Goal: Information Seeking & Learning: Compare options

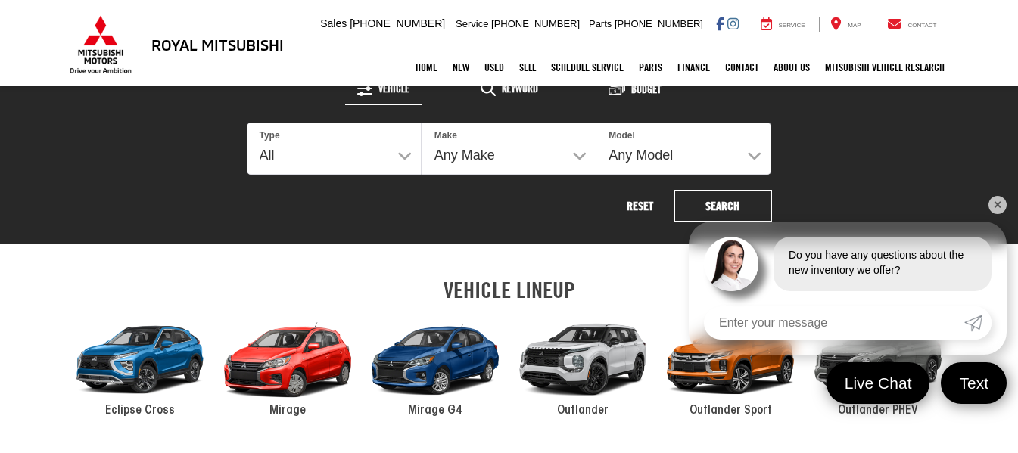
scroll to position [605, 0]
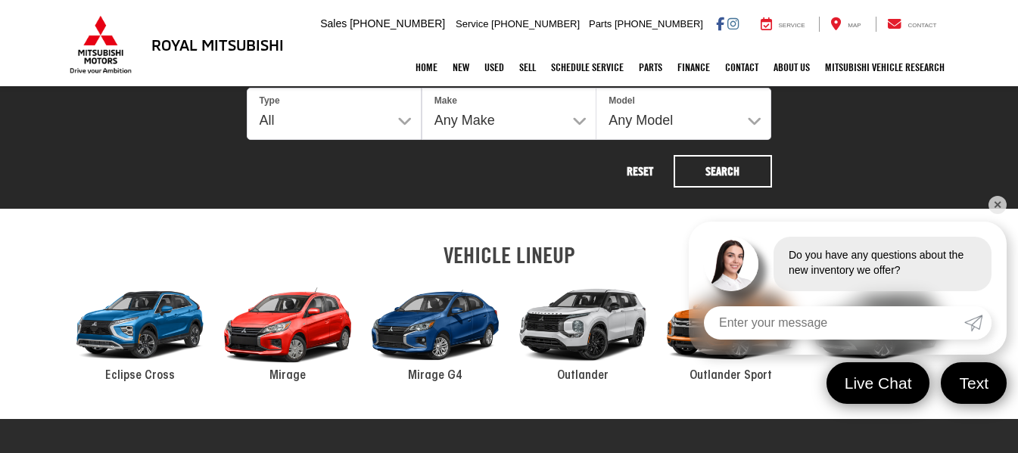
click at [991, 202] on link "✕" at bounding box center [997, 205] width 18 height 18
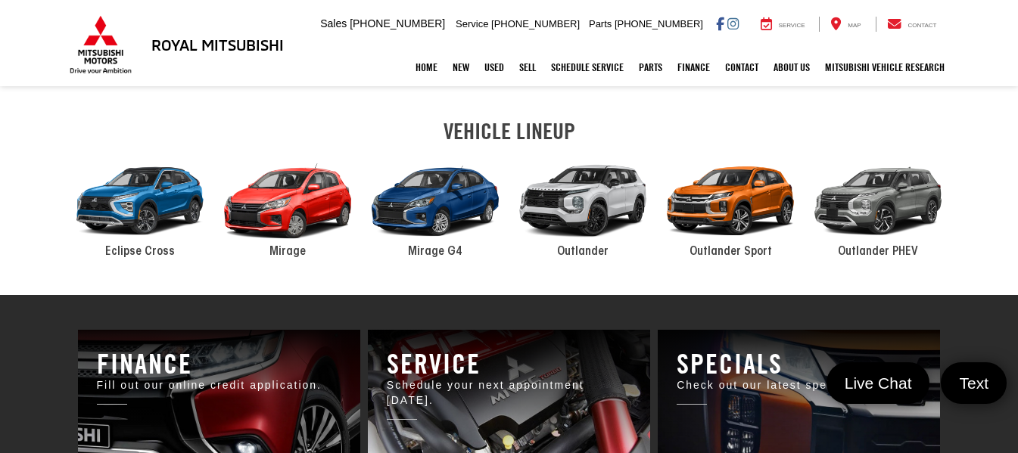
scroll to position [681, 0]
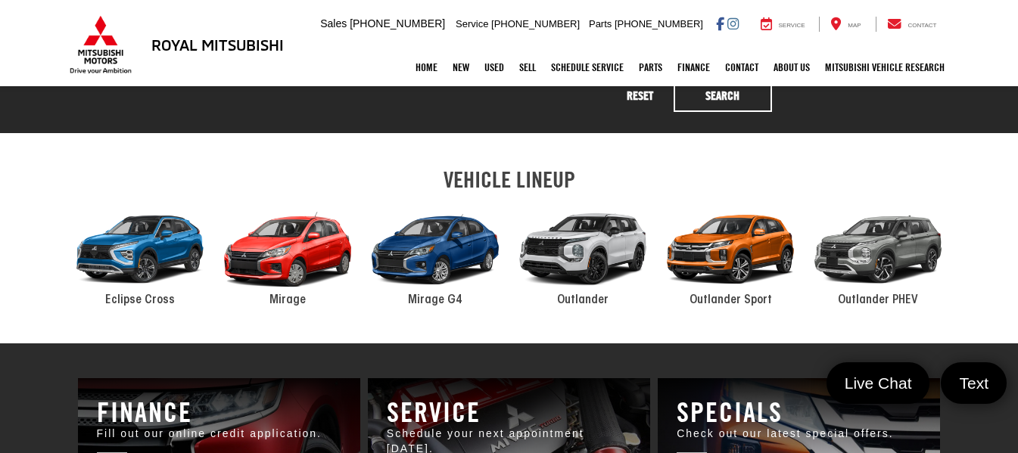
click at [577, 235] on div "2024 Mitsubishi Outlander" at bounding box center [583, 250] width 148 height 100
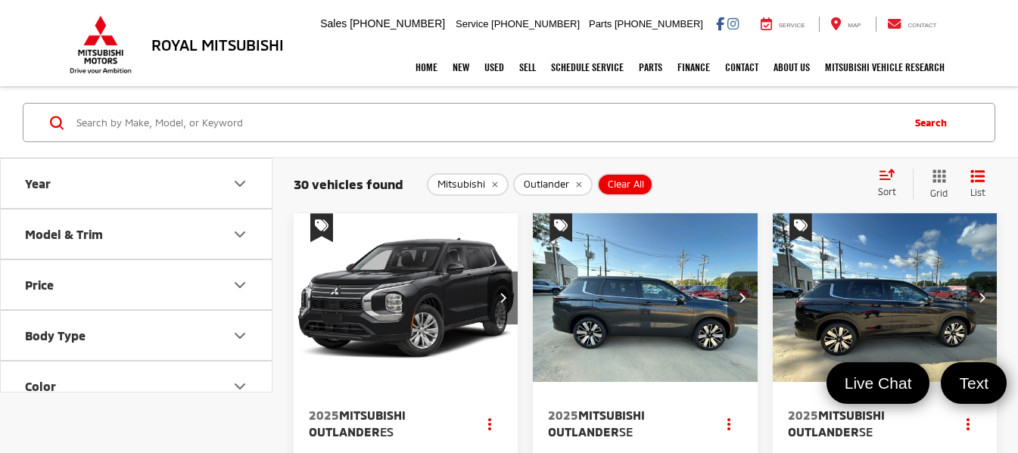
click at [235, 176] on icon "Year" at bounding box center [240, 184] width 18 height 18
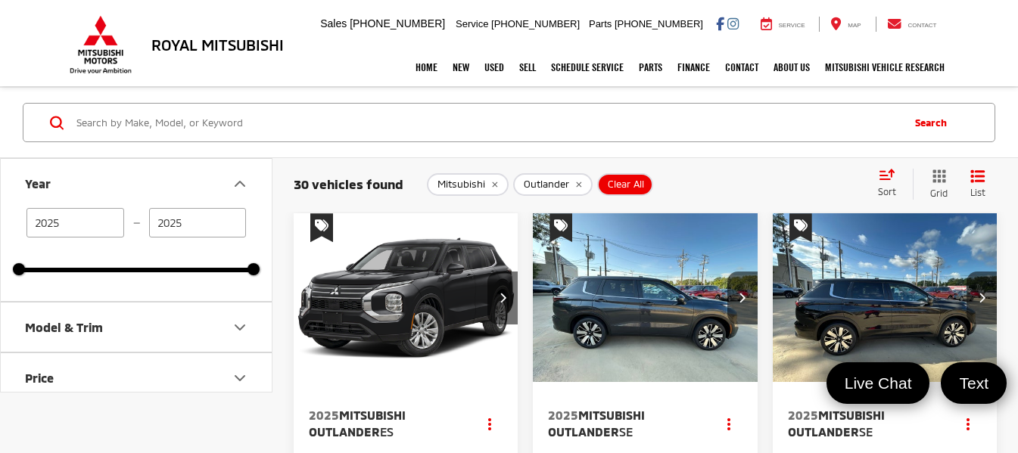
click at [208, 215] on input "2025" at bounding box center [198, 223] width 98 height 30
type input "2025"
click at [189, 172] on button "Year" at bounding box center [137, 183] width 272 height 49
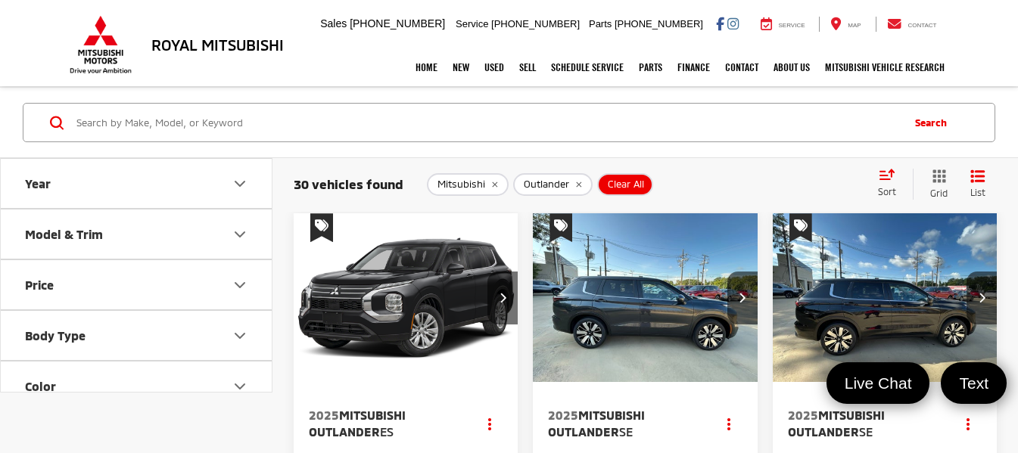
click at [183, 234] on button "Model & Trim" at bounding box center [137, 234] width 272 height 49
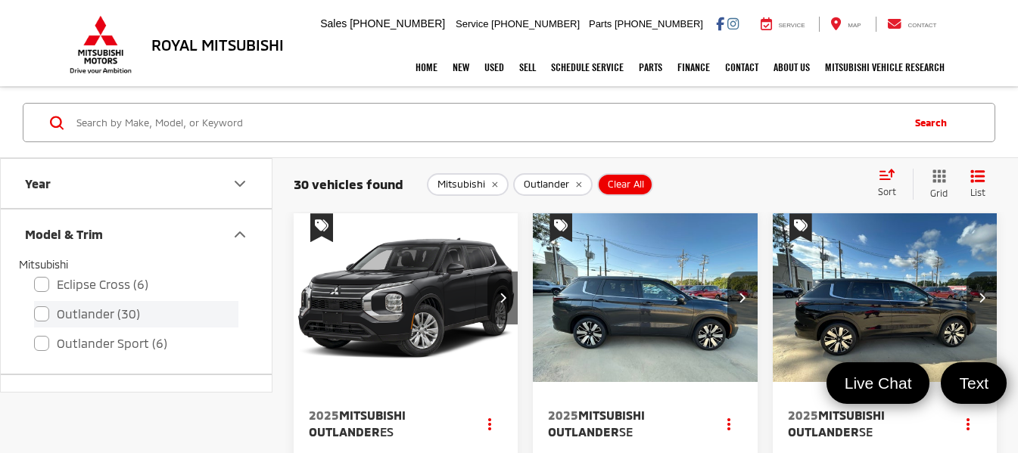
click at [37, 316] on label "Outlander (30)" at bounding box center [136, 314] width 204 height 26
click at [35, 305] on input "Outlander (30)" at bounding box center [34, 304] width 1 height 1
checkbox input "true"
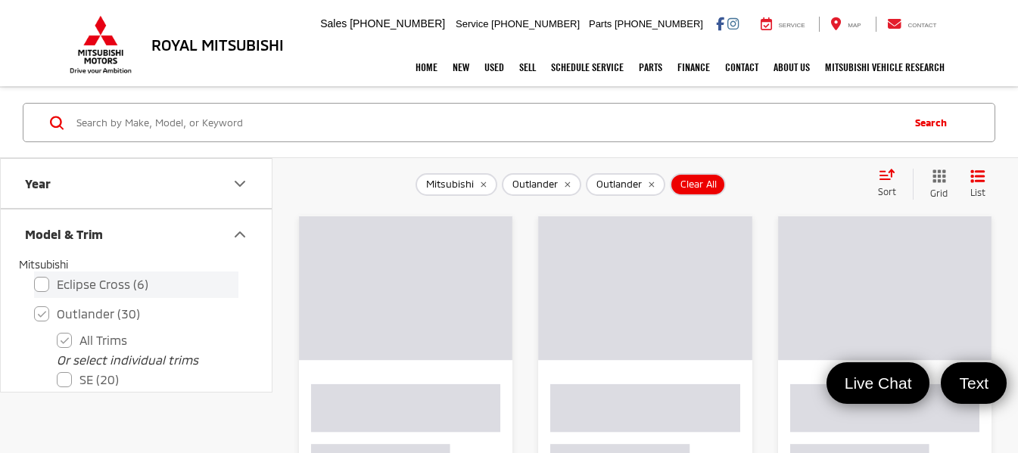
click at [39, 282] on label "Eclipse Cross (6)" at bounding box center [136, 285] width 204 height 26
click at [35, 275] on input "Eclipse Cross (6)" at bounding box center [34, 275] width 1 height 1
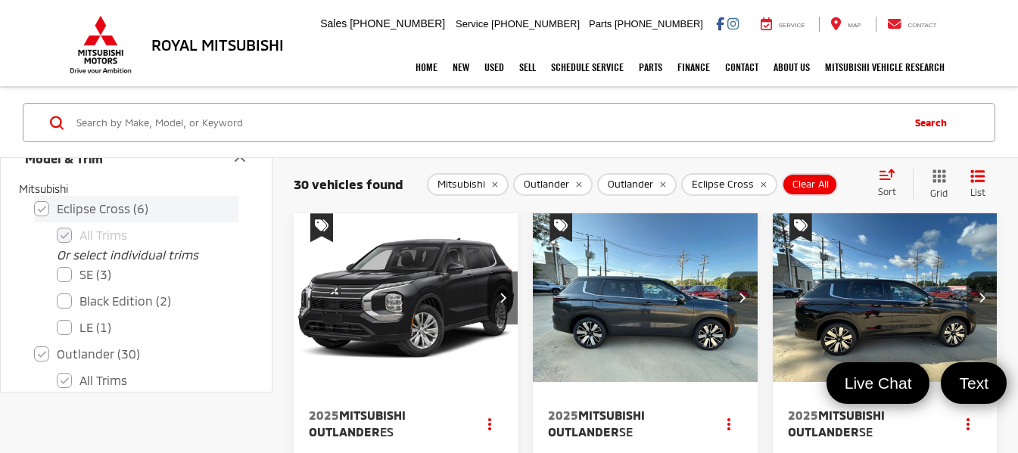
click at [38, 209] on label "Eclipse Cross (6)" at bounding box center [136, 209] width 204 height 26
click at [35, 200] on input "Eclipse Cross (6)" at bounding box center [34, 199] width 1 height 1
checkbox input "false"
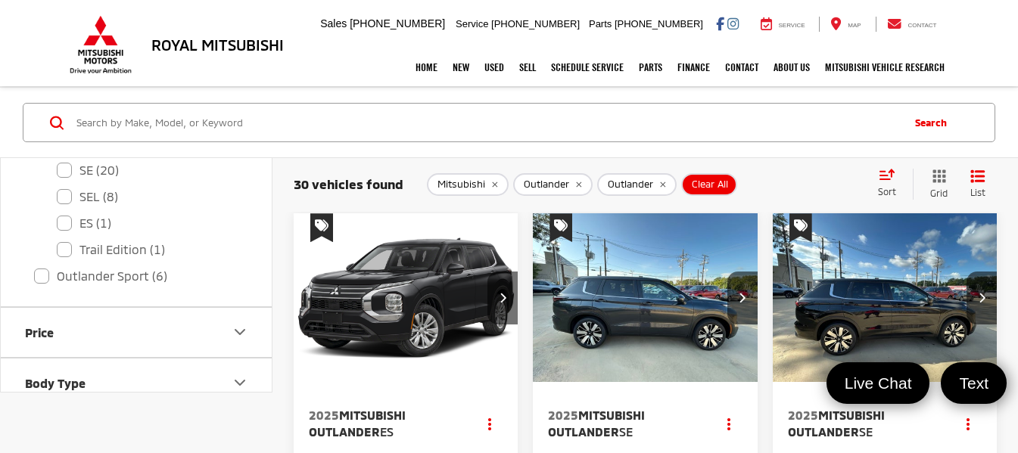
scroll to position [227, 0]
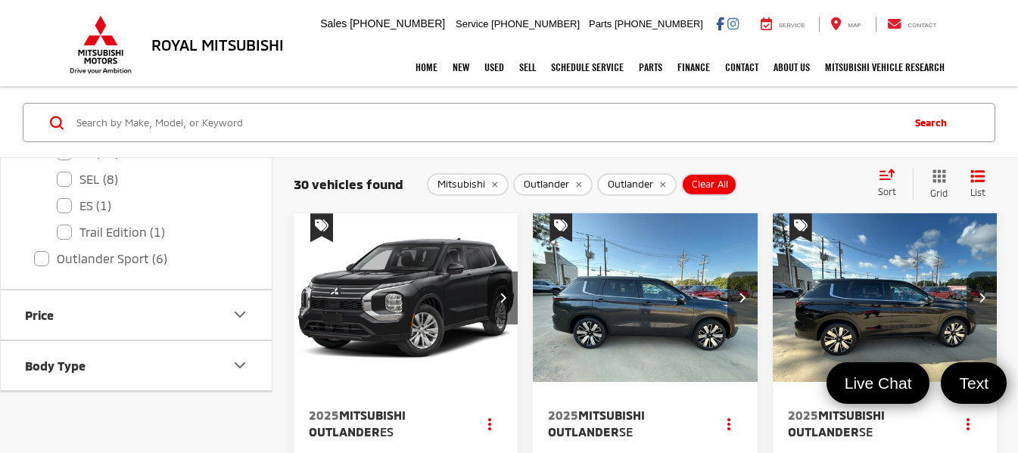
click at [235, 310] on icon "Price" at bounding box center [240, 315] width 18 height 18
click at [234, 310] on icon "Price" at bounding box center [240, 315] width 18 height 18
click at [232, 310] on icon "Price" at bounding box center [240, 315] width 18 height 18
click at [237, 309] on icon "Price" at bounding box center [240, 315] width 18 height 18
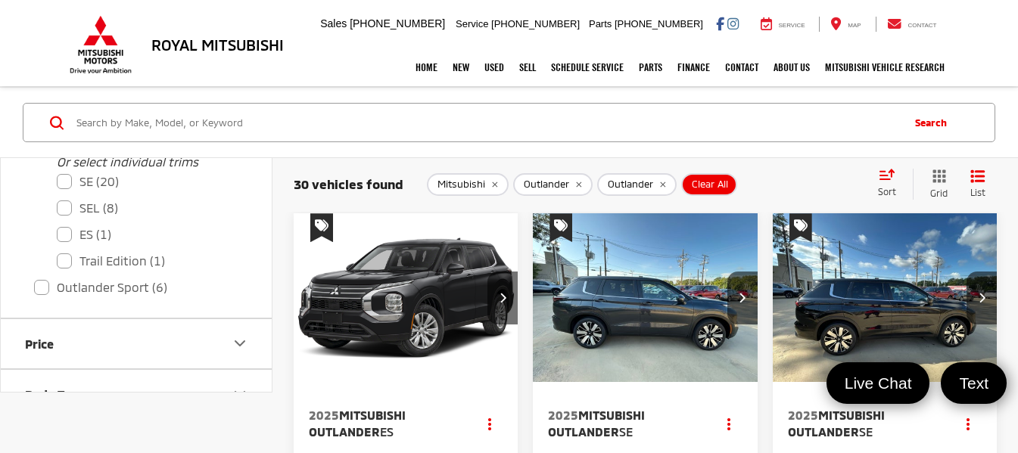
scroll to position [236, 0]
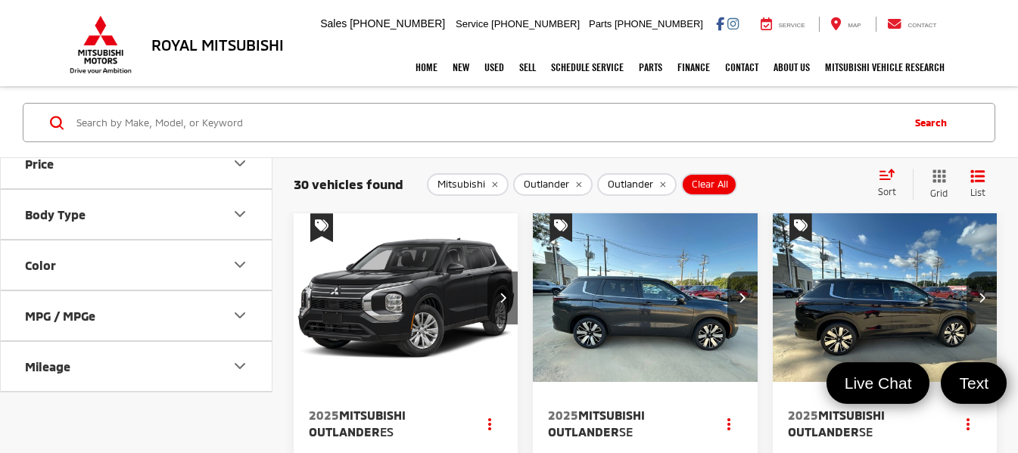
click at [241, 211] on icon "Body Type" at bounding box center [240, 214] width 18 height 18
click at [76, 294] on label "SUV (30)" at bounding box center [68, 284] width 61 height 68
click at [0, 0] on input "SUV (30)" at bounding box center [0, 0] width 0 height 0
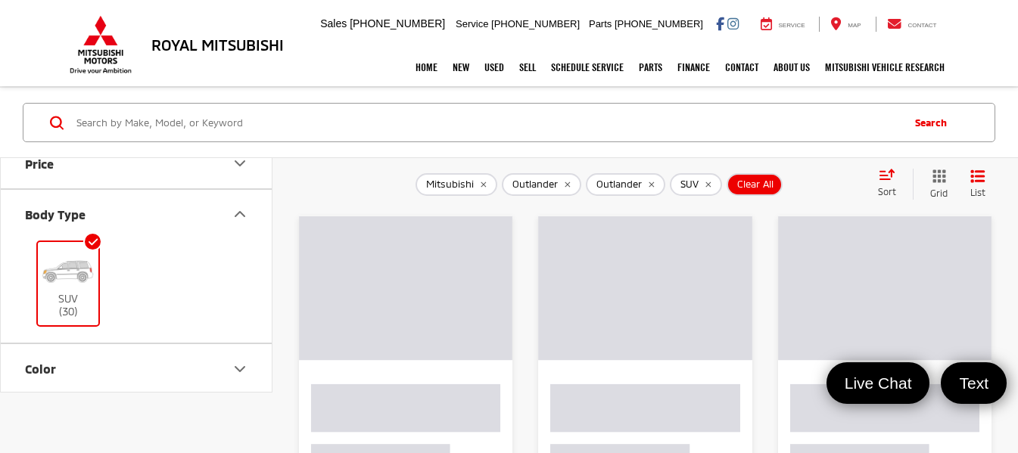
click at [240, 216] on icon "Body Type" at bounding box center [240, 214] width 18 height 18
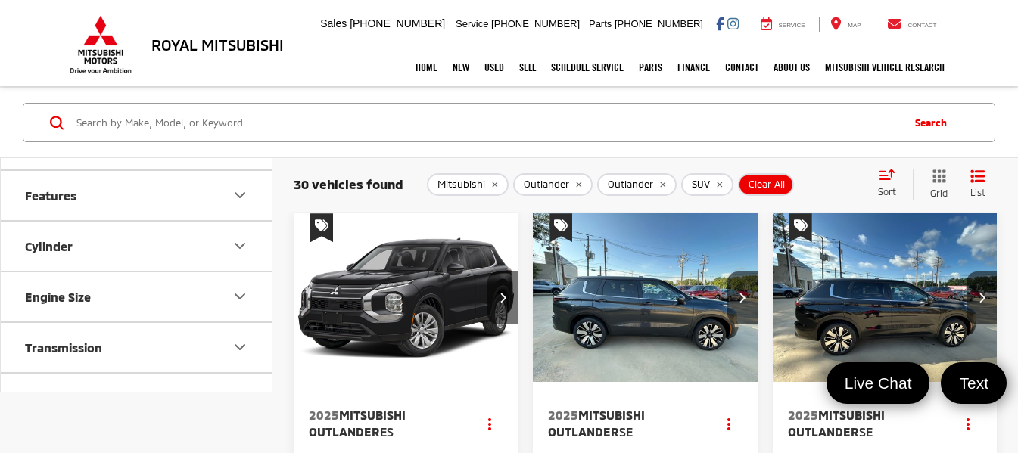
scroll to position [463, 0]
click at [241, 185] on icon "Features" at bounding box center [240, 190] width 18 height 18
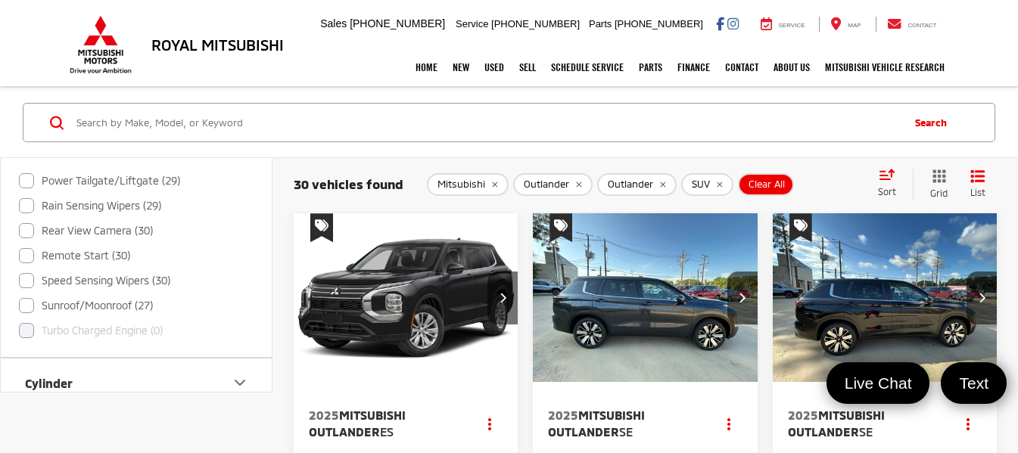
scroll to position [1069, 0]
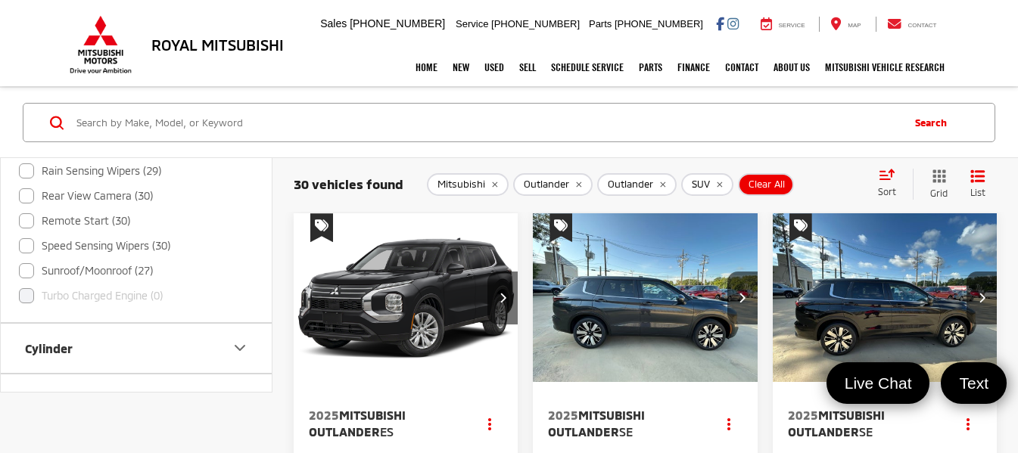
click at [33, 272] on label "Sunroof/Moonroof (27)" at bounding box center [86, 271] width 134 height 25
checkbox input "true"
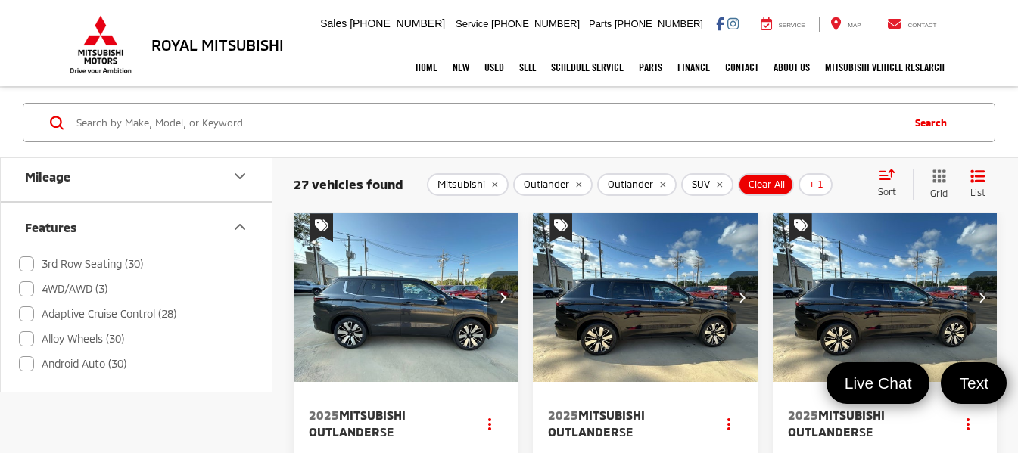
scroll to position [387, 0]
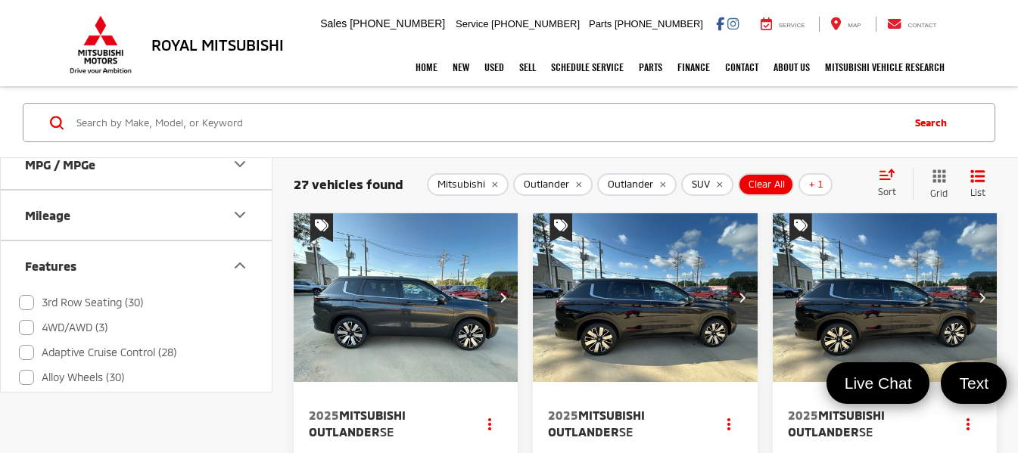
click at [21, 300] on label "3rd Row Seating (30)" at bounding box center [81, 303] width 124 height 25
checkbox input "true"
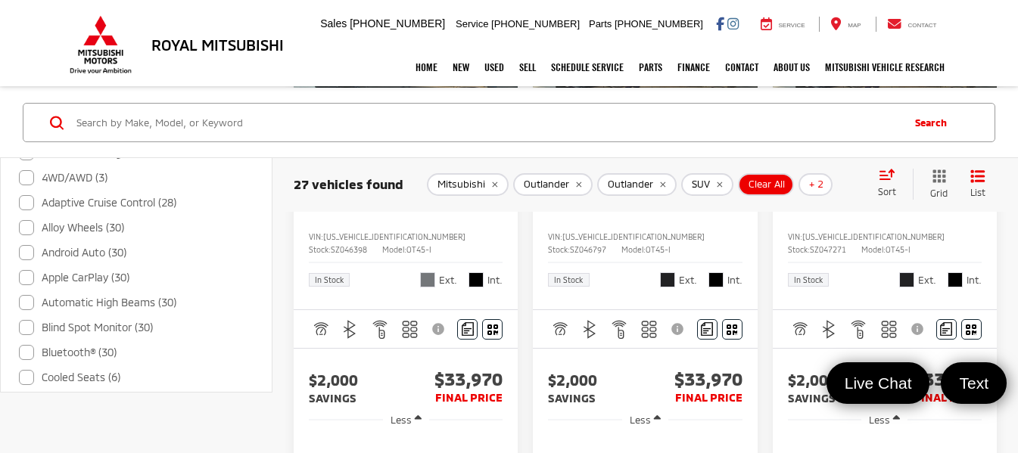
scroll to position [539, 0]
click at [33, 200] on label "Adaptive Cruise Control (28)" at bounding box center [97, 201] width 157 height 25
checkbox input "true"
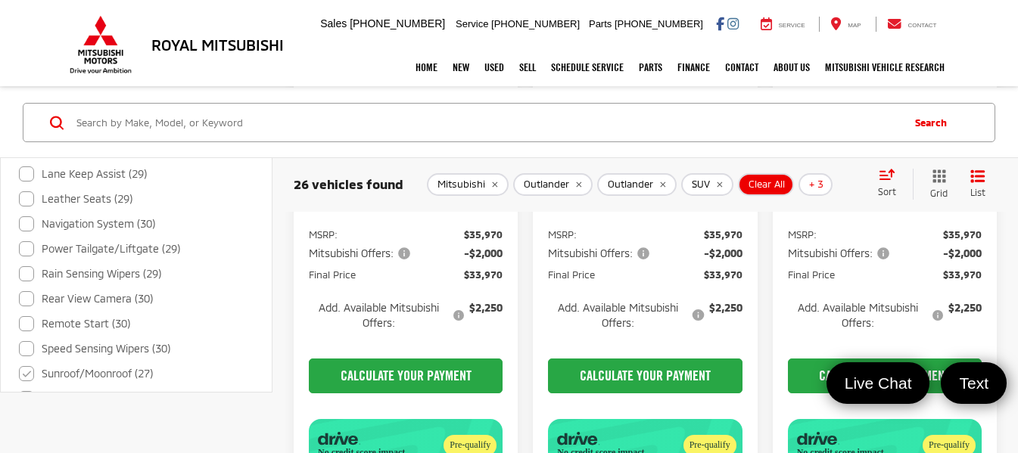
scroll to position [993, 0]
click at [25, 244] on label "Rain Sensing Wipers (29)" at bounding box center [90, 247] width 142 height 25
checkbox input "true"
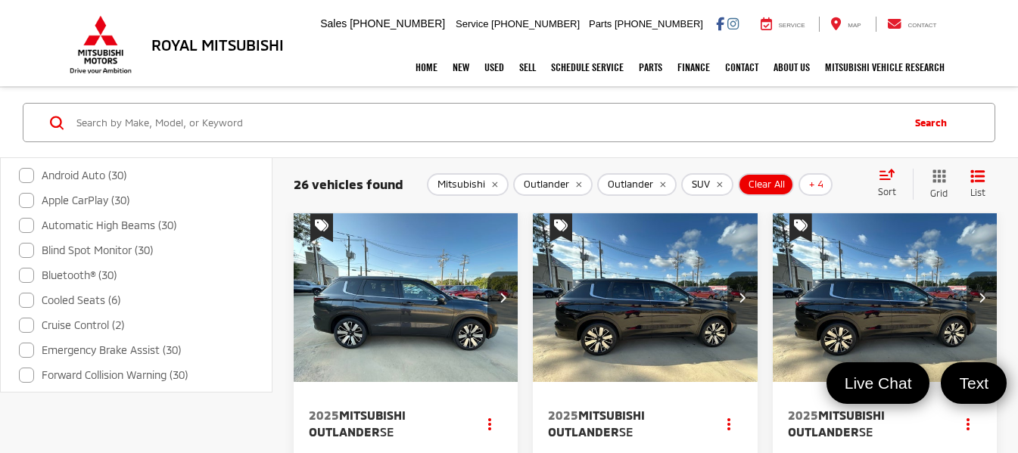
scroll to position [690, 0]
click at [25, 221] on label "Cooled Seats (6)" at bounding box center [69, 225] width 101 height 25
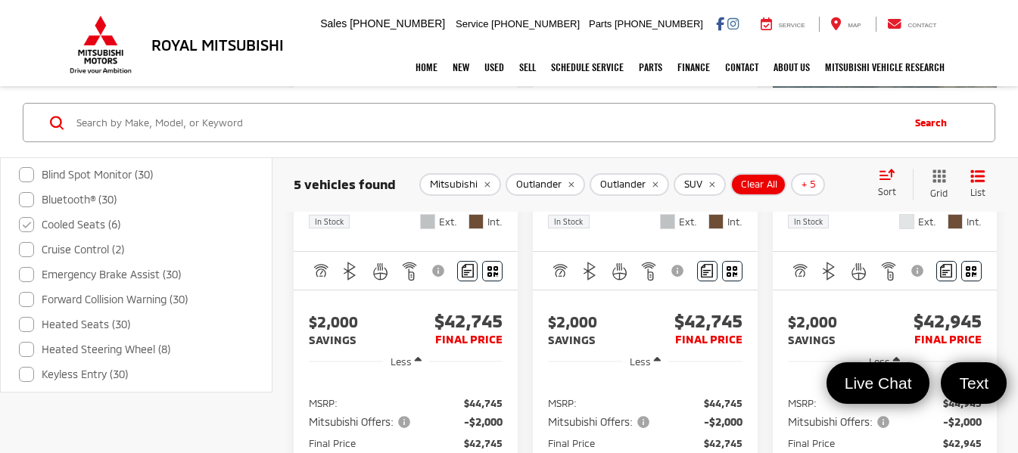
scroll to position [303, 0]
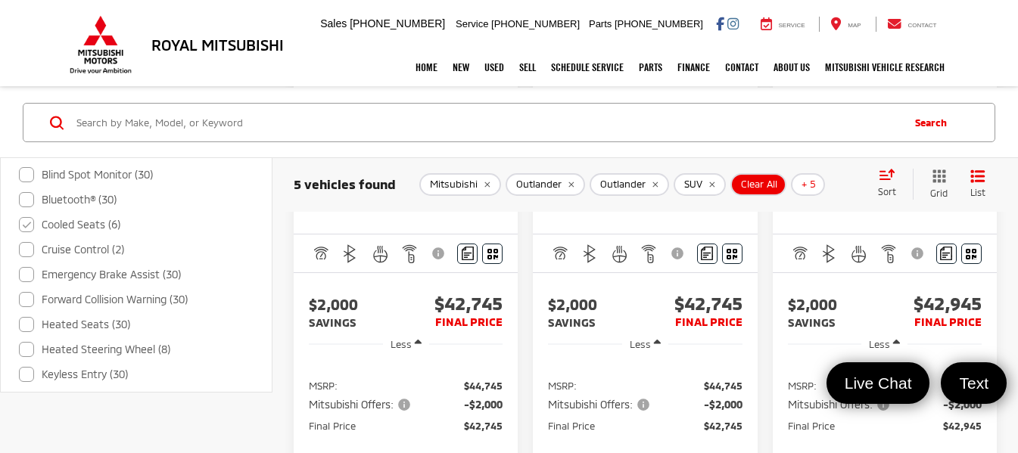
click at [26, 226] on label "Cooled Seats (6)" at bounding box center [69, 225] width 101 height 25
checkbox input "false"
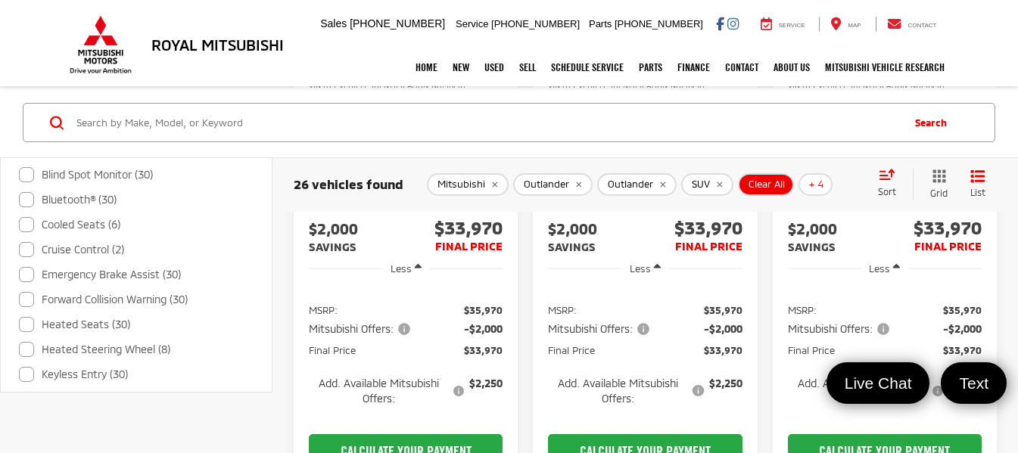
click at [26, 248] on label "Cruise Control (2)" at bounding box center [71, 250] width 105 height 25
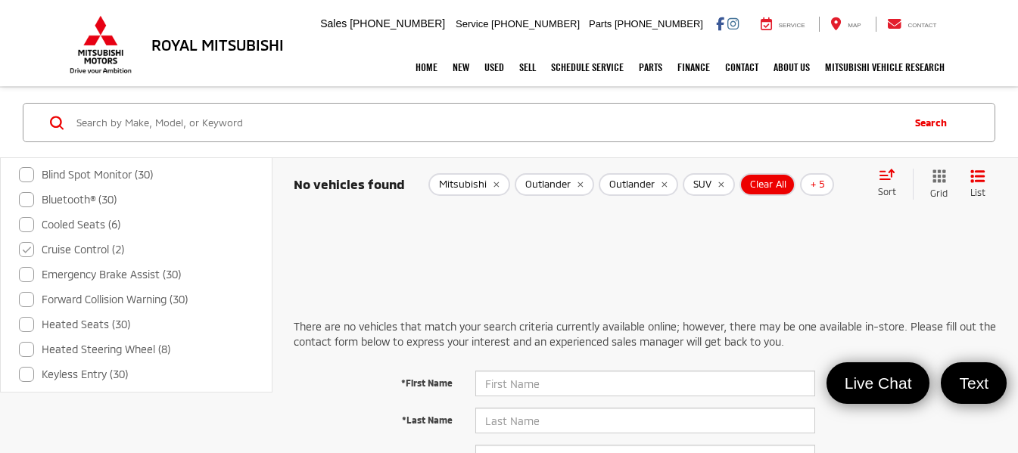
click at [22, 250] on label "Cruise Control (2)" at bounding box center [71, 250] width 105 height 25
checkbox input "false"
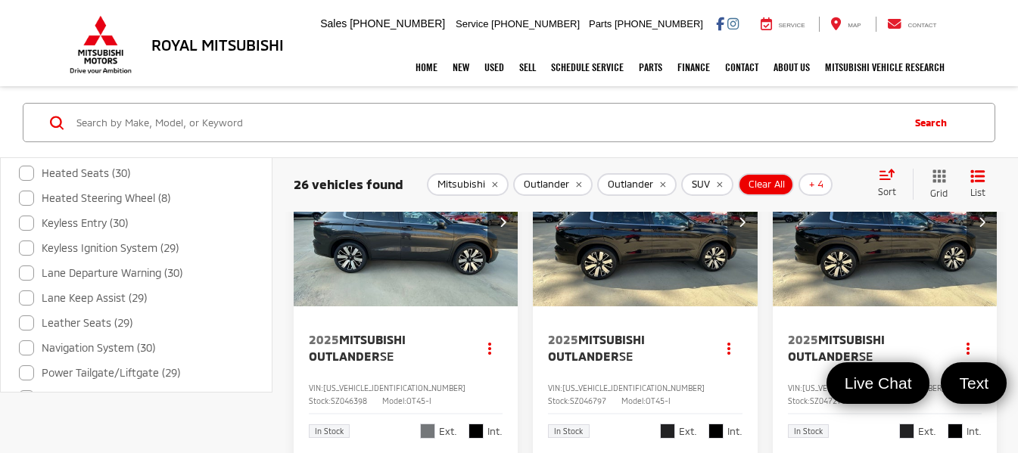
click at [23, 250] on label "Keyless Ignition System (29)" at bounding box center [99, 248] width 160 height 25
checkbox input "true"
click at [397, 270] on img "2025 Mitsubishi Outlander SE 0" at bounding box center [406, 223] width 226 height 170
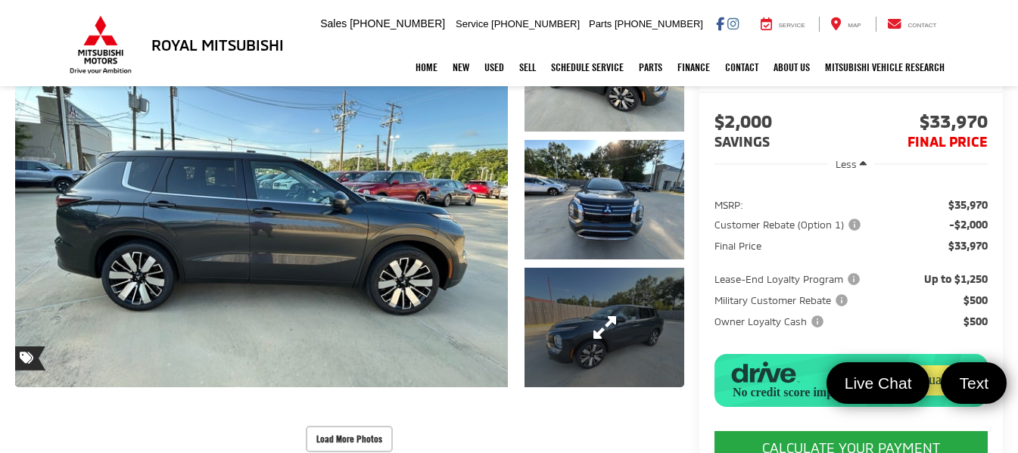
scroll to position [227, 0]
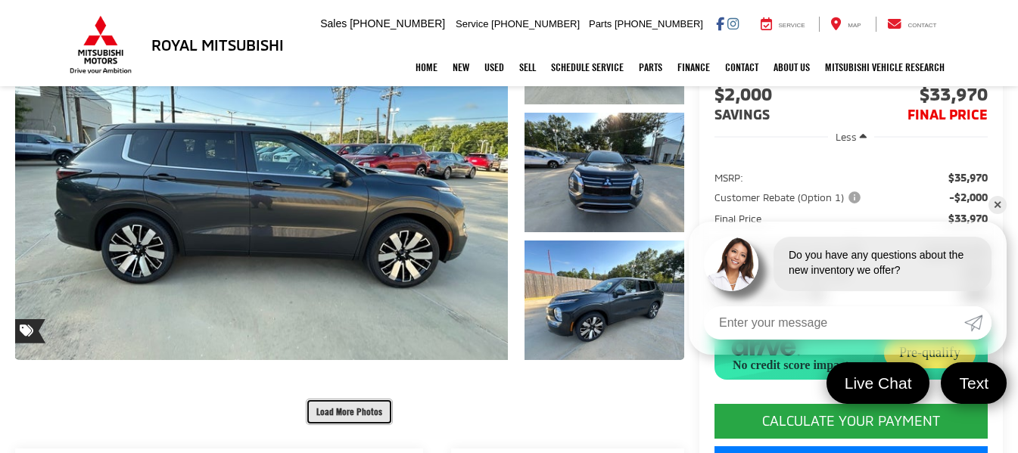
click at [347, 399] on button "Load More Photos" at bounding box center [349, 412] width 87 height 26
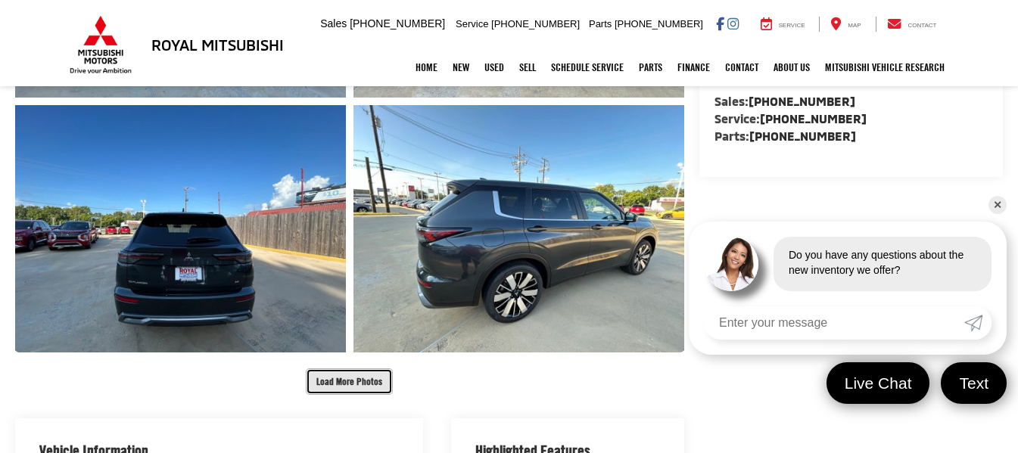
scroll to position [757, 0]
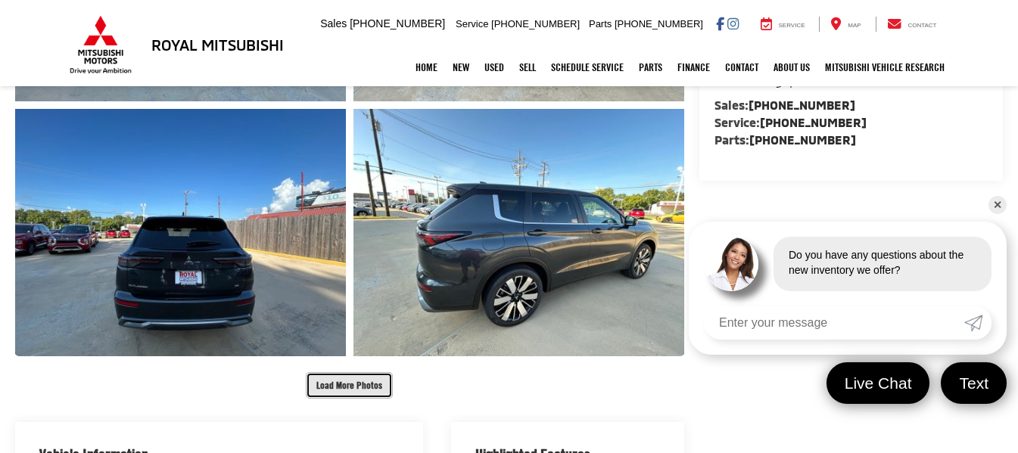
click at [341, 372] on button "Load More Photos" at bounding box center [349, 385] width 87 height 26
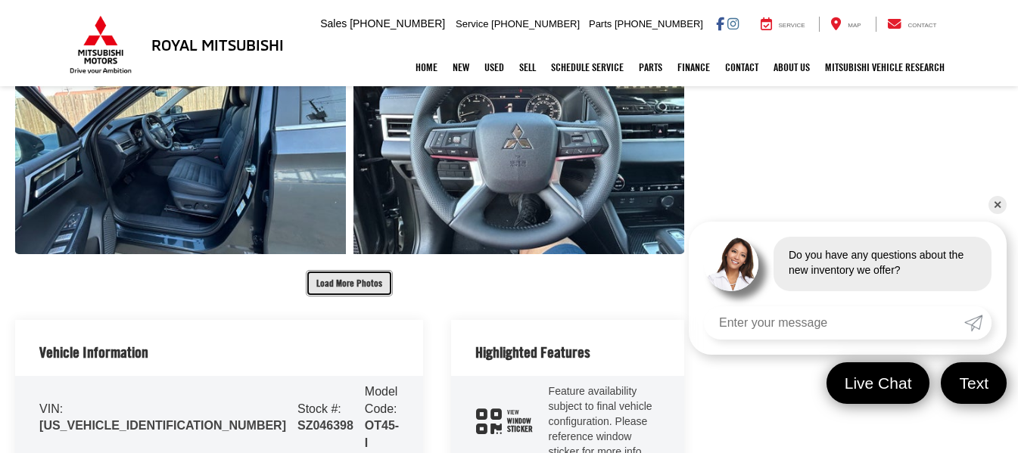
scroll to position [1438, 0]
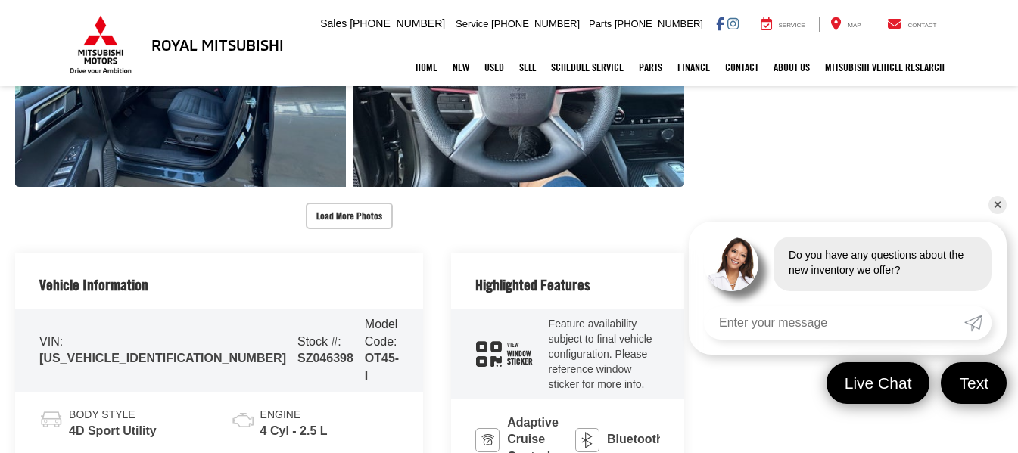
click at [998, 201] on link "✕" at bounding box center [997, 205] width 18 height 18
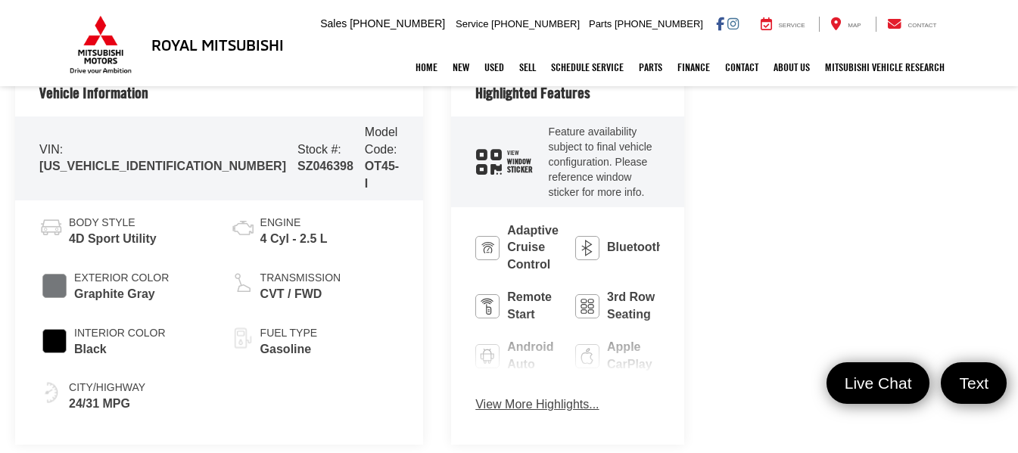
scroll to position [1665, 0]
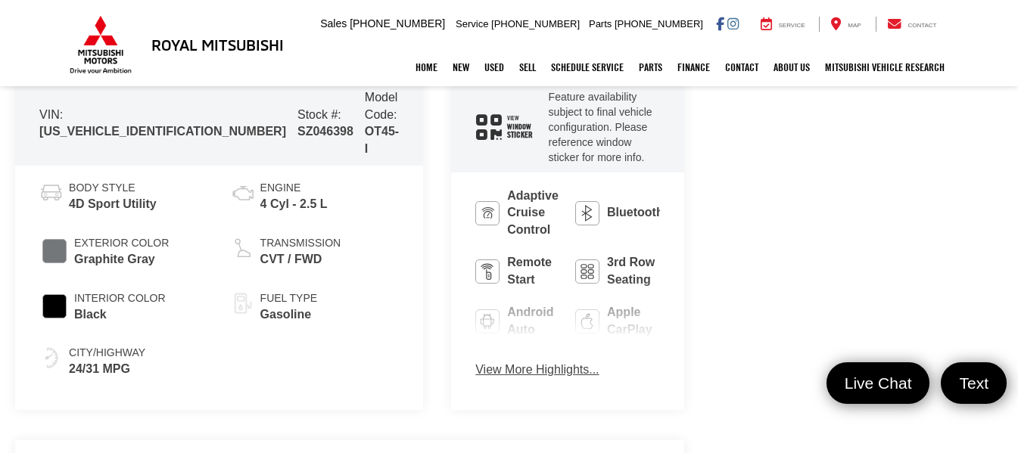
click at [475, 362] on button "View More Highlights..." at bounding box center [536, 370] width 123 height 17
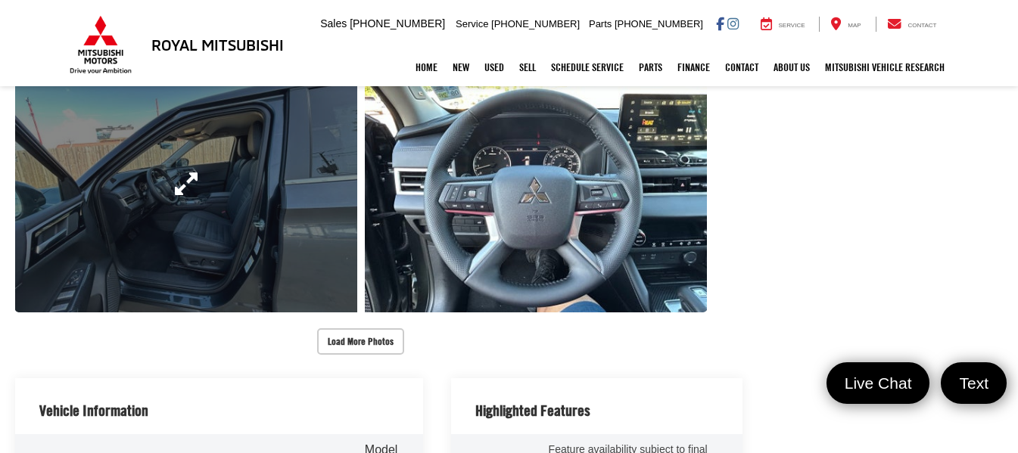
scroll to position [1323, 0]
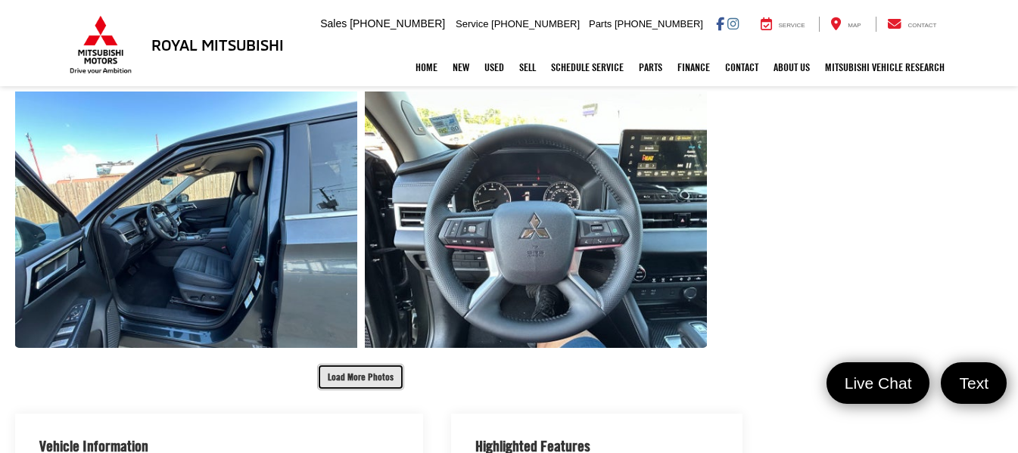
click at [317, 364] on button "Load More Photos" at bounding box center [360, 377] width 87 height 26
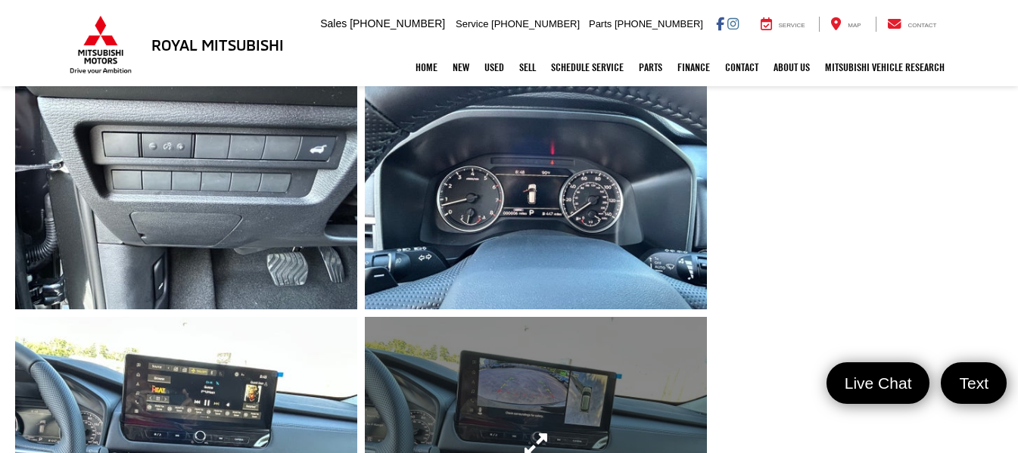
scroll to position [1701, 0]
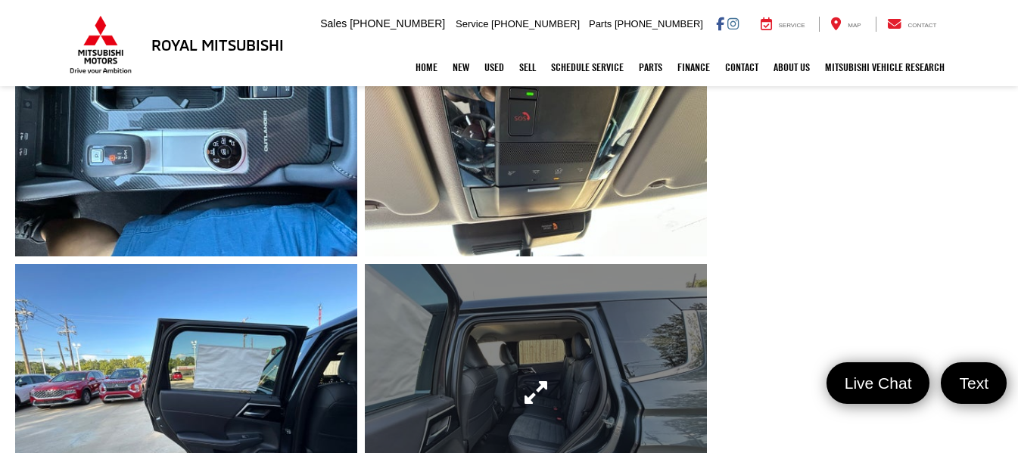
scroll to position [2231, 0]
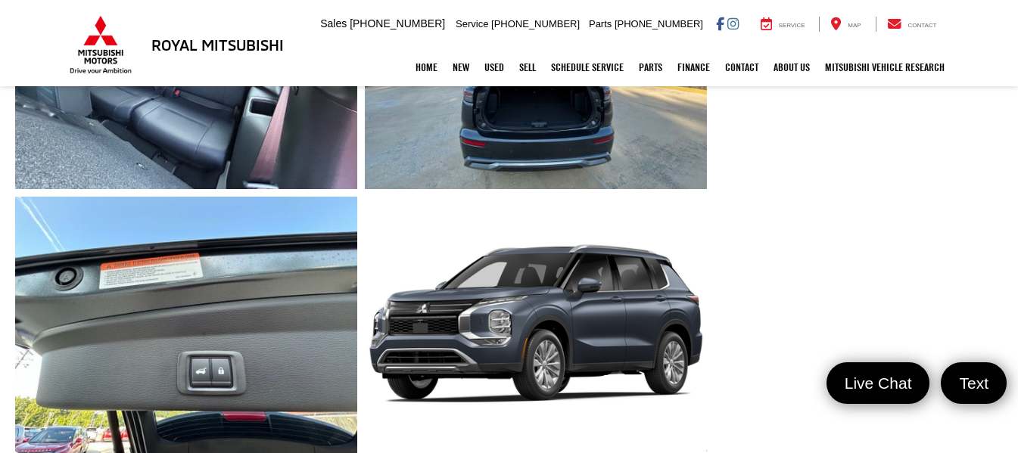
scroll to position [2836, 0]
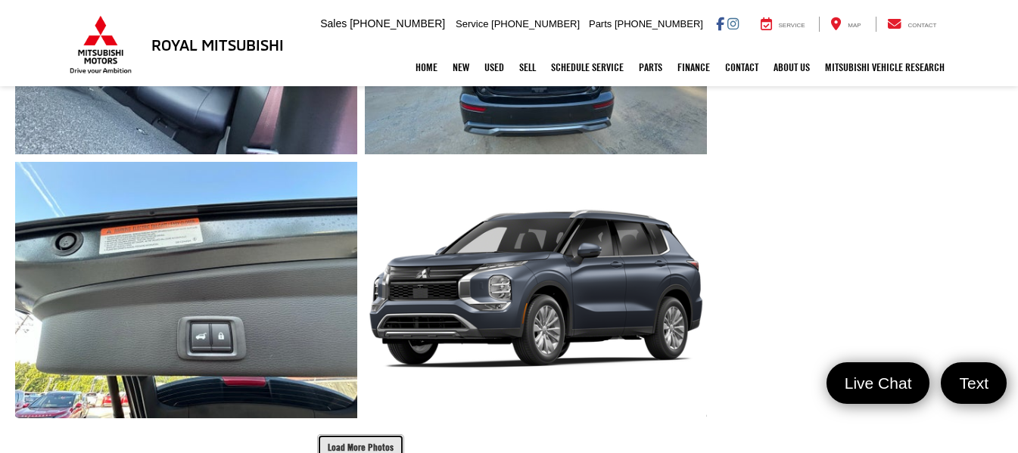
click at [328, 434] on button "Load More Photos" at bounding box center [360, 447] width 87 height 26
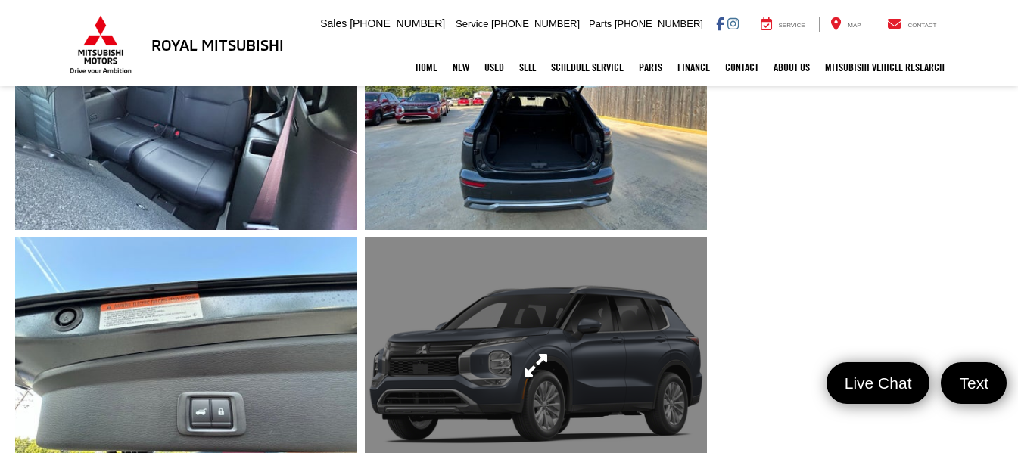
scroll to position [2231, 0]
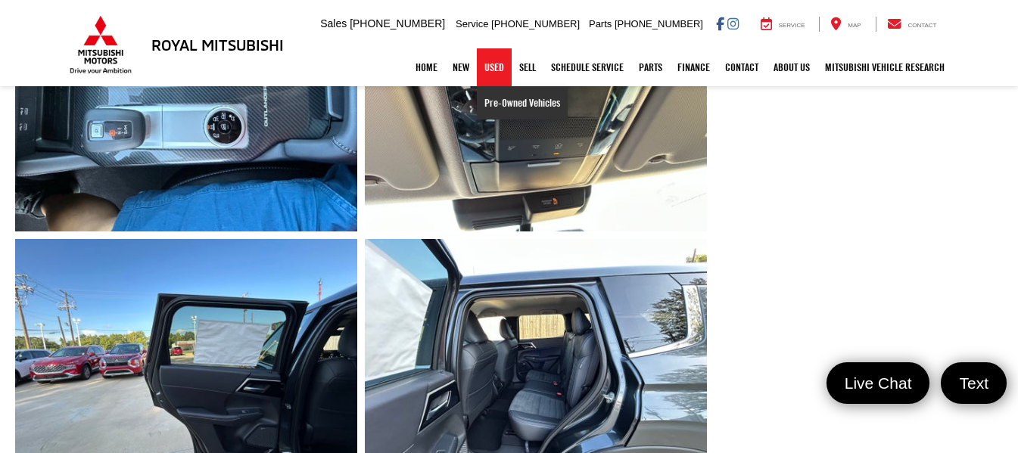
click at [481, 99] on link "Pre-Owned Vehicles" at bounding box center [522, 102] width 91 height 33
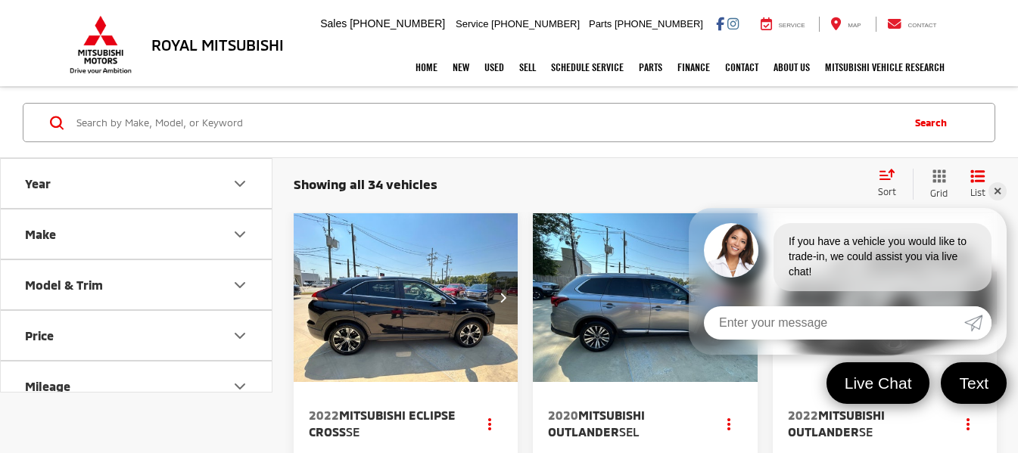
click at [1000, 191] on link "✕" at bounding box center [997, 191] width 18 height 18
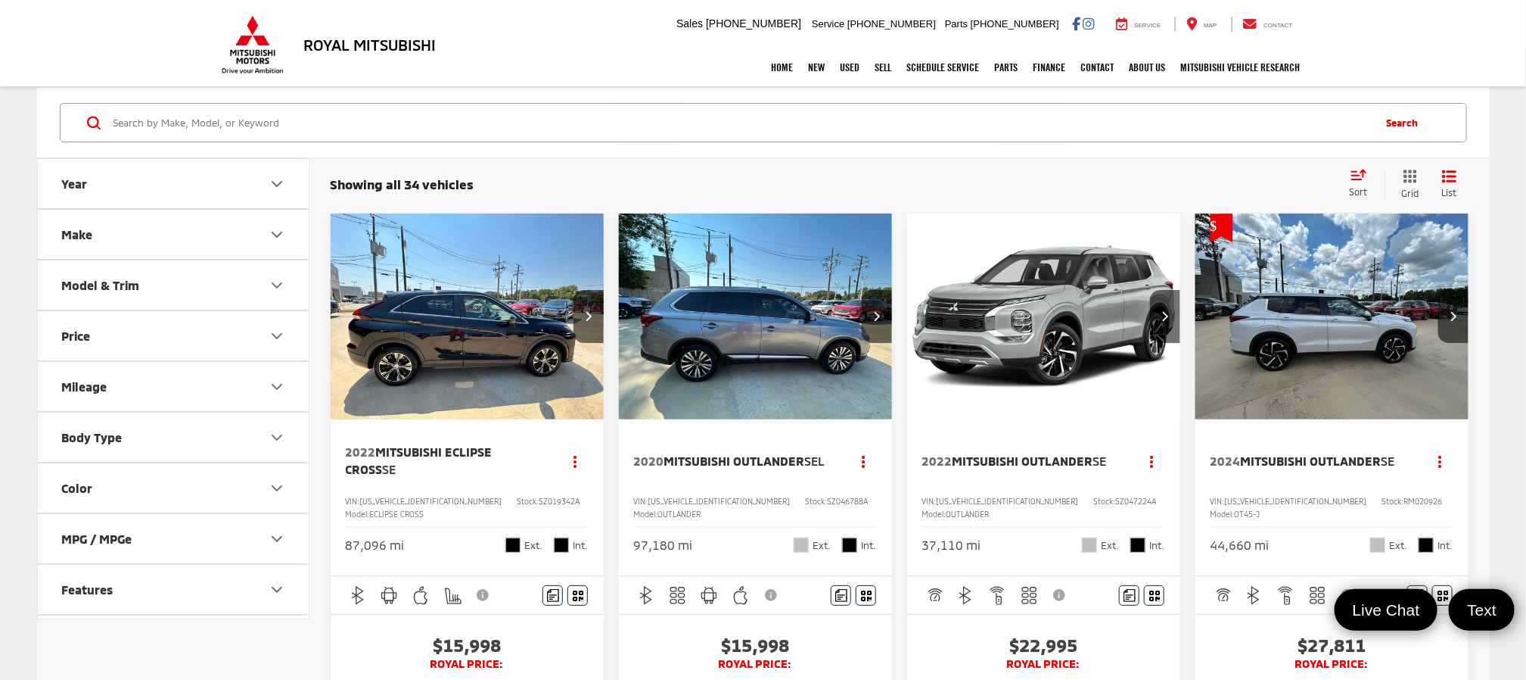
drag, startPoint x: 999, startPoint y: 0, endPoint x: 995, endPoint y: 177, distance: 177.1
click at [994, 182] on div "Showing all 34 vehicles Clear All + 0" at bounding box center [834, 184] width 1007 height 15
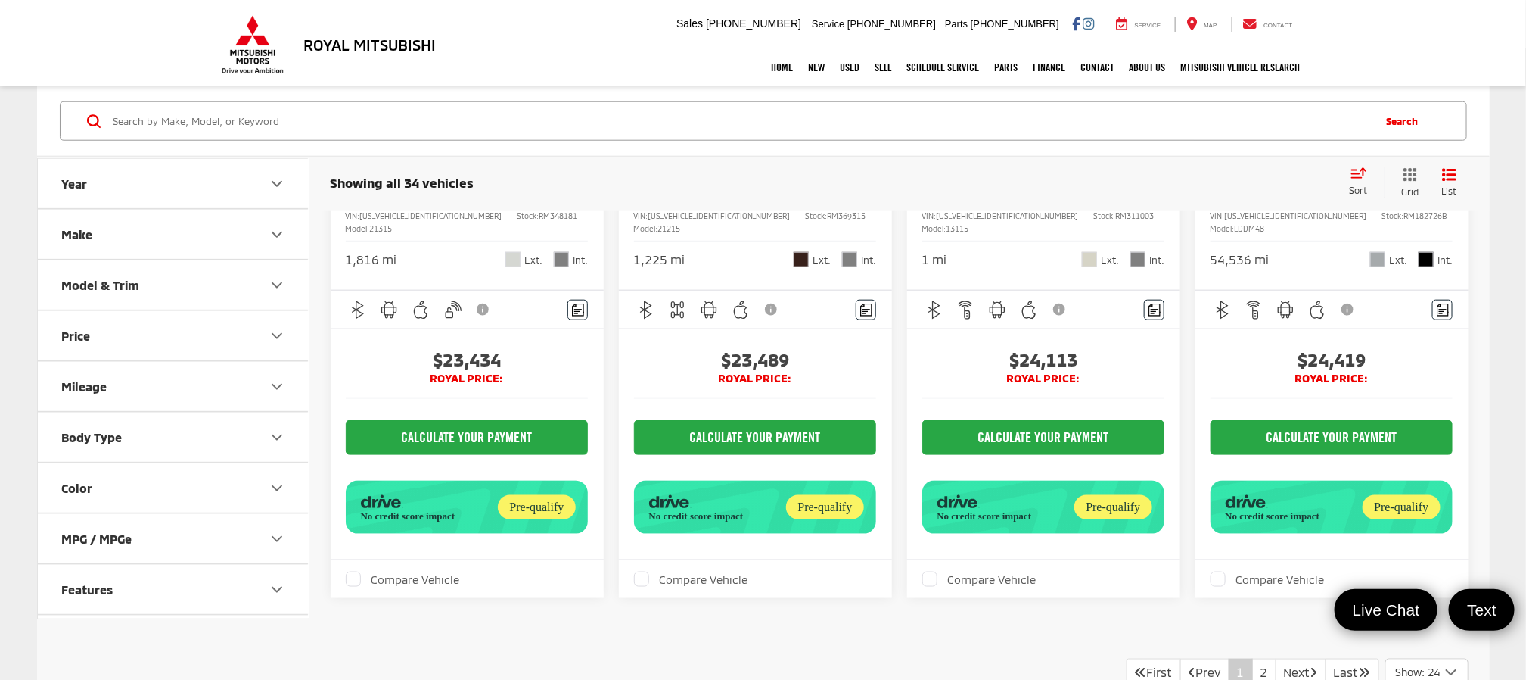
scroll to position [3746, 0]
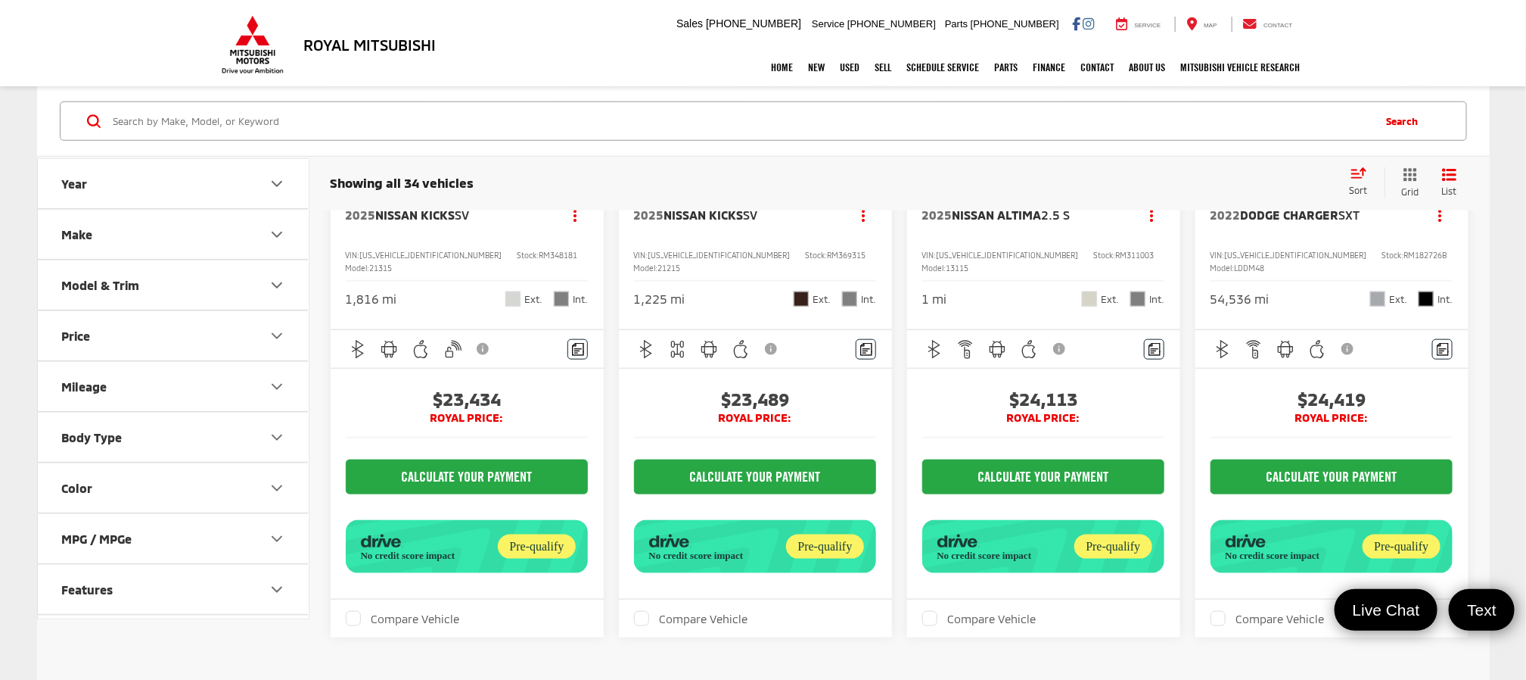
click at [1017, 174] on img "2022 Dodge Charger SXT 0" at bounding box center [1332, 70] width 275 height 207
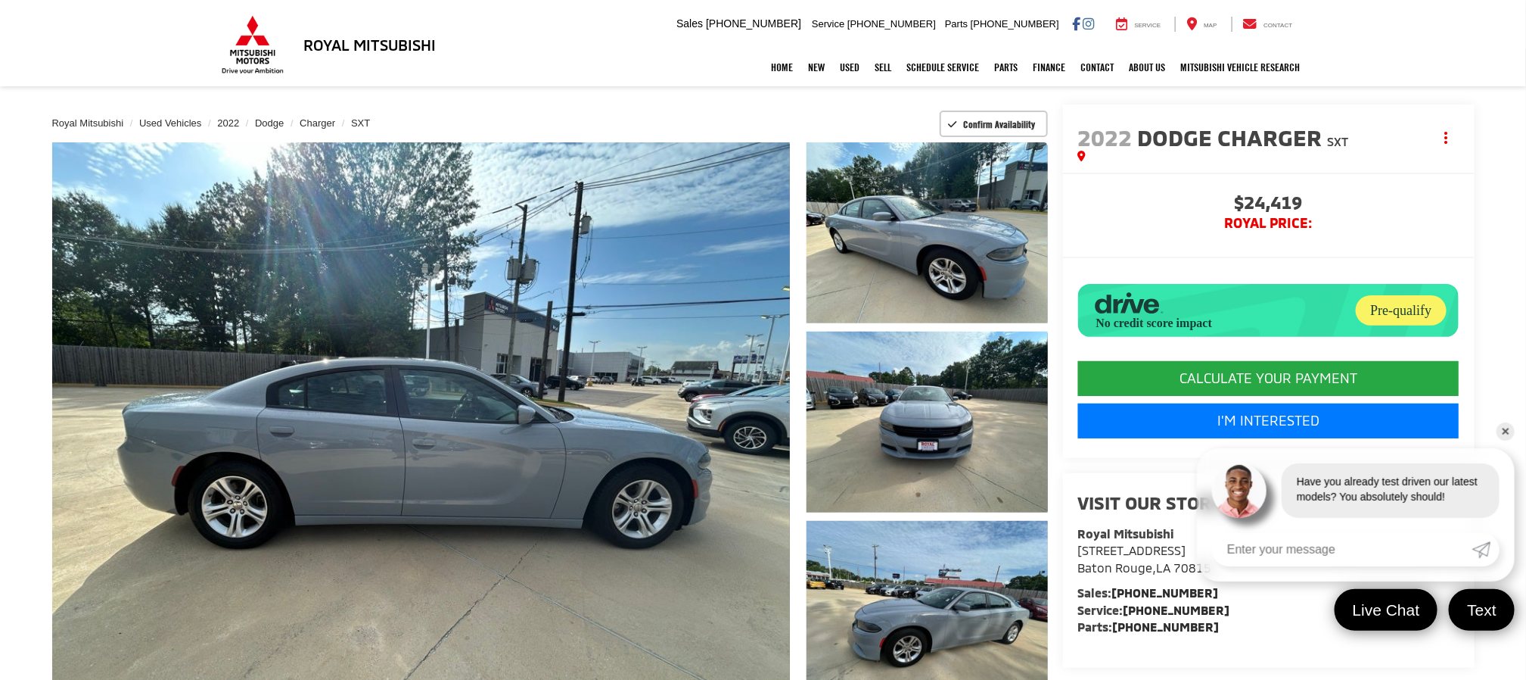
scroll to position [114, 0]
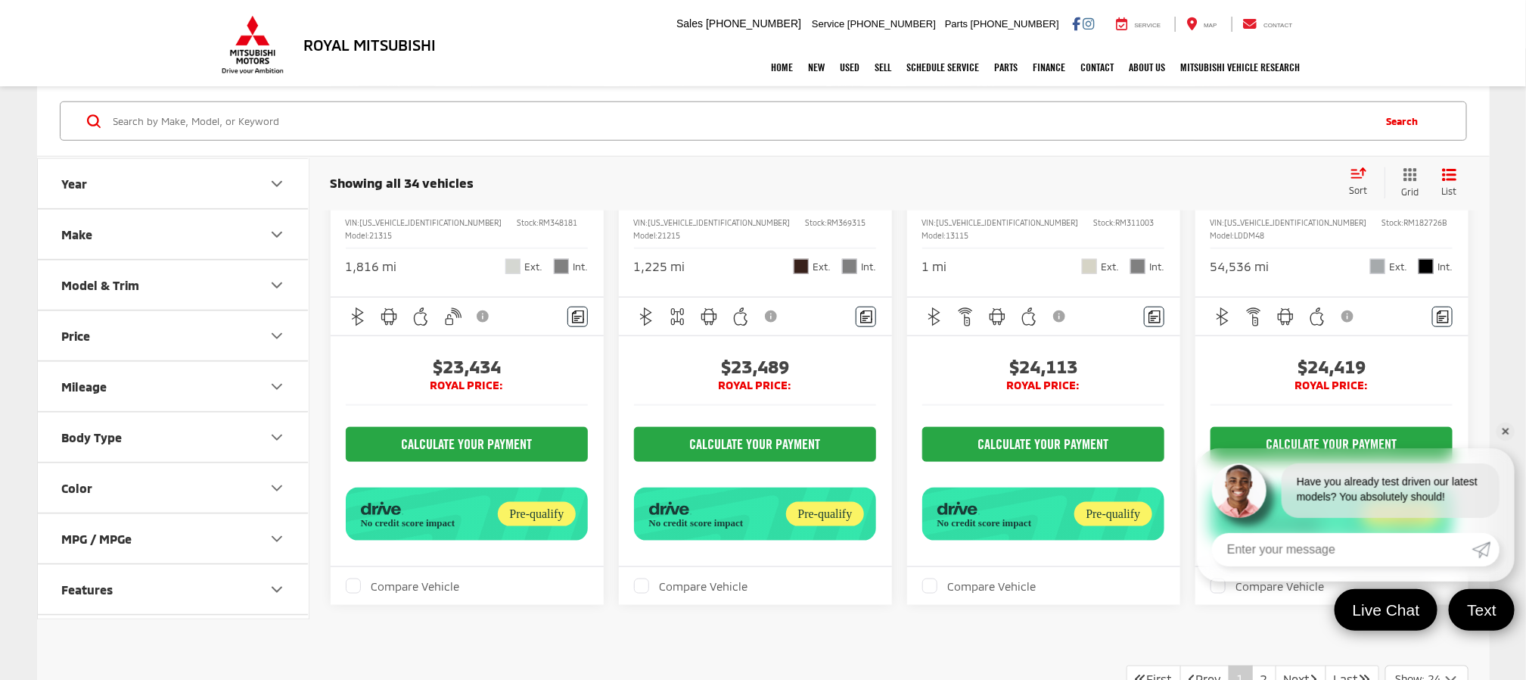
scroll to position [3832, 0]
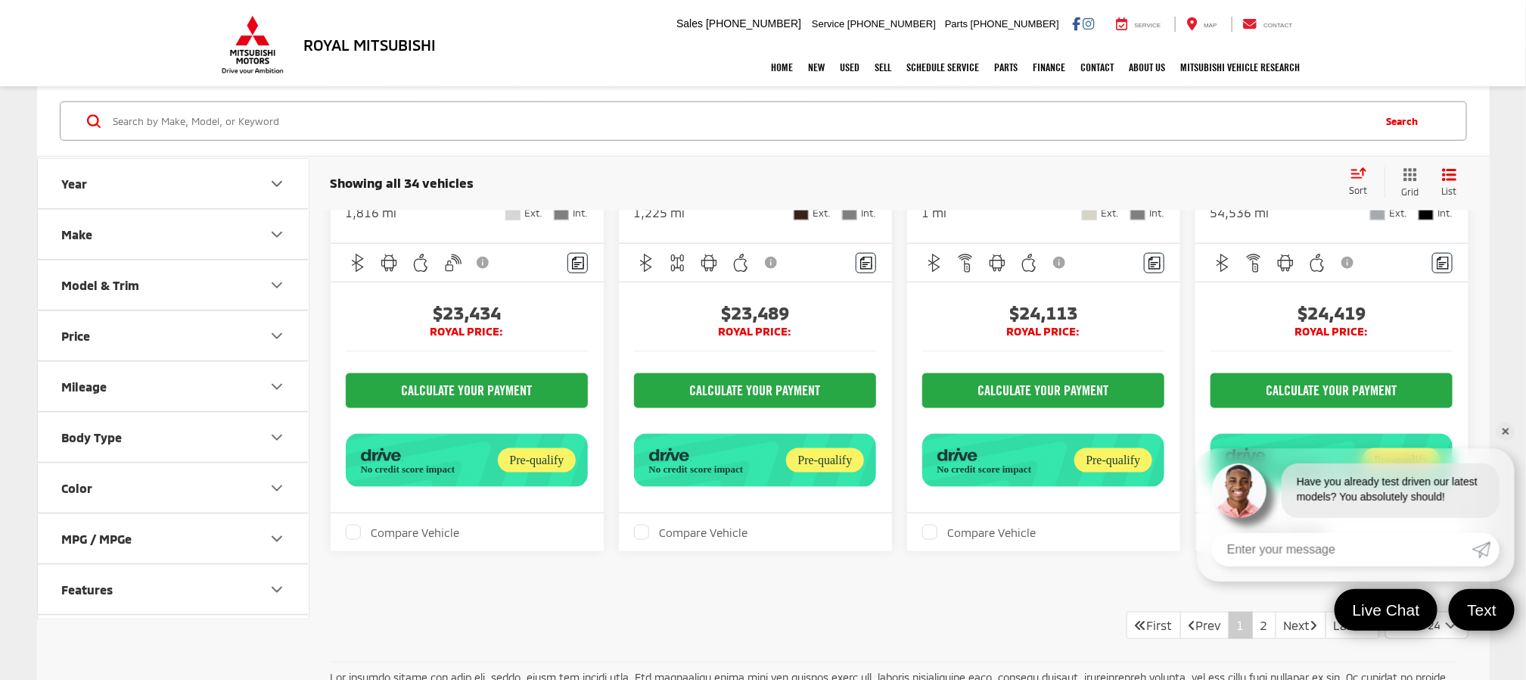
click at [1501, 429] on link "✕" at bounding box center [1506, 431] width 18 height 18
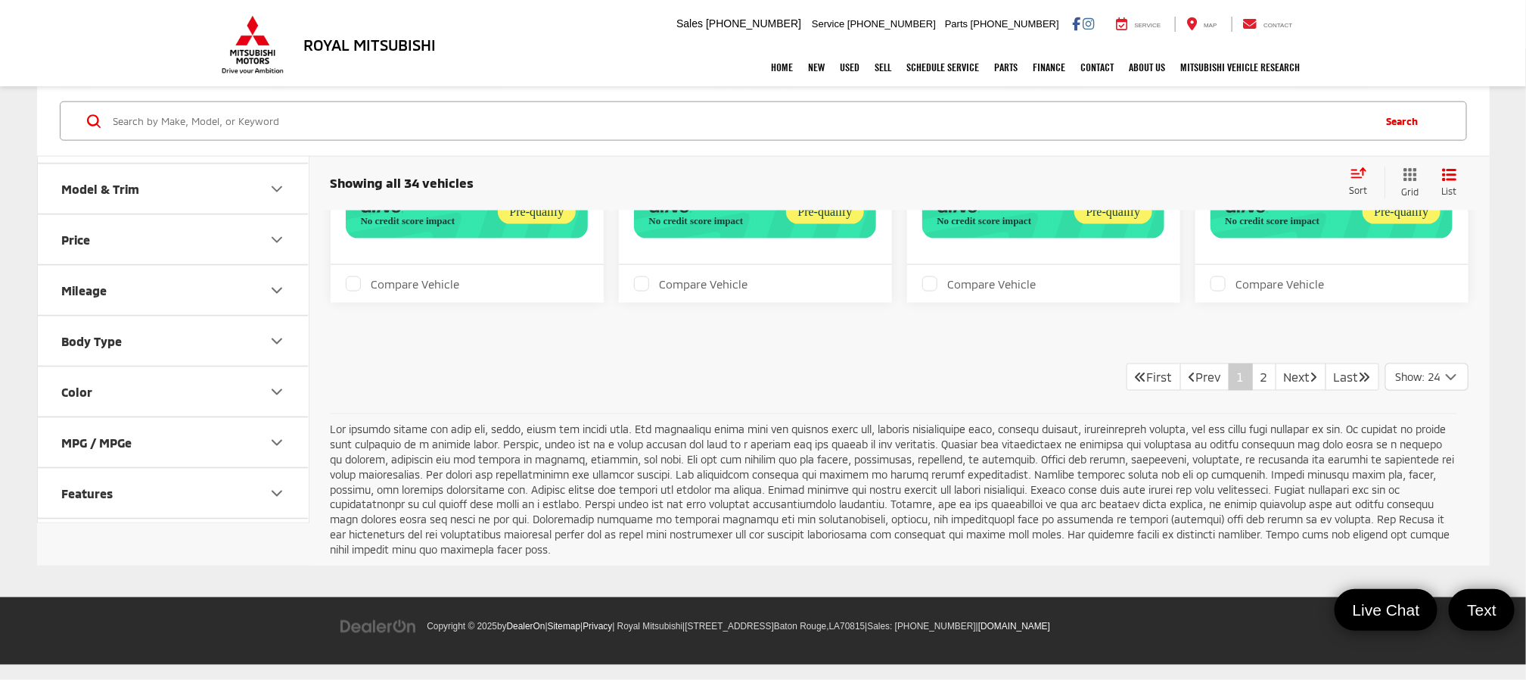
scroll to position [4400, 0]
click at [1252, 375] on link "2" at bounding box center [1264, 376] width 24 height 27
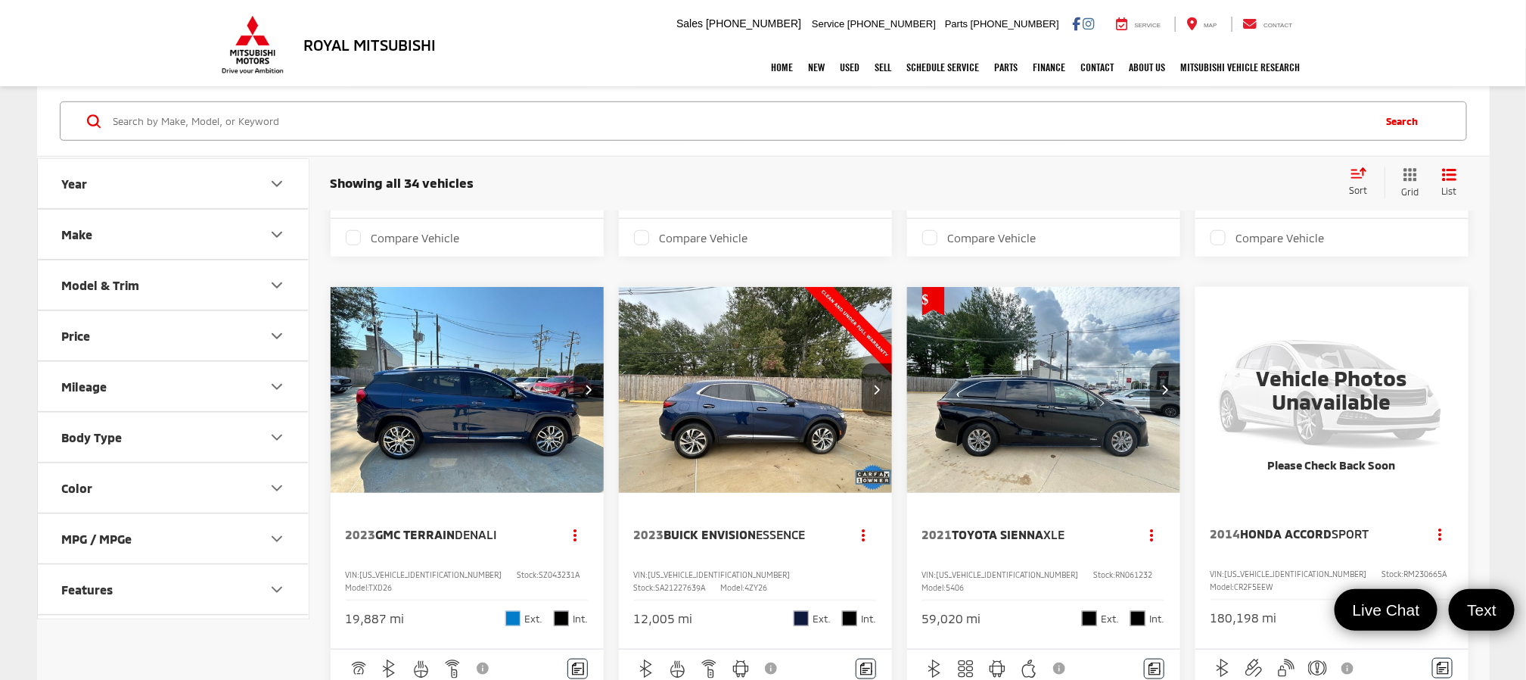
scroll to position [682, 0]
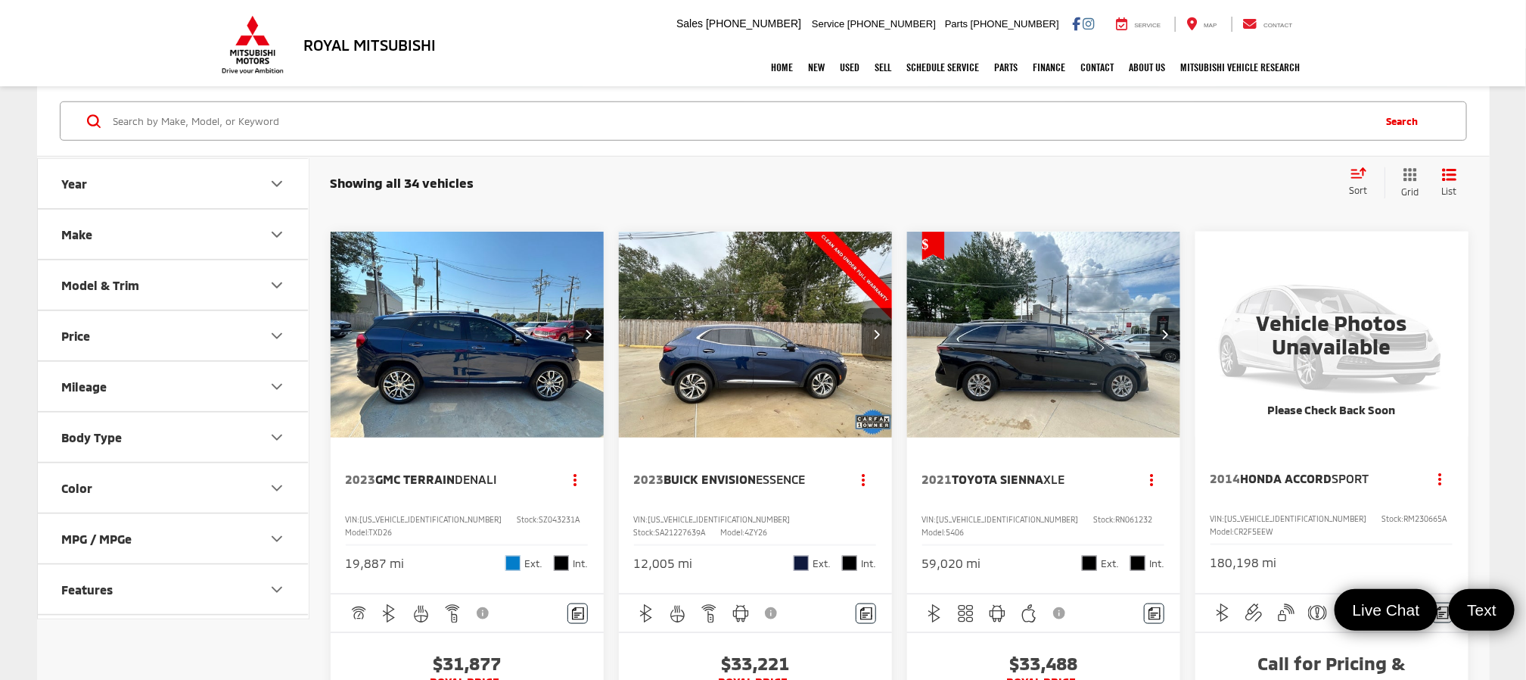
click at [450, 409] on img "2023 GMC Terrain Denali 0" at bounding box center [467, 335] width 275 height 207
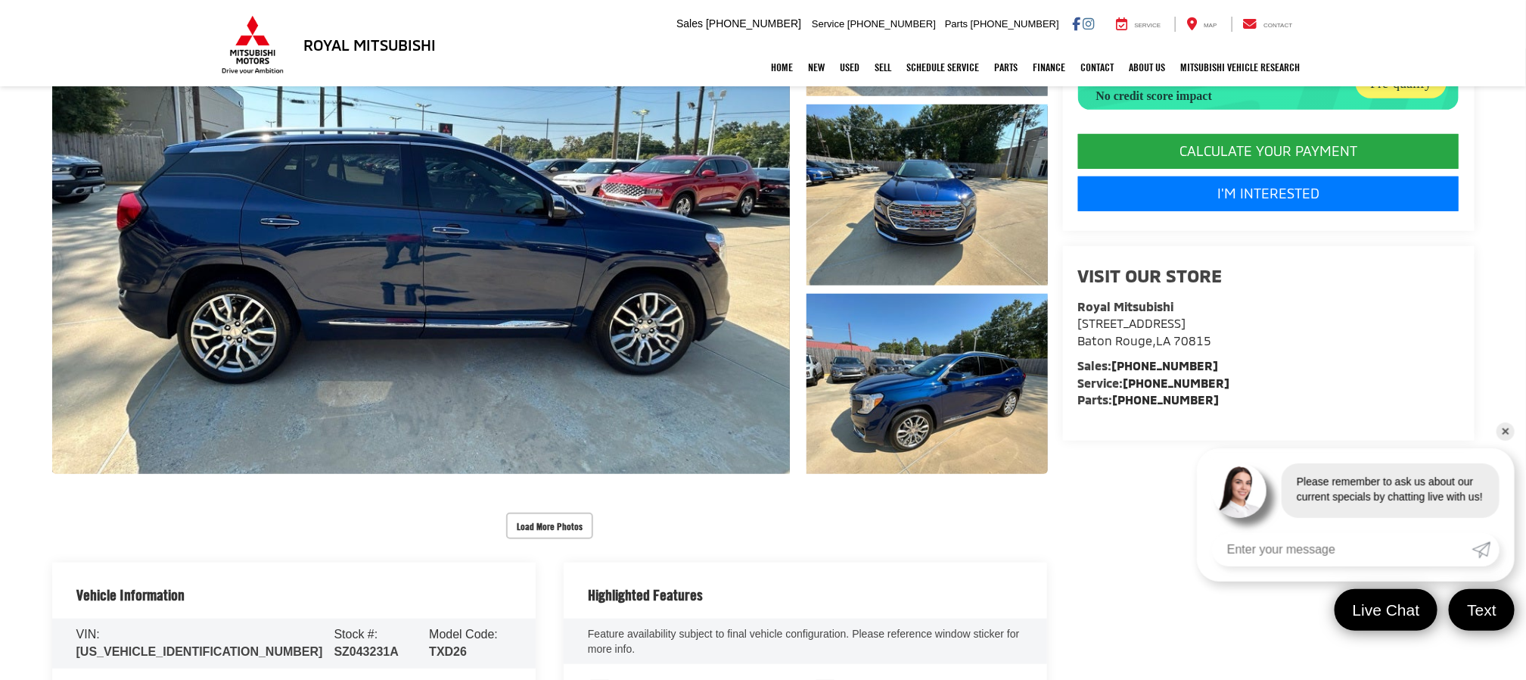
scroll to position [341, 0]
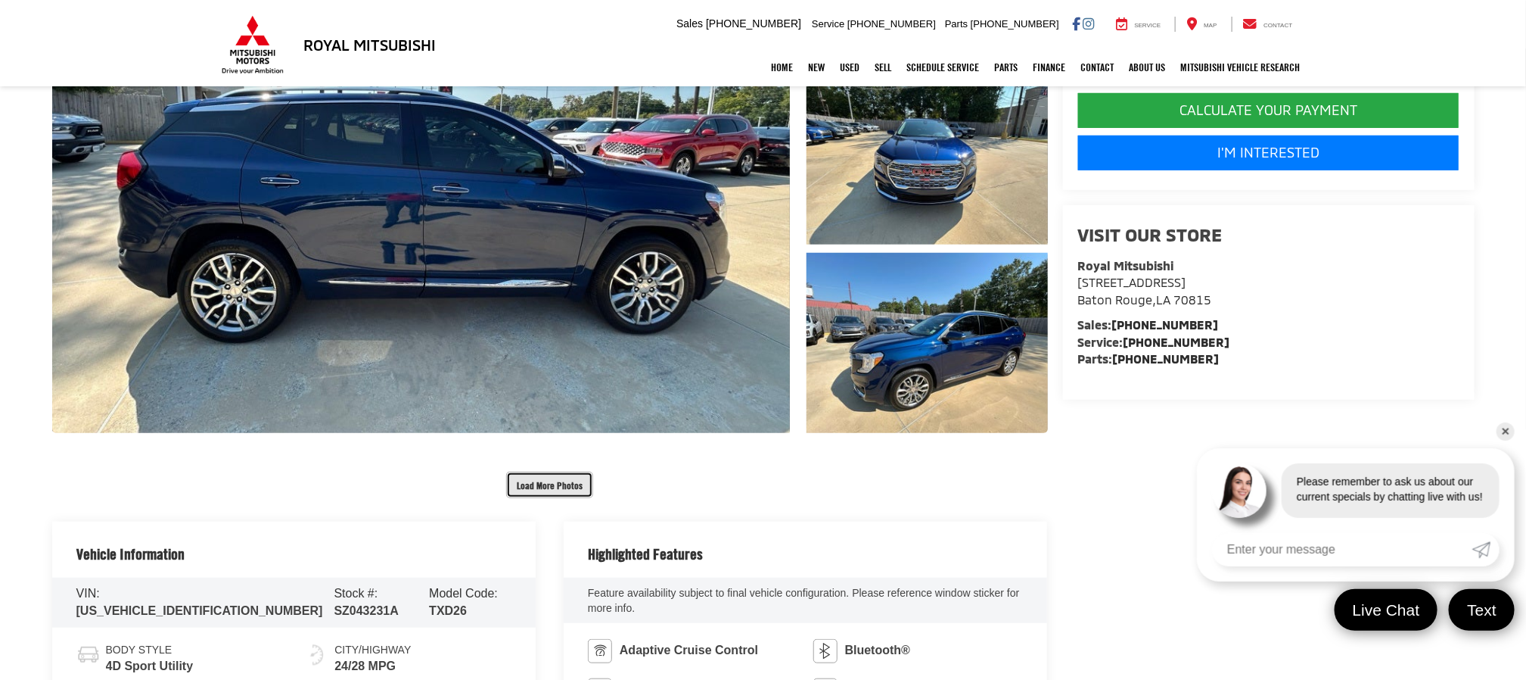
click at [534, 484] on button "Load More Photos" at bounding box center [549, 484] width 87 height 26
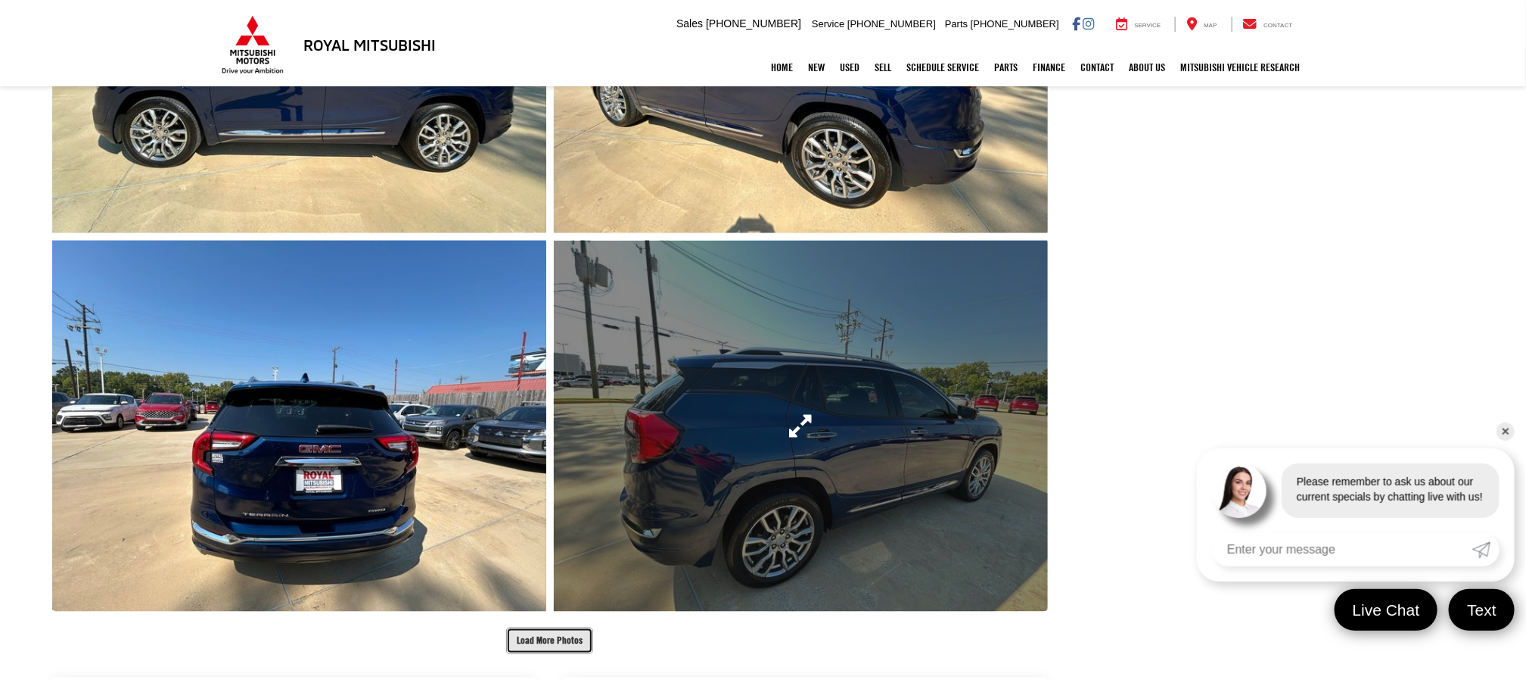
scroll to position [1022, 0]
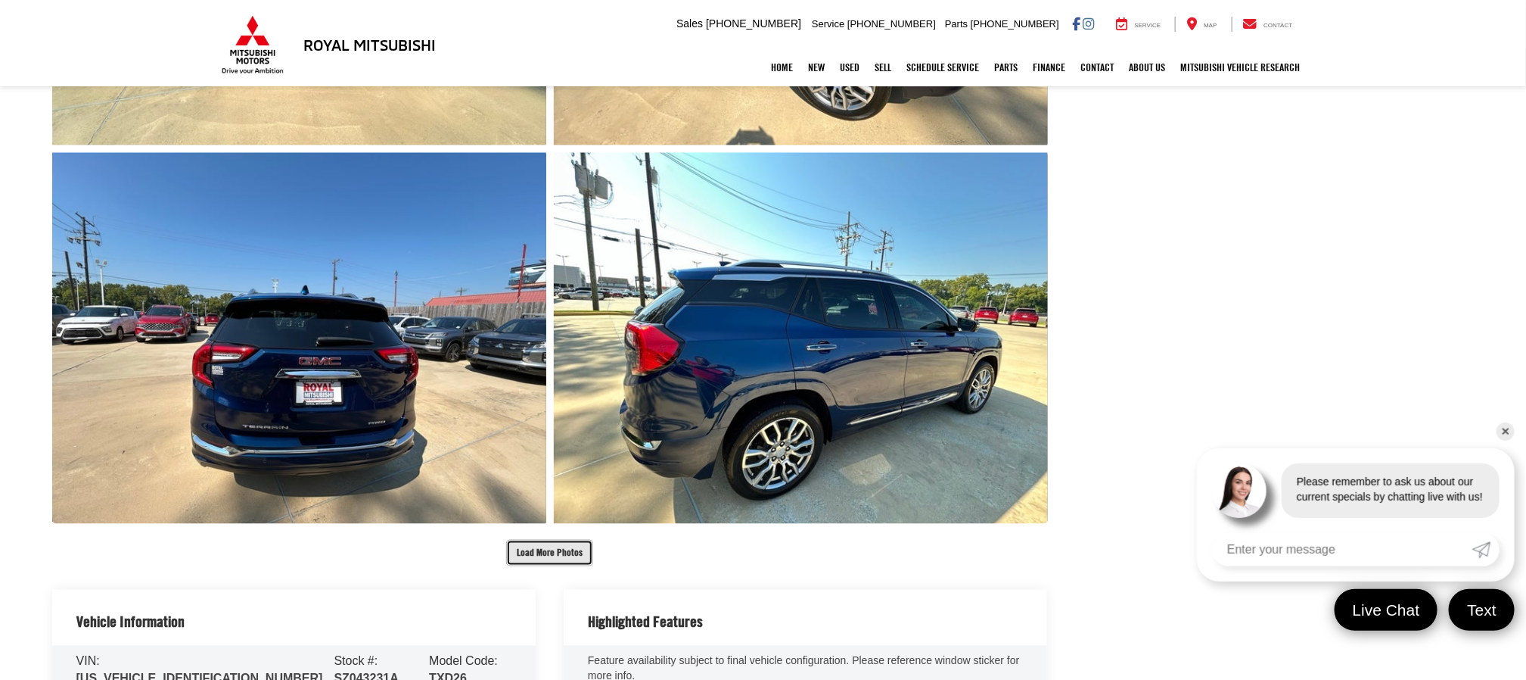
click at [534, 552] on button "Load More Photos" at bounding box center [549, 553] width 87 height 26
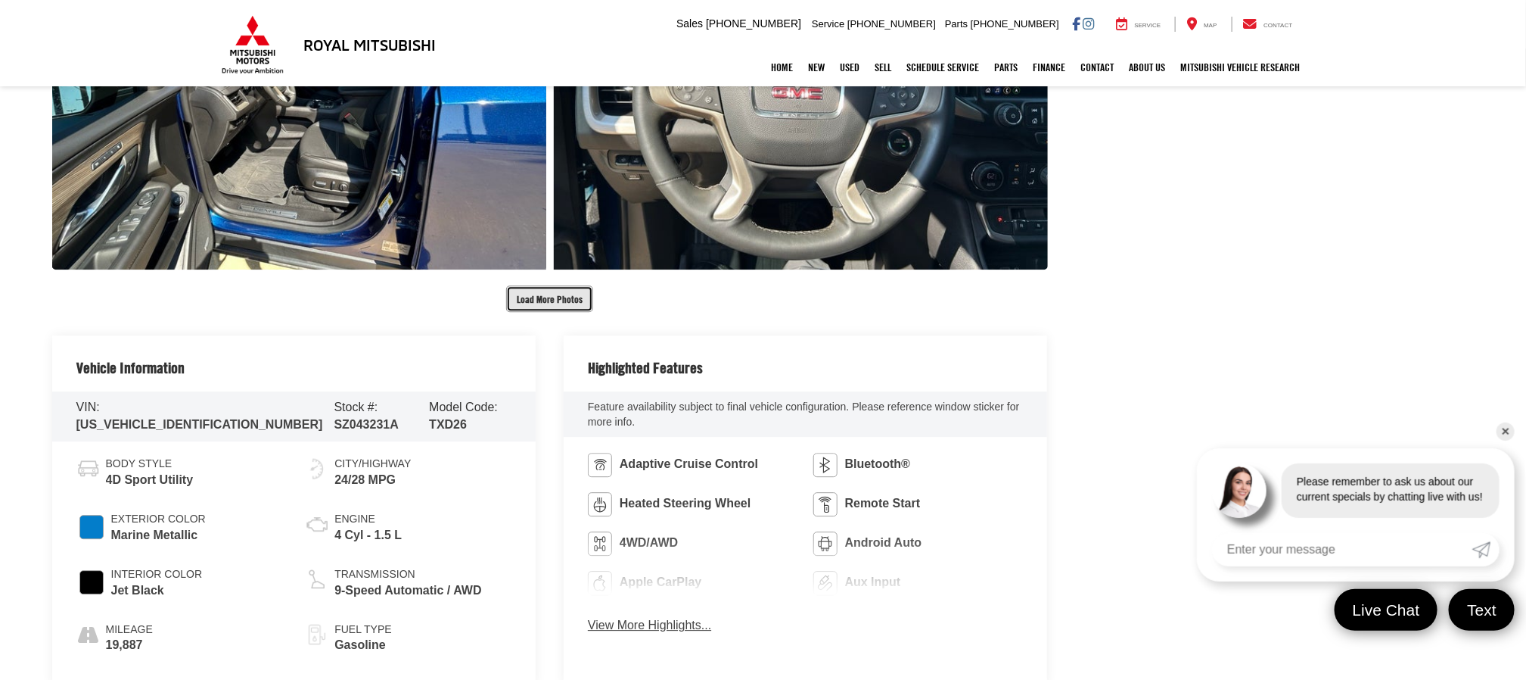
scroll to position [2043, 0]
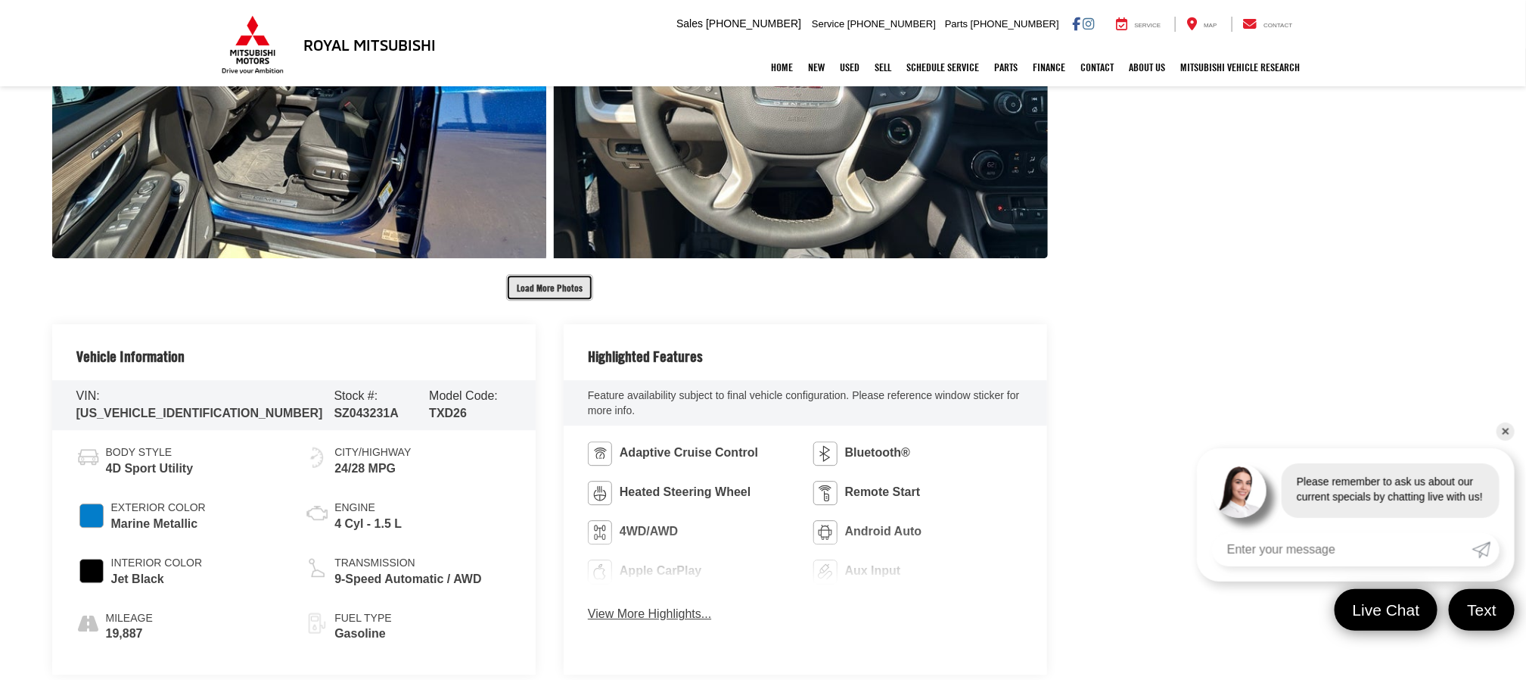
click at [541, 291] on button "Load More Photos" at bounding box center [549, 287] width 87 height 26
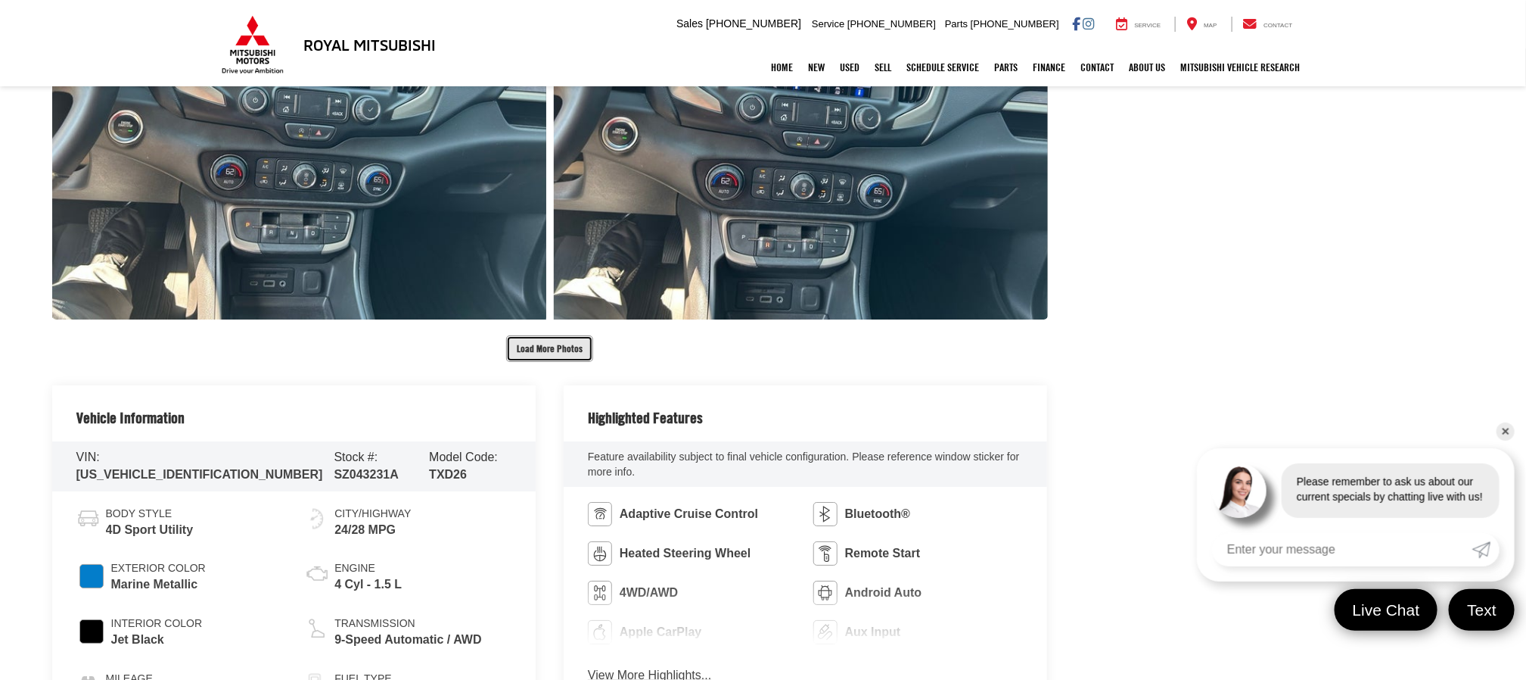
scroll to position [2724, 0]
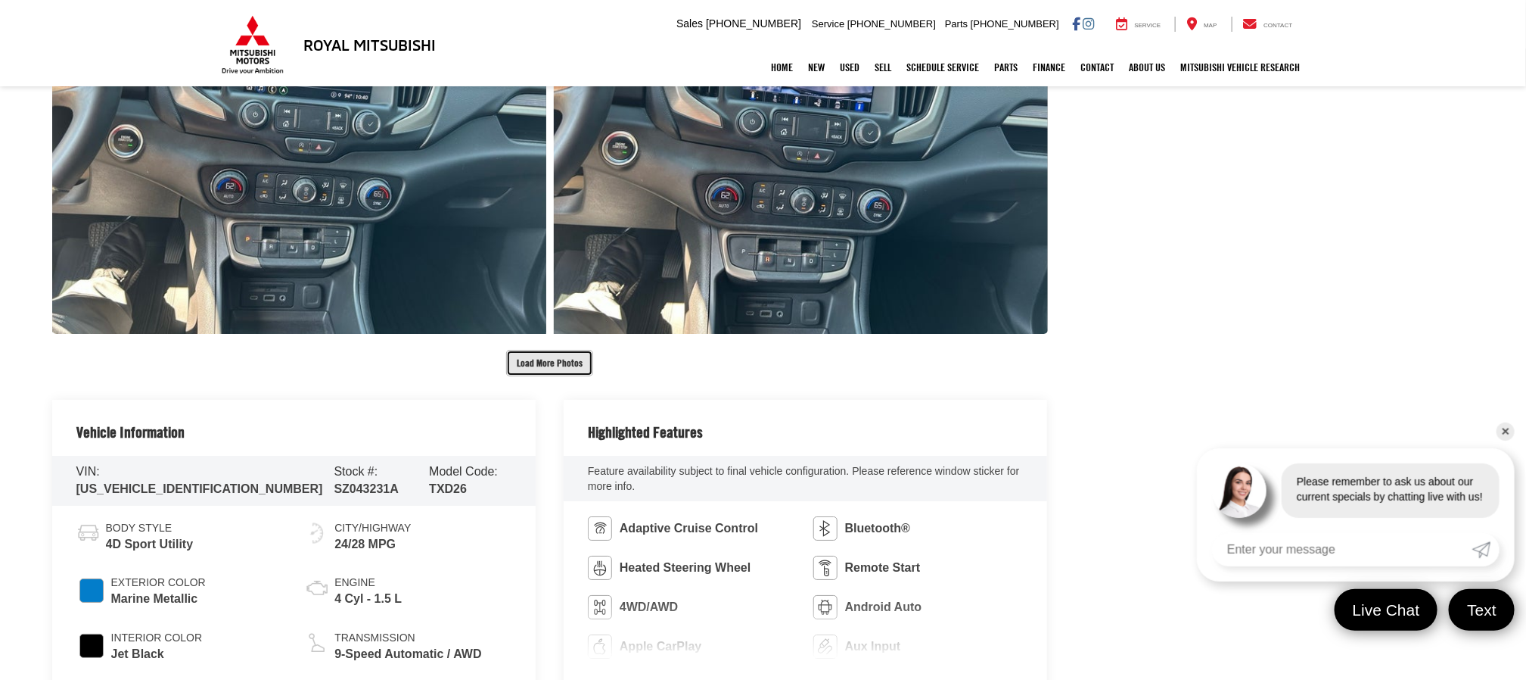
click at [547, 364] on button "Load More Photos" at bounding box center [549, 363] width 87 height 26
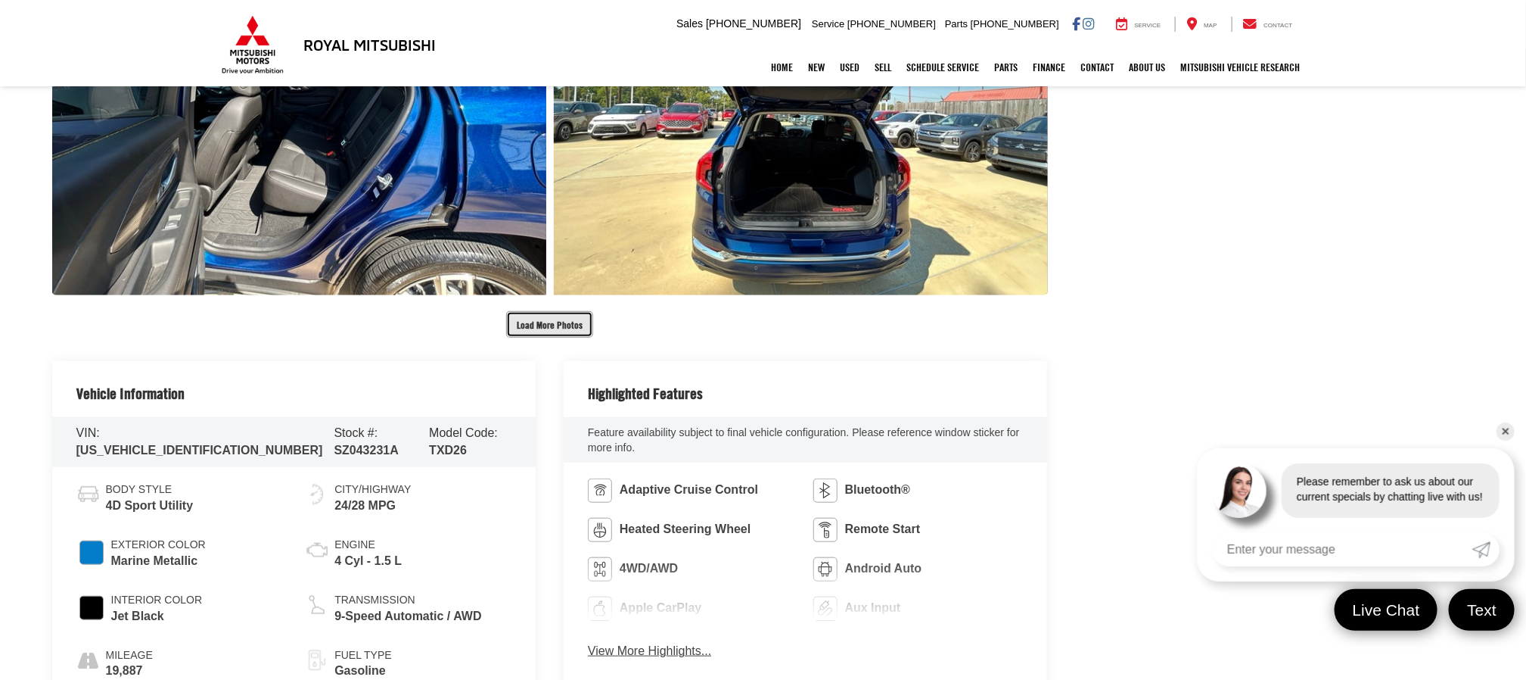
scroll to position [3633, 0]
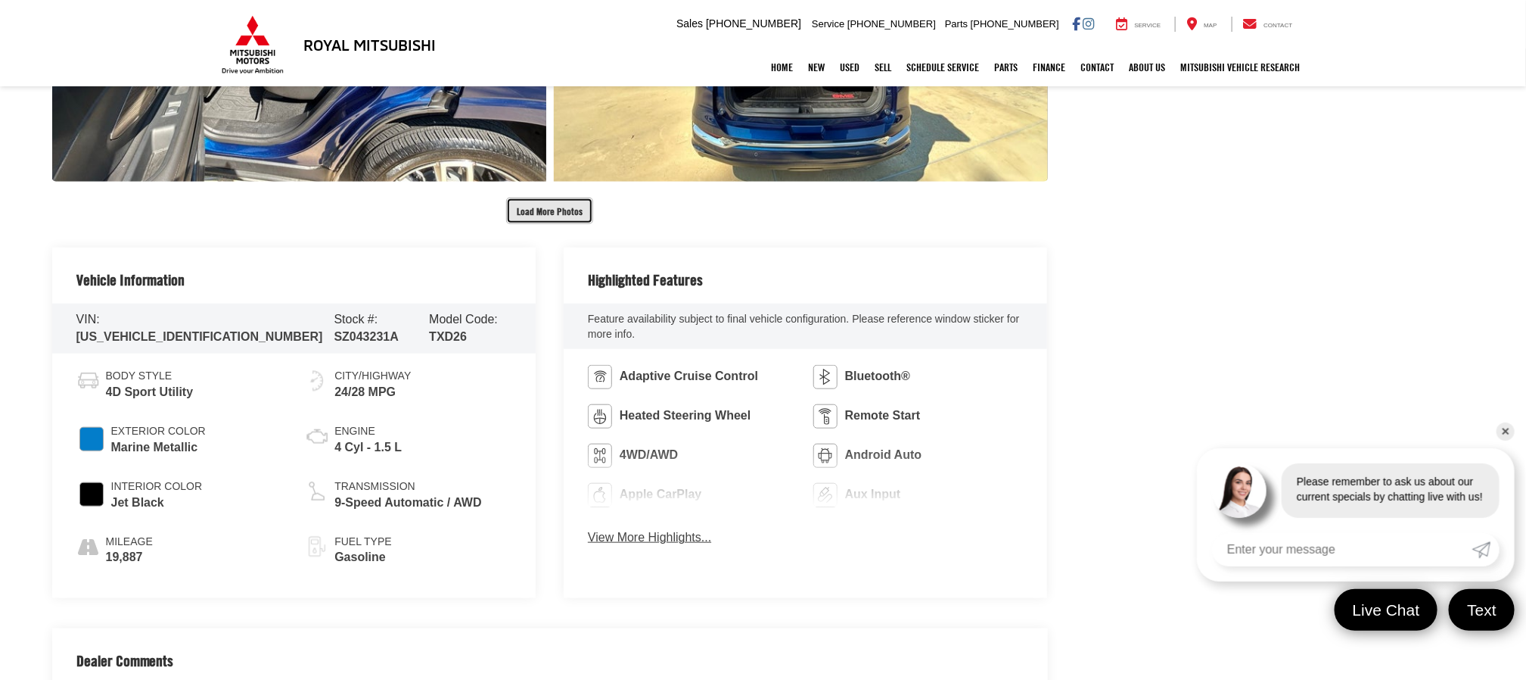
click at [549, 204] on button "Load More Photos" at bounding box center [549, 211] width 87 height 26
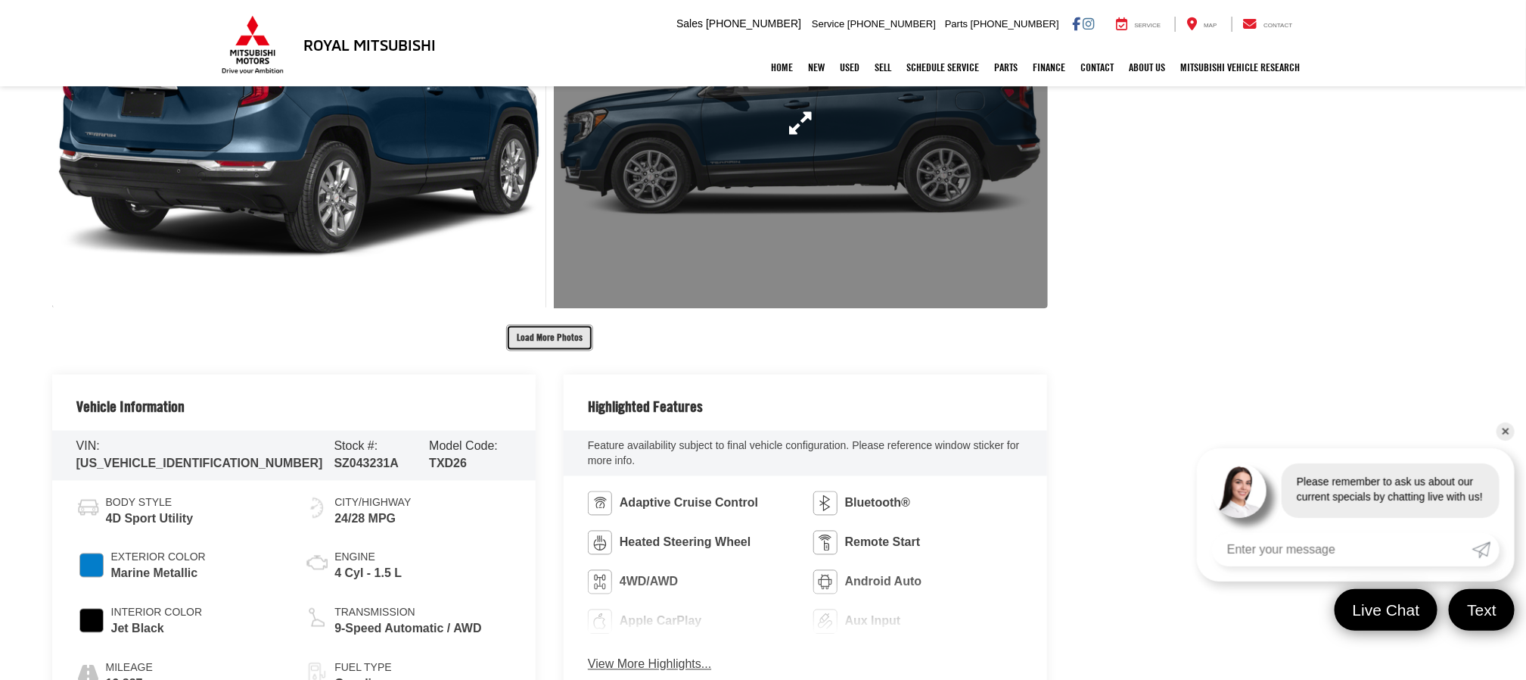
scroll to position [4314, 0]
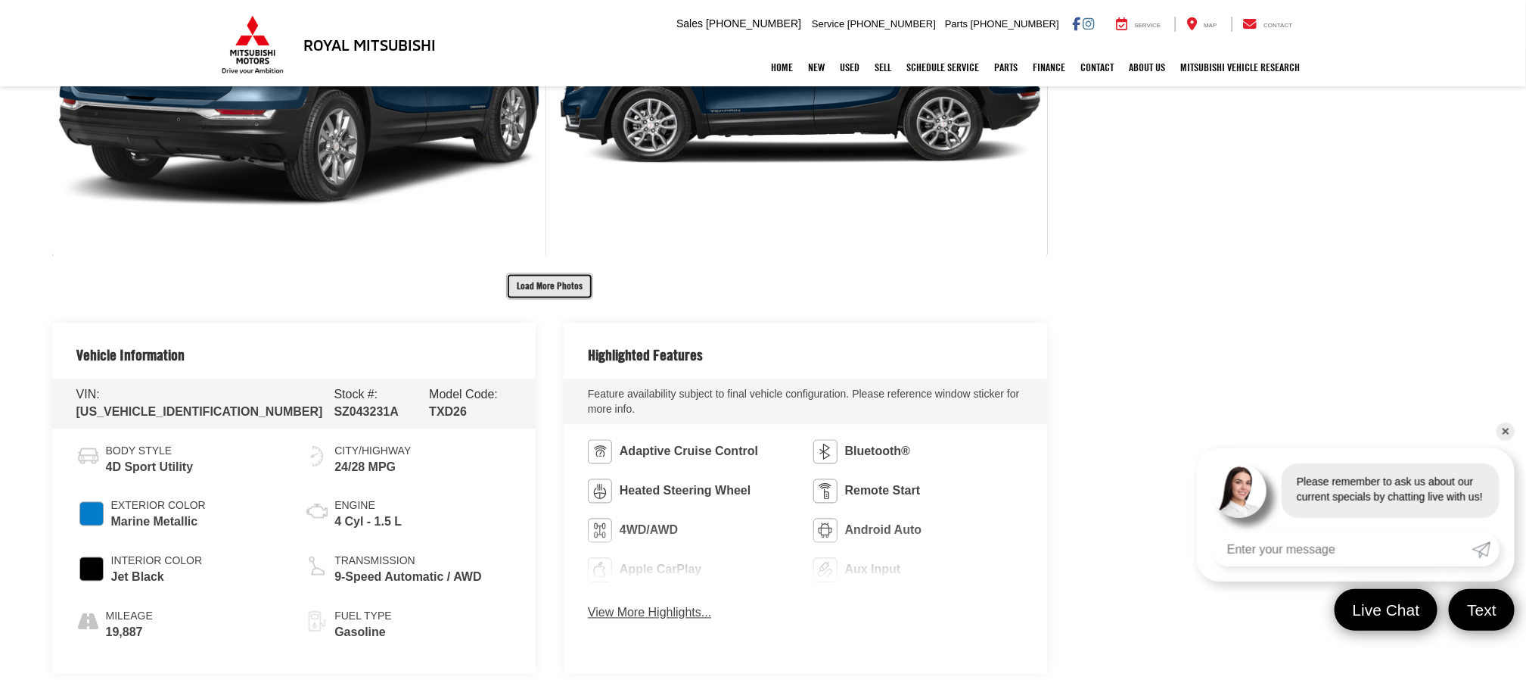
click at [547, 287] on button "Load More Photos" at bounding box center [549, 286] width 87 height 26
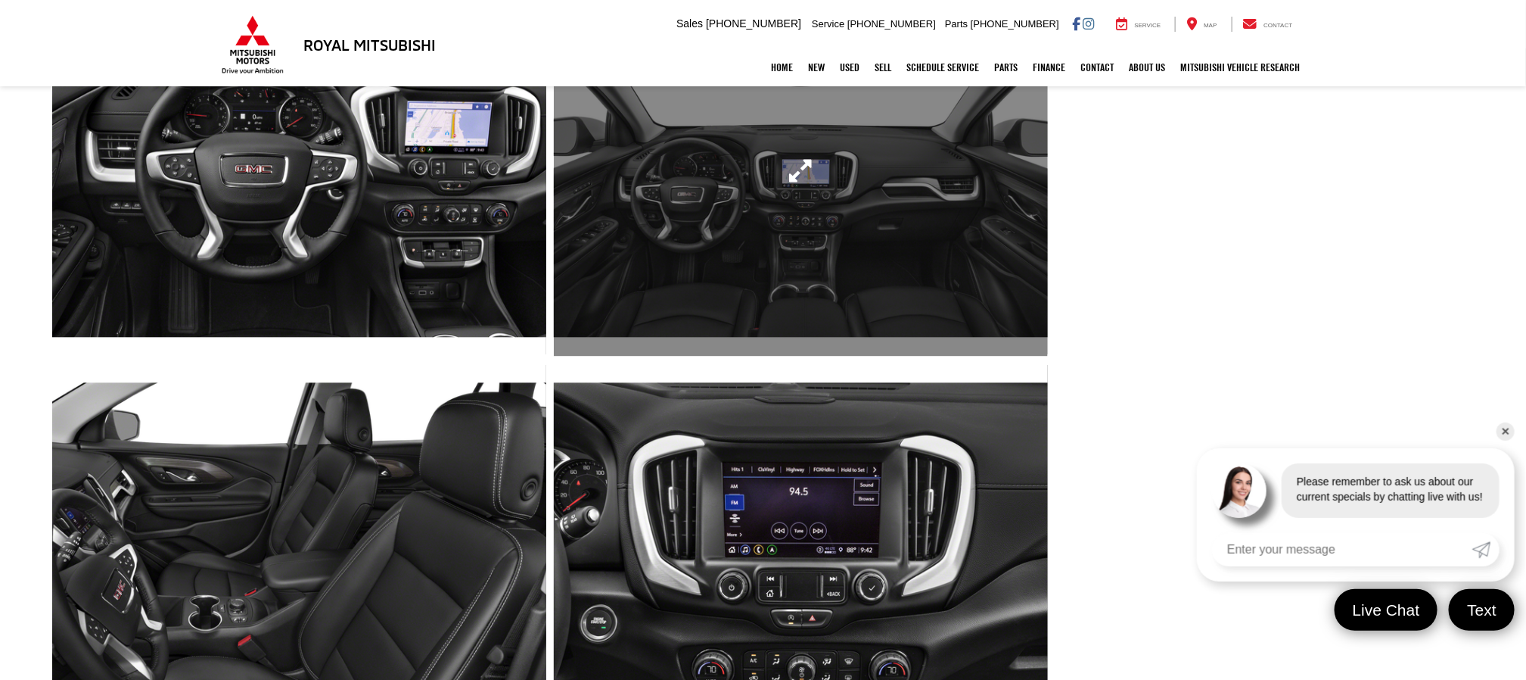
scroll to position [4541, 0]
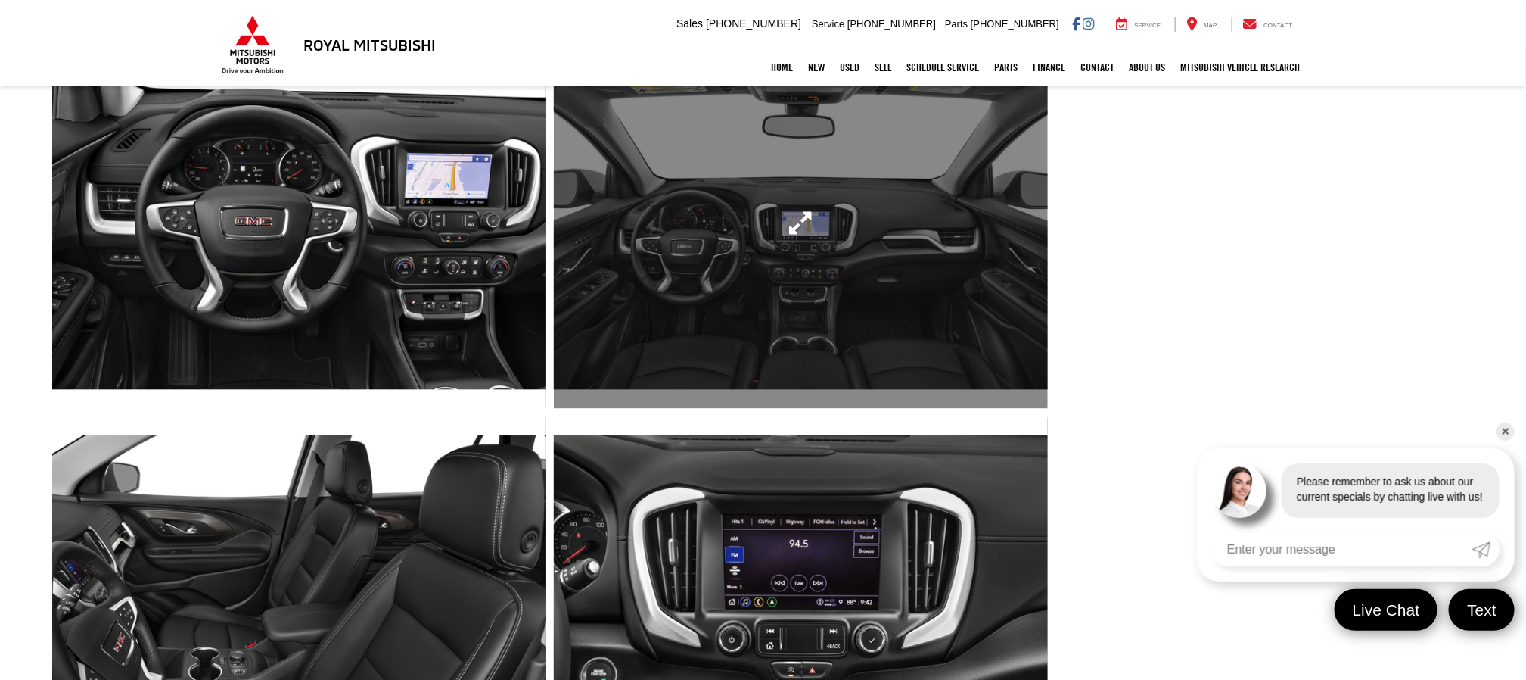
click at [811, 300] on link "Expand Photo 25" at bounding box center [801, 223] width 494 height 371
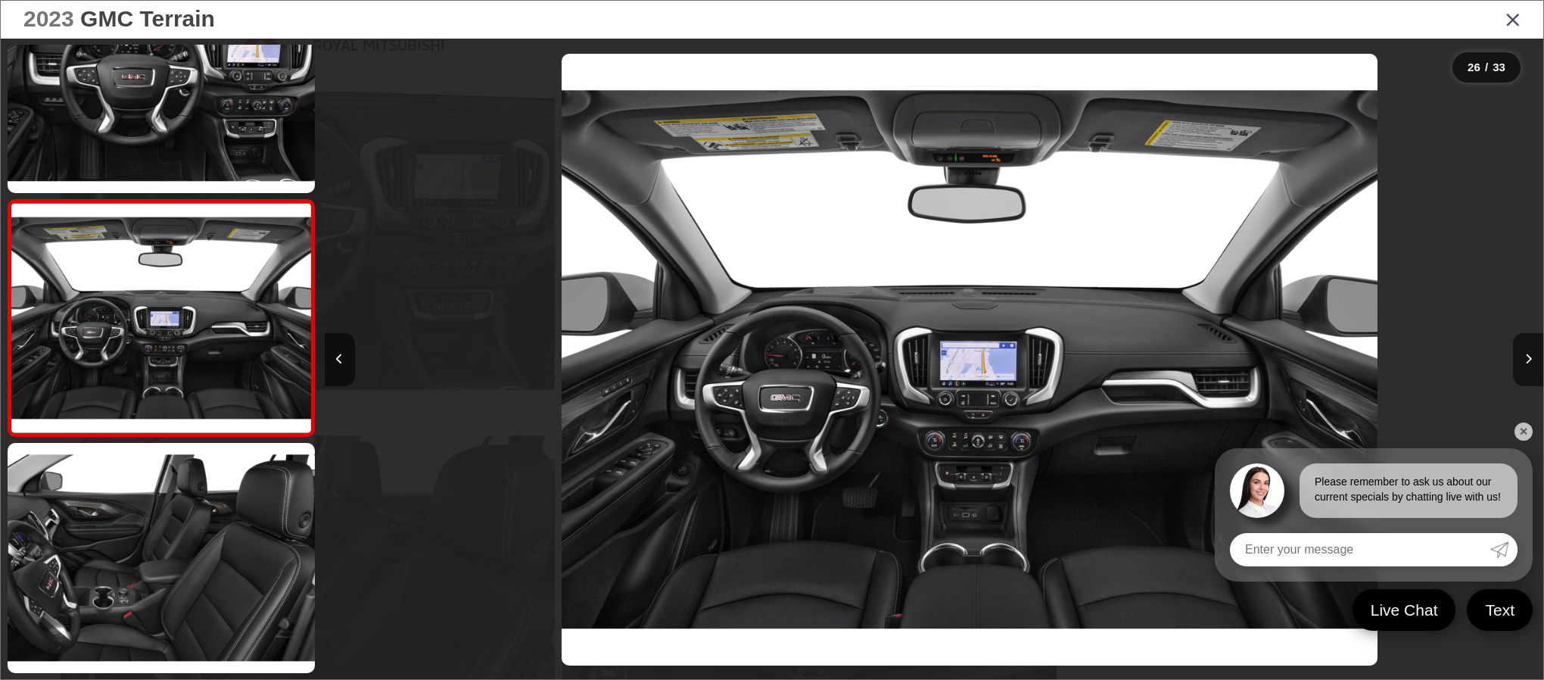
scroll to position [0, 30453]
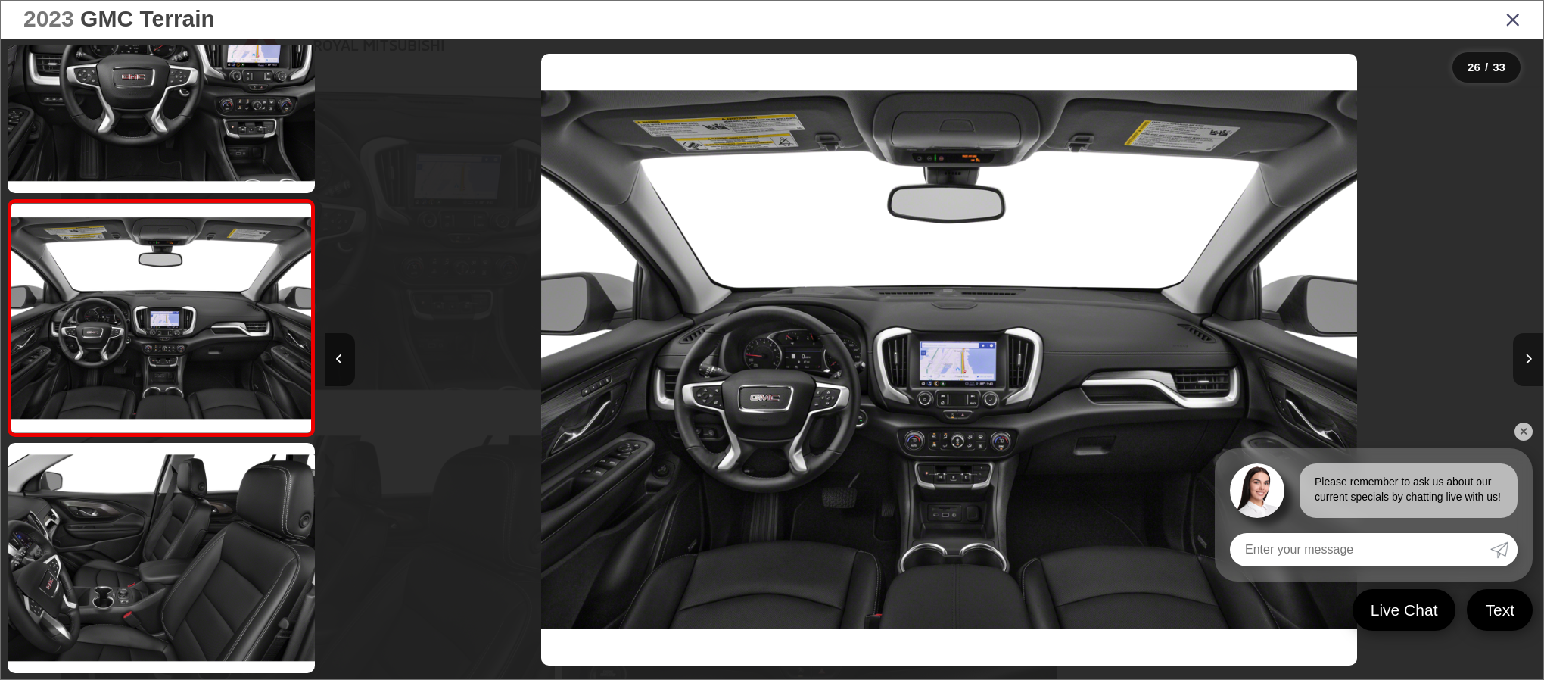
click at [1526, 359] on icon "Next image" at bounding box center [1528, 358] width 7 height 11
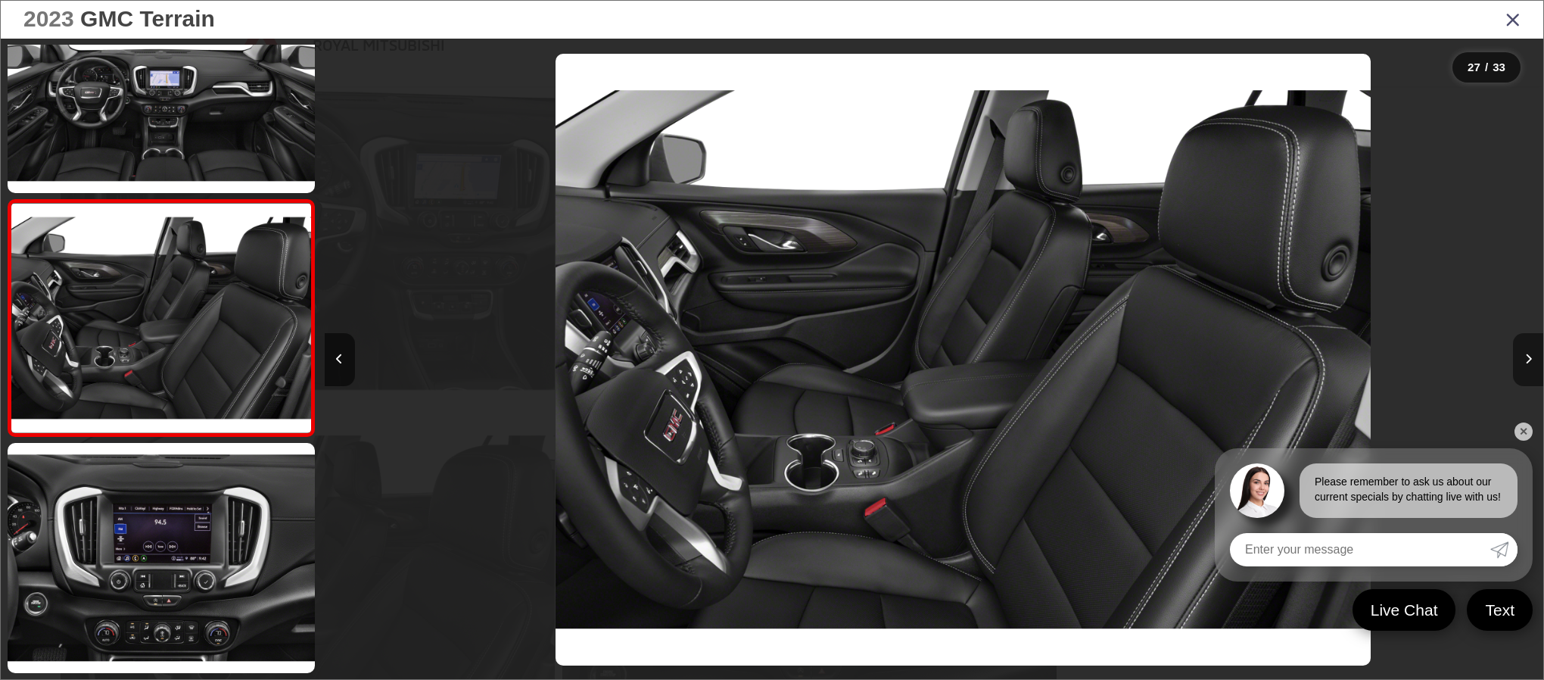
scroll to position [0, 31671]
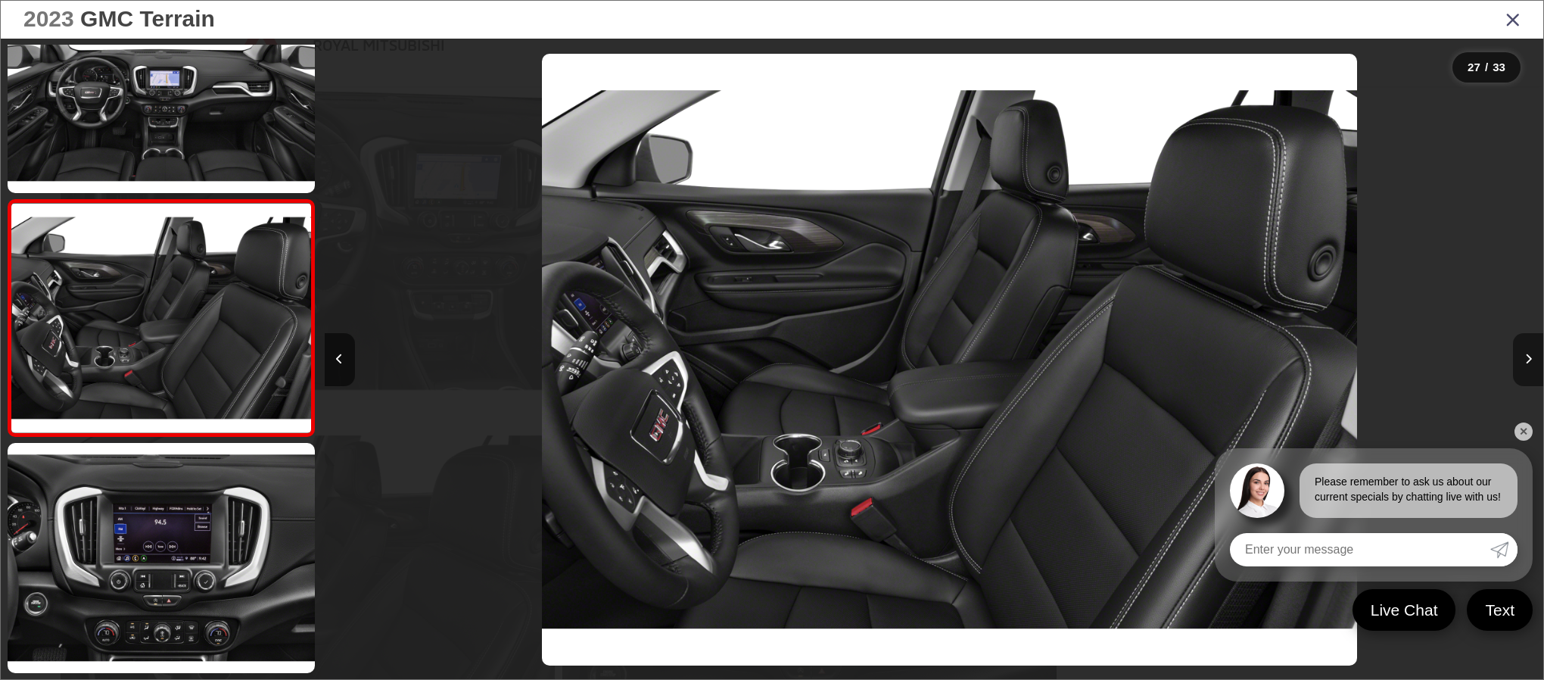
click at [1526, 359] on icon "Next image" at bounding box center [1528, 358] width 7 height 11
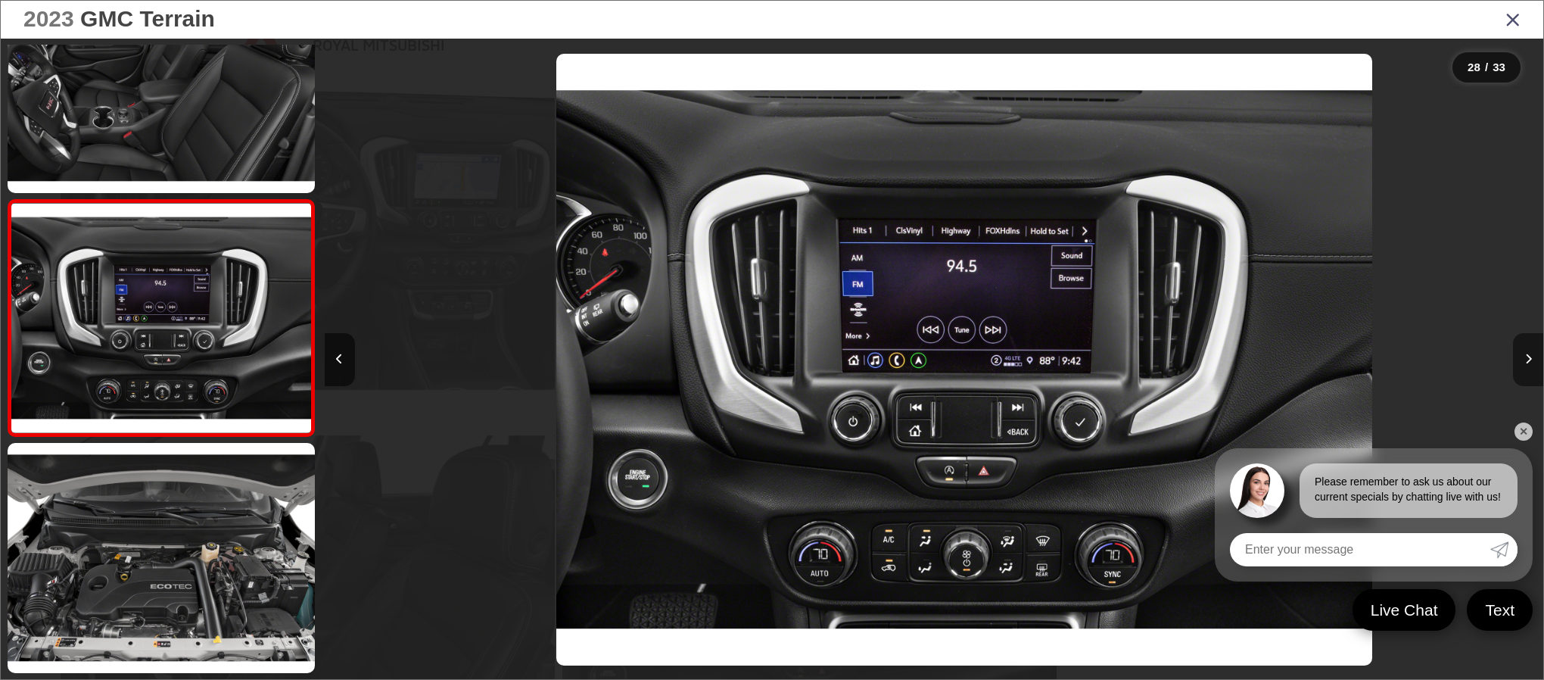
scroll to position [0, 32889]
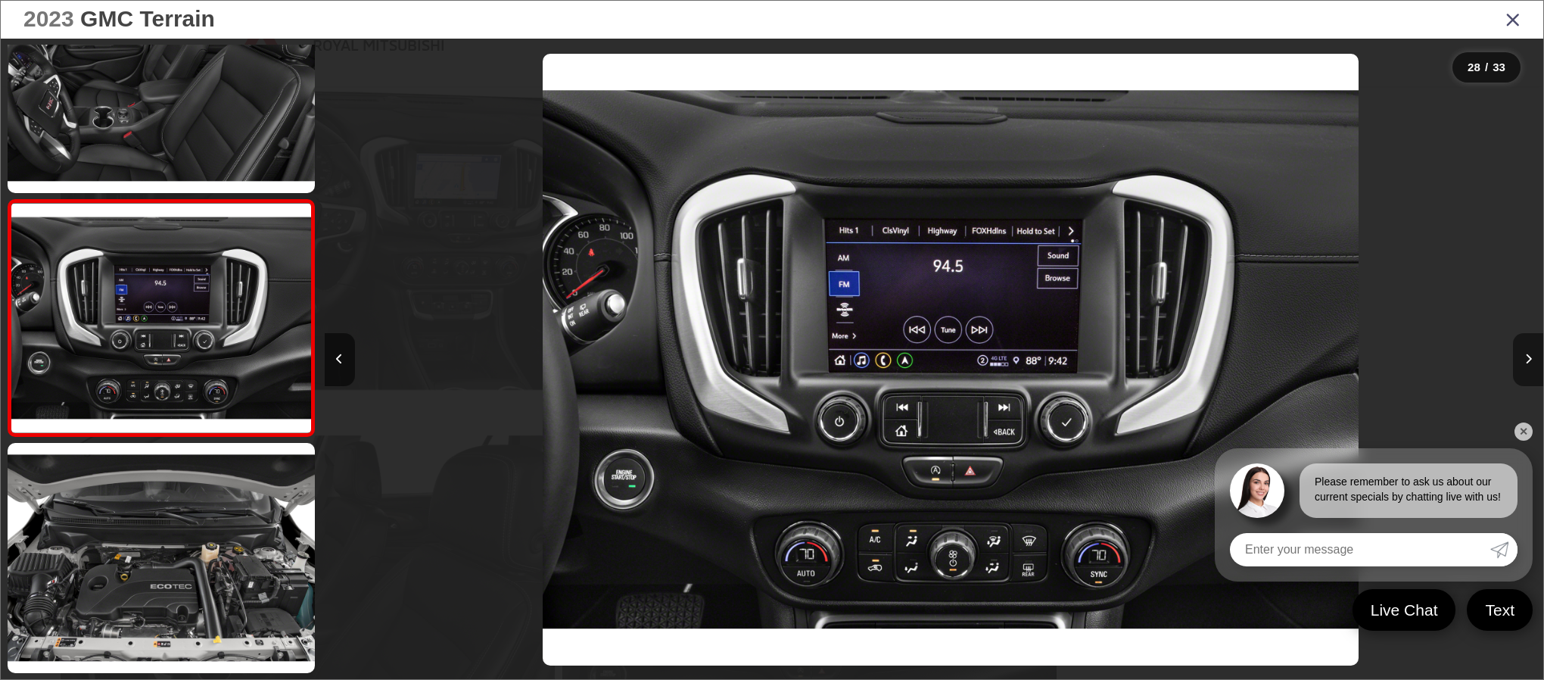
click at [1526, 359] on icon "Next image" at bounding box center [1528, 358] width 7 height 11
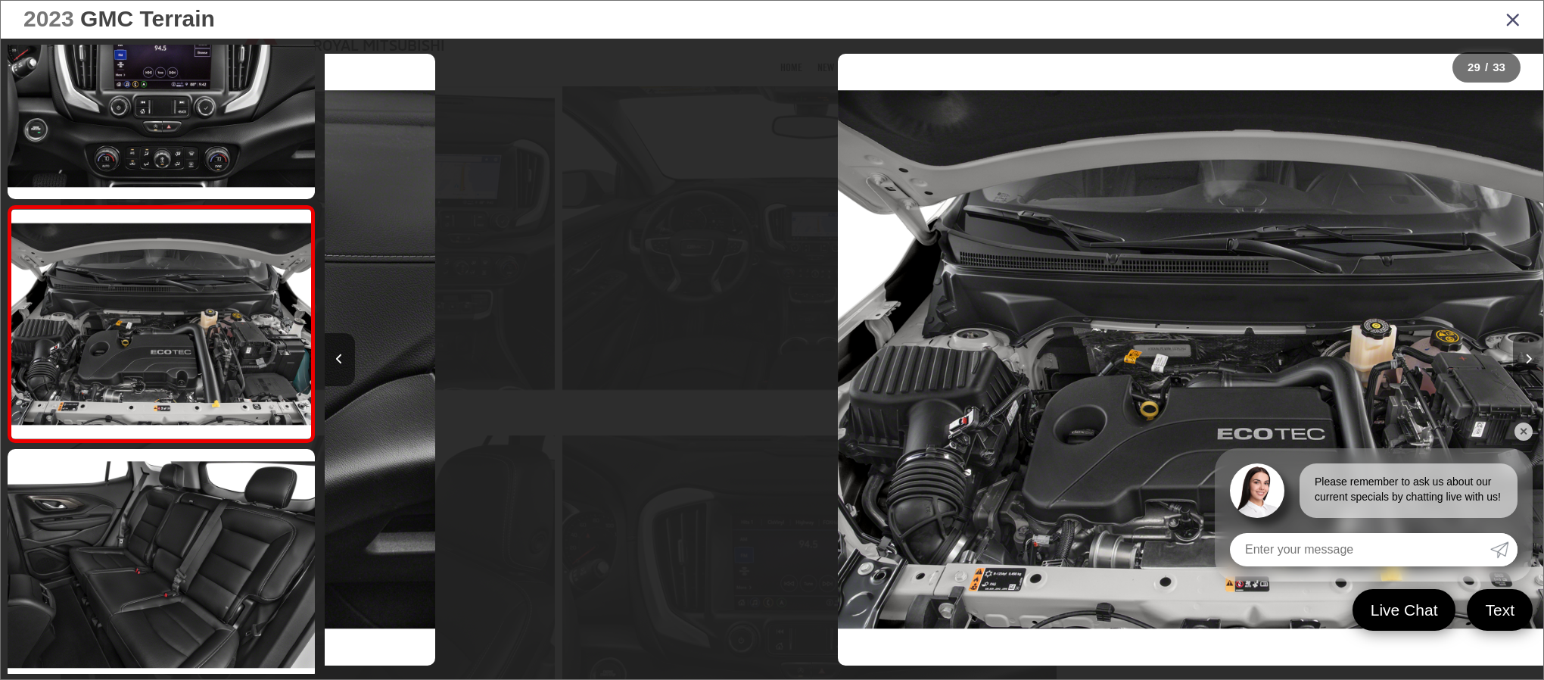
scroll to position [6461, 0]
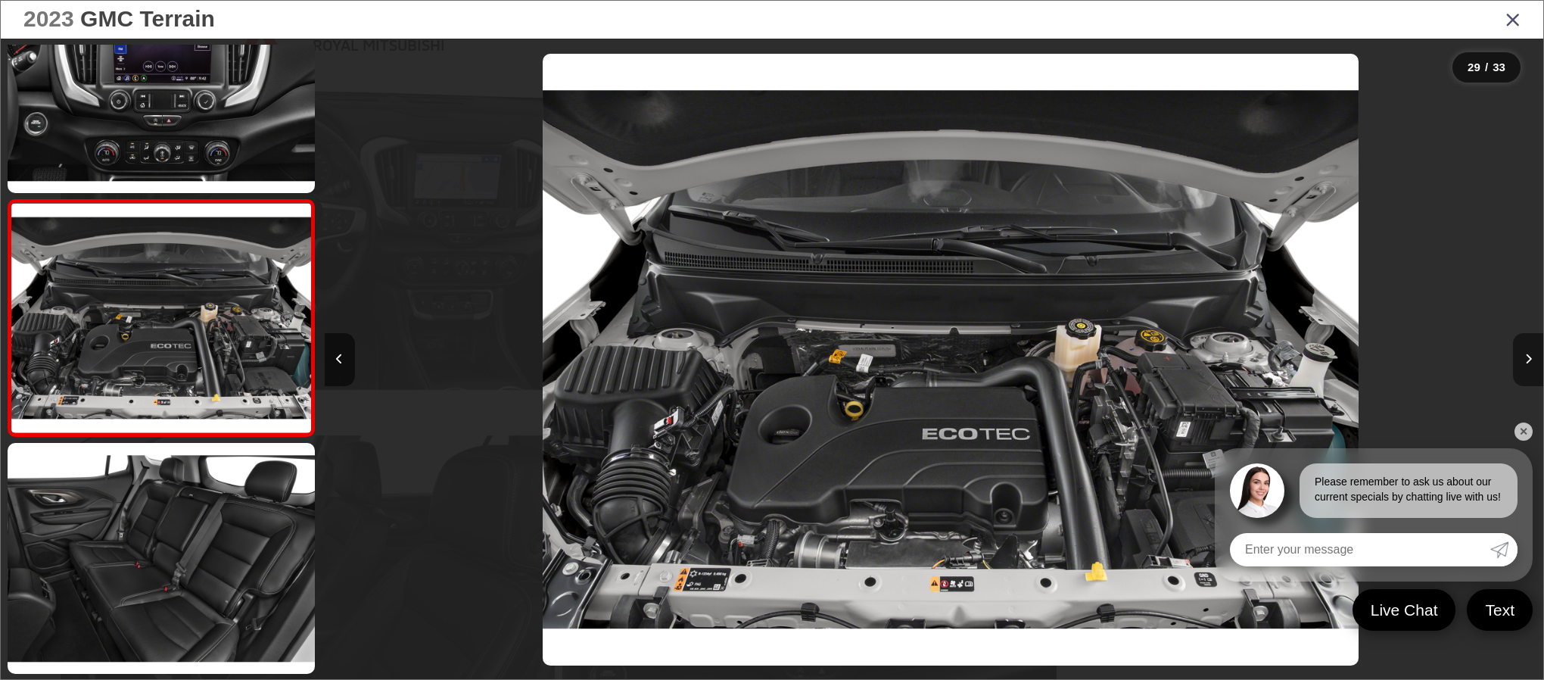
click at [1526, 359] on icon "Next image" at bounding box center [1528, 358] width 7 height 11
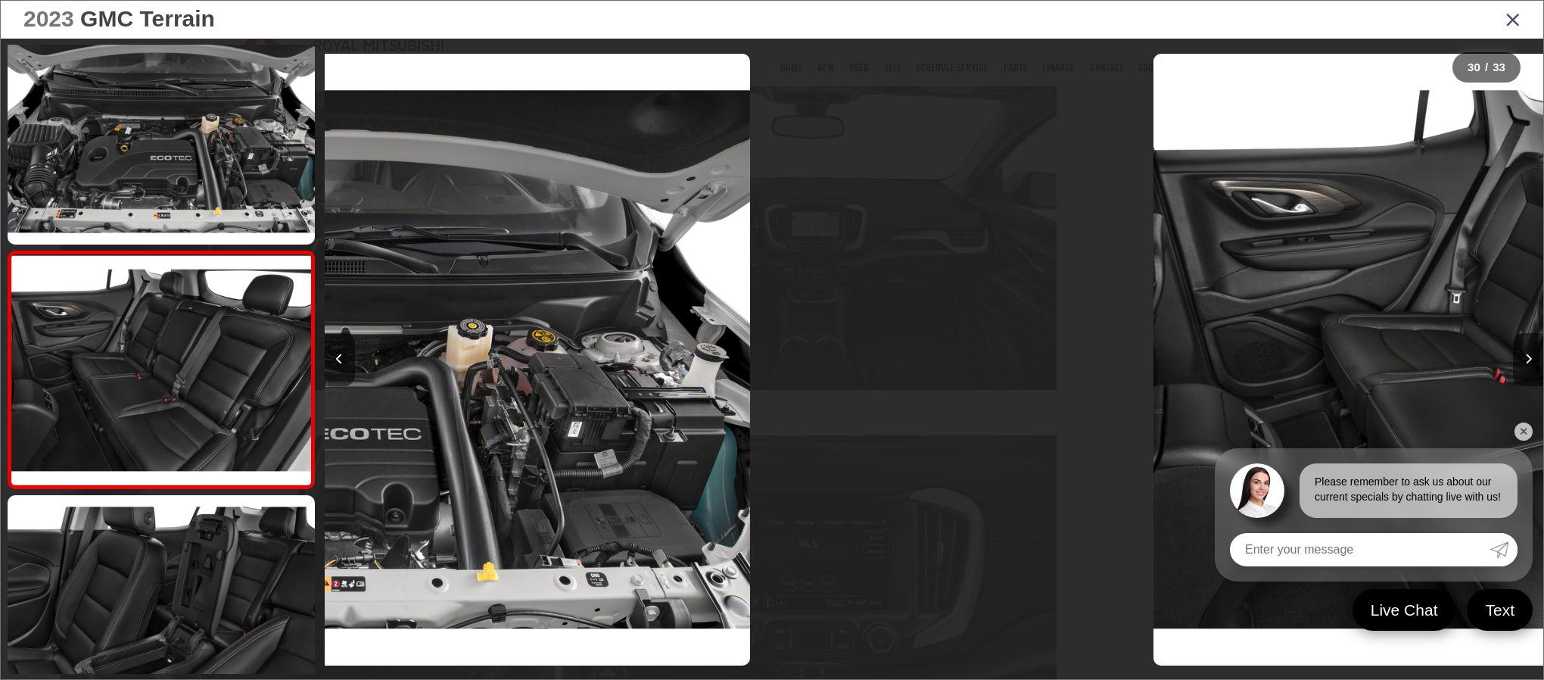
scroll to position [0, 0]
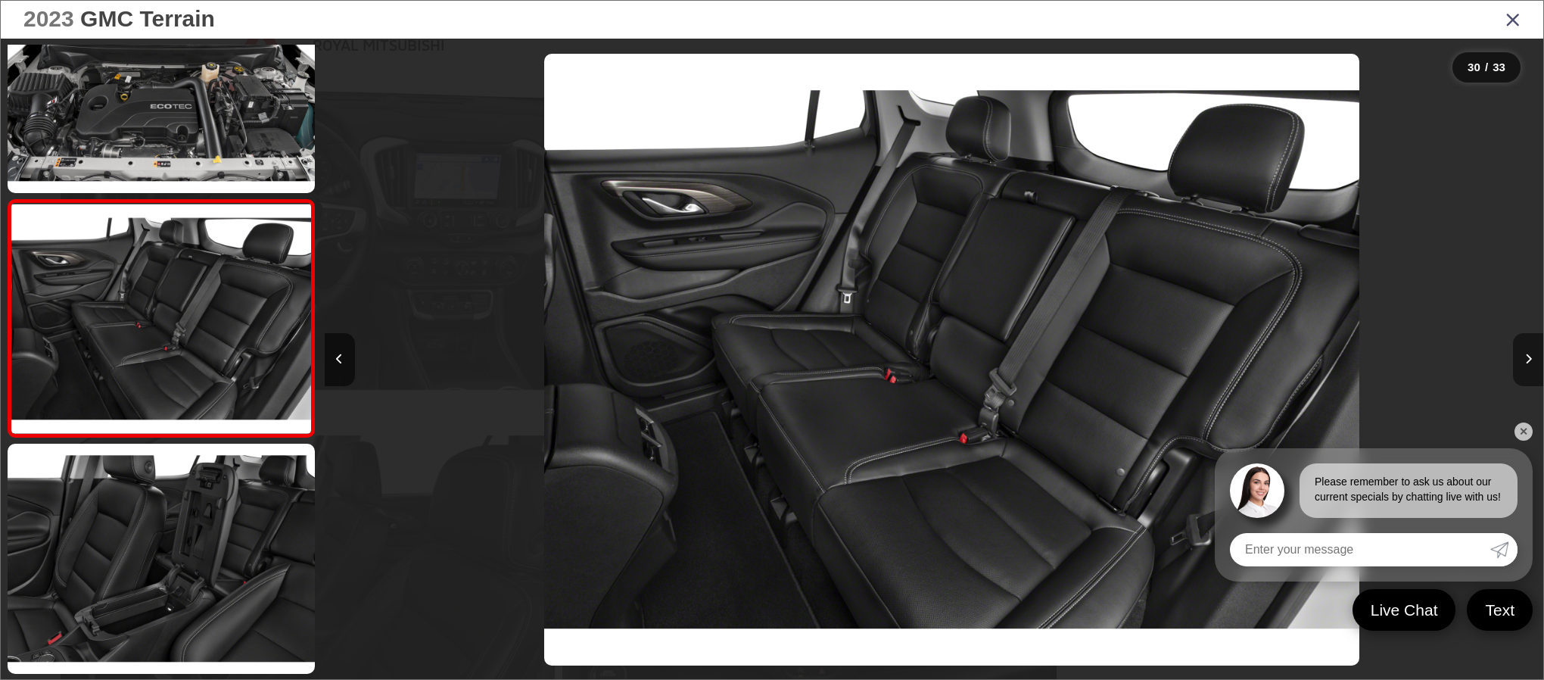
click at [1526, 359] on icon "Next image" at bounding box center [1528, 358] width 7 height 11
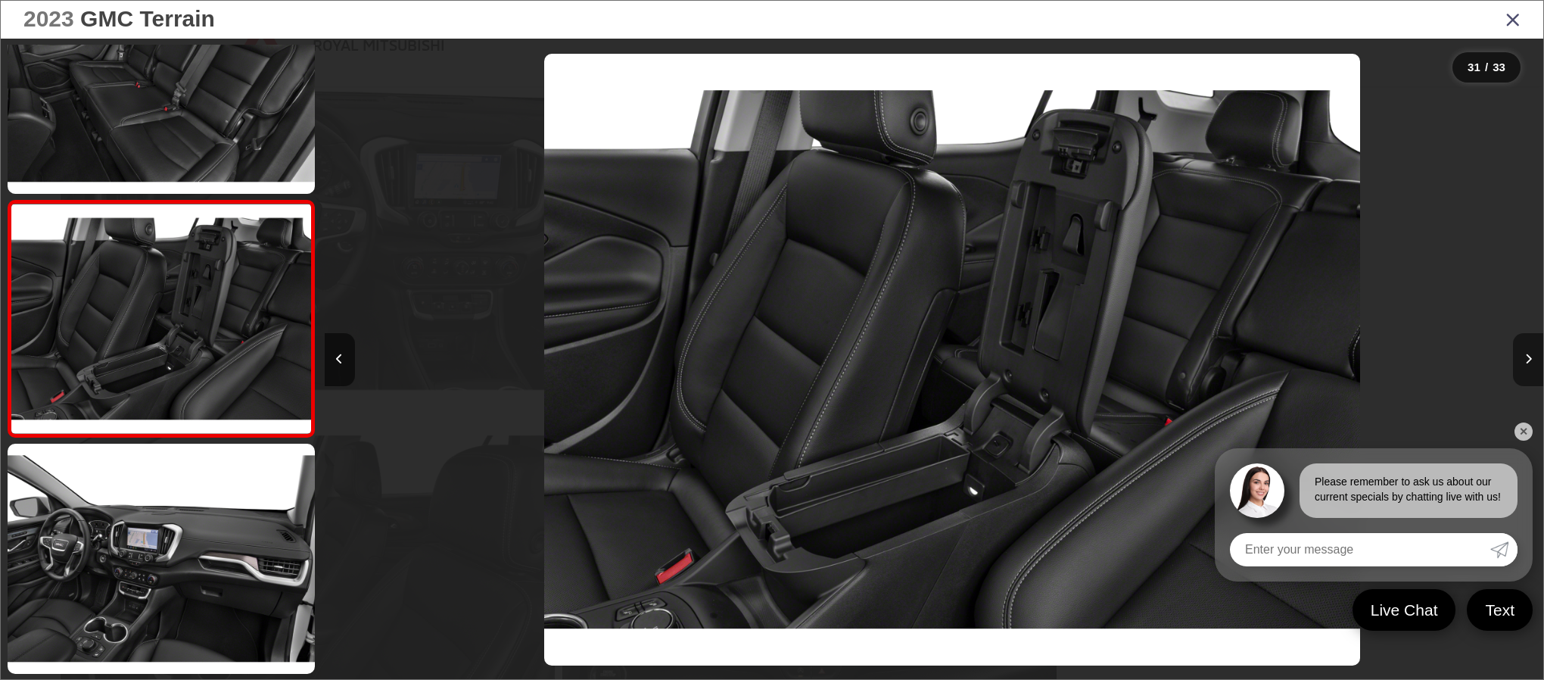
click at [1526, 359] on icon "Next image" at bounding box center [1528, 358] width 7 height 11
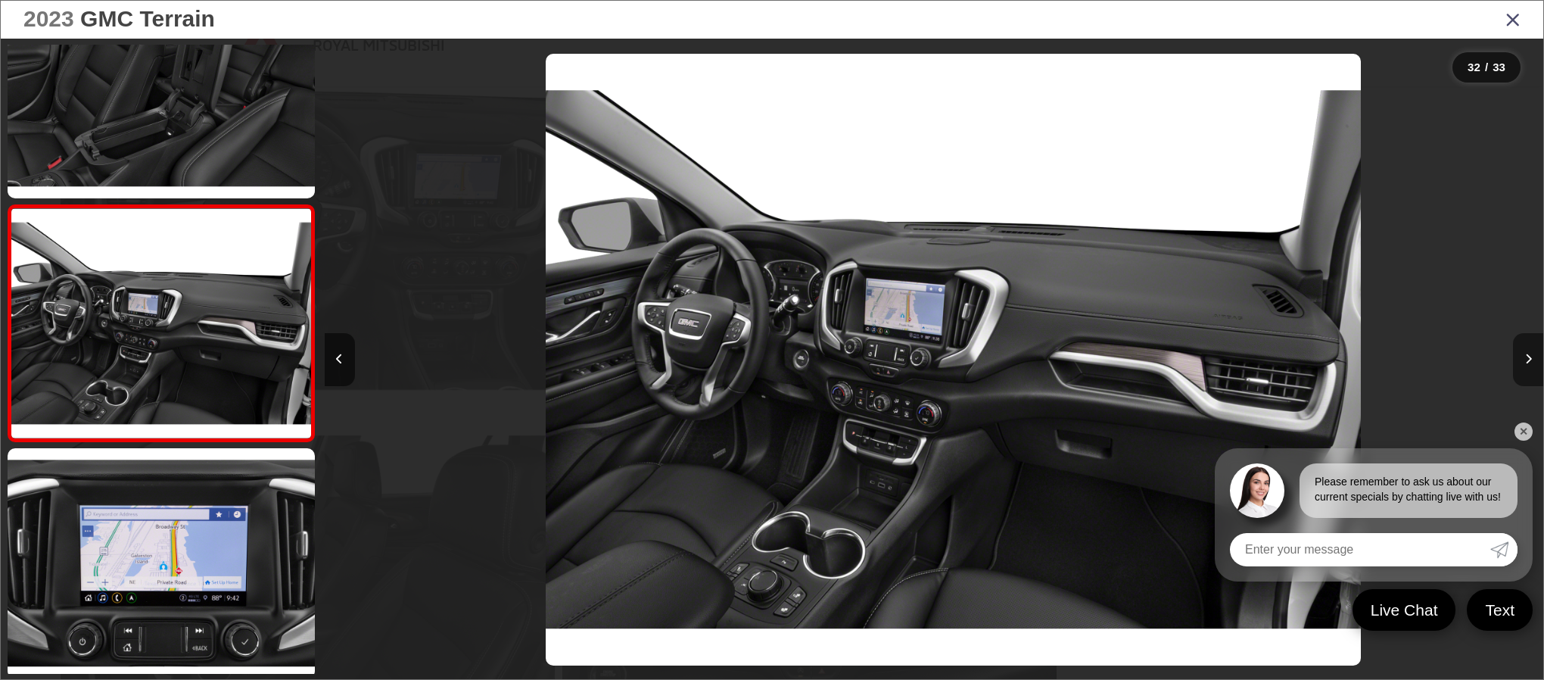
click at [1526, 359] on icon "Next image" at bounding box center [1528, 358] width 7 height 11
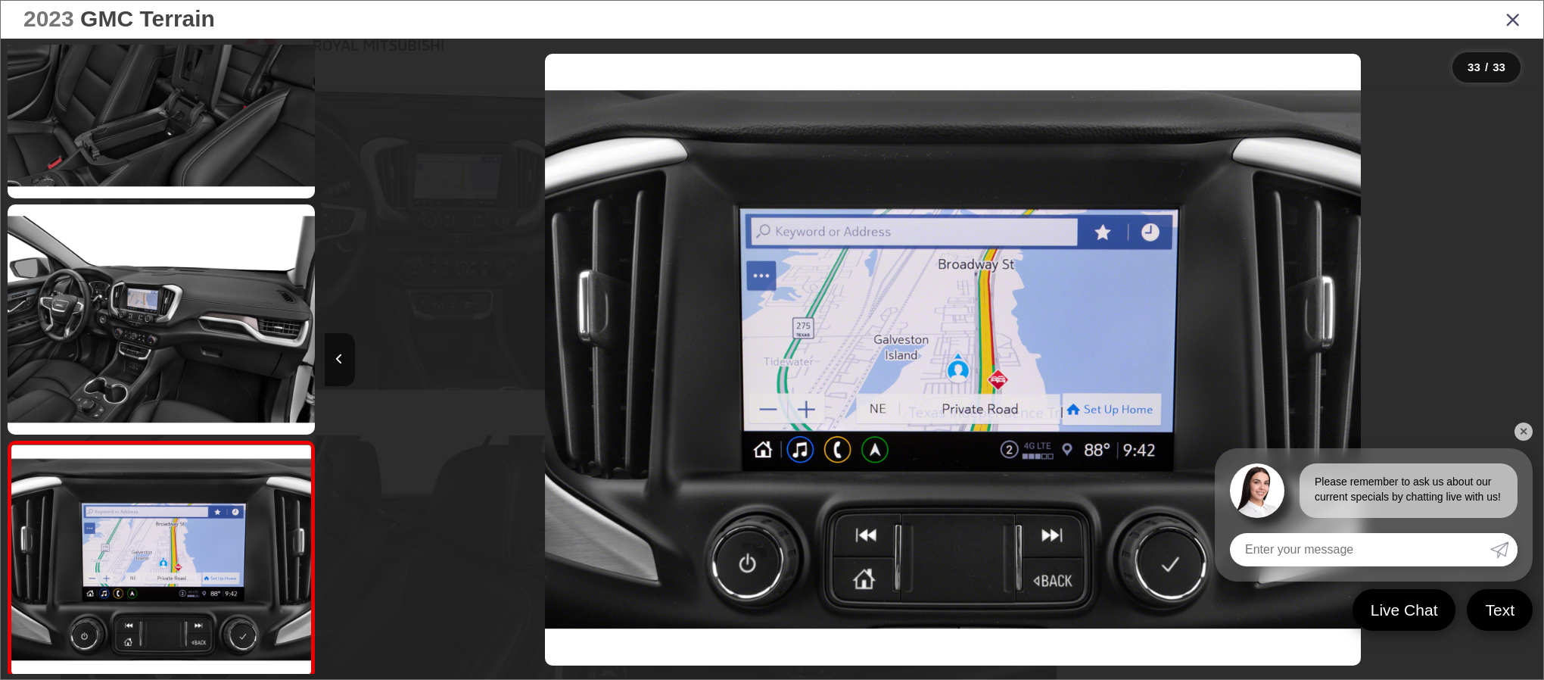
click at [1526, 359] on div at bounding box center [1390, 360] width 305 height 642
click at [338, 357] on icon "Previous image" at bounding box center [339, 358] width 7 height 11
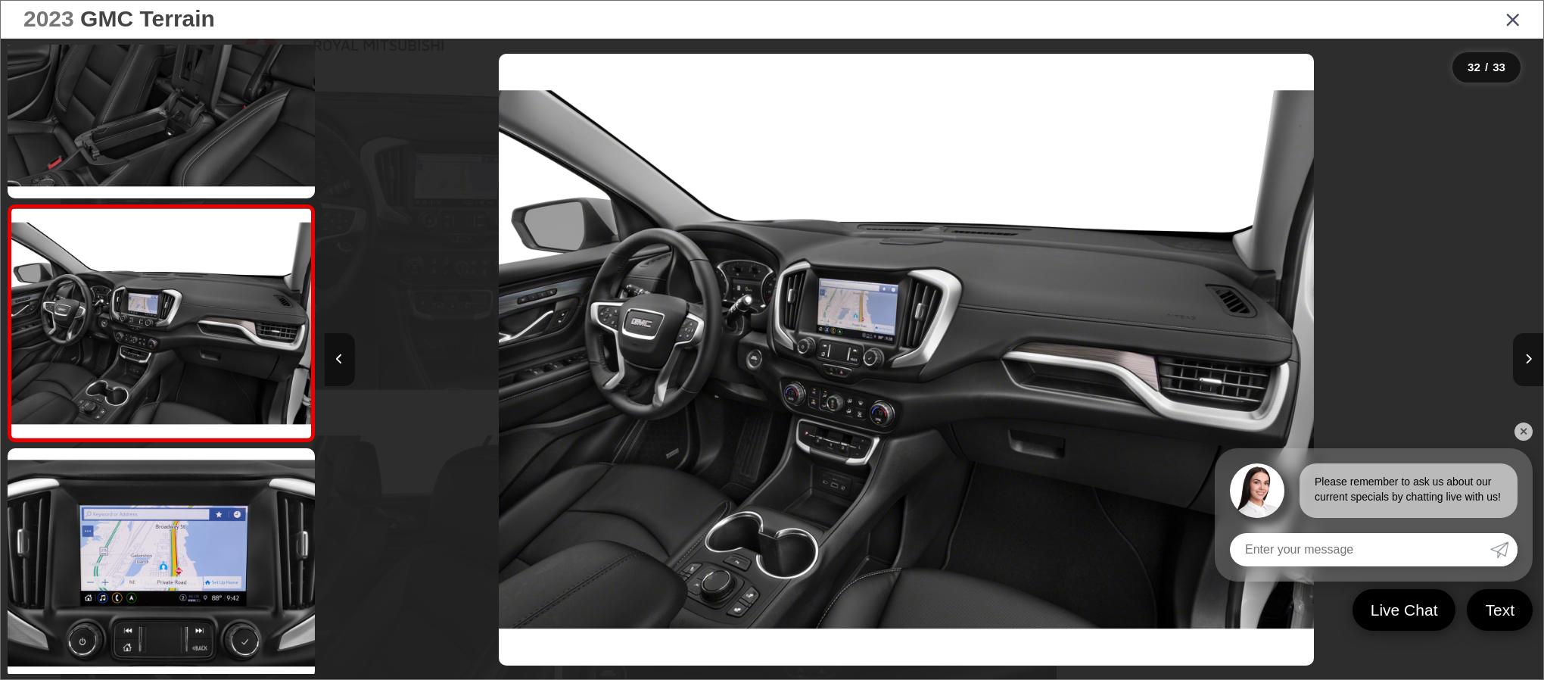
click at [338, 357] on icon "Previous image" at bounding box center [339, 358] width 7 height 11
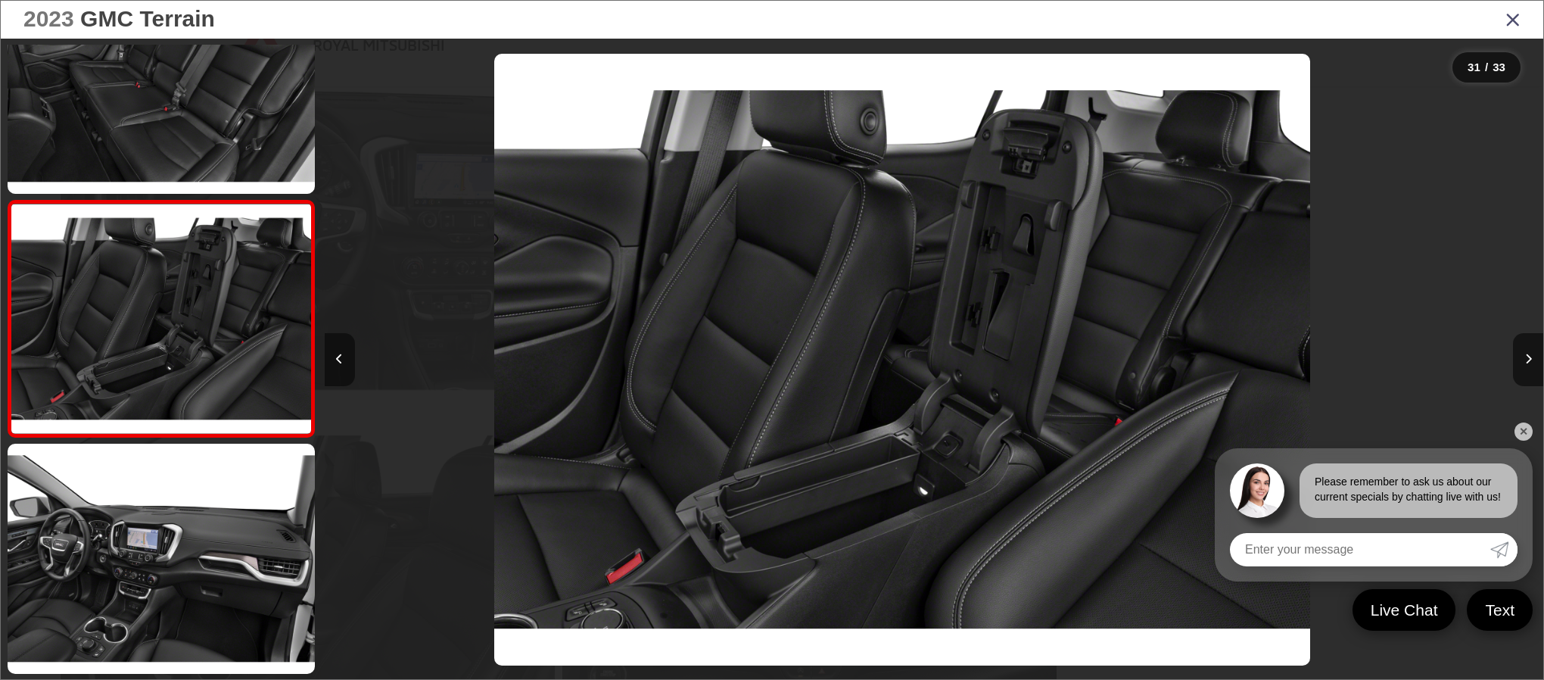
click at [338, 357] on icon "Previous image" at bounding box center [339, 358] width 7 height 11
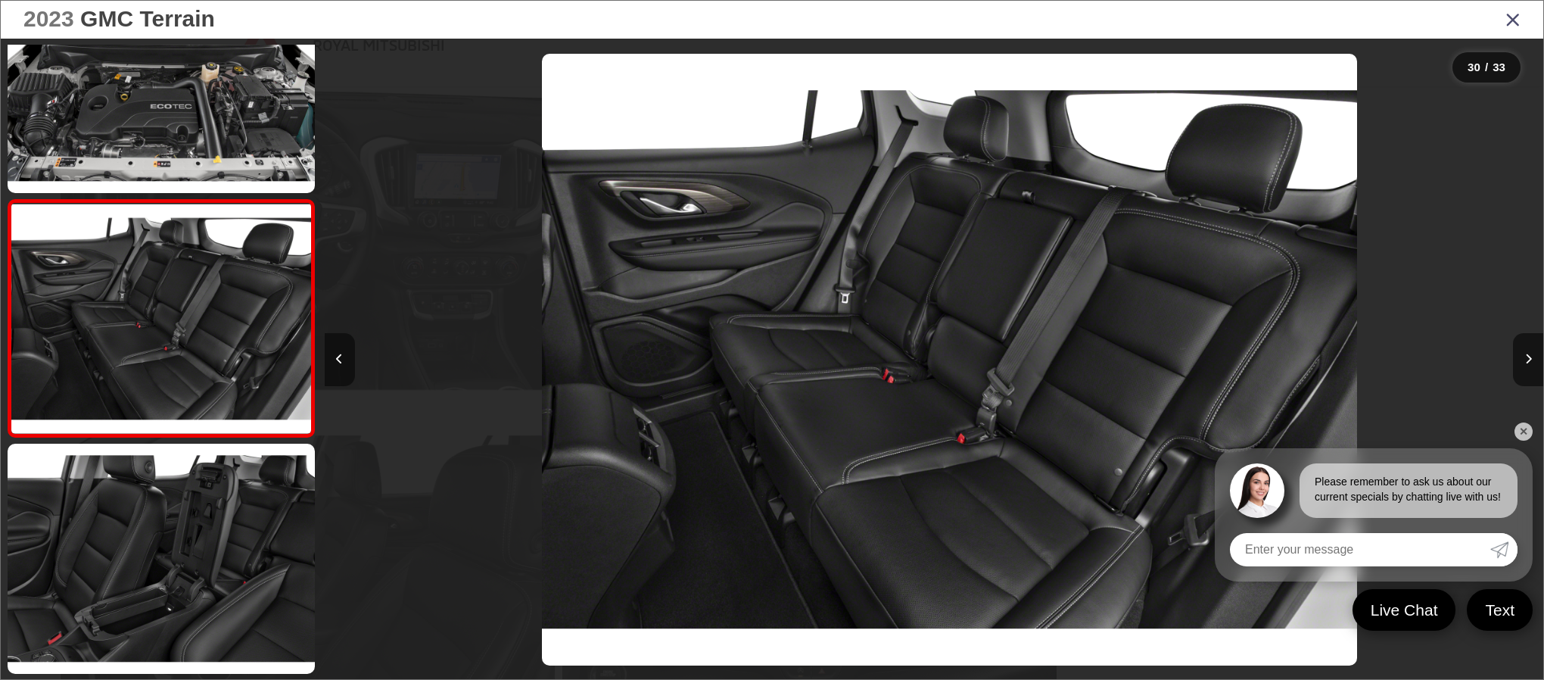
click at [338, 357] on icon "Previous image" at bounding box center [339, 358] width 7 height 11
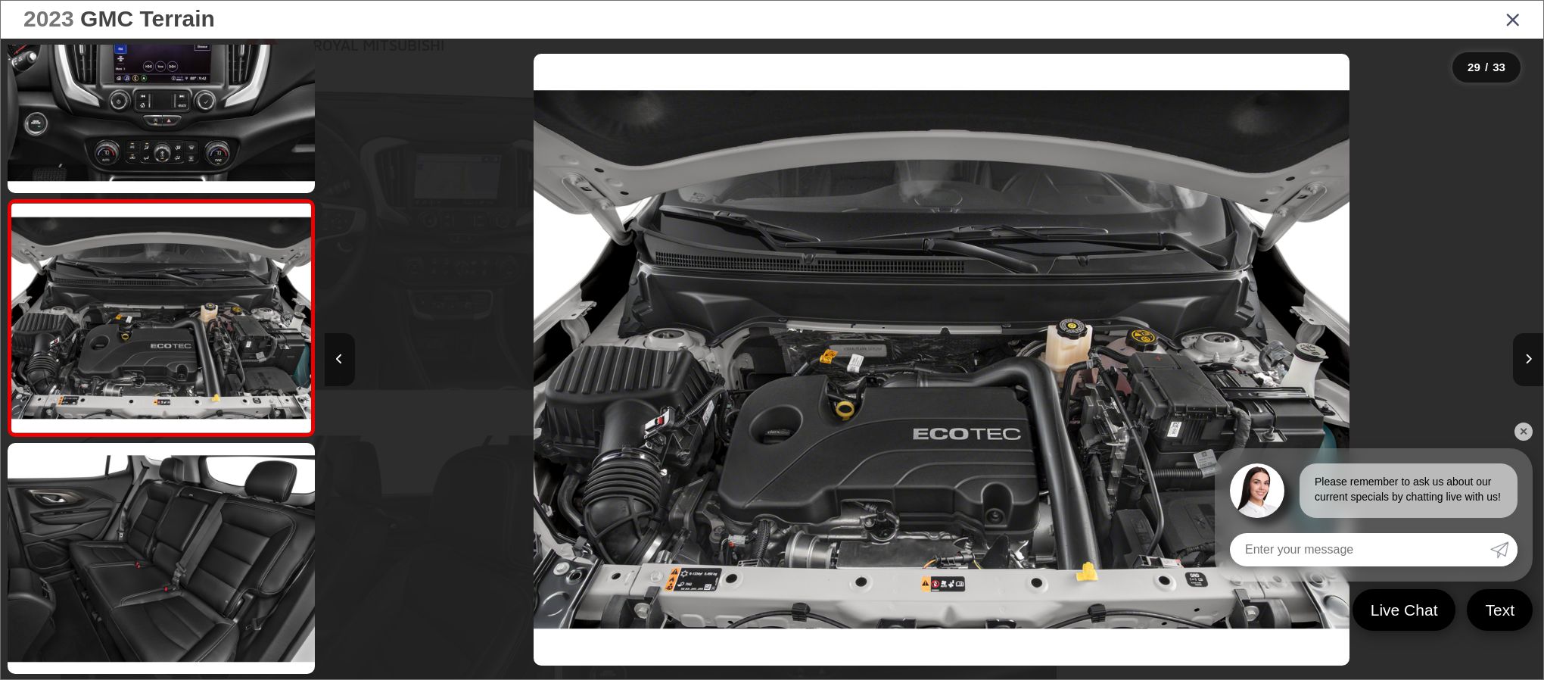
click at [338, 357] on icon "Previous image" at bounding box center [339, 358] width 7 height 11
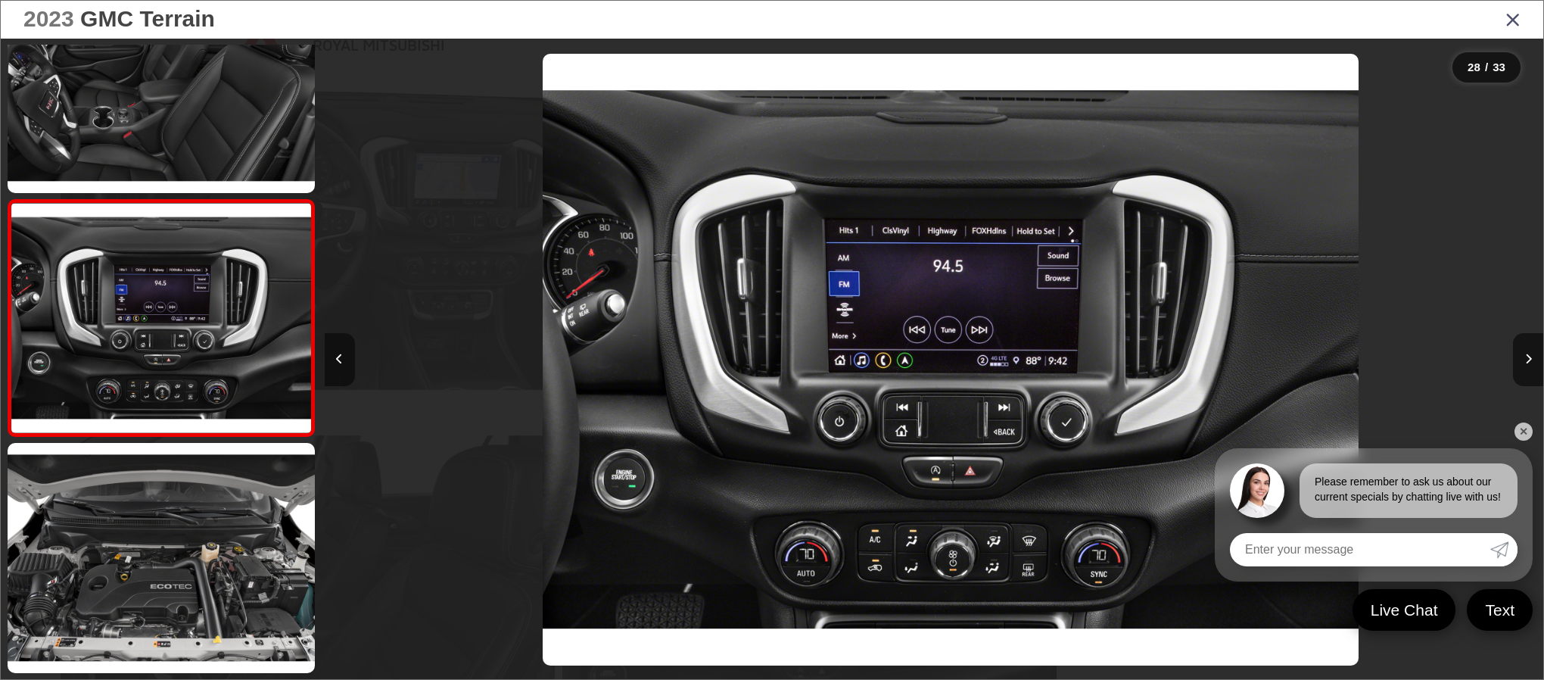
click at [338, 357] on icon "Previous image" at bounding box center [339, 358] width 7 height 11
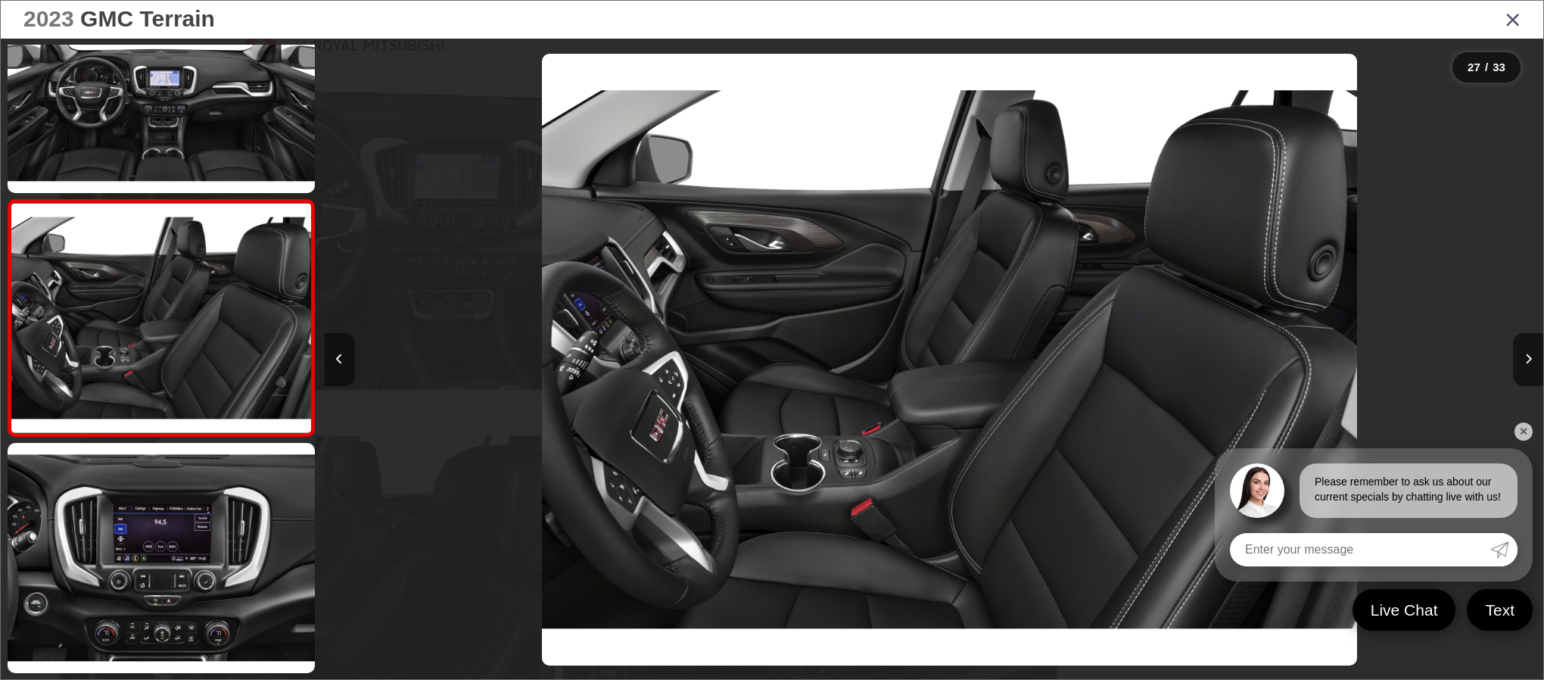
click at [338, 357] on icon "Previous image" at bounding box center [339, 358] width 7 height 11
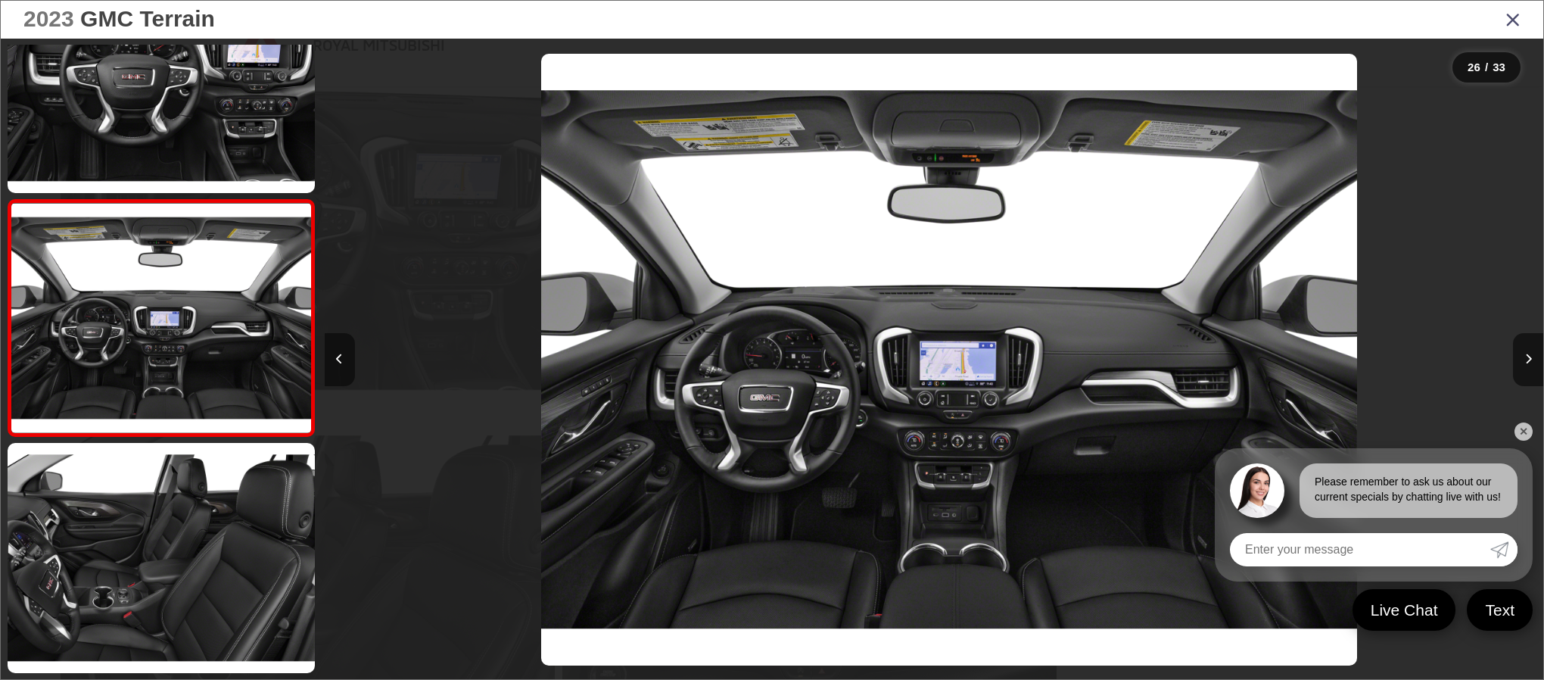
click at [338, 357] on icon "Previous image" at bounding box center [339, 358] width 7 height 11
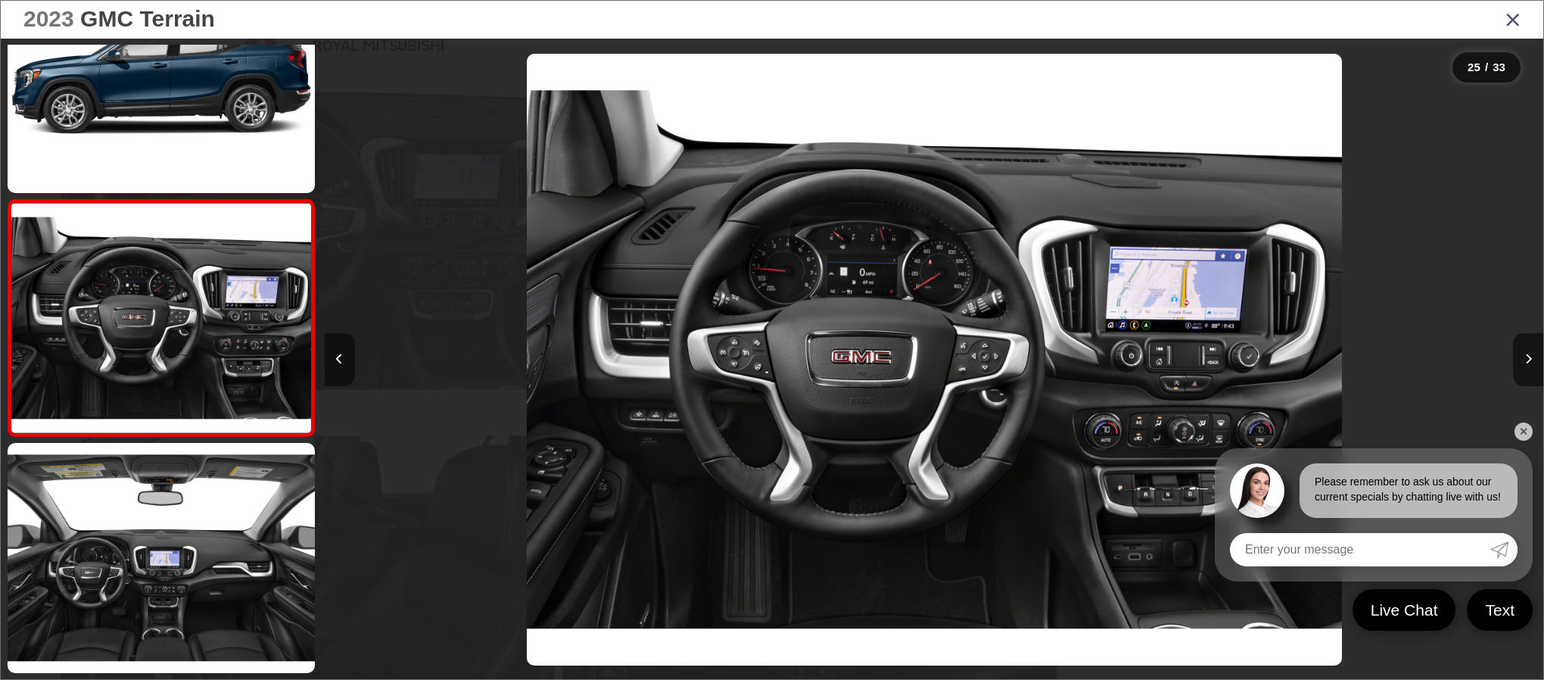
click at [338, 357] on icon "Previous image" at bounding box center [339, 358] width 7 height 11
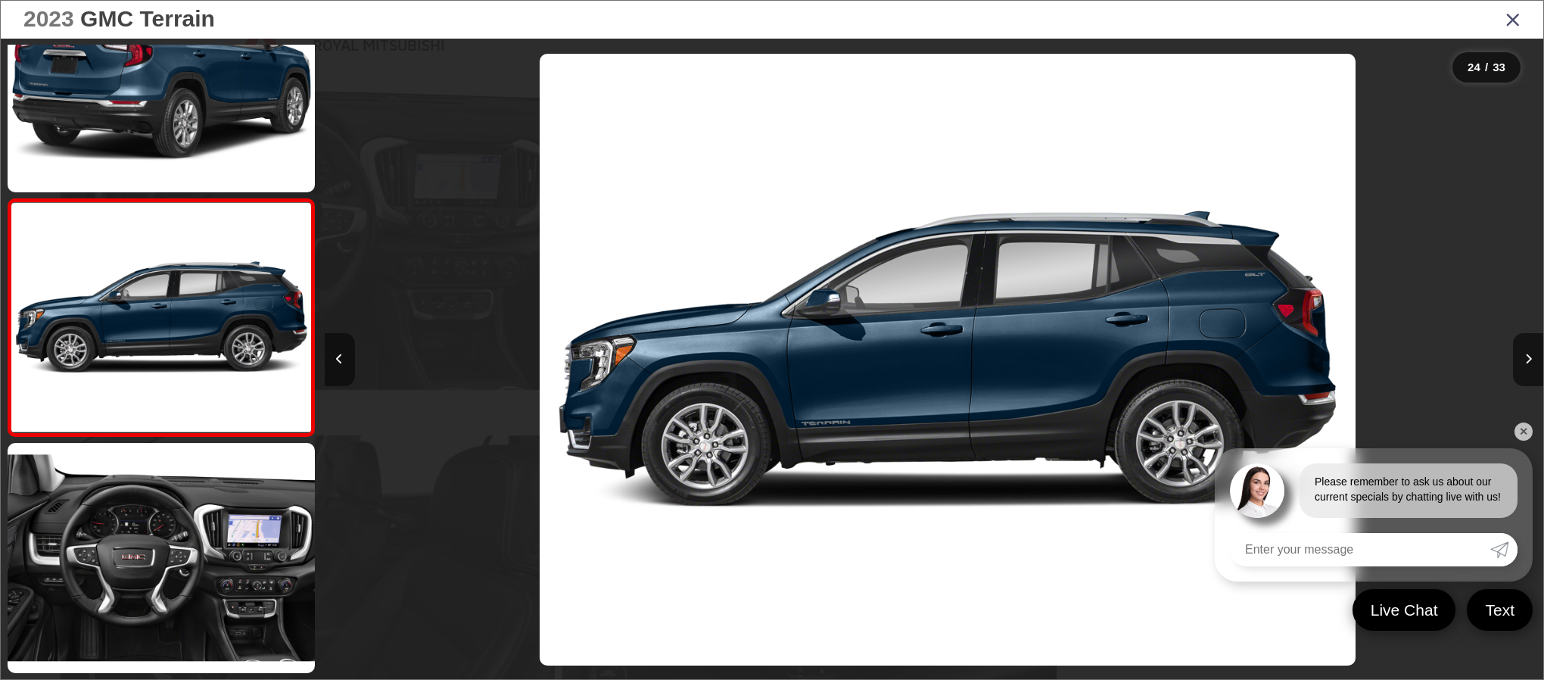
click at [338, 357] on icon "Previous image" at bounding box center [339, 358] width 7 height 11
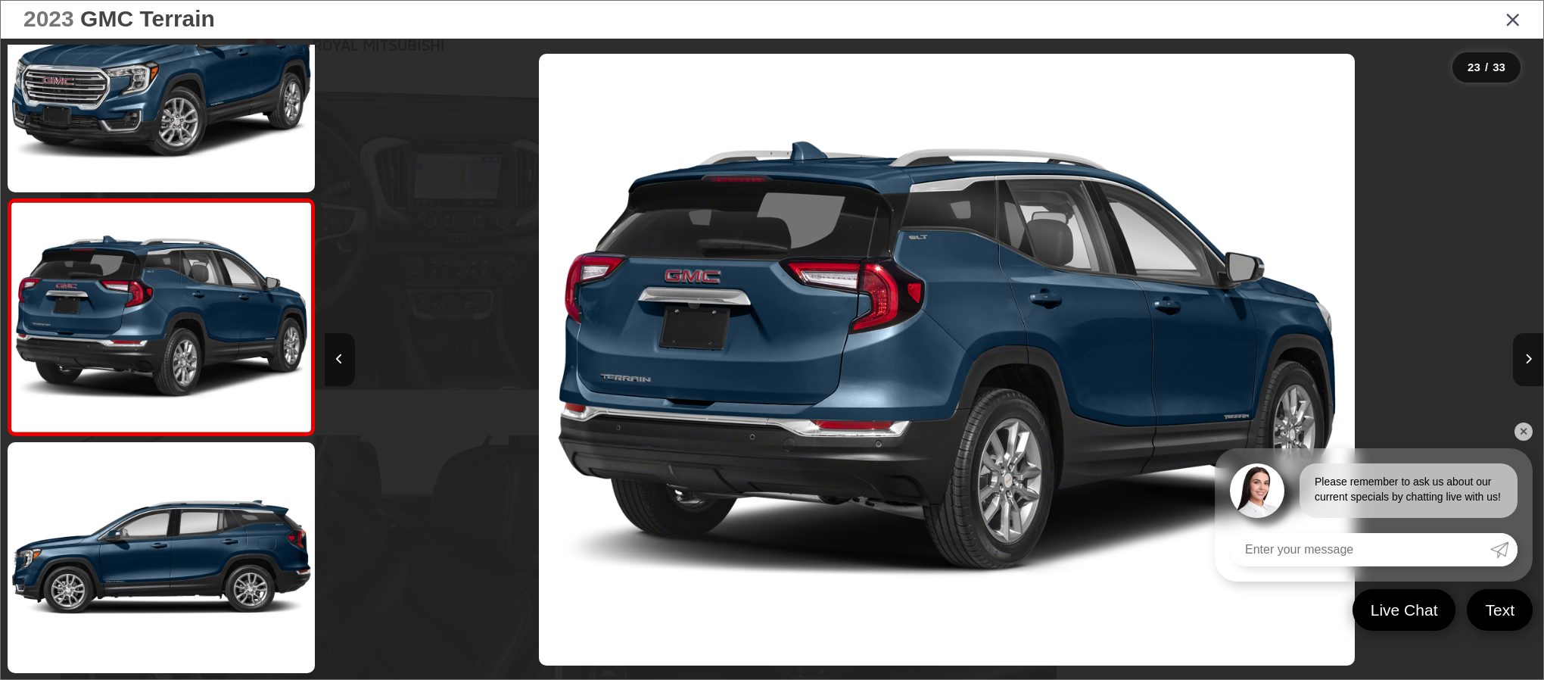
click at [338, 357] on icon "Previous image" at bounding box center [339, 358] width 7 height 11
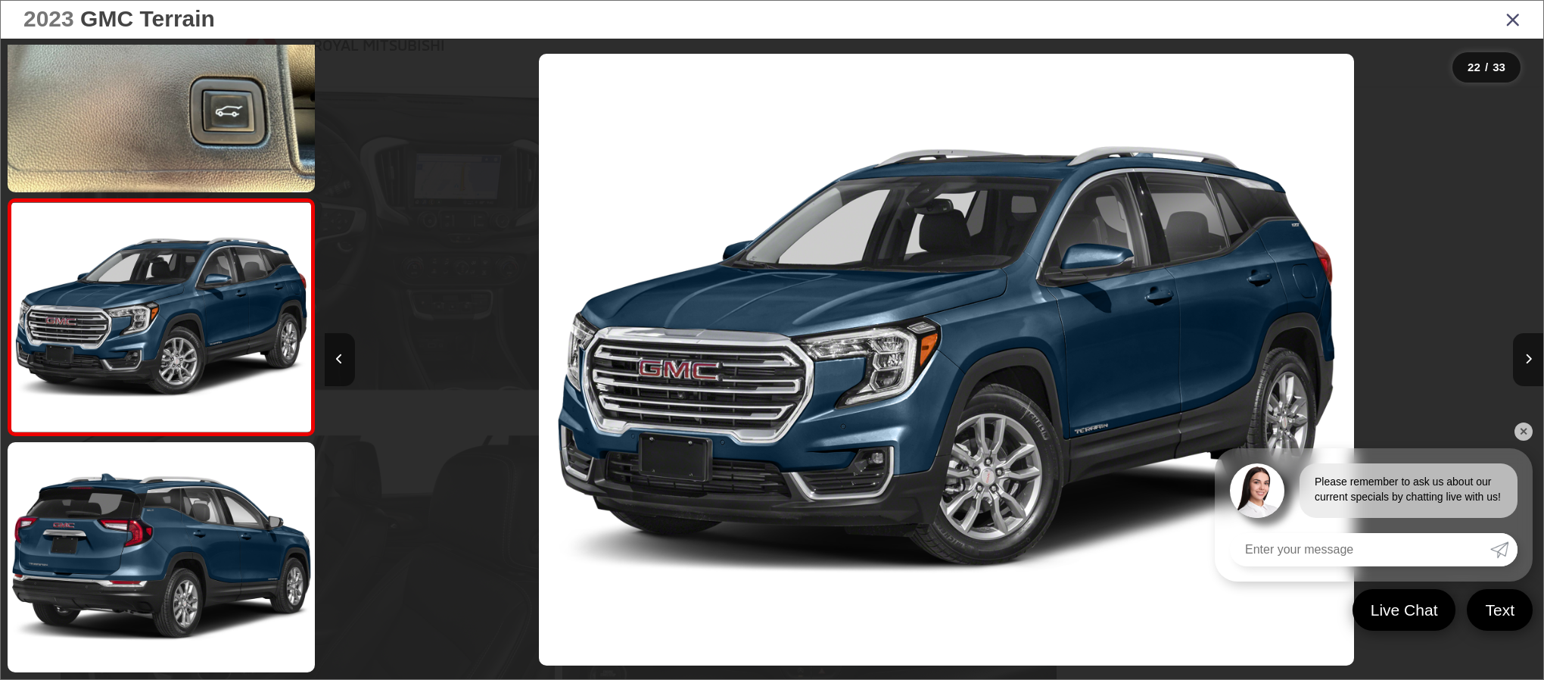
click at [338, 357] on icon "Previous image" at bounding box center [339, 358] width 7 height 11
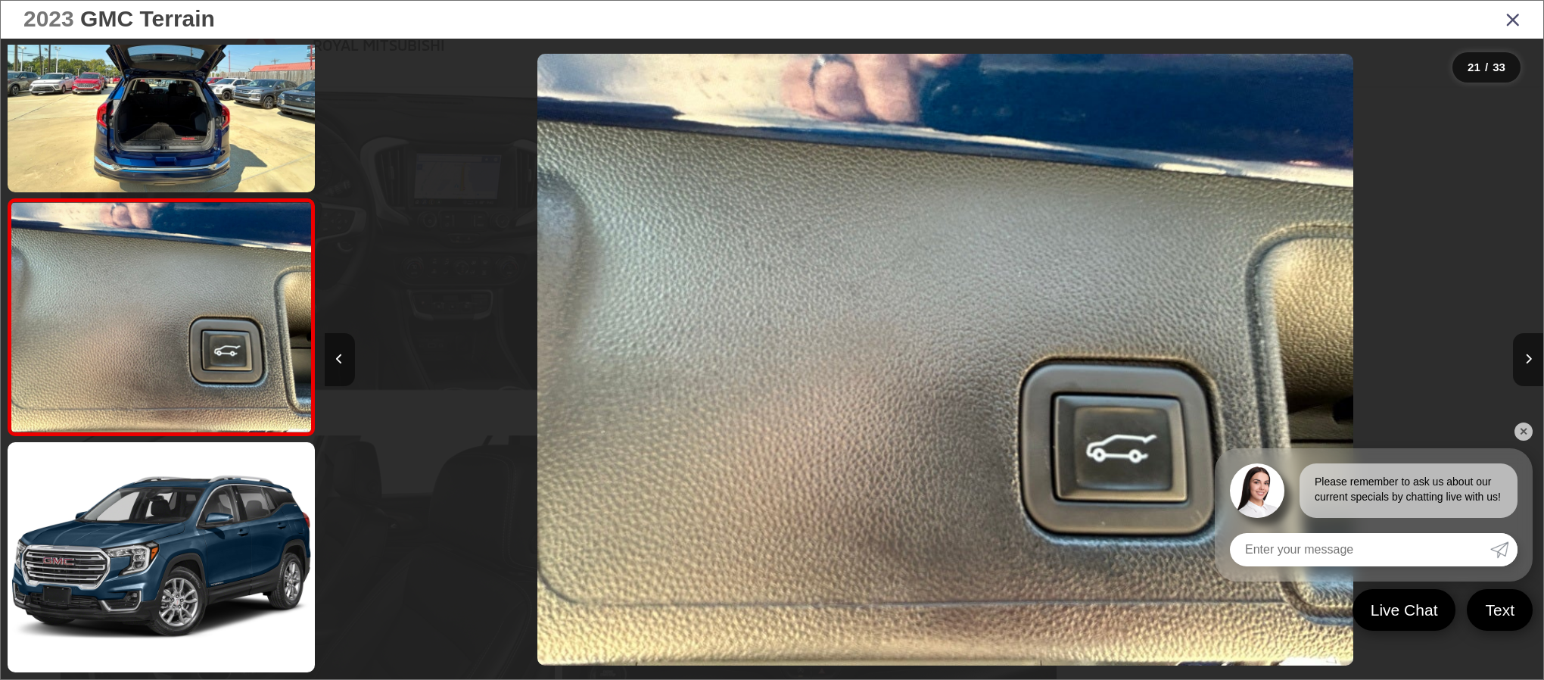
click at [338, 357] on icon "Previous image" at bounding box center [339, 358] width 7 height 11
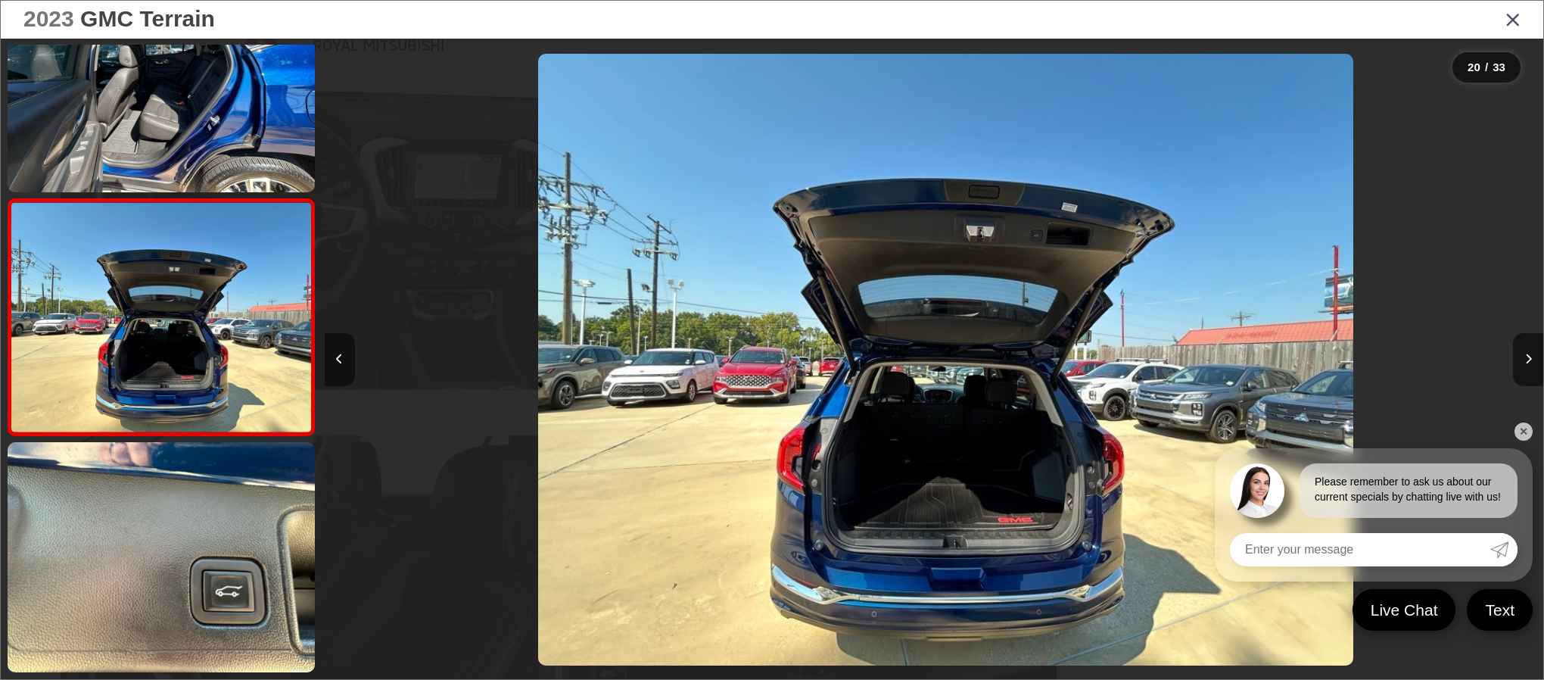
click at [338, 357] on icon "Previous image" at bounding box center [339, 358] width 7 height 11
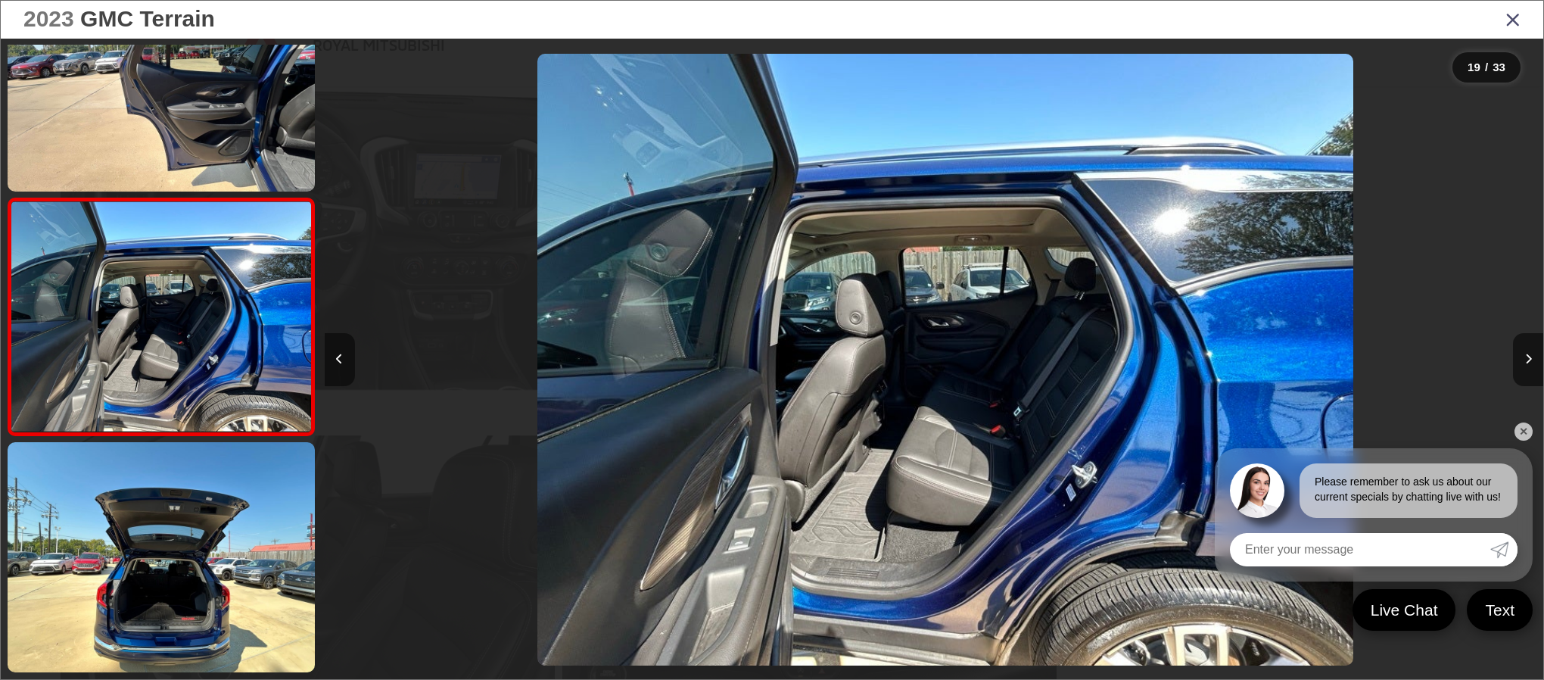
click at [338, 357] on icon "Previous image" at bounding box center [339, 358] width 7 height 11
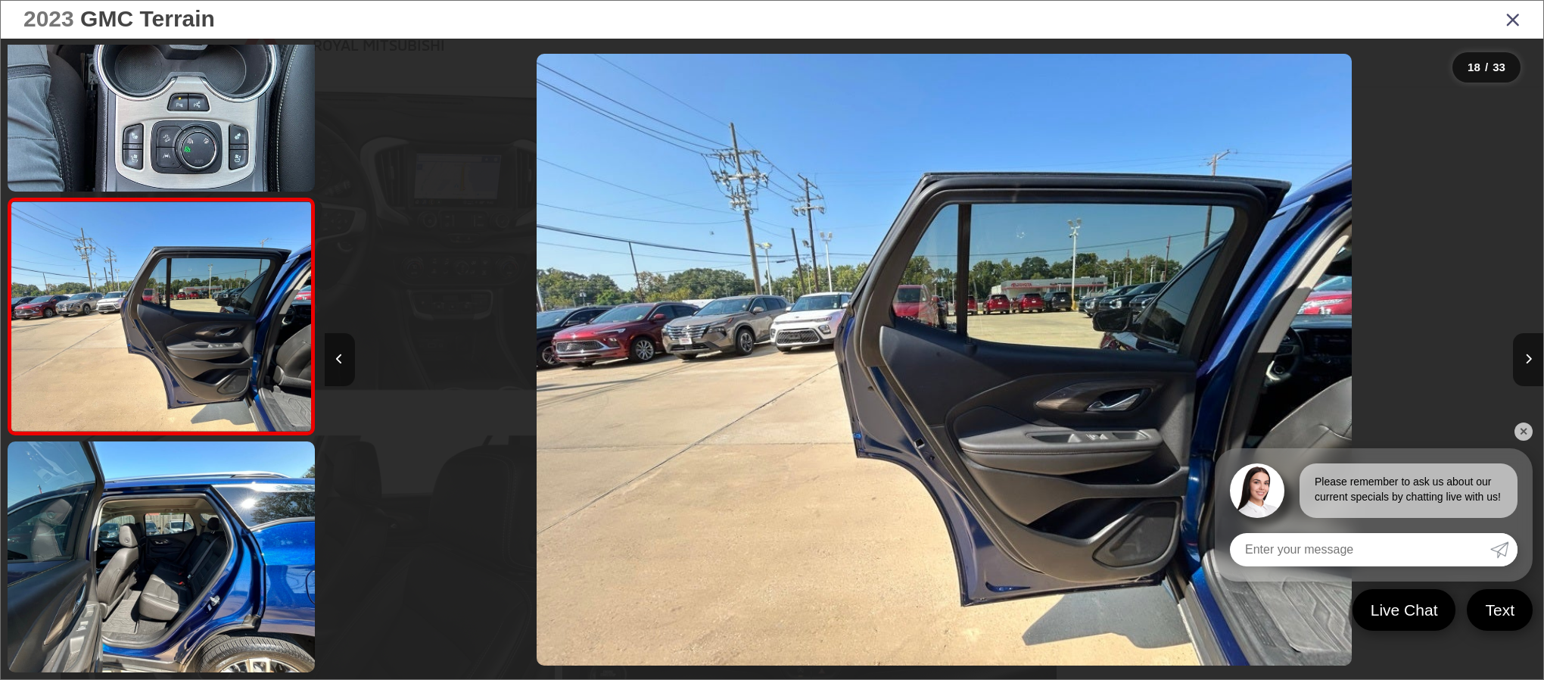
click at [338, 357] on icon "Previous image" at bounding box center [339, 358] width 7 height 11
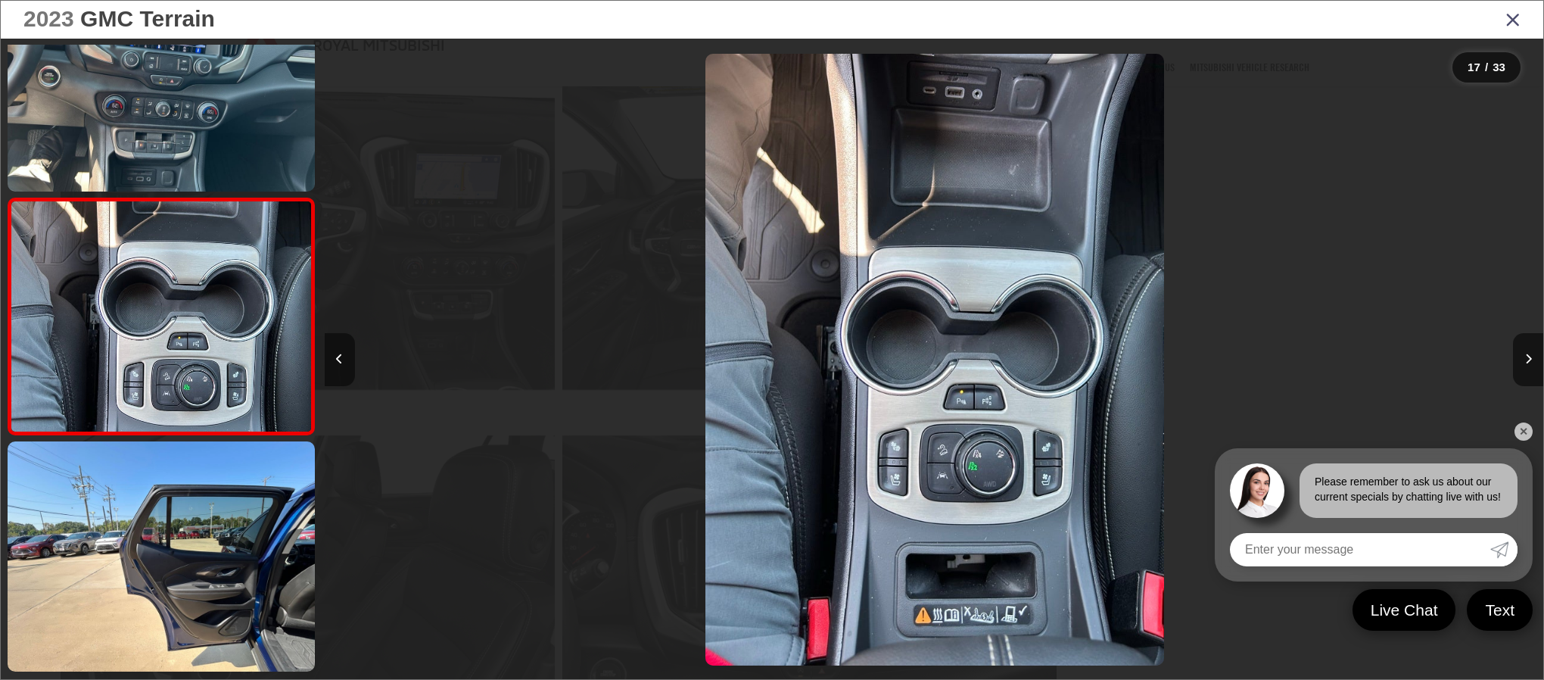
click at [338, 357] on icon "Previous image" at bounding box center [339, 358] width 7 height 11
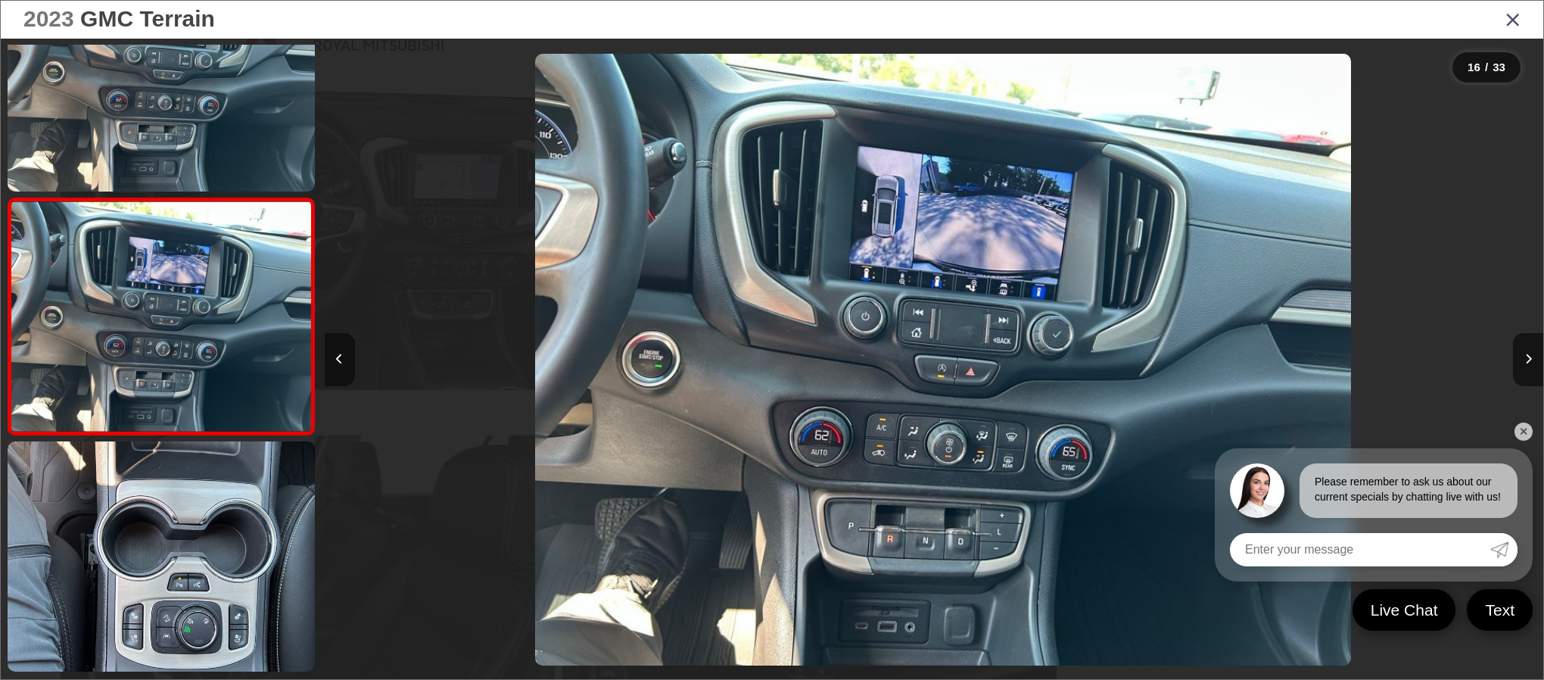
click at [338, 357] on icon "Previous image" at bounding box center [339, 358] width 7 height 11
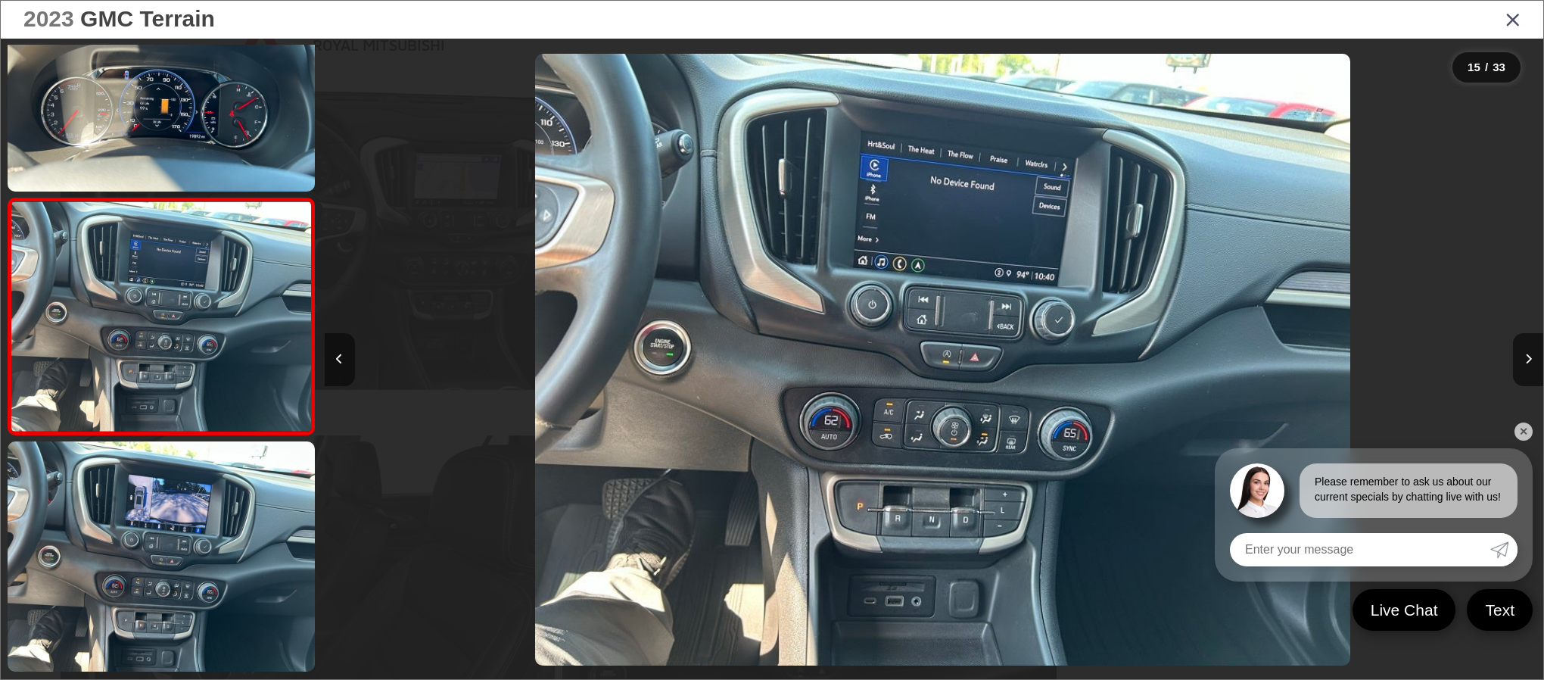
click at [338, 357] on icon "Previous image" at bounding box center [339, 358] width 7 height 11
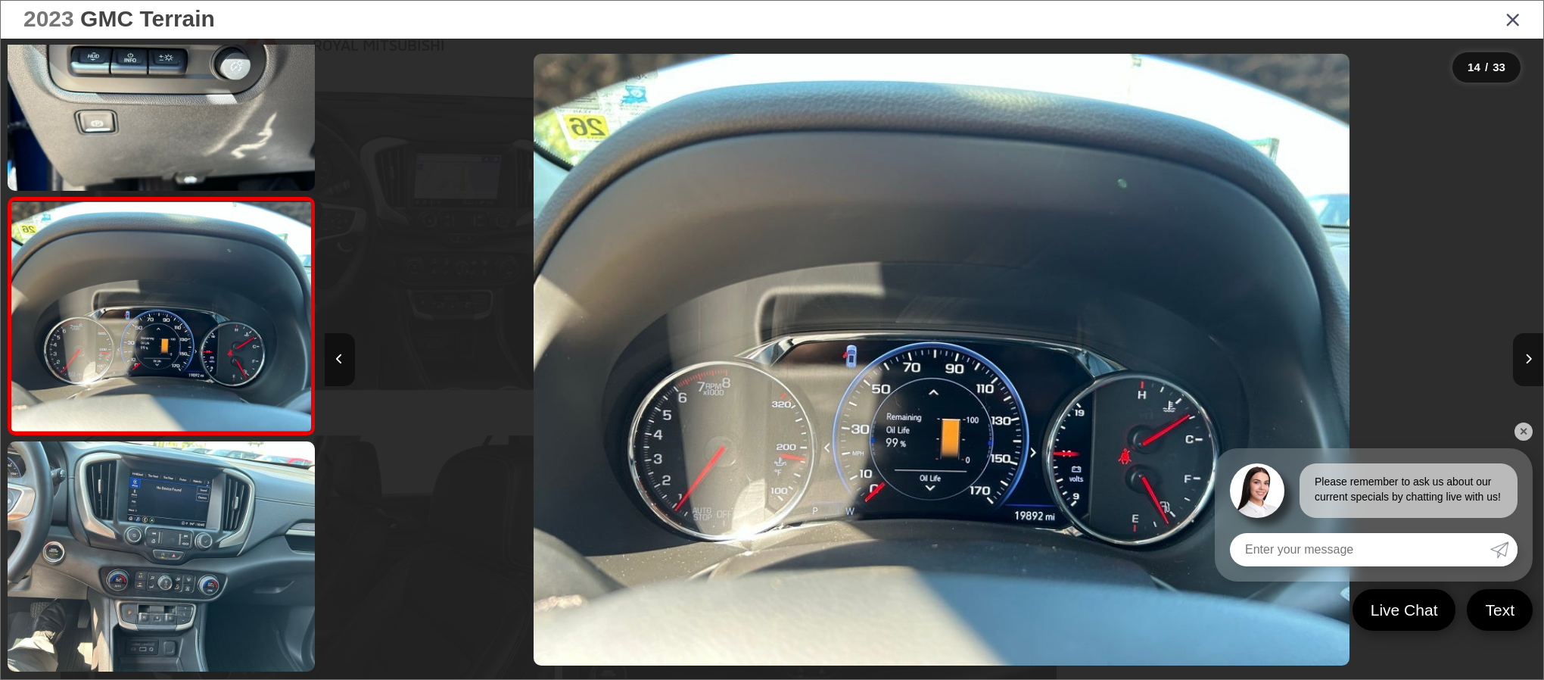
click at [338, 357] on icon "Previous image" at bounding box center [339, 358] width 7 height 11
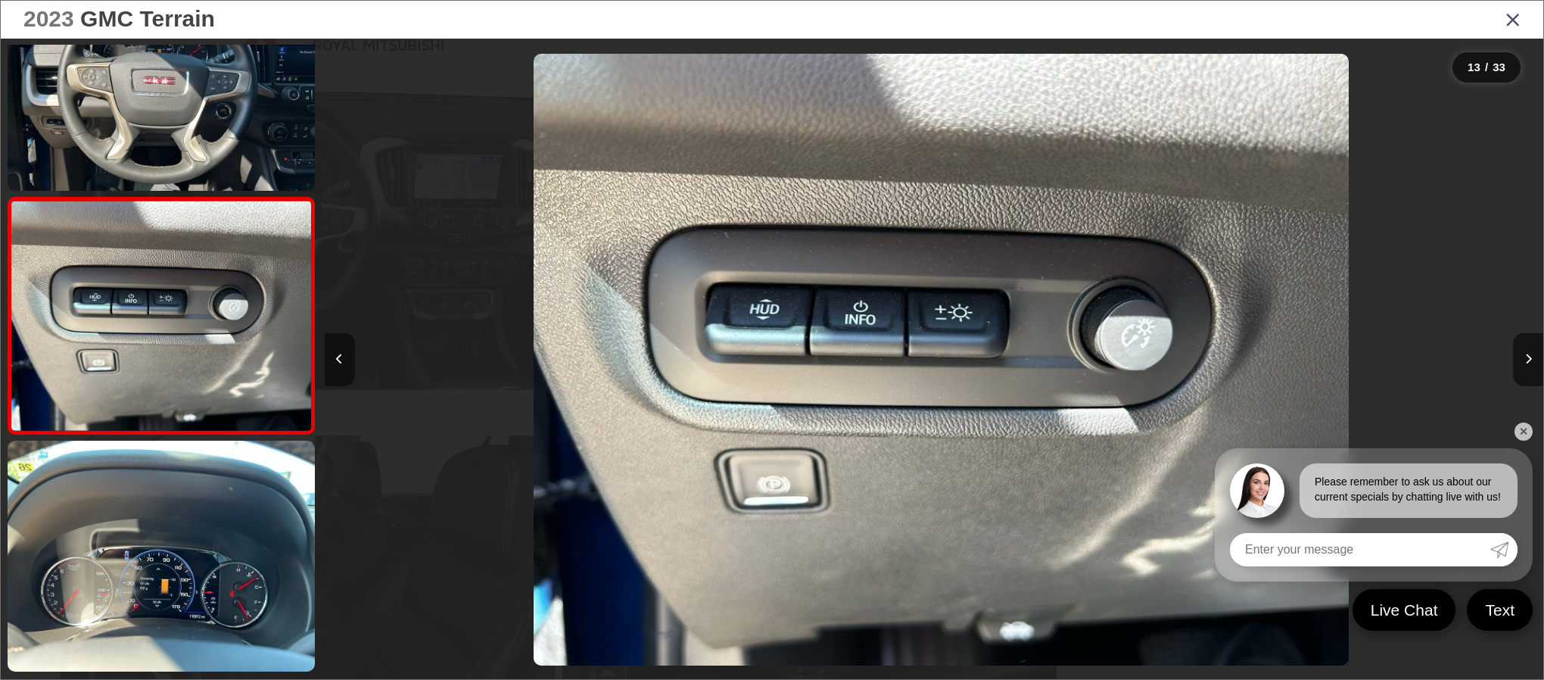
click at [338, 357] on icon "Previous image" at bounding box center [339, 358] width 7 height 11
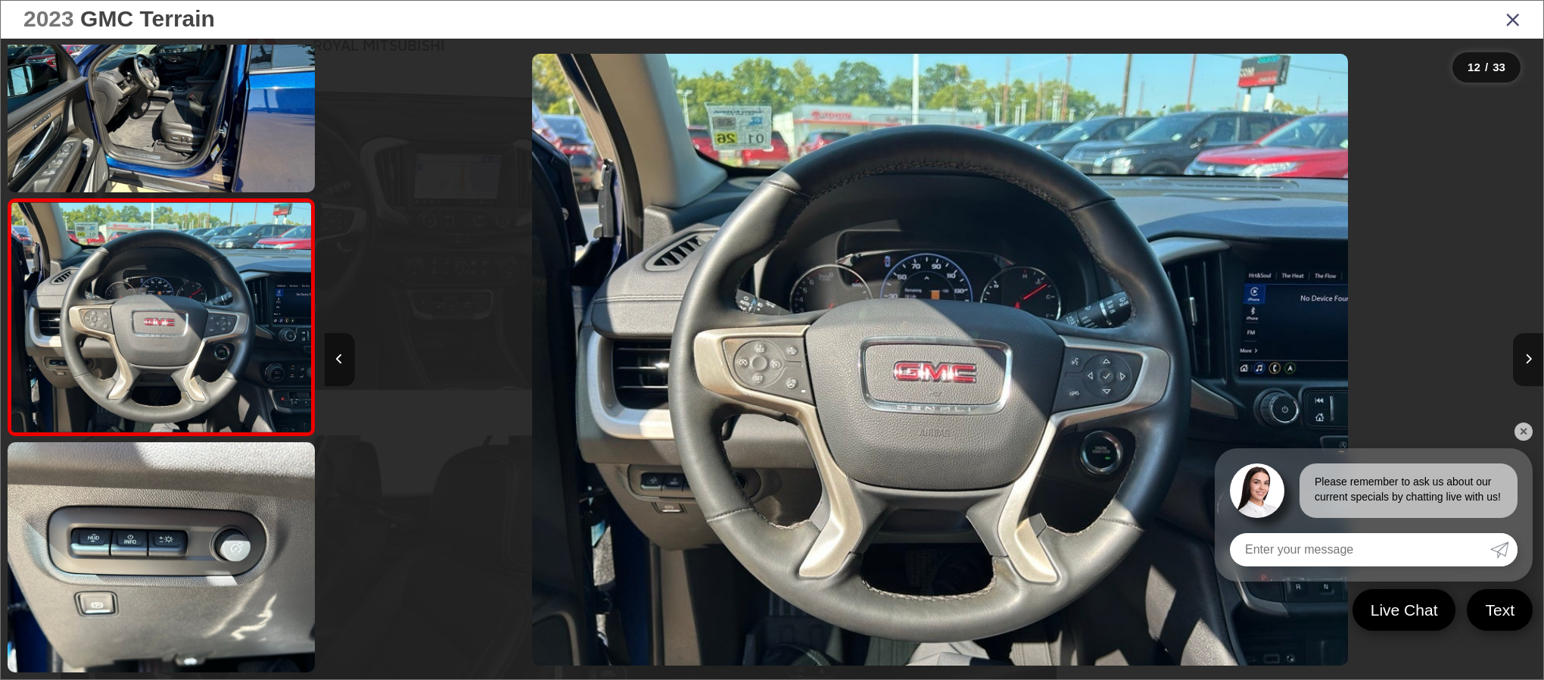
click at [338, 357] on icon "Previous image" at bounding box center [339, 358] width 7 height 11
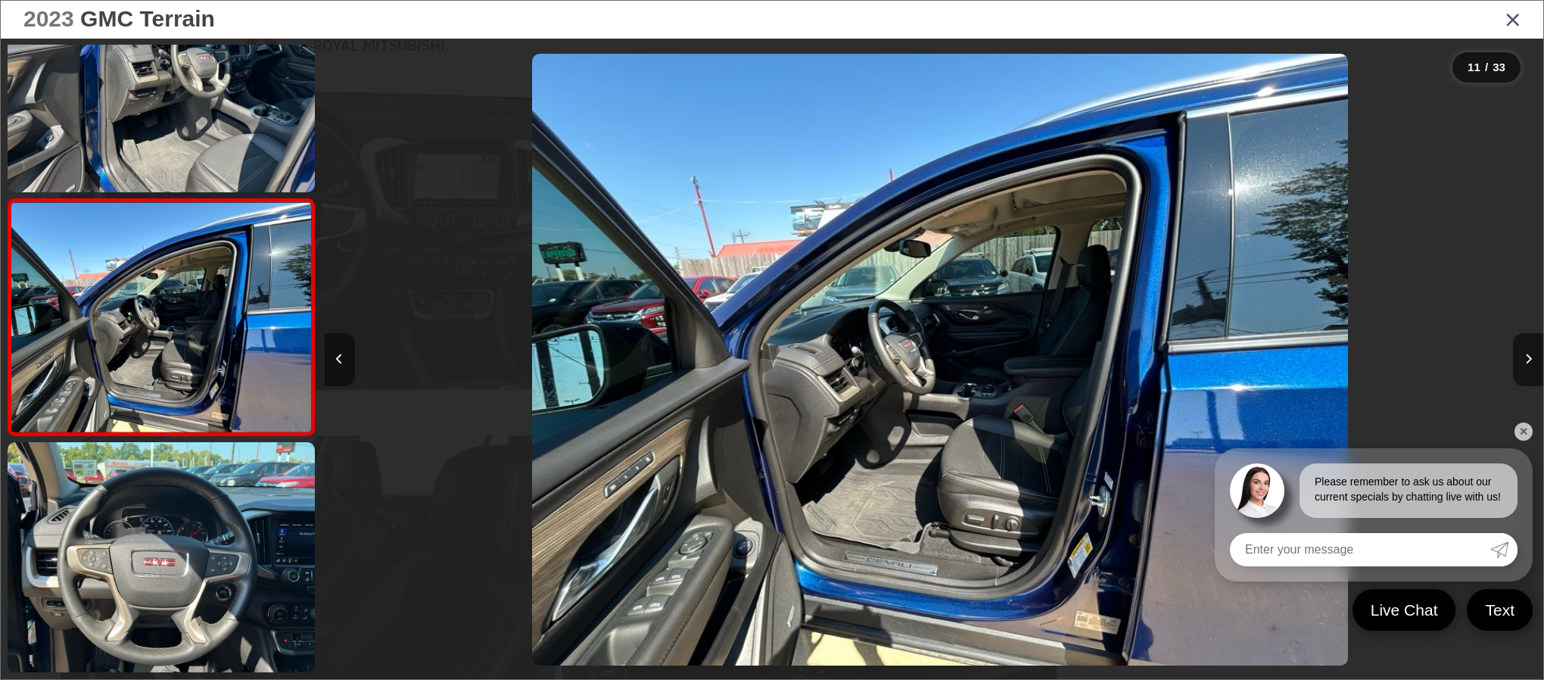
click at [338, 357] on icon "Previous image" at bounding box center [339, 358] width 7 height 11
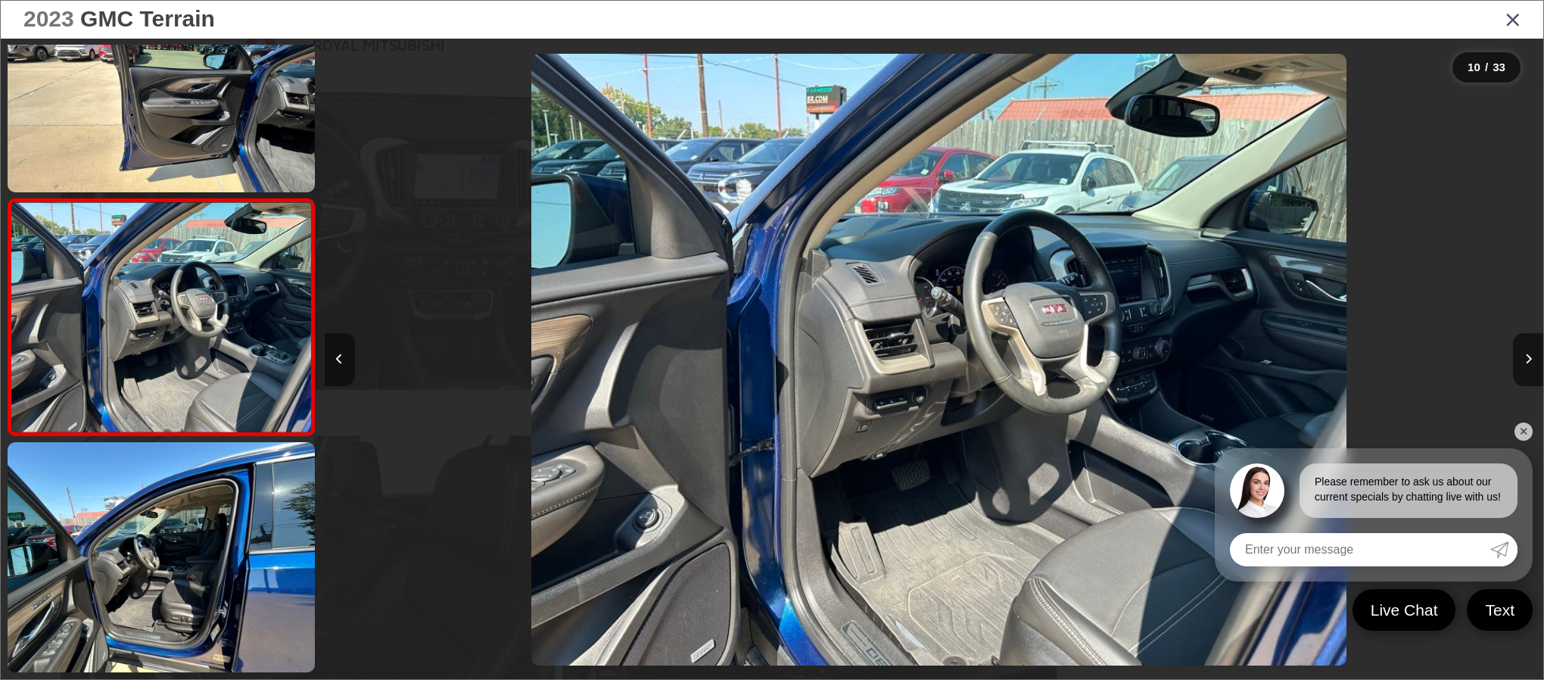
click at [338, 357] on icon "Previous image" at bounding box center [339, 358] width 7 height 11
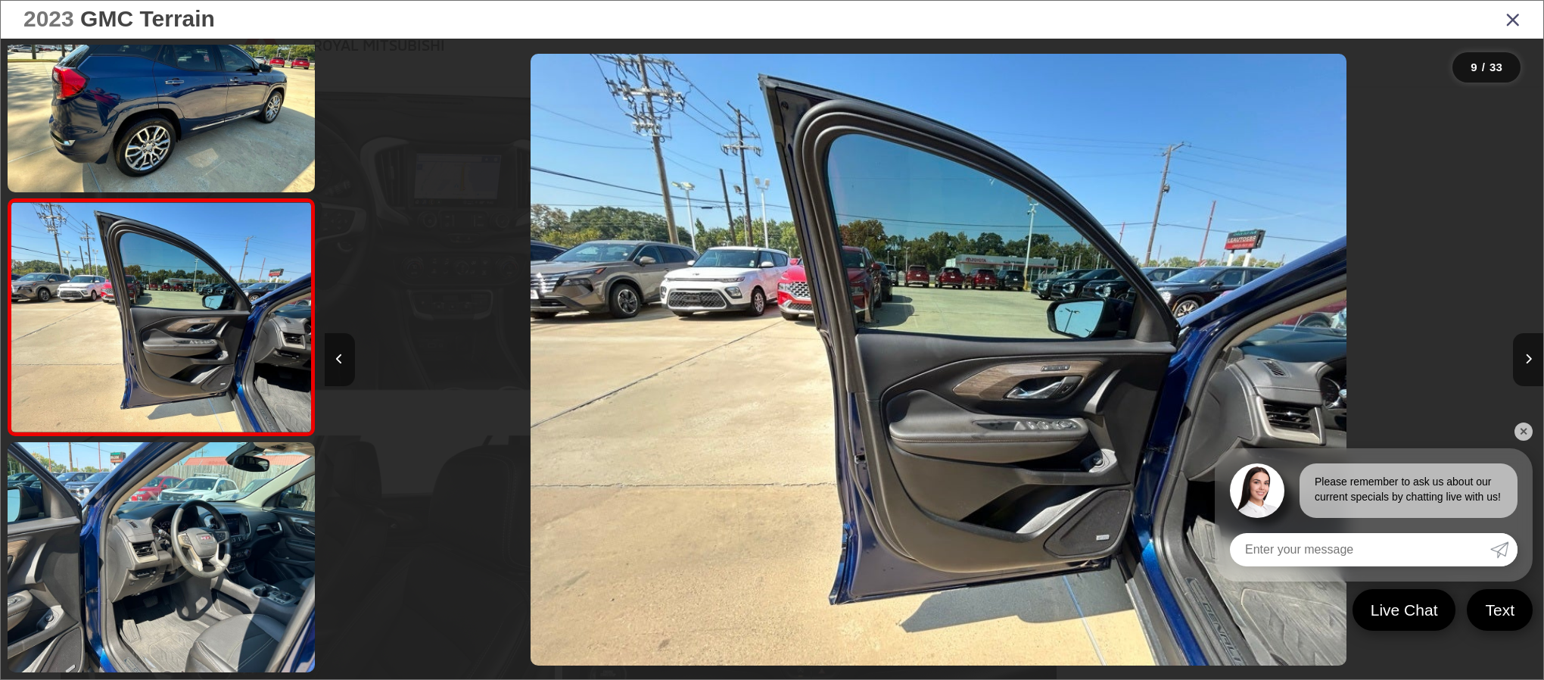
click at [338, 357] on icon "Previous image" at bounding box center [339, 358] width 7 height 11
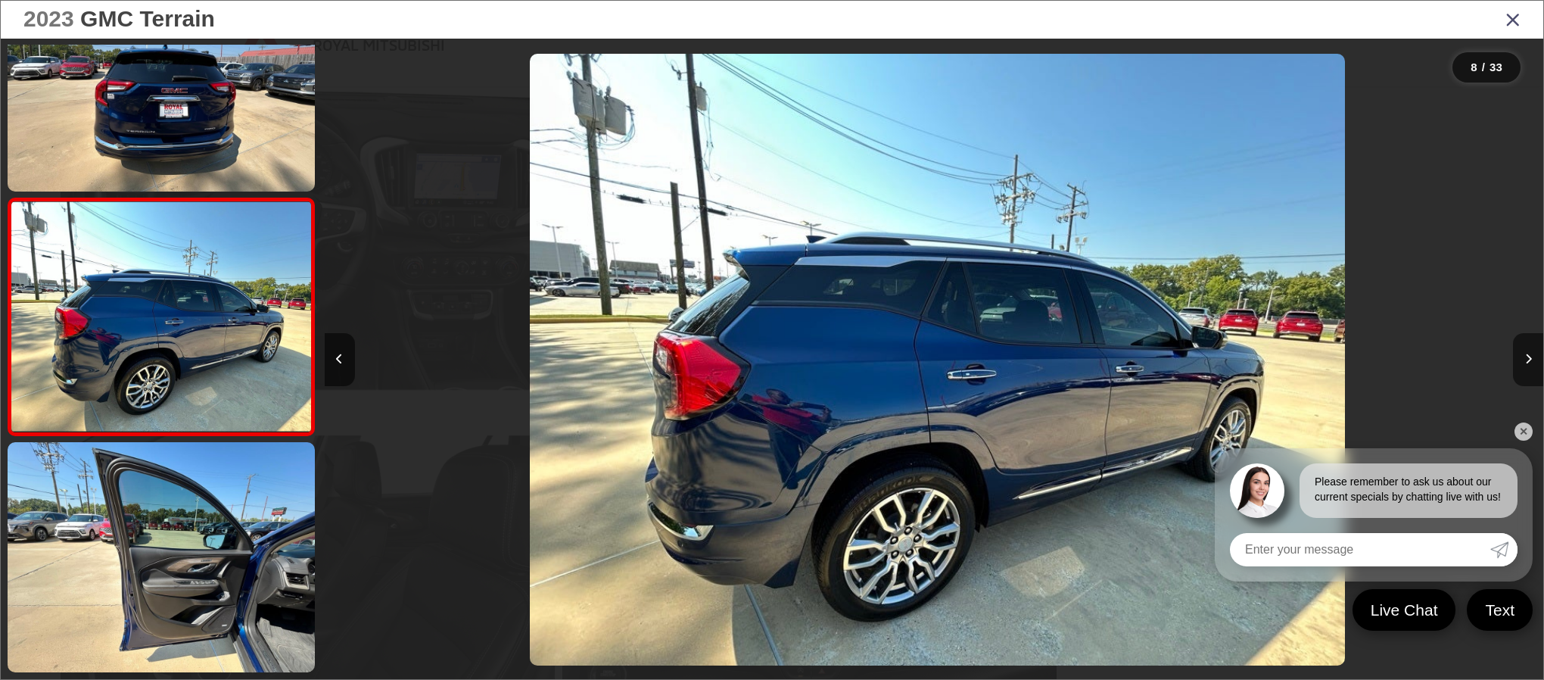
click at [1520, 14] on div "2023 GMC Terrain" at bounding box center [772, 20] width 1542 height 38
click at [1506, 19] on icon "Close gallery" at bounding box center [1512, 19] width 15 height 20
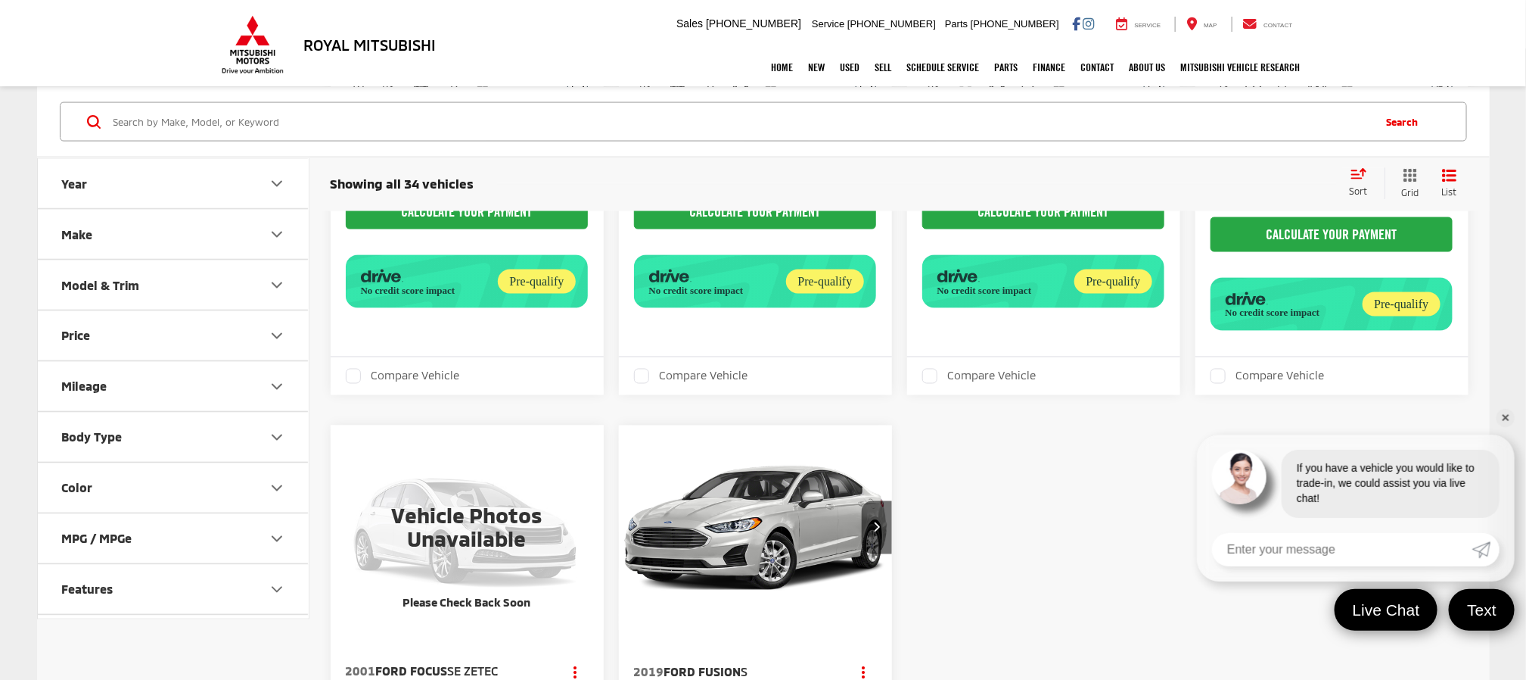
scroll to position [1589, 0]
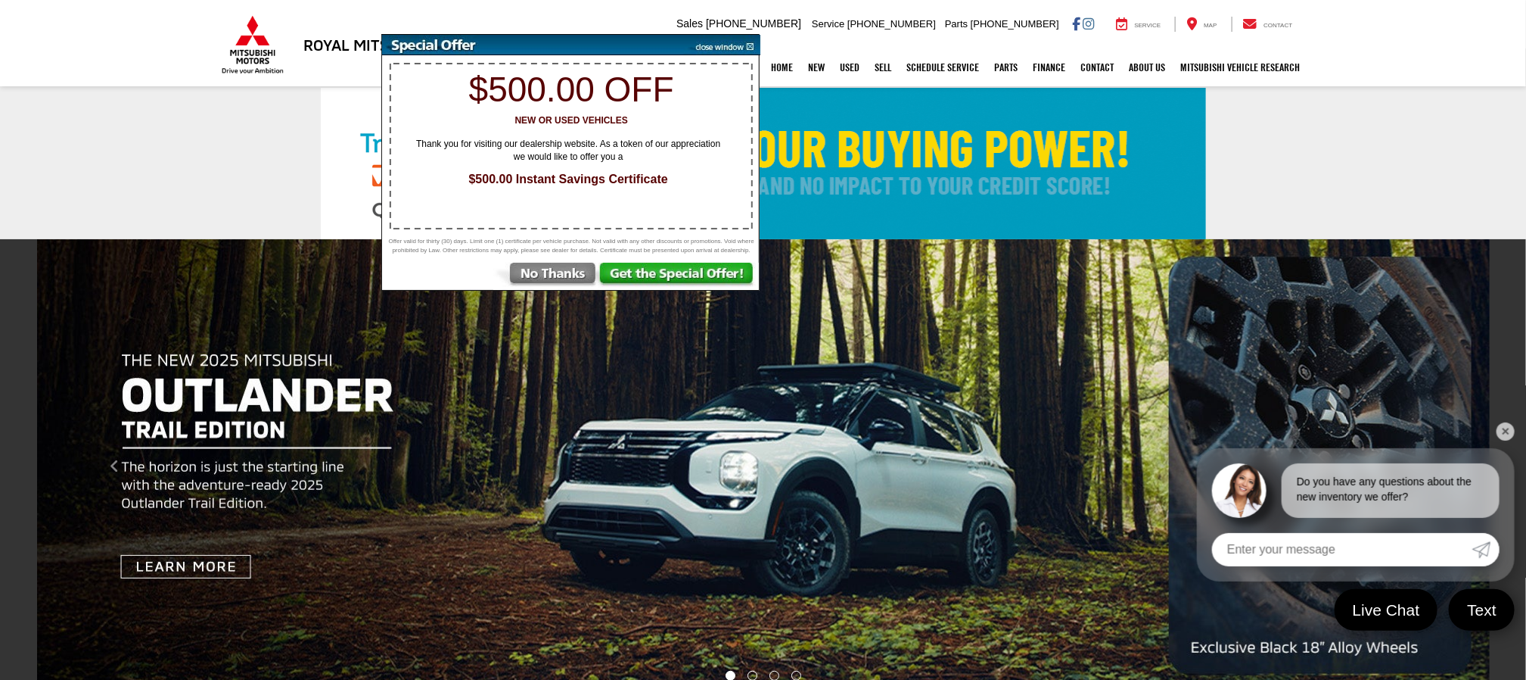
click at [698, 279] on img at bounding box center [679, 276] width 160 height 27
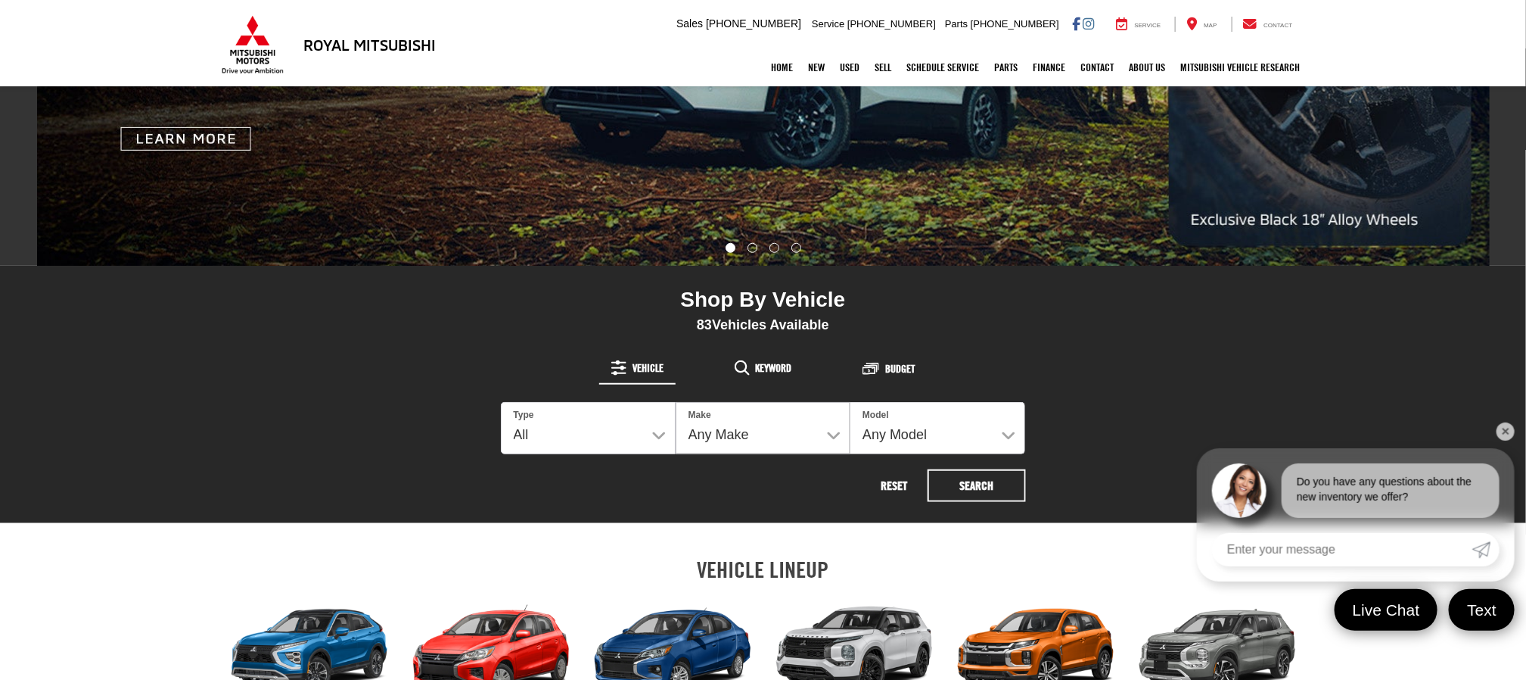
scroll to position [454, 0]
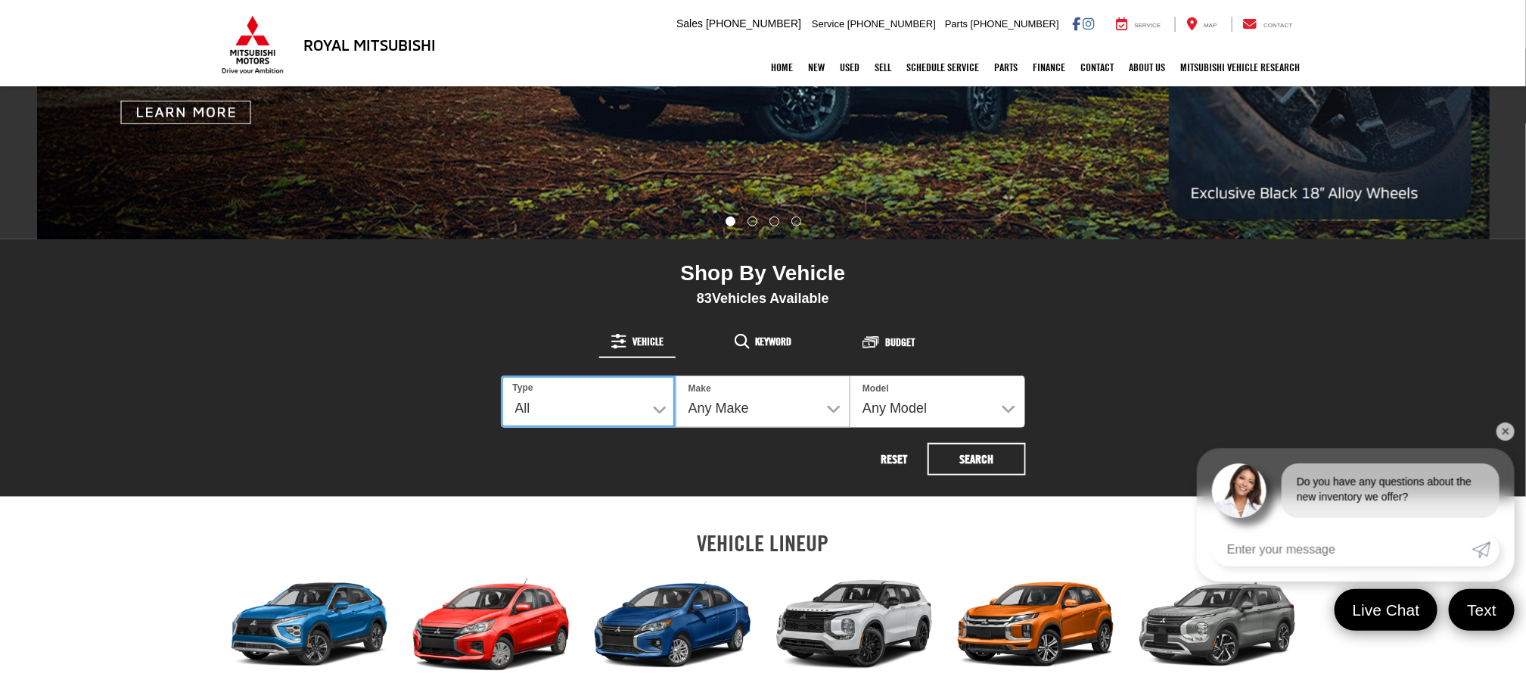
click at [656, 400] on select "All New Used" at bounding box center [588, 401] width 175 height 52
select select "Type:N"
click at [501, 375] on select "All New Used" at bounding box center [588, 401] width 175 height 52
select select "Mitsubishi"
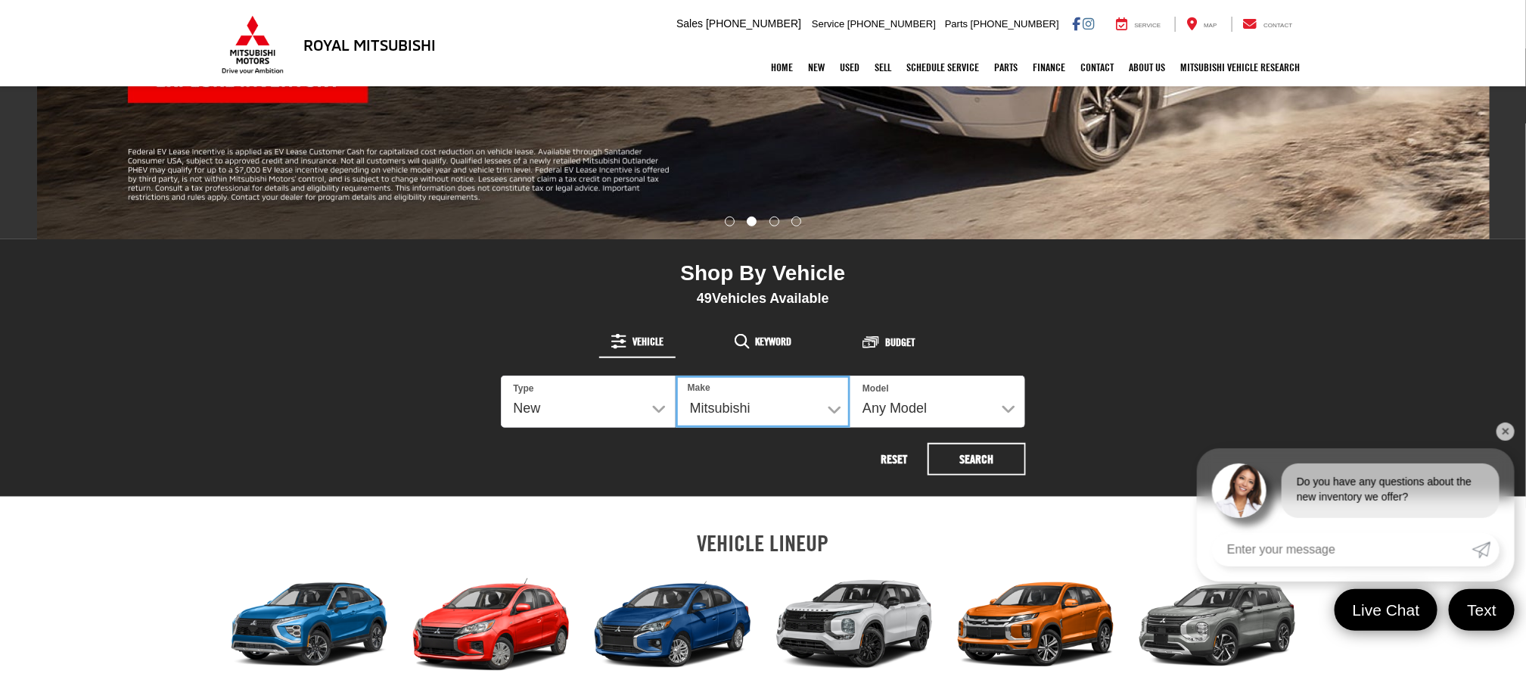
click at [827, 405] on select "Any Make Mitsubishi" at bounding box center [763, 401] width 175 height 52
click at [1008, 405] on select "Any Model Eclipse Cross Outlander Outlander PHEV Outlander Sport" at bounding box center [938, 401] width 175 height 52
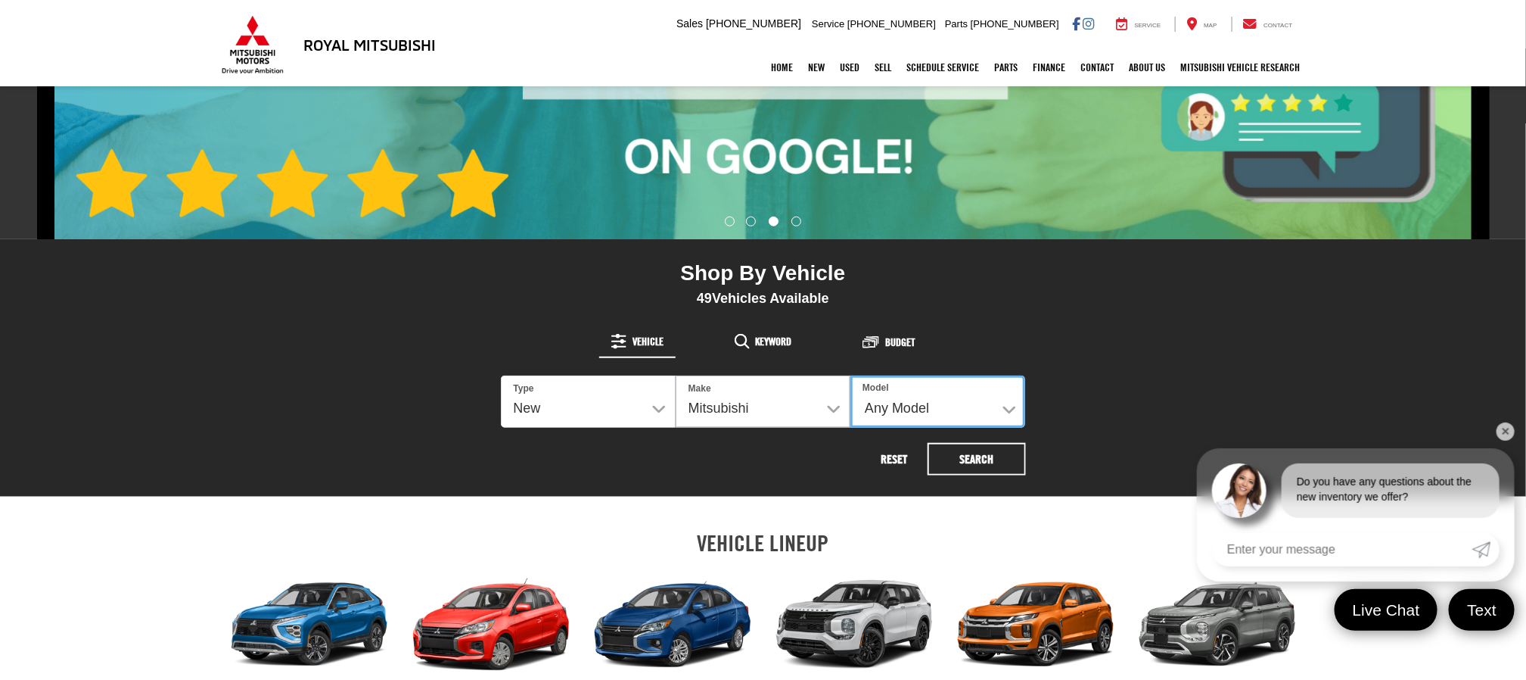
select select "Outlander"
click at [851, 375] on select "Any Model Eclipse Cross Outlander Outlander PHEV Outlander Sport" at bounding box center [938, 401] width 175 height 52
click at [1000, 452] on button "Search" at bounding box center [977, 459] width 98 height 33
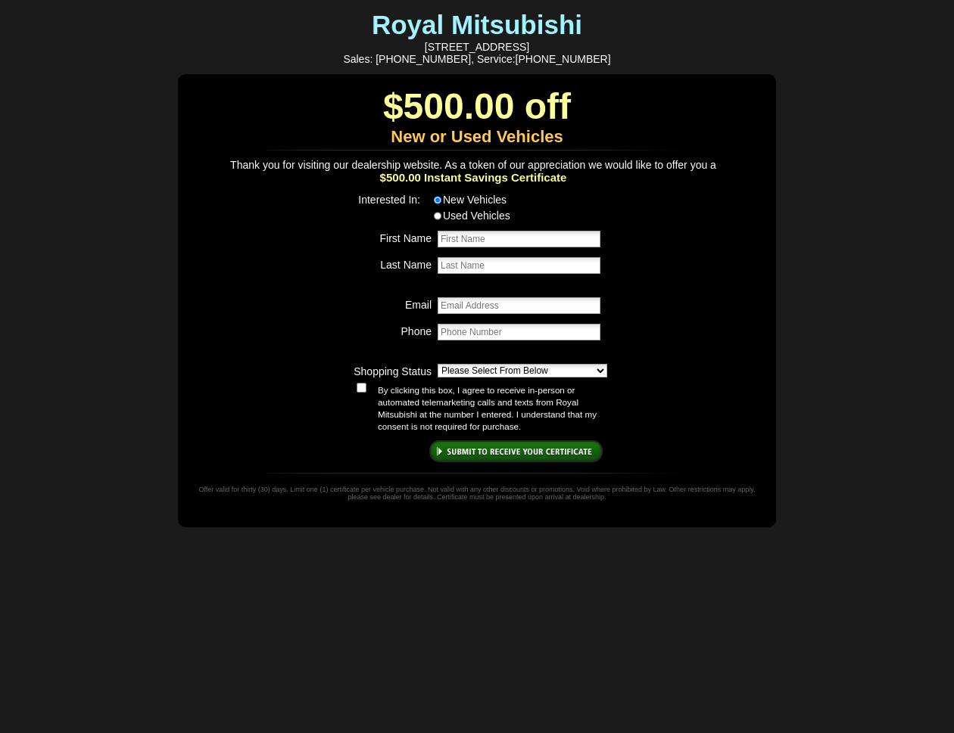
click at [527, 235] on p "First Name" at bounding box center [476, 229] width 265 height 14
click at [527, 244] on input "First Name" at bounding box center [518, 239] width 163 height 17
click at [453, 245] on input "First Name" at bounding box center [518, 239] width 163 height 17
click at [596, 378] on select "Please Select From Below Just Browsing Shopping and Comparing Want To Test Driv…" at bounding box center [522, 371] width 170 height 14
select select "Shopping & Comparing"
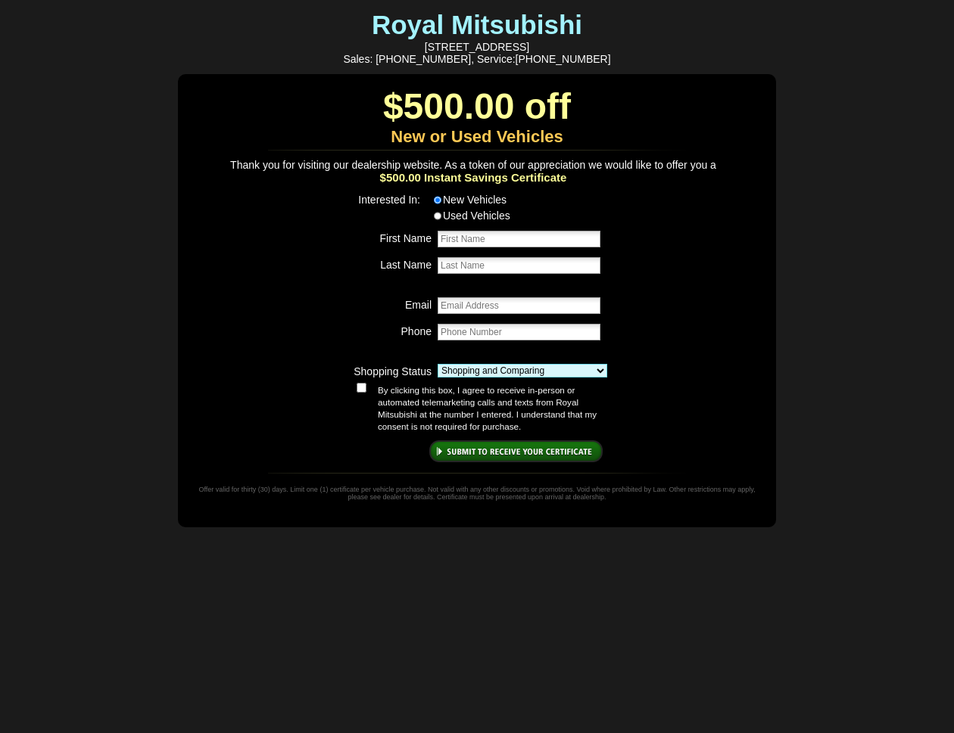
click at [437, 372] on select "Please Select From Below Just Browsing Shopping and Comparing Want To Test Driv…" at bounding box center [522, 371] width 170 height 14
click at [366, 391] on input "By clicking this box, I agree to receive in-person or automated telemarketing c…" at bounding box center [361, 388] width 10 height 10
click at [366, 393] on input "By clicking this box, I agree to receive in-person or automated telemarketing c…" at bounding box center [361, 388] width 10 height 10
checkbox input "false"
click at [478, 247] on input "First Name" at bounding box center [518, 239] width 163 height 17
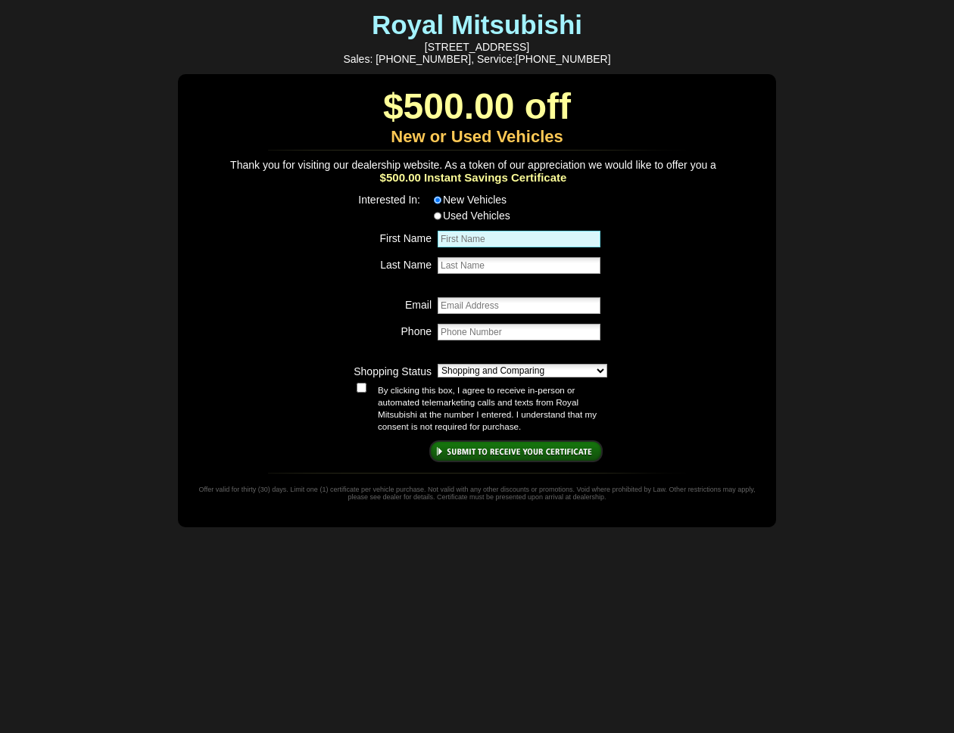
click at [527, 247] on input "First Name" at bounding box center [518, 239] width 163 height 17
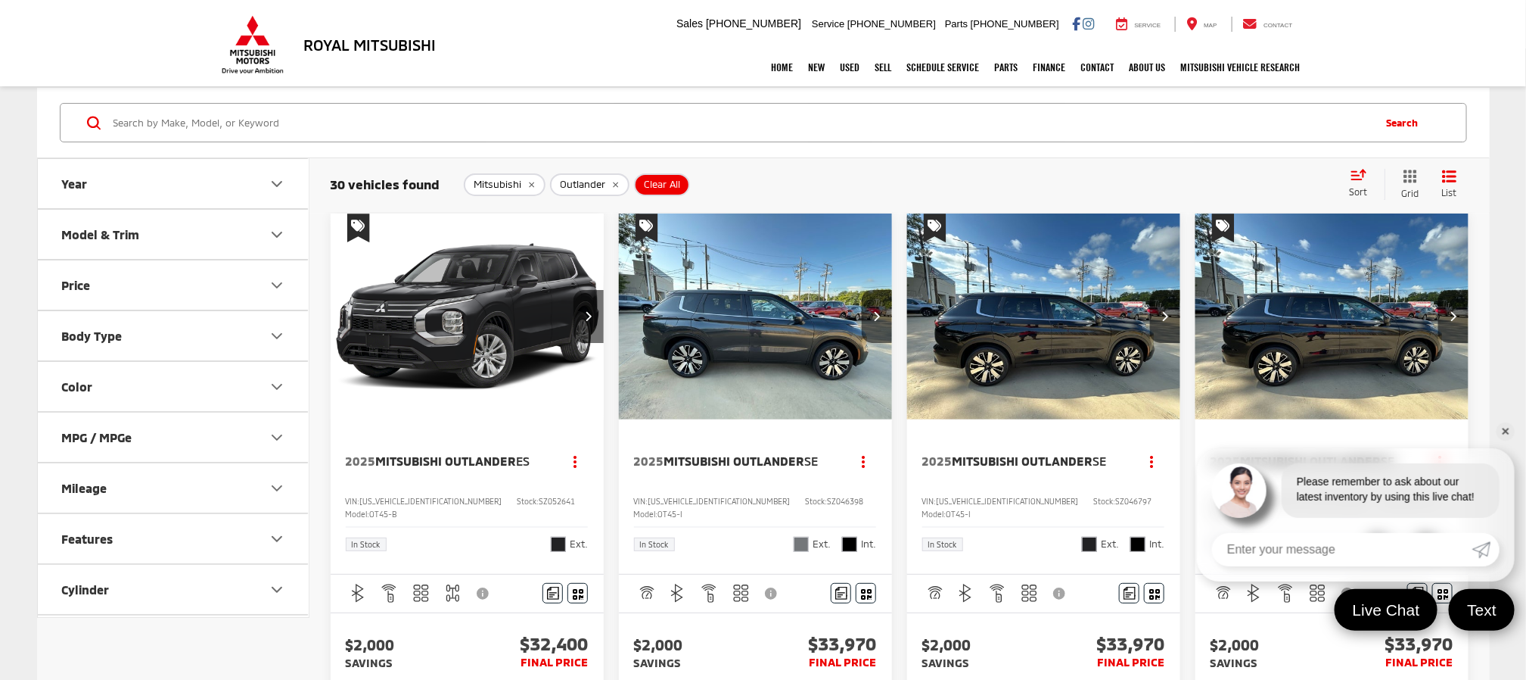
click at [1510, 434] on link "✕" at bounding box center [1506, 431] width 18 height 18
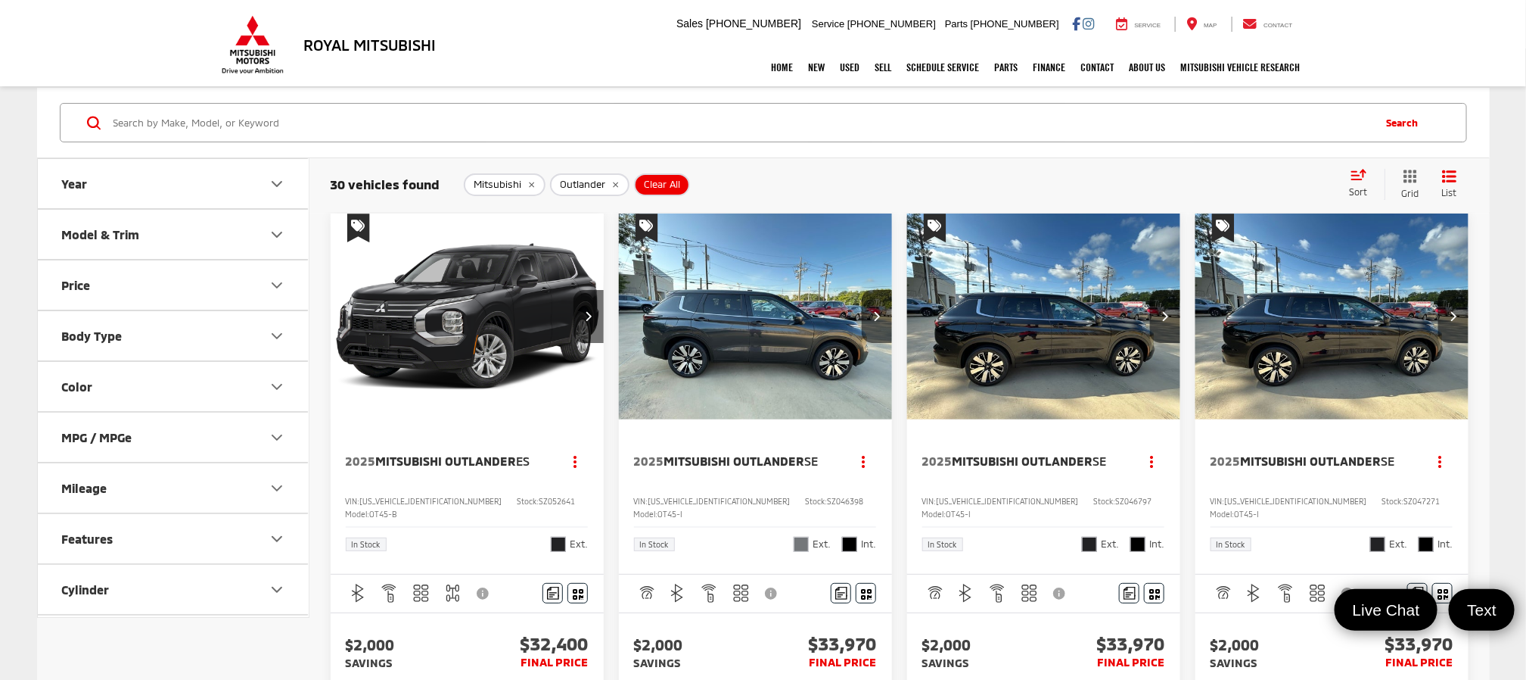
click at [477, 305] on img "2025 Mitsubishi Outlander ES 0" at bounding box center [467, 316] width 275 height 207
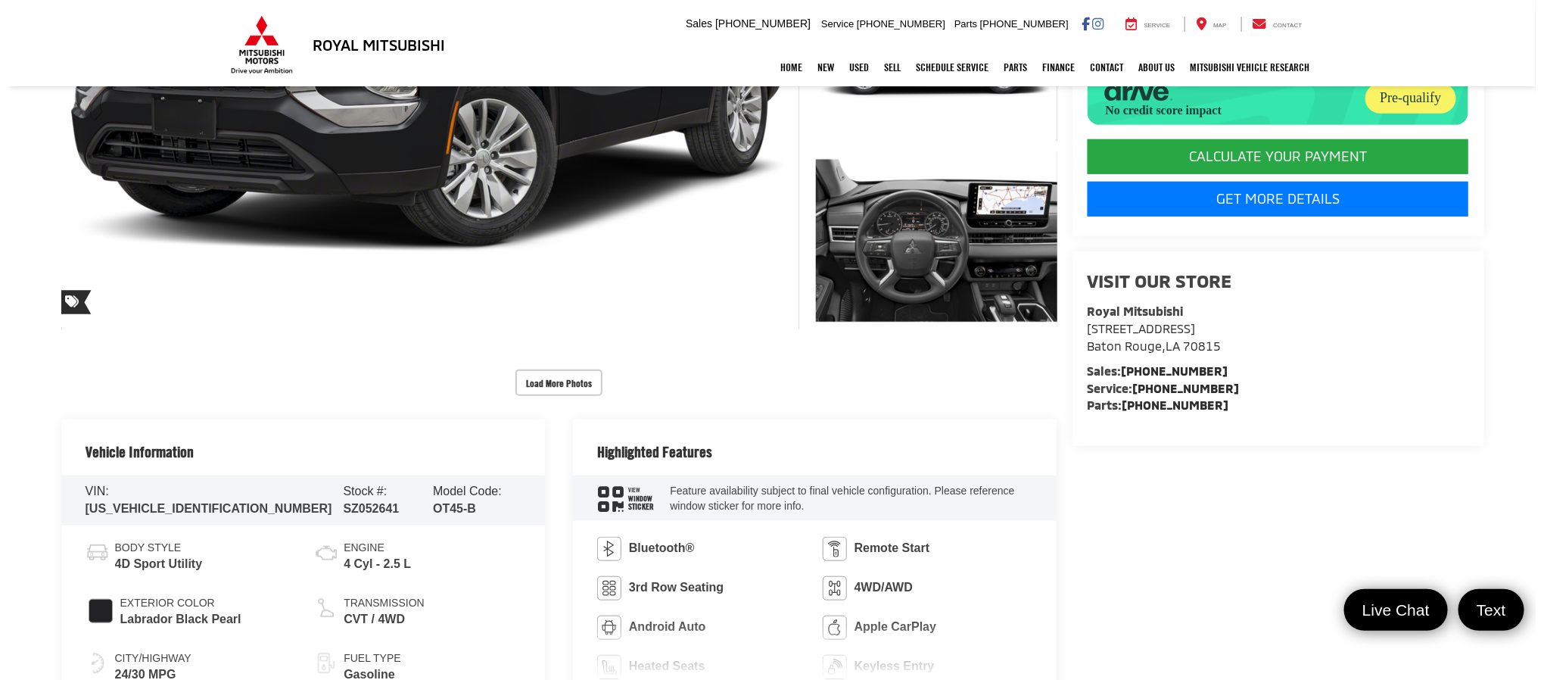
scroll to position [454, 0]
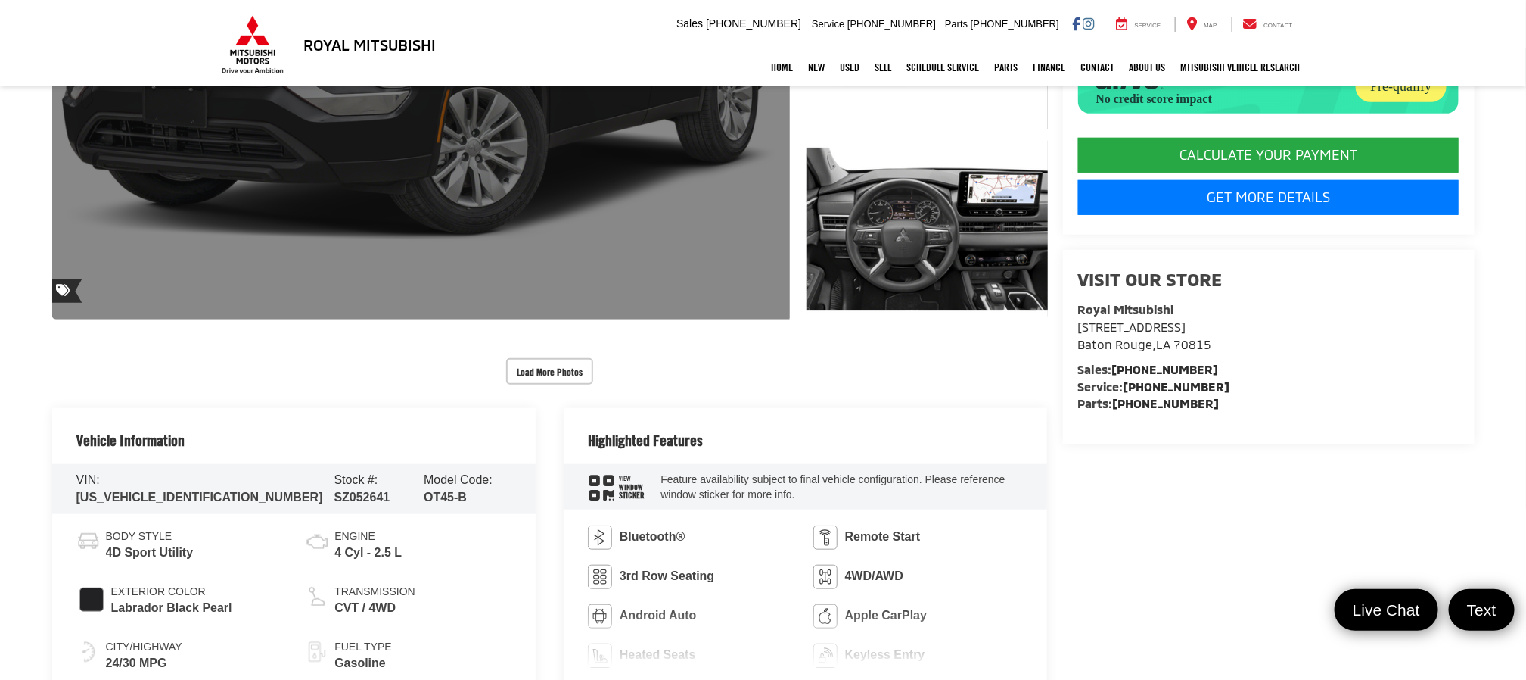
click at [593, 196] on link "Expand Photo 0" at bounding box center [421, 40] width 739 height 559
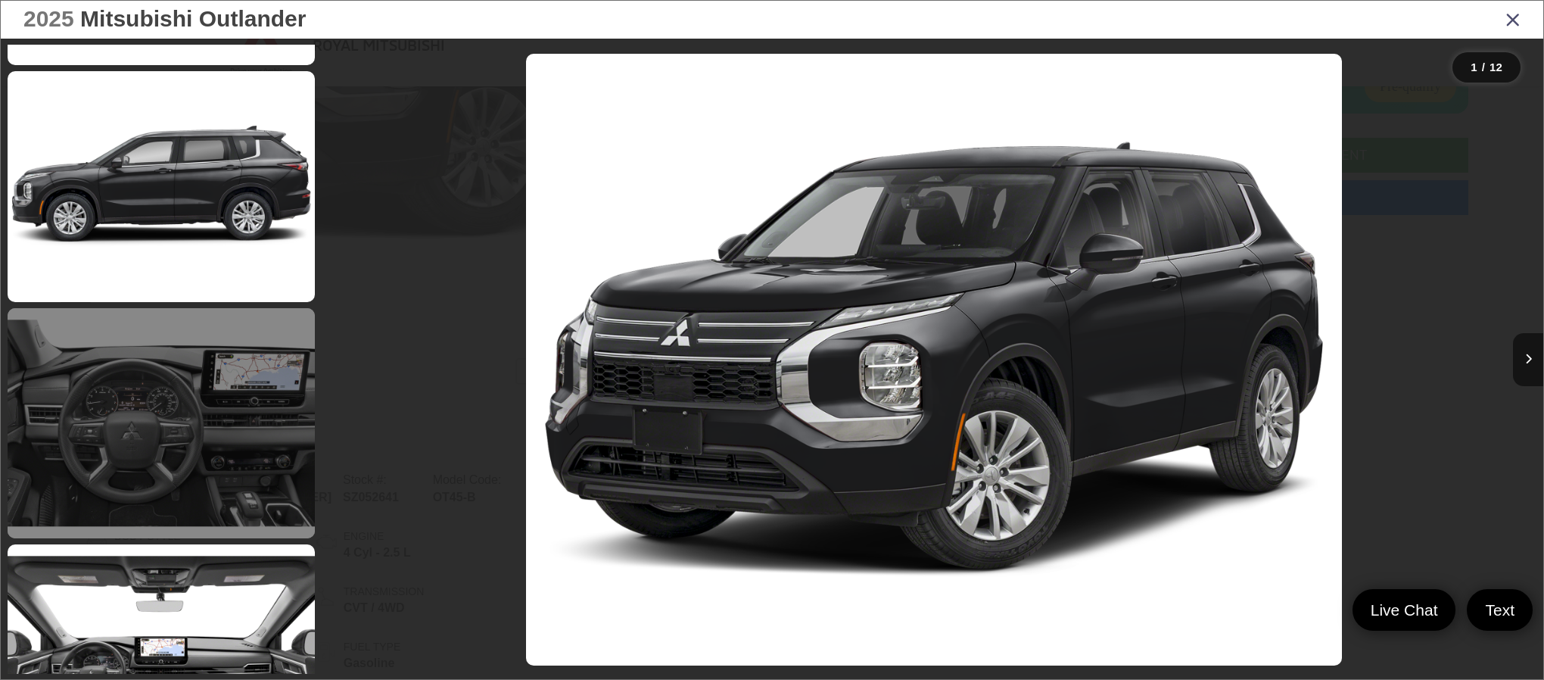
click at [235, 409] on link at bounding box center [161, 423] width 307 height 230
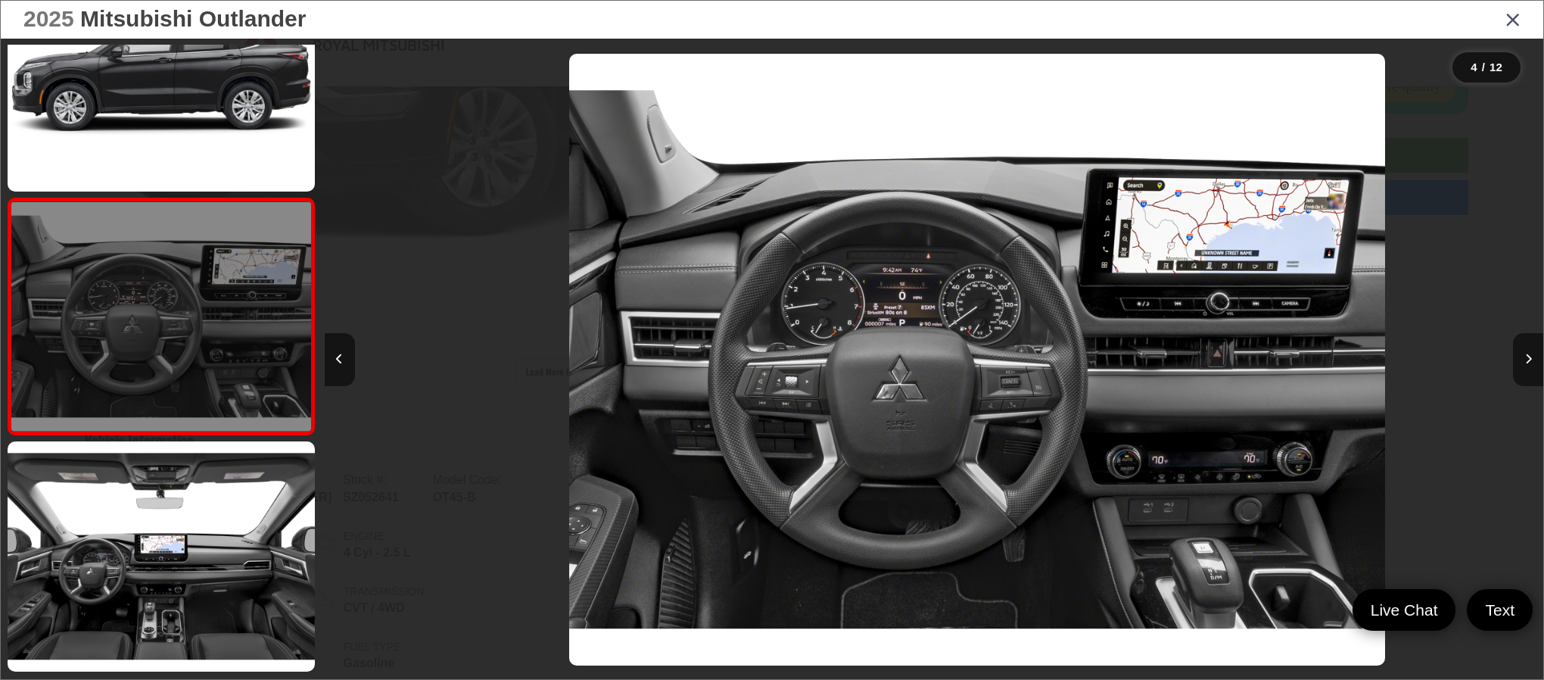
scroll to position [0, 3654]
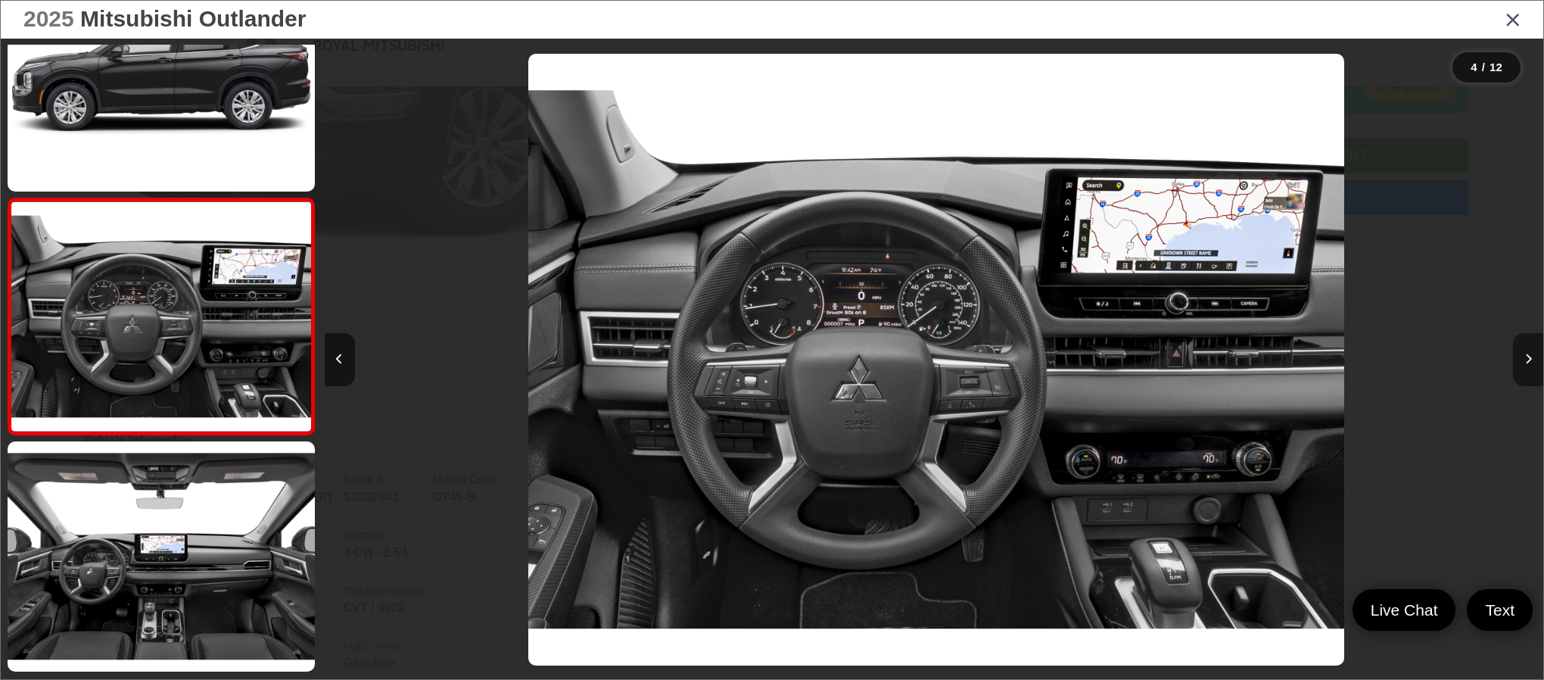
click at [1525, 353] on icon "Next image" at bounding box center [1528, 358] width 7 height 11
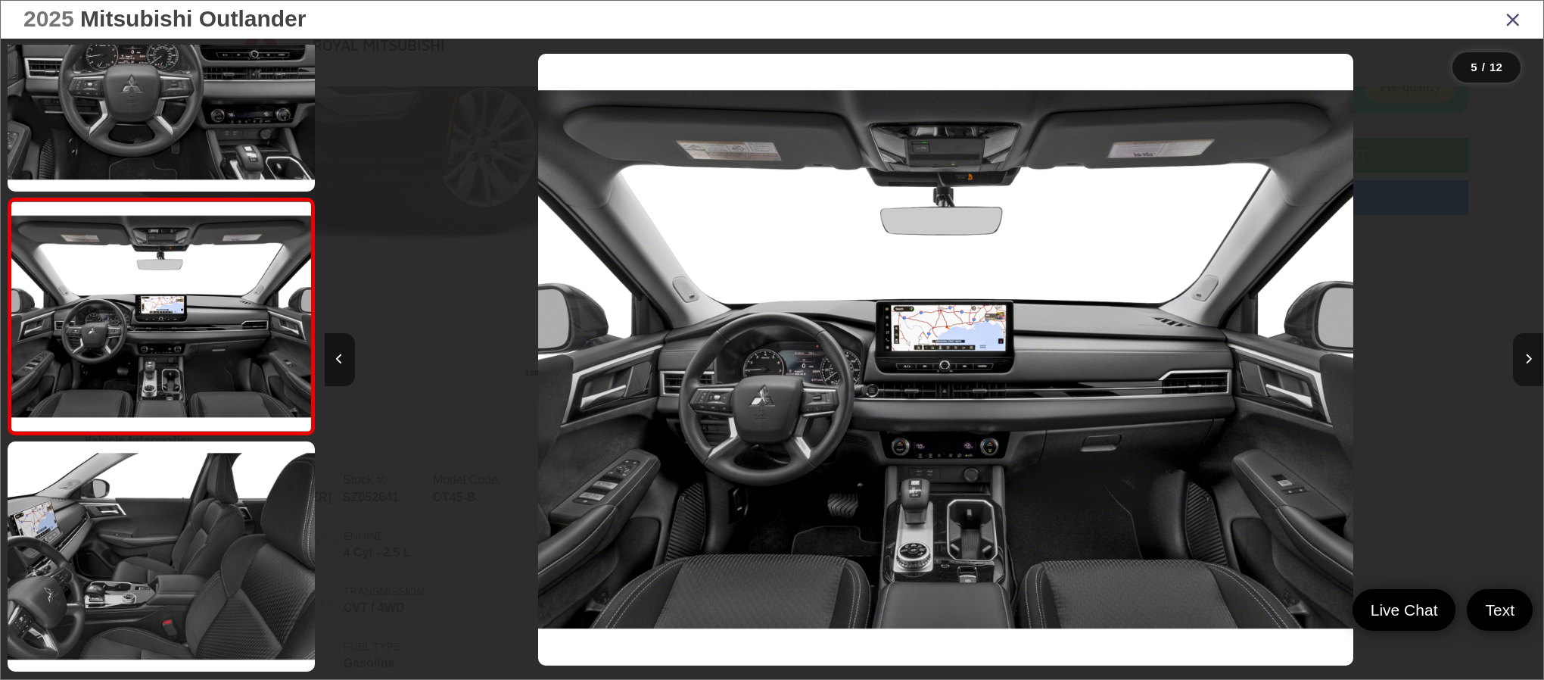
scroll to position [0, 4872]
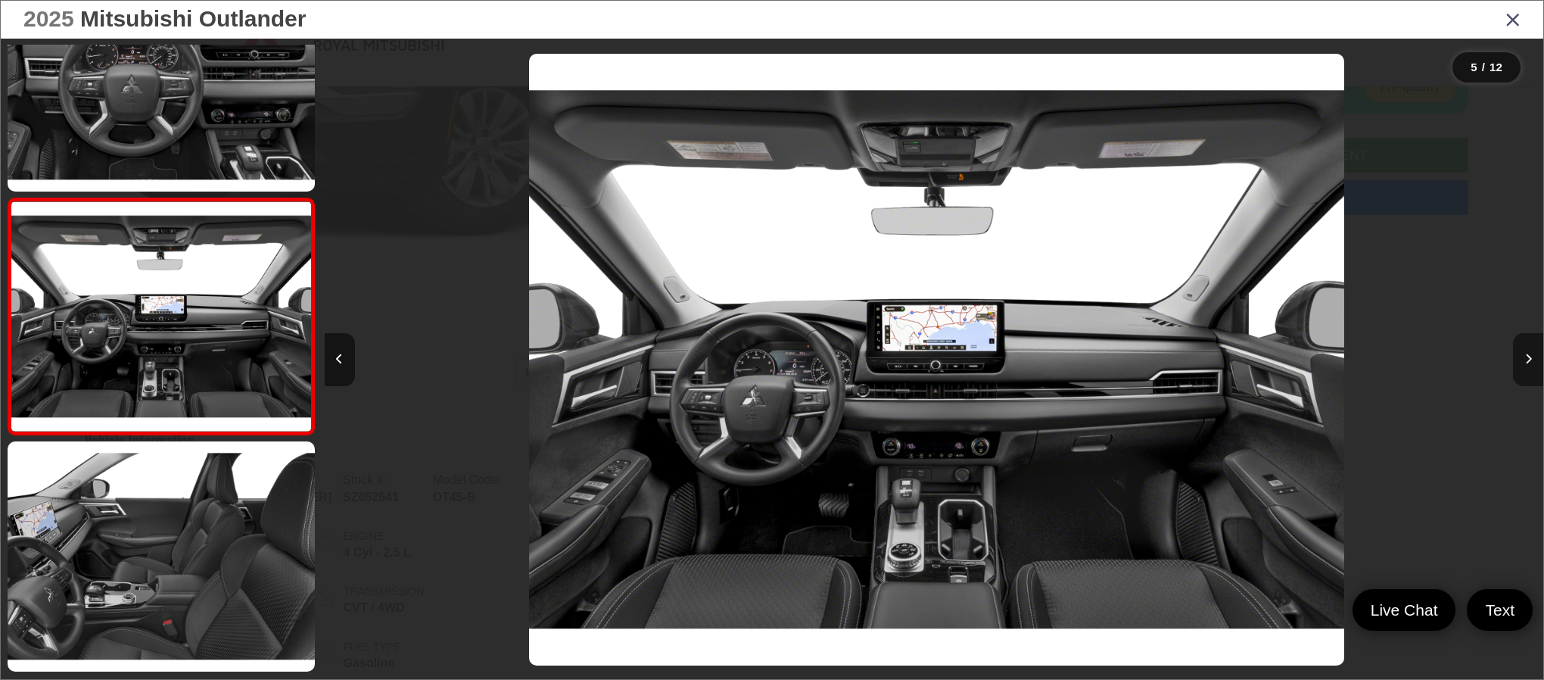
click at [1526, 353] on button "Next image" at bounding box center [1528, 359] width 30 height 53
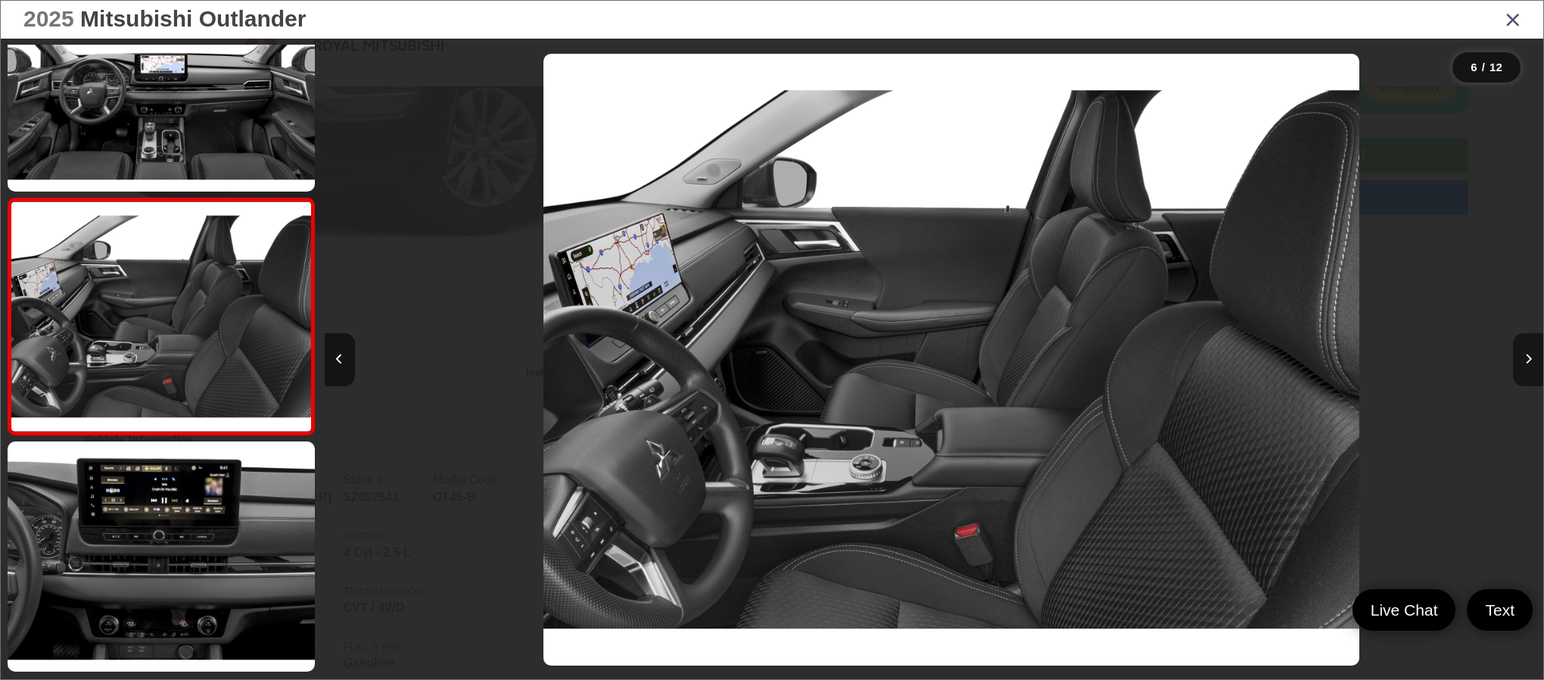
scroll to position [0, 6090]
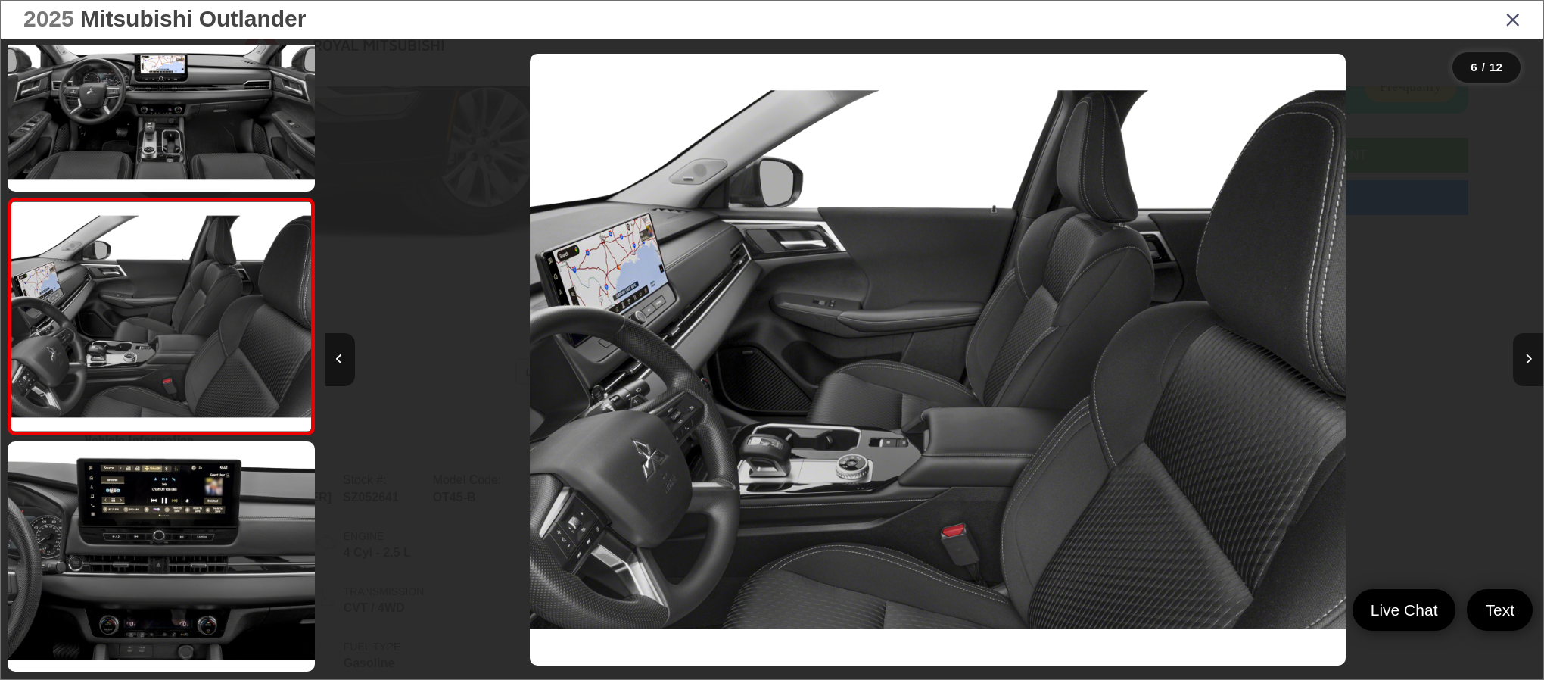
click at [1526, 352] on button "Next image" at bounding box center [1528, 359] width 30 height 53
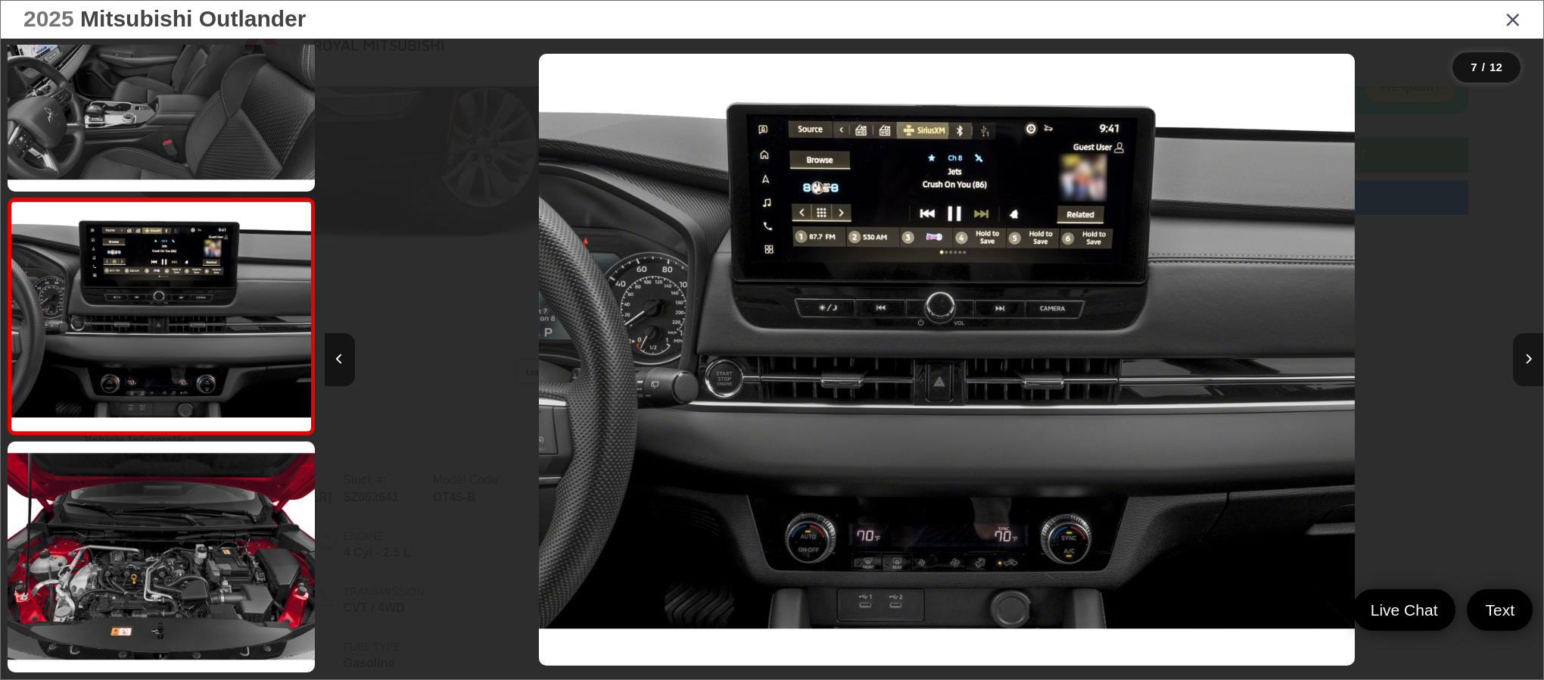
scroll to position [0, 7308]
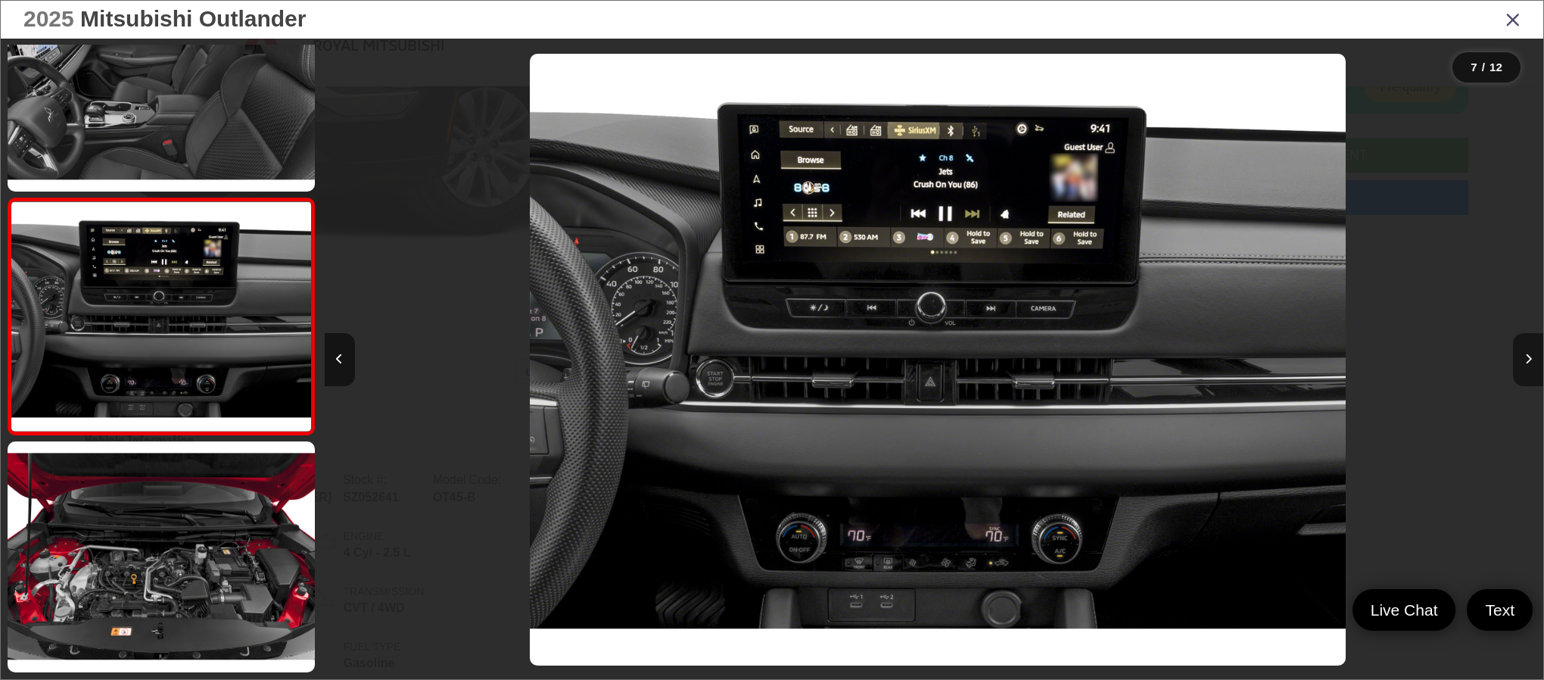
click at [1526, 352] on button "Next image" at bounding box center [1528, 359] width 30 height 53
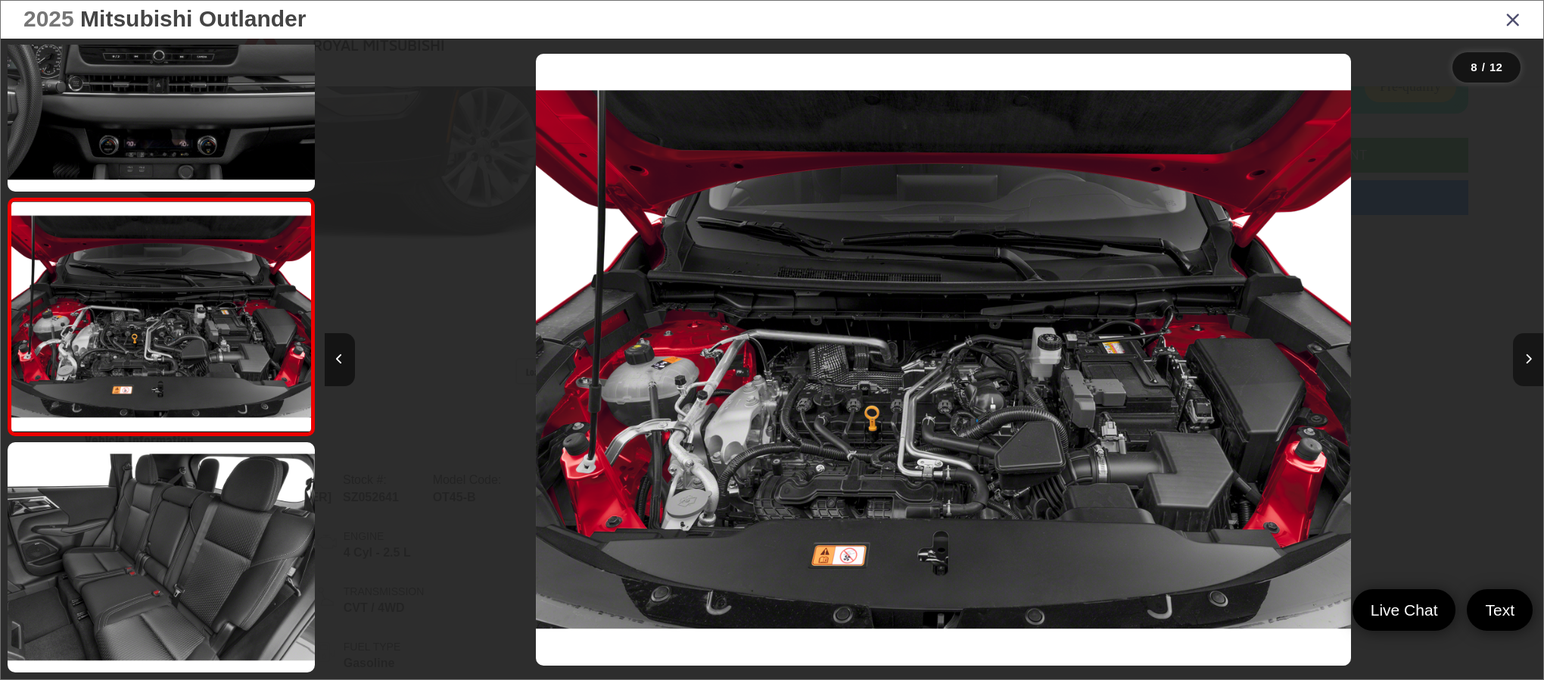
scroll to position [0, 8527]
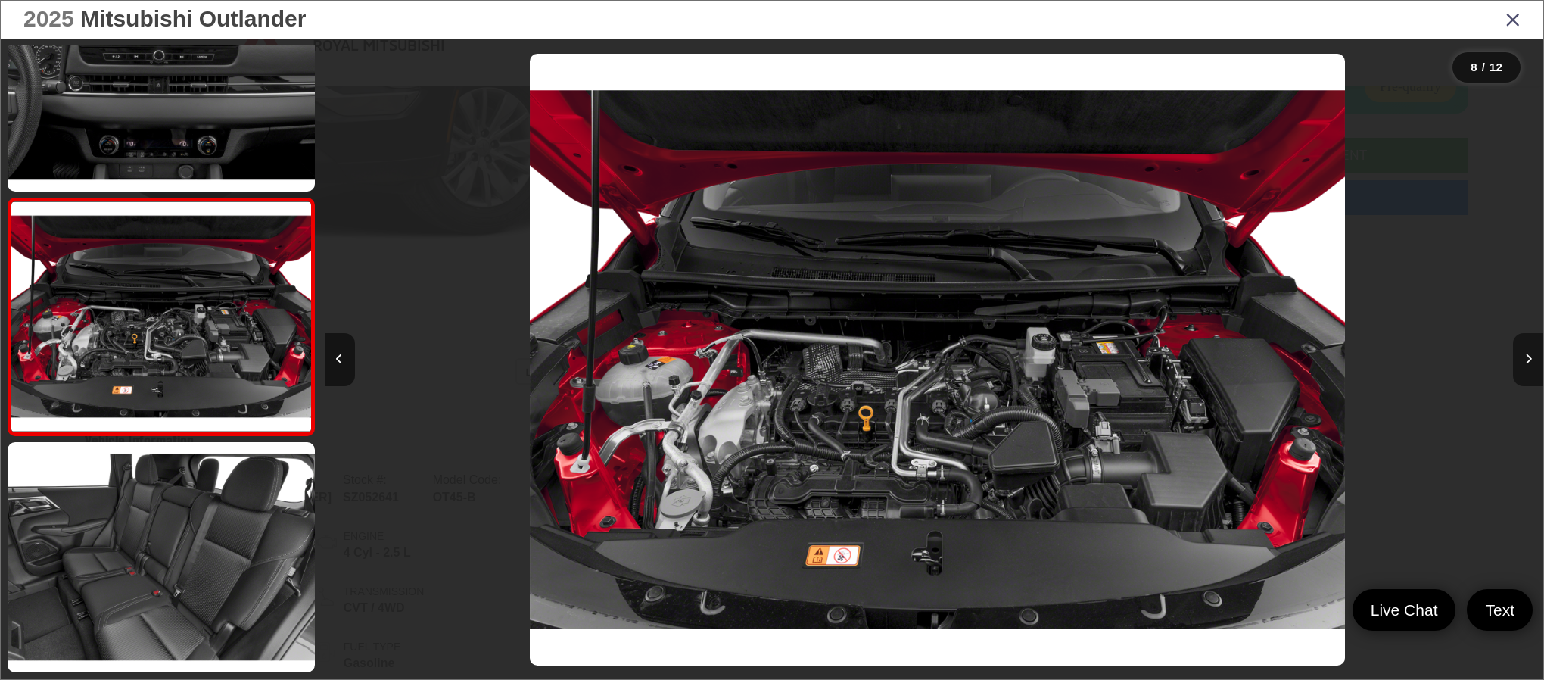
click at [1526, 352] on button "Next image" at bounding box center [1528, 359] width 30 height 53
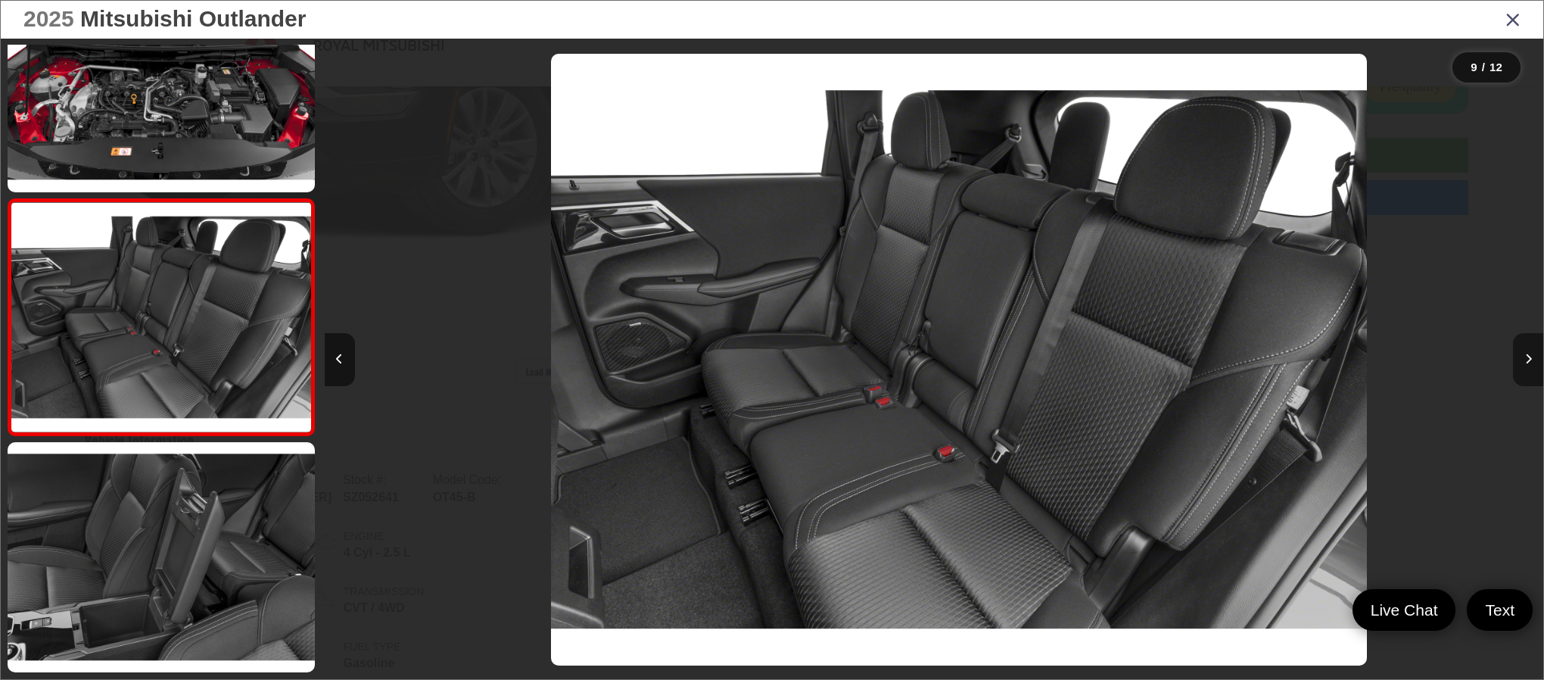
scroll to position [0, 9745]
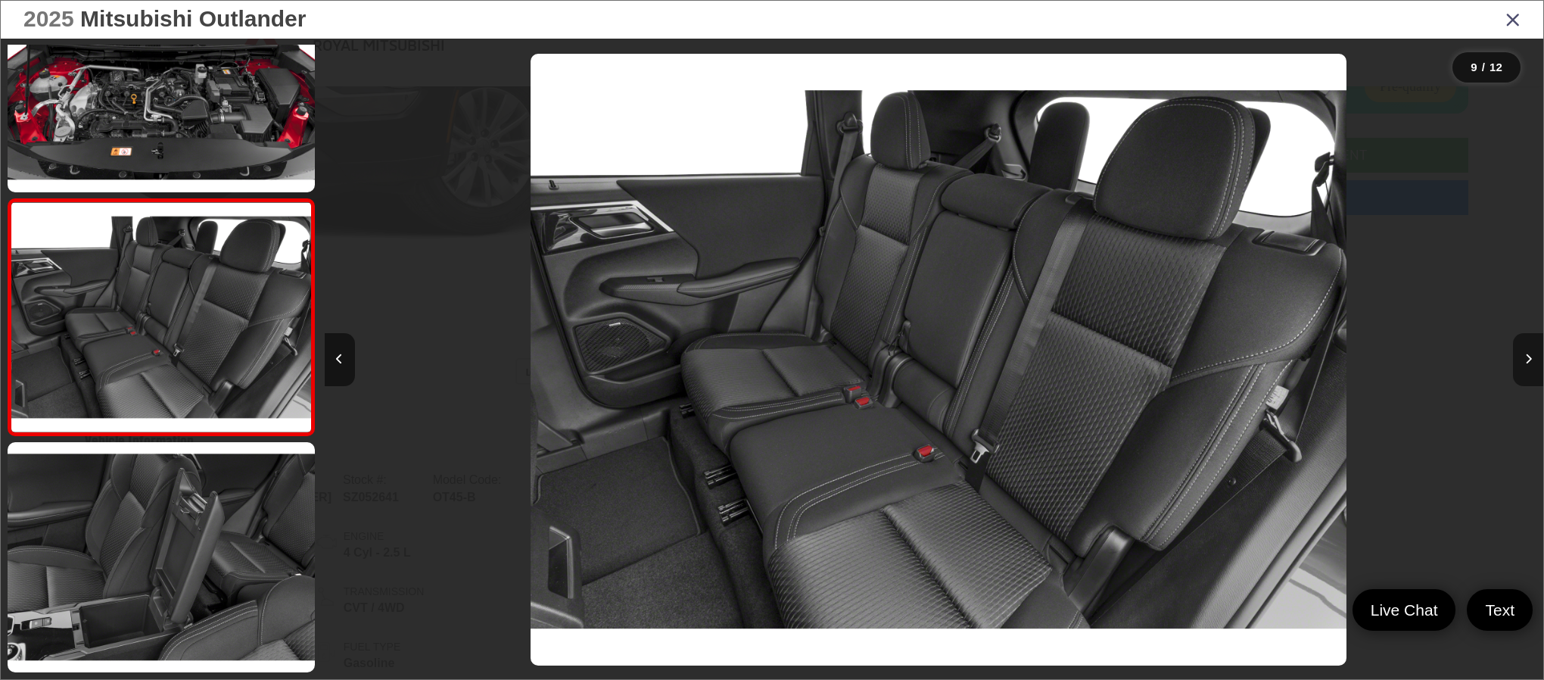
click at [1526, 352] on button "Next image" at bounding box center [1528, 359] width 30 height 53
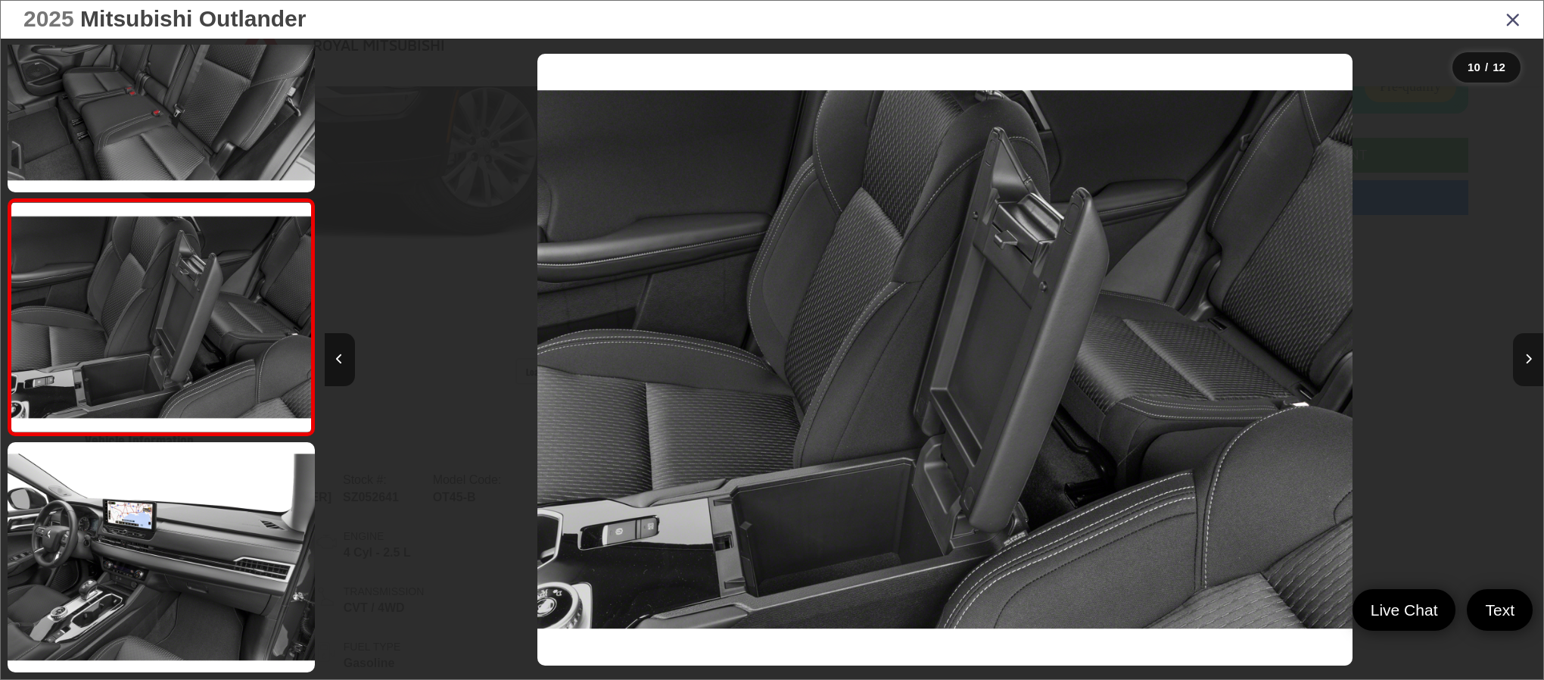
scroll to position [0, 10963]
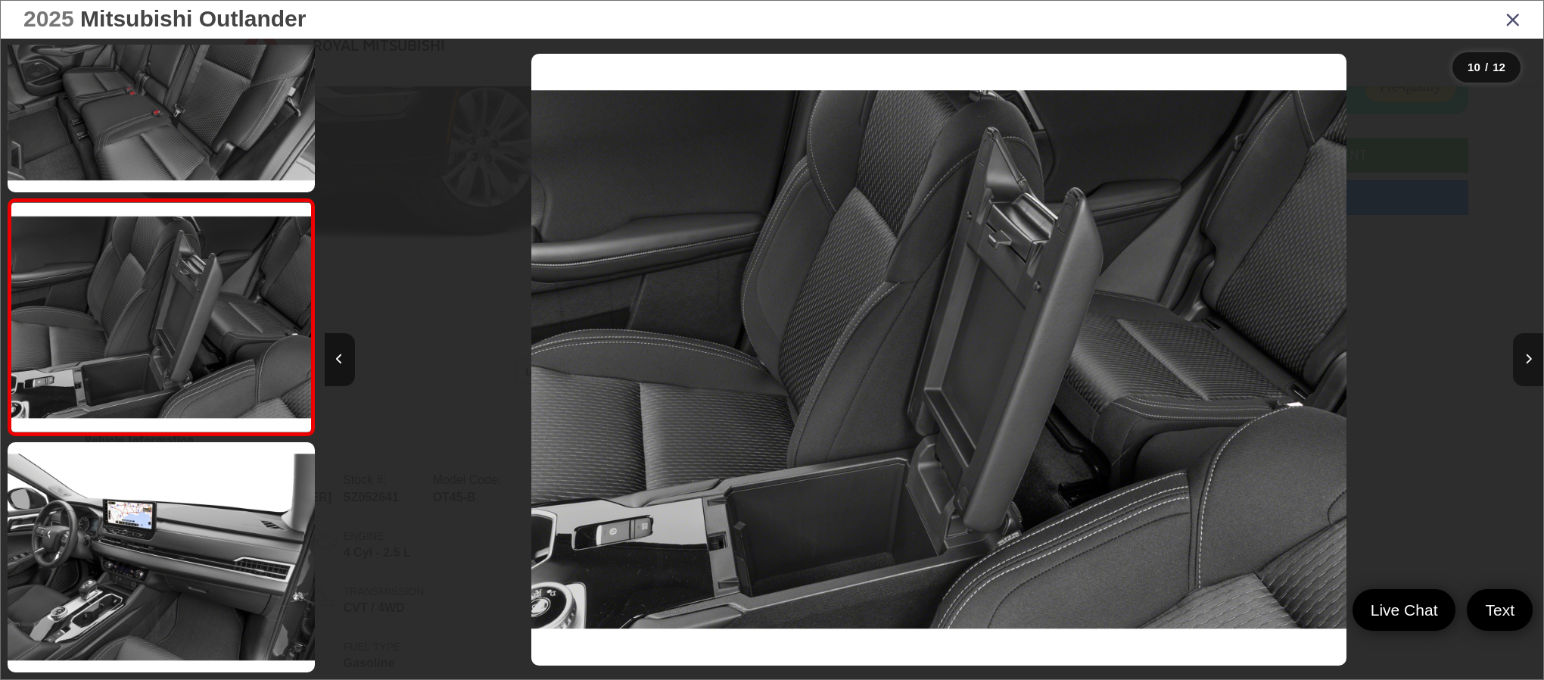
click at [1526, 352] on button "Next image" at bounding box center [1528, 359] width 30 height 53
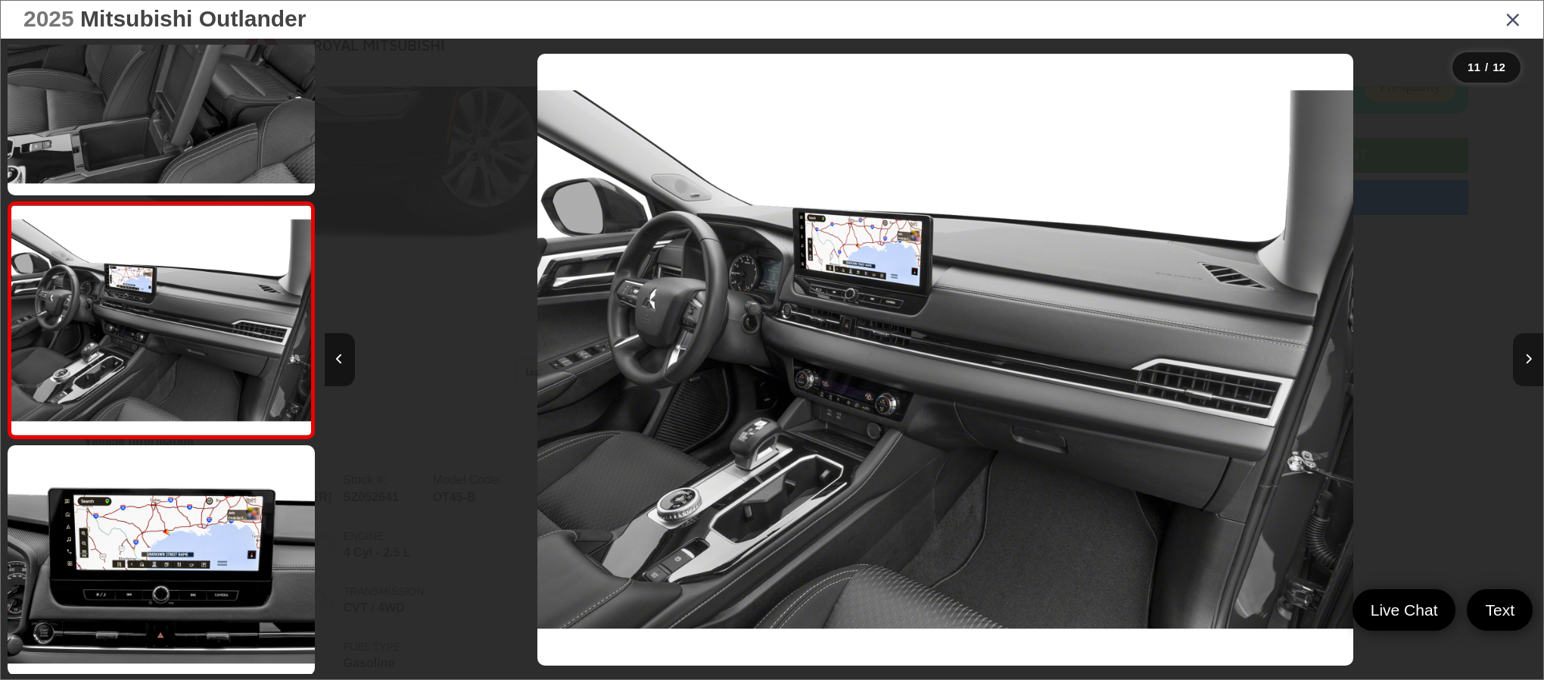
scroll to position [0, 12181]
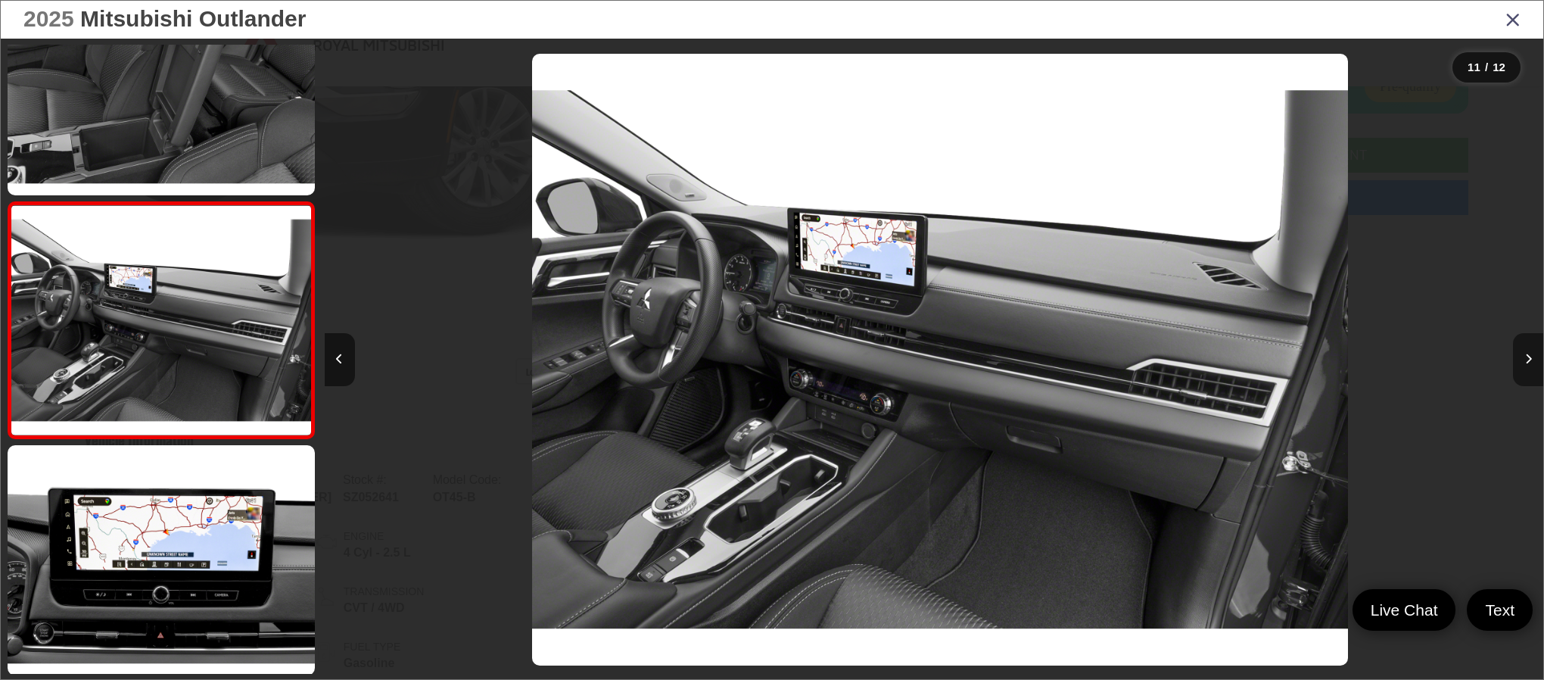
click at [1526, 352] on button "Next image" at bounding box center [1528, 359] width 30 height 53
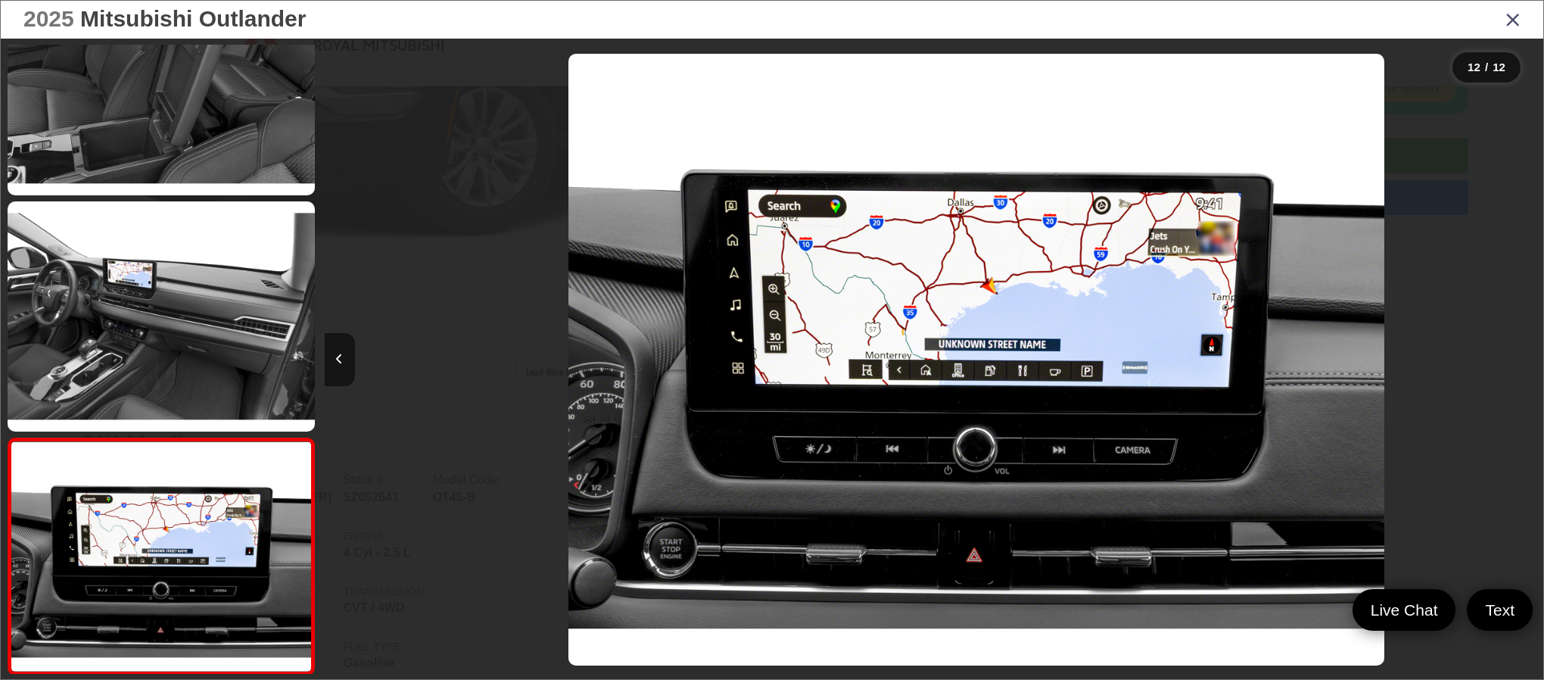
scroll to position [0, 13399]
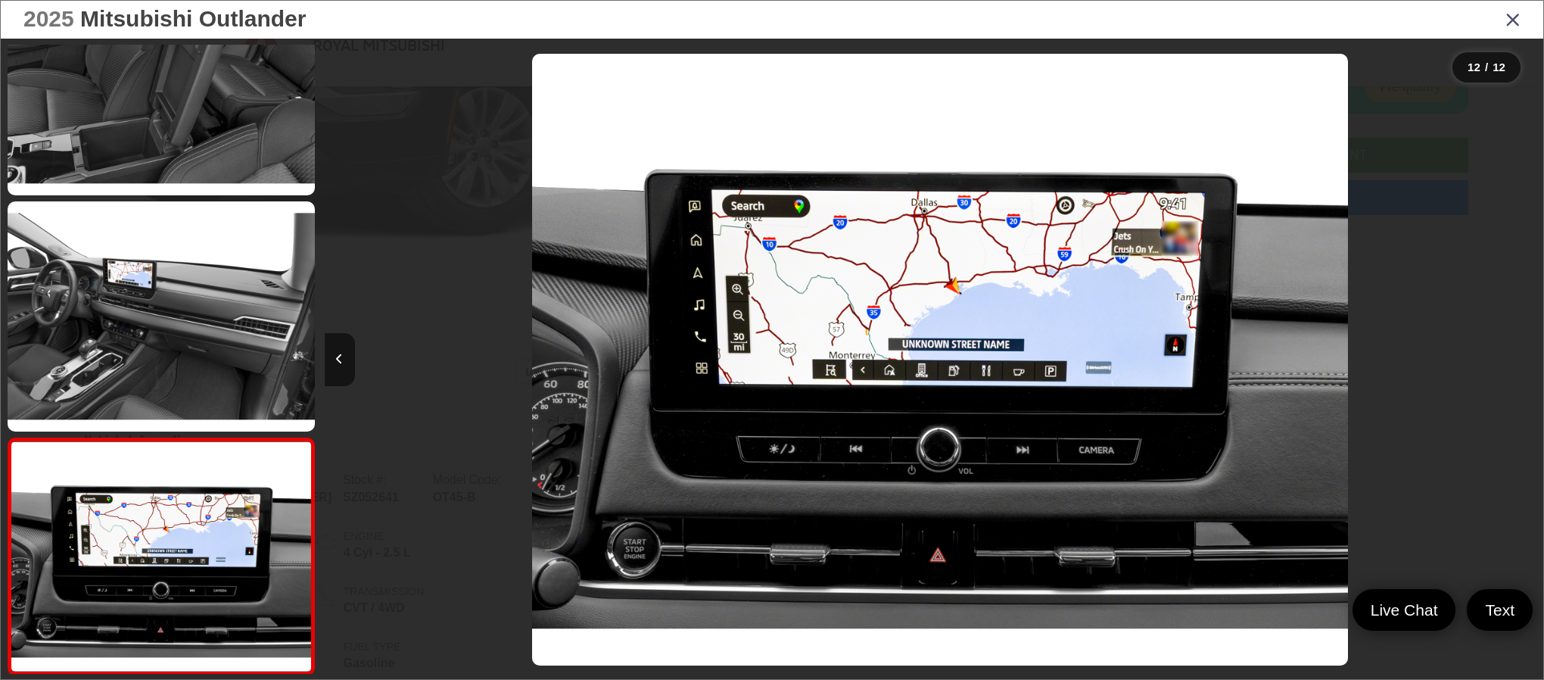
click at [1526, 352] on div at bounding box center [1390, 360] width 305 height 642
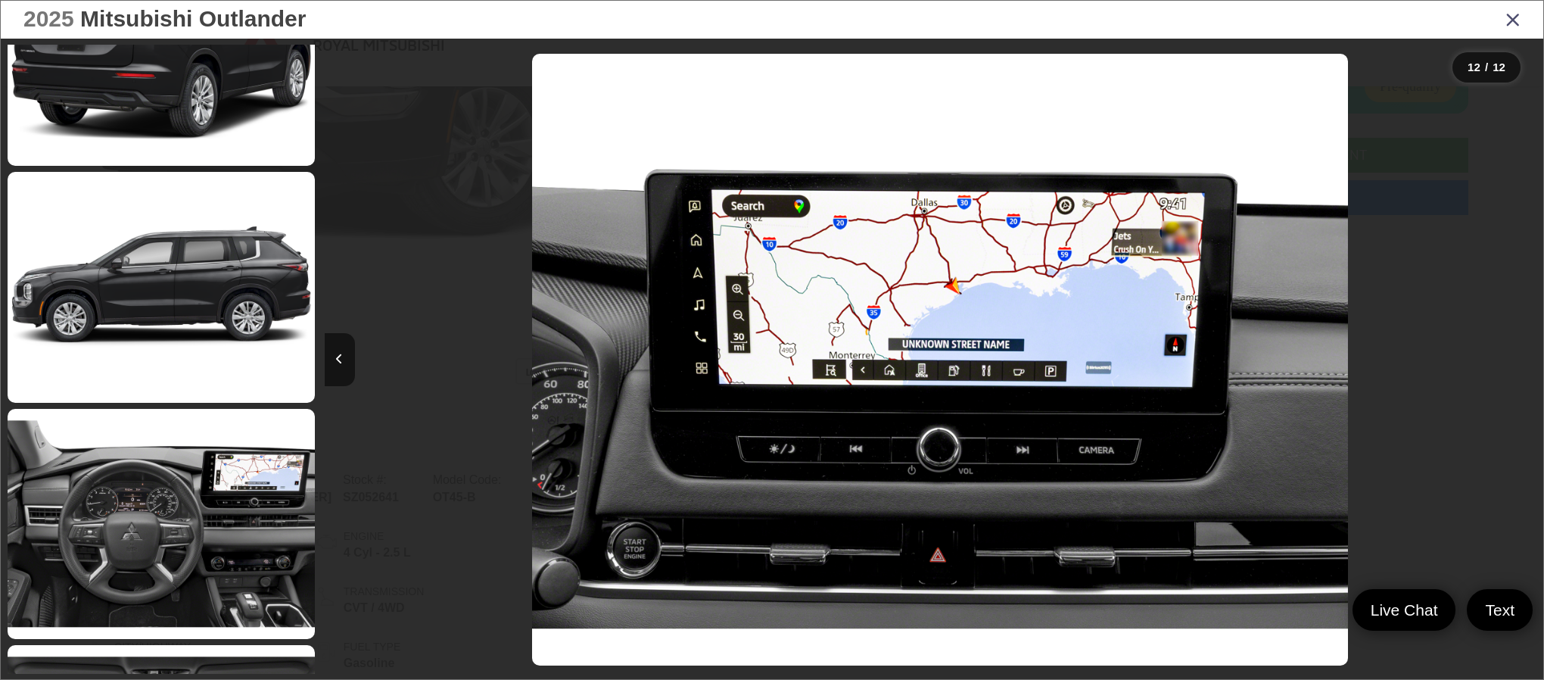
scroll to position [50, 0]
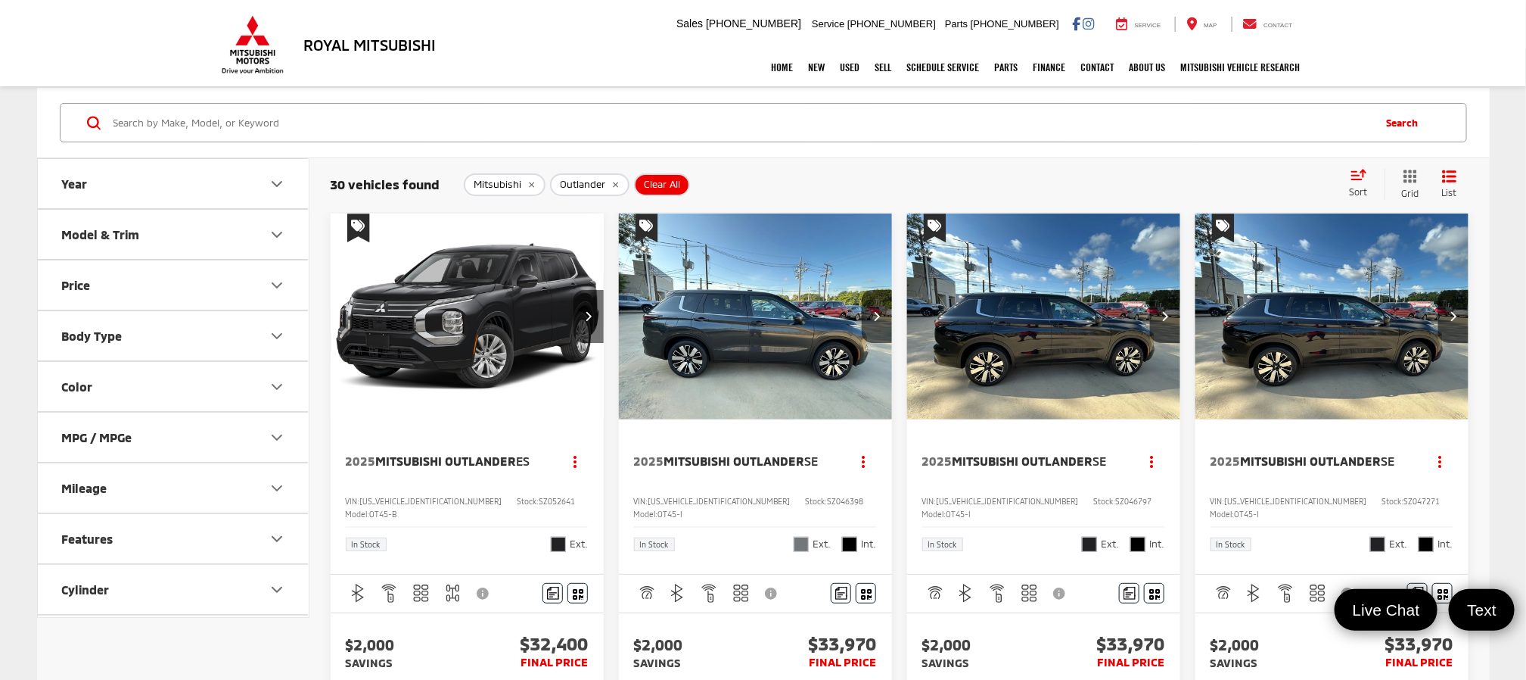
click at [772, 337] on img "2025 Mitsubishi Outlander SE 0" at bounding box center [755, 316] width 275 height 207
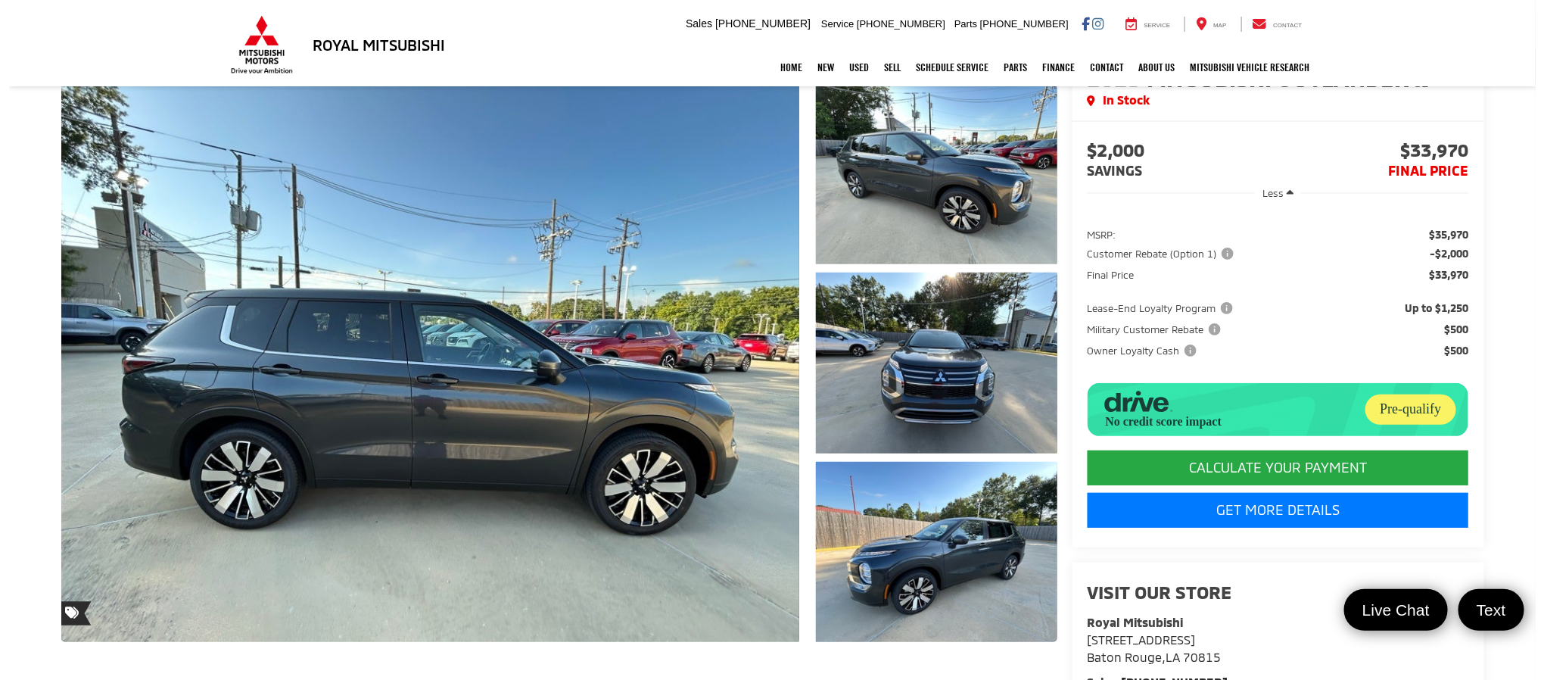
scroll to position [341, 0]
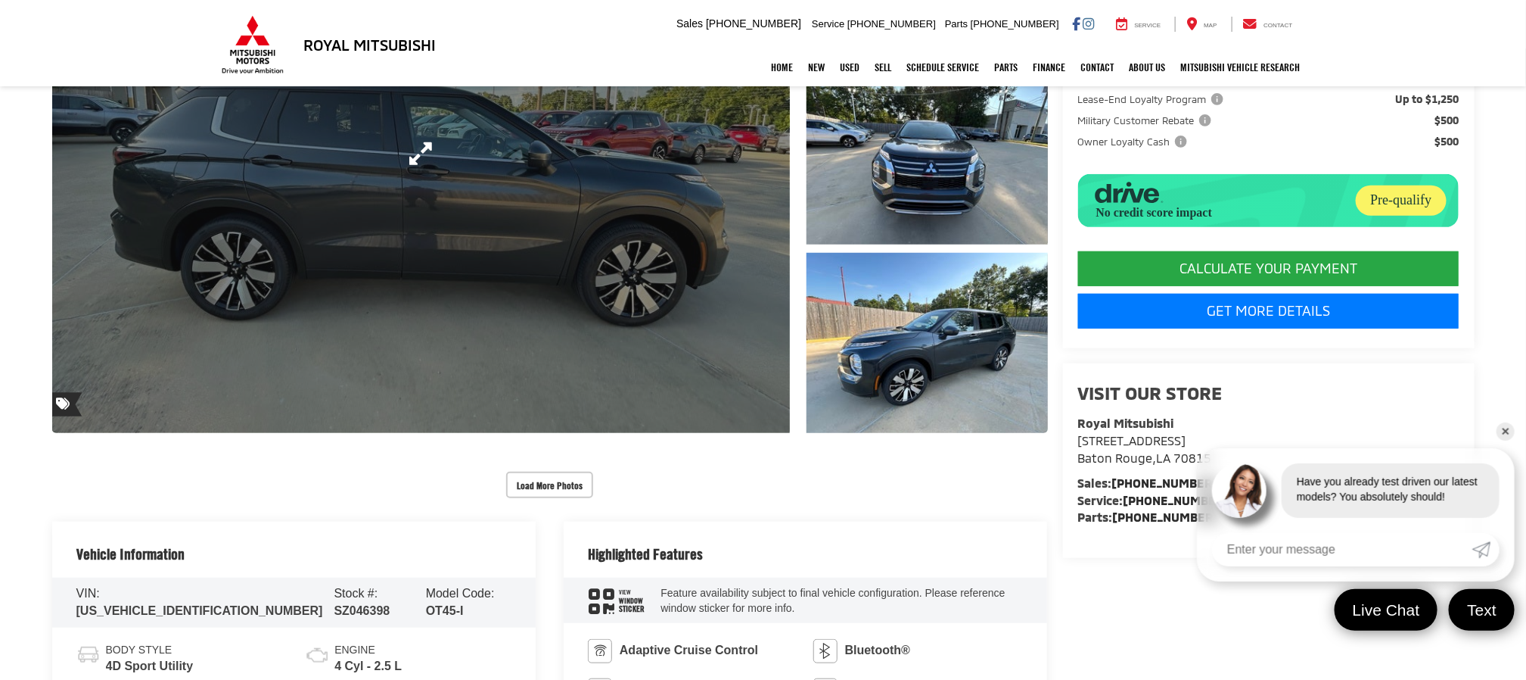
click at [536, 329] on link "Expand Photo 0" at bounding box center [421, 153] width 739 height 559
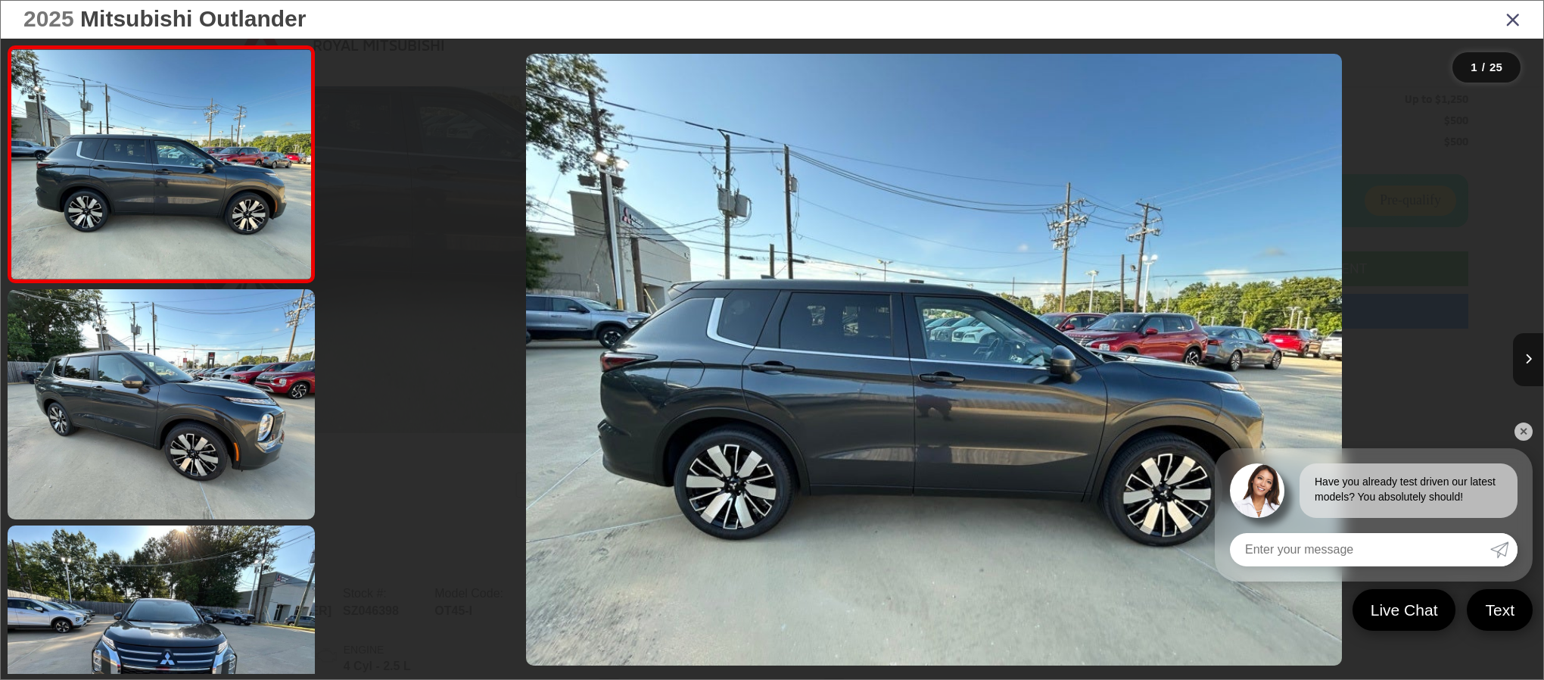
click at [1526, 432] on link "✕" at bounding box center [1523, 431] width 18 height 18
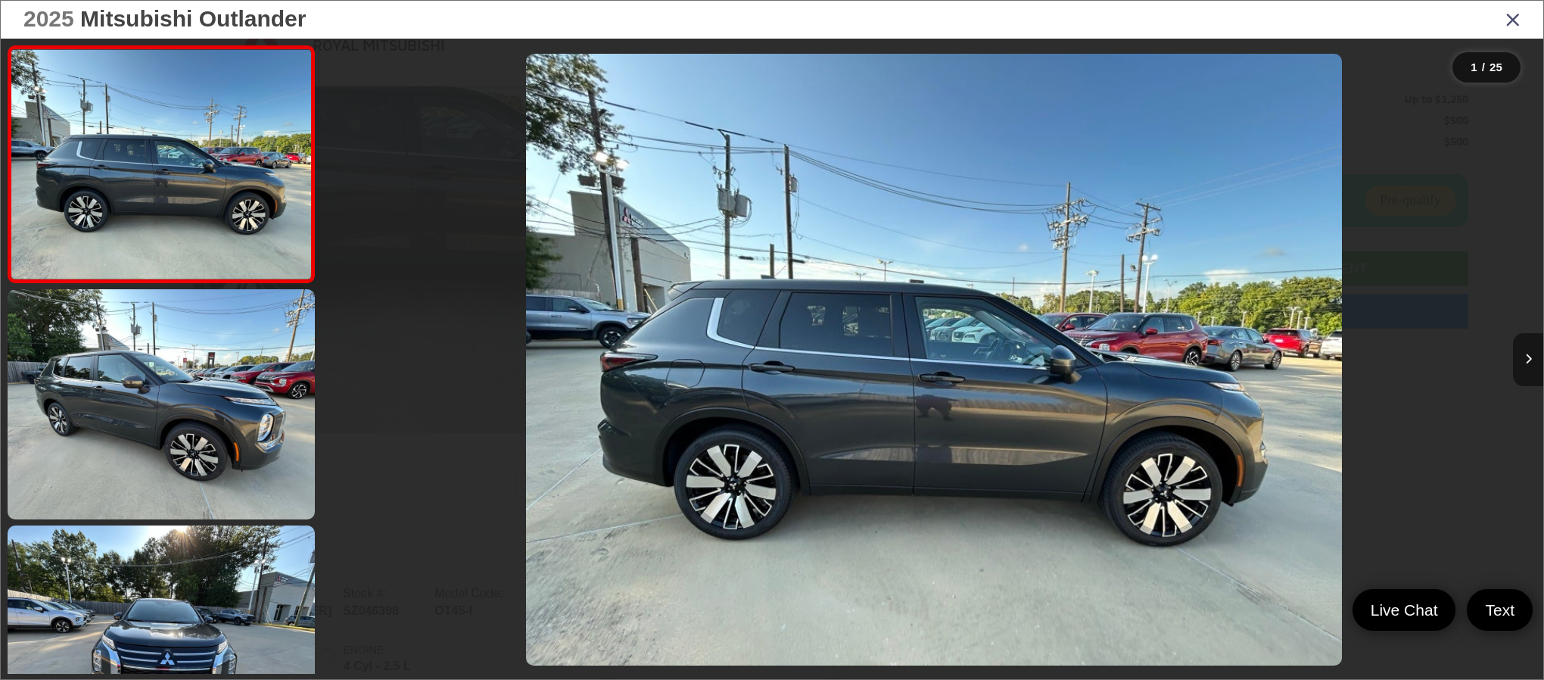
click at [1514, 364] on button "Next image" at bounding box center [1528, 359] width 30 height 53
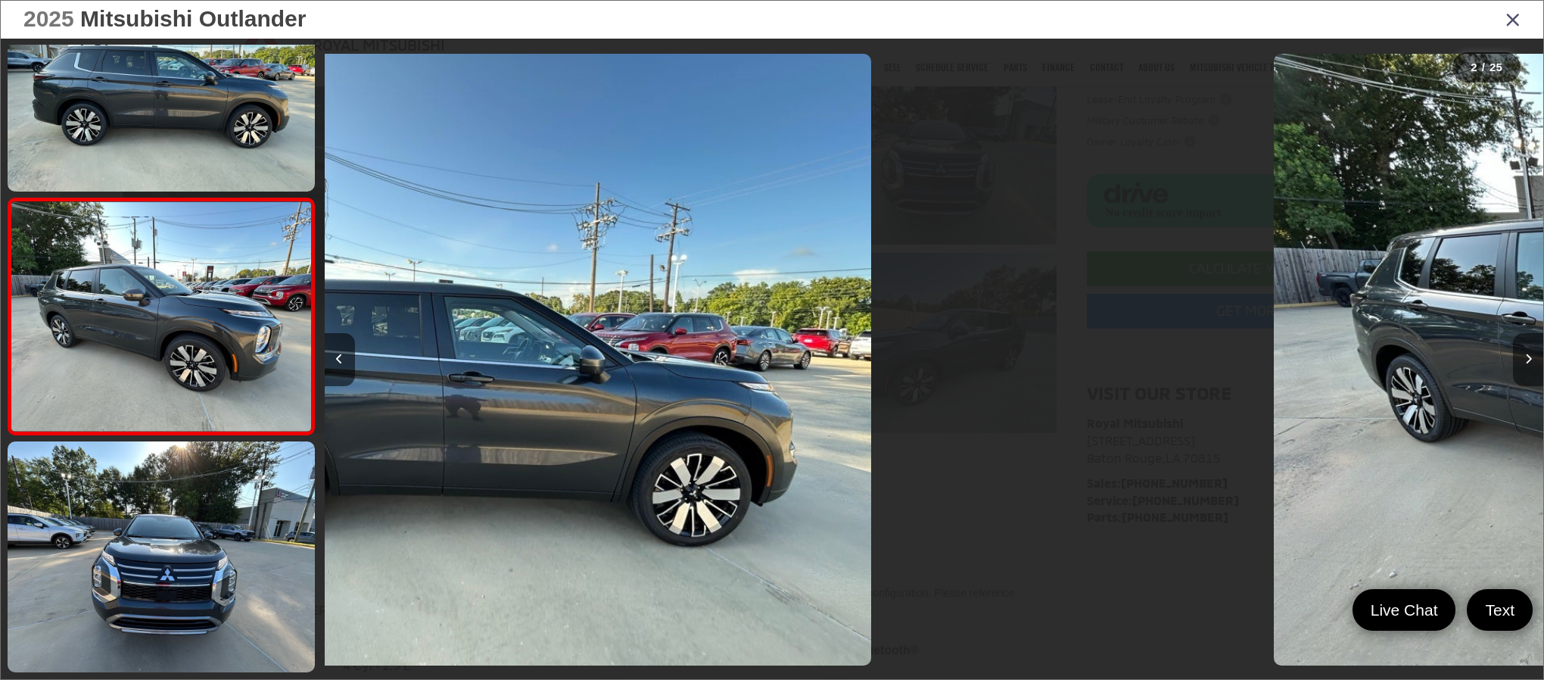
scroll to position [85, 0]
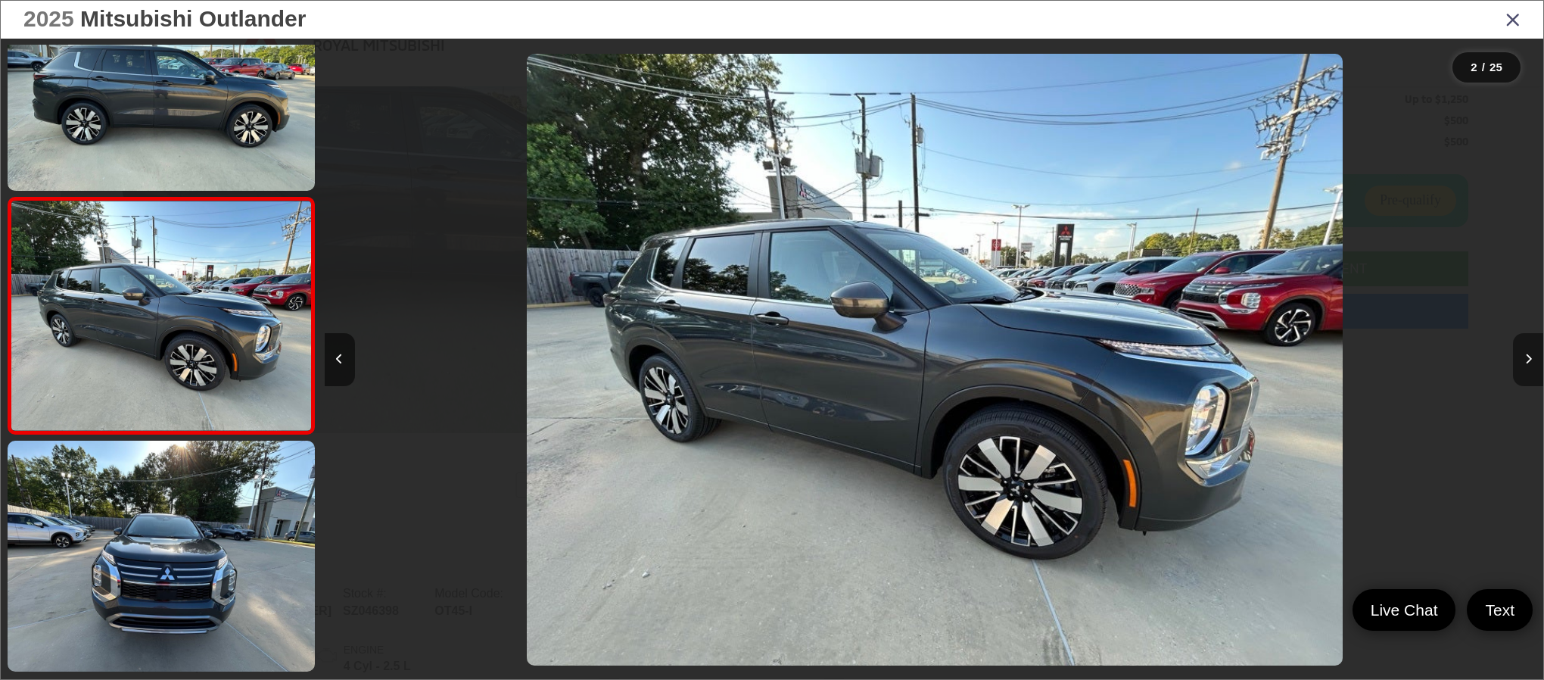
click at [1514, 364] on button "Next image" at bounding box center [1528, 359] width 30 height 53
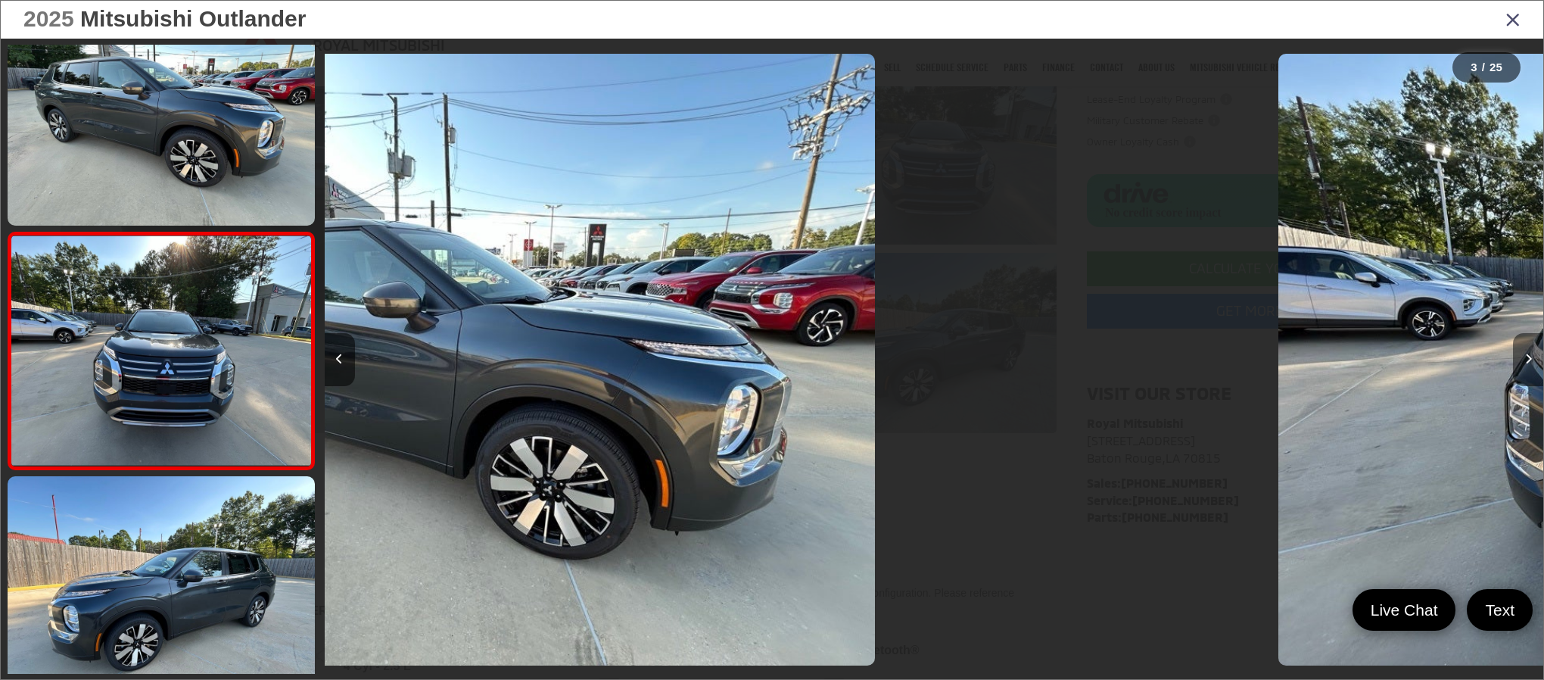
scroll to position [321, 0]
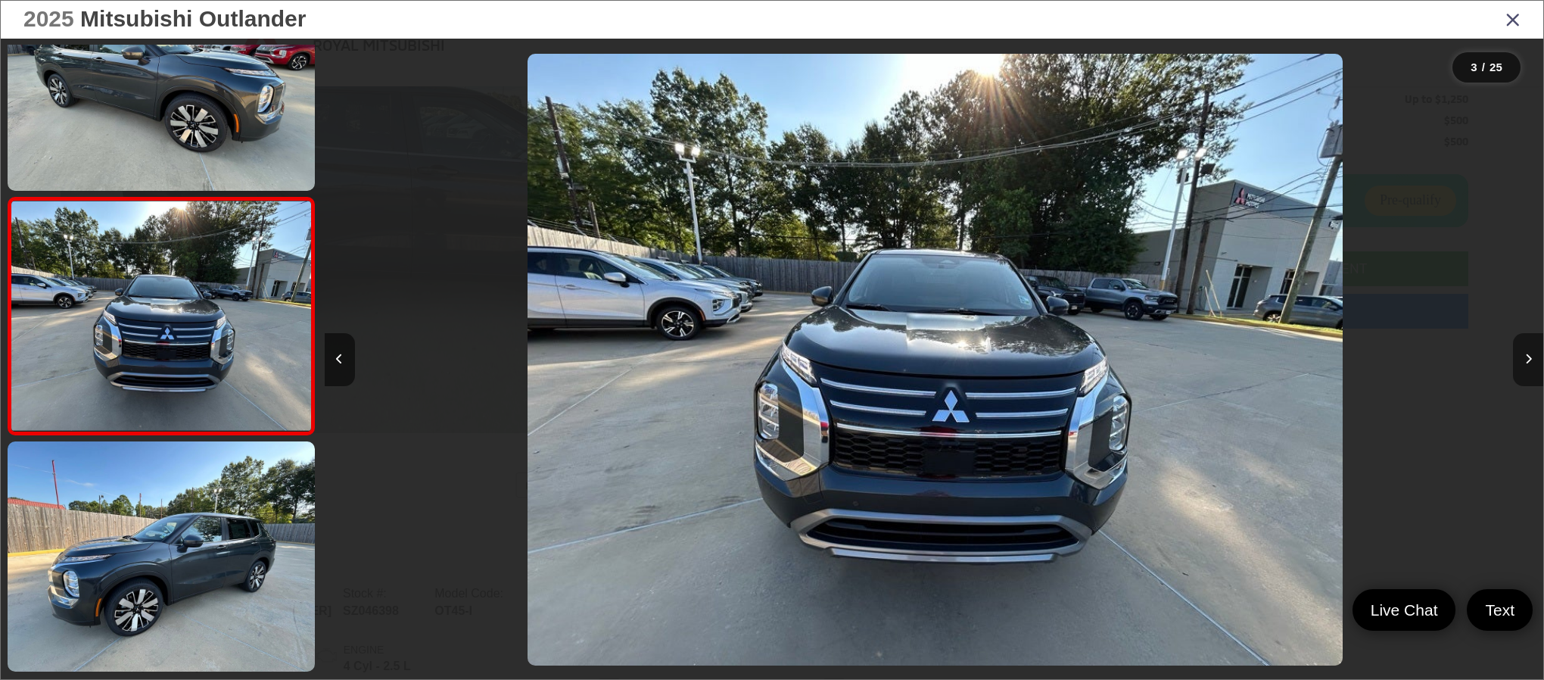
click at [1514, 364] on button "Next image" at bounding box center [1528, 359] width 30 height 53
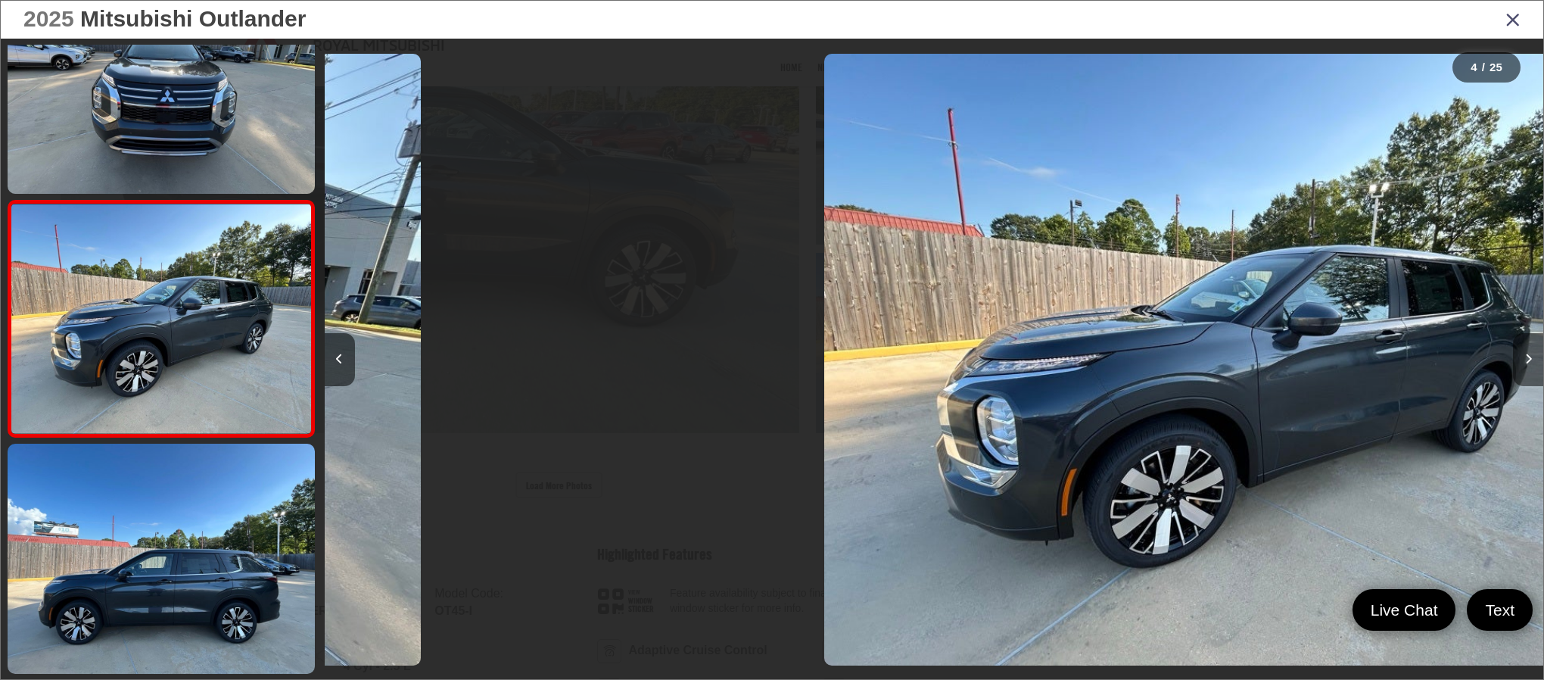
scroll to position [557, 0]
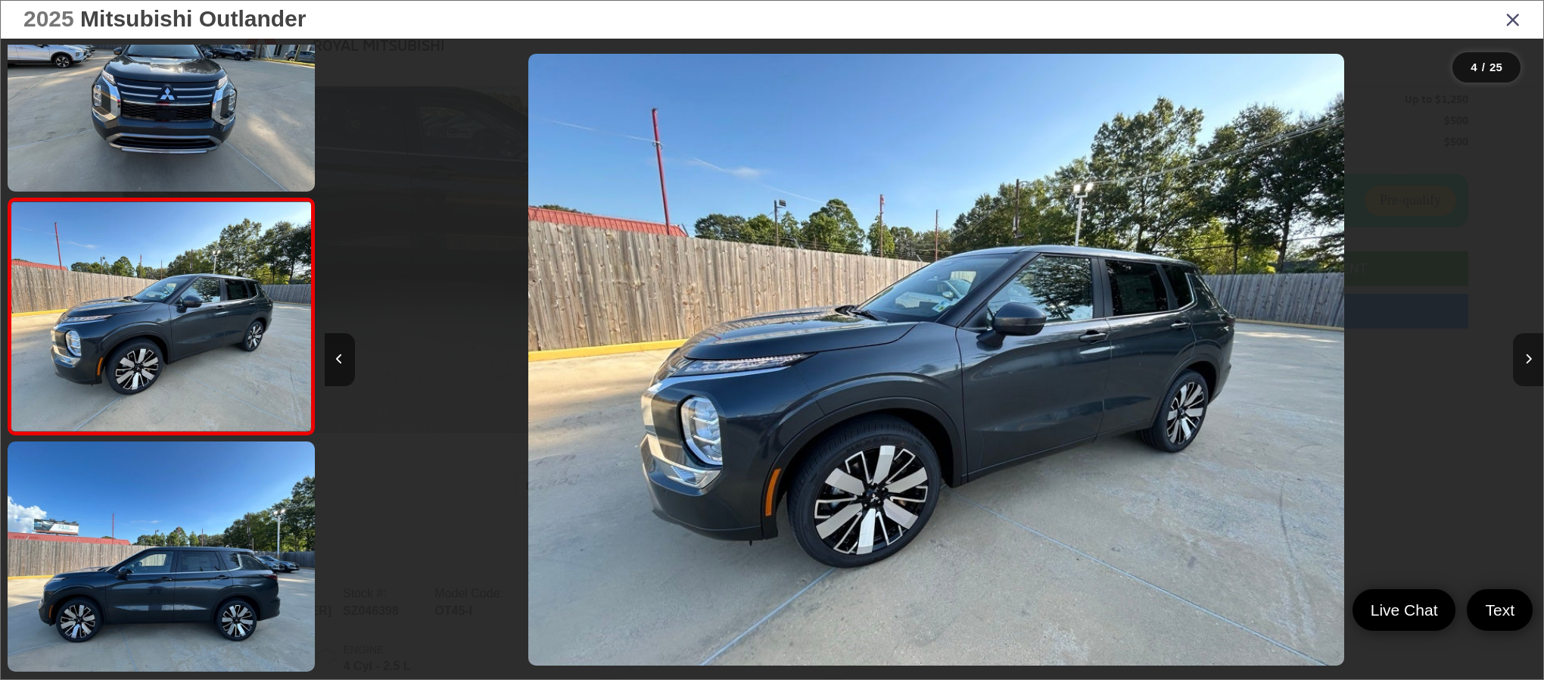
click at [1514, 364] on button "Next image" at bounding box center [1528, 359] width 30 height 53
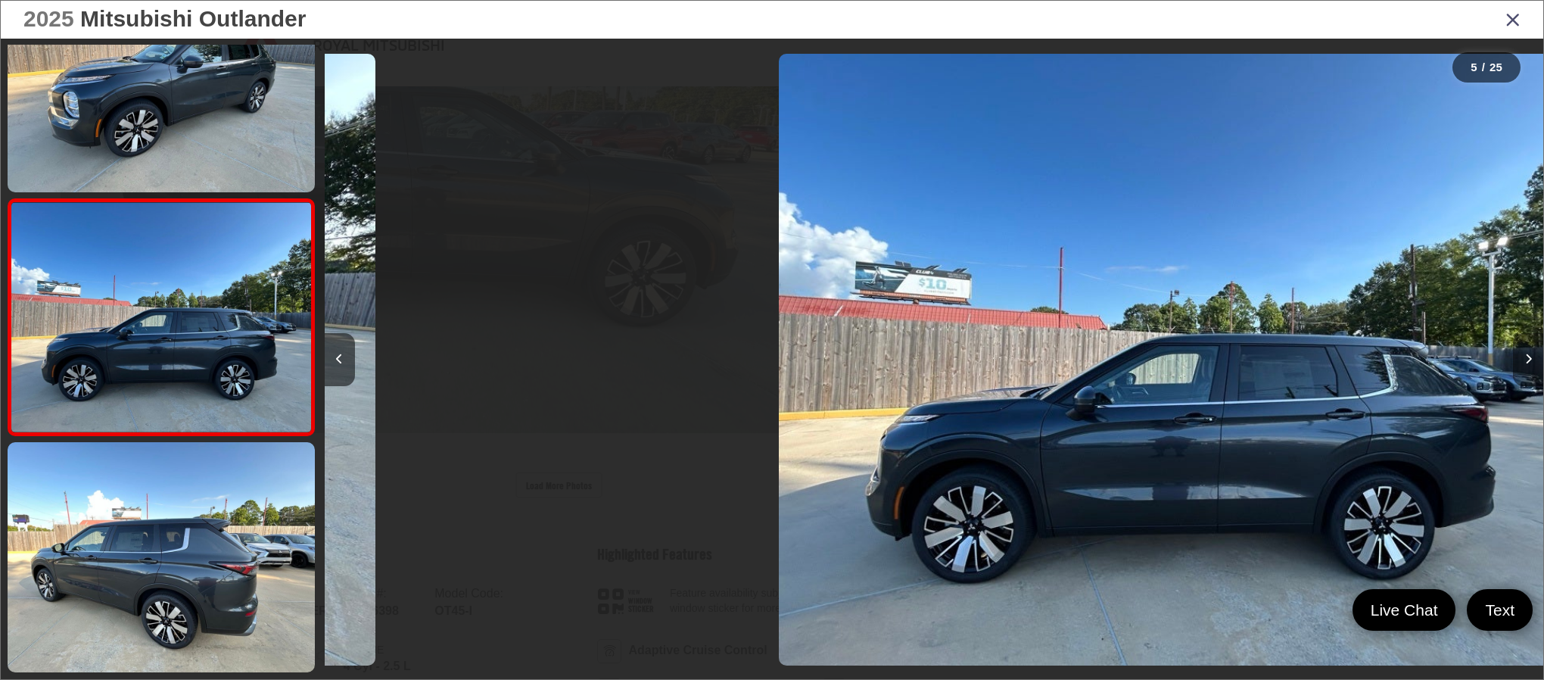
scroll to position [793, 0]
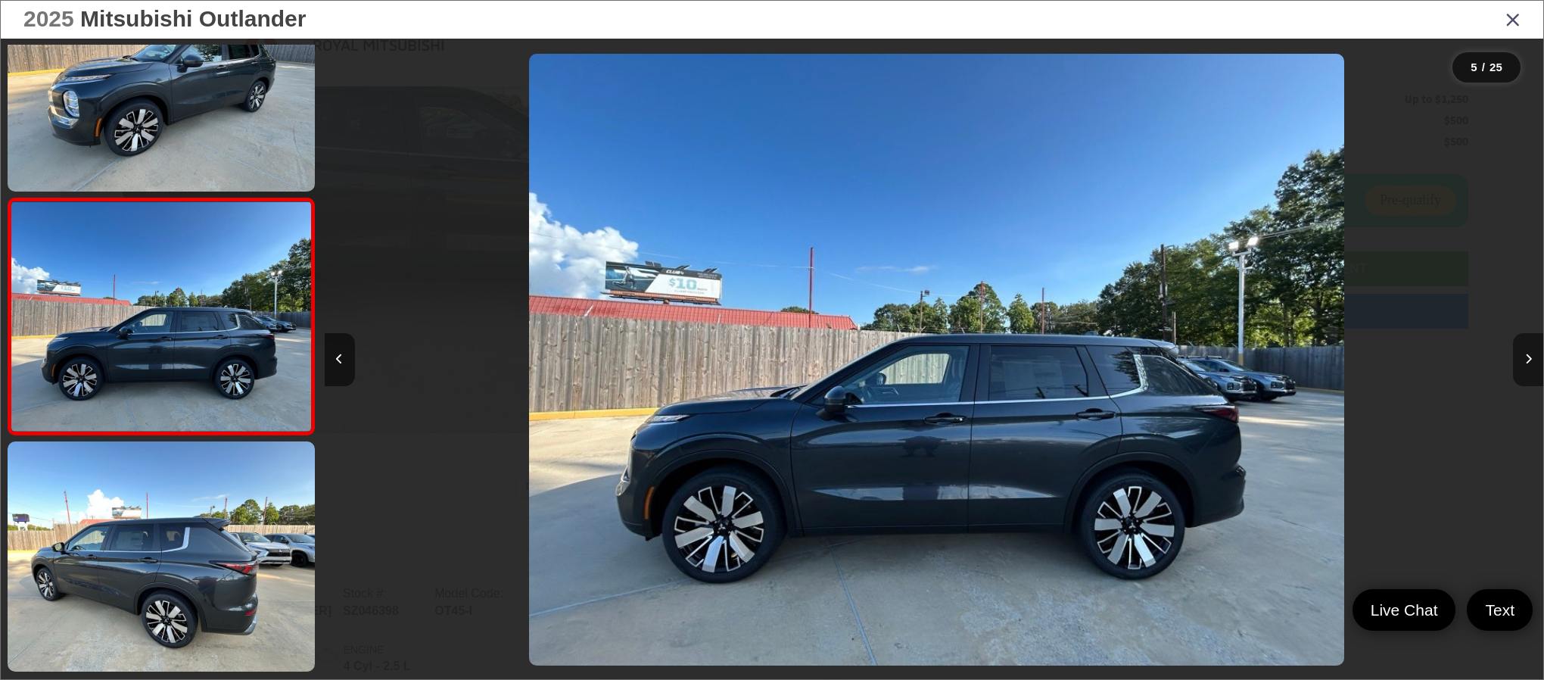
click at [1514, 364] on button "Next image" at bounding box center [1528, 359] width 30 height 53
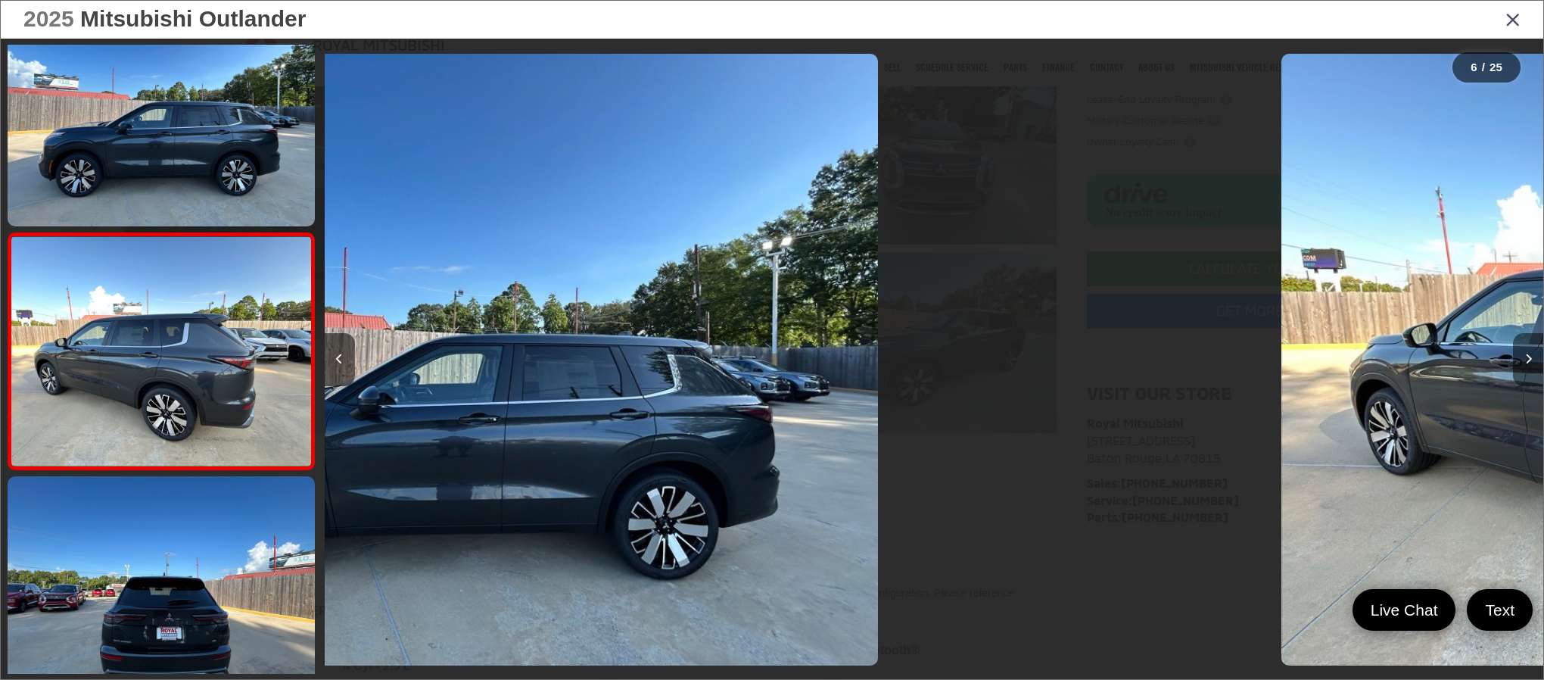
scroll to position [1029, 0]
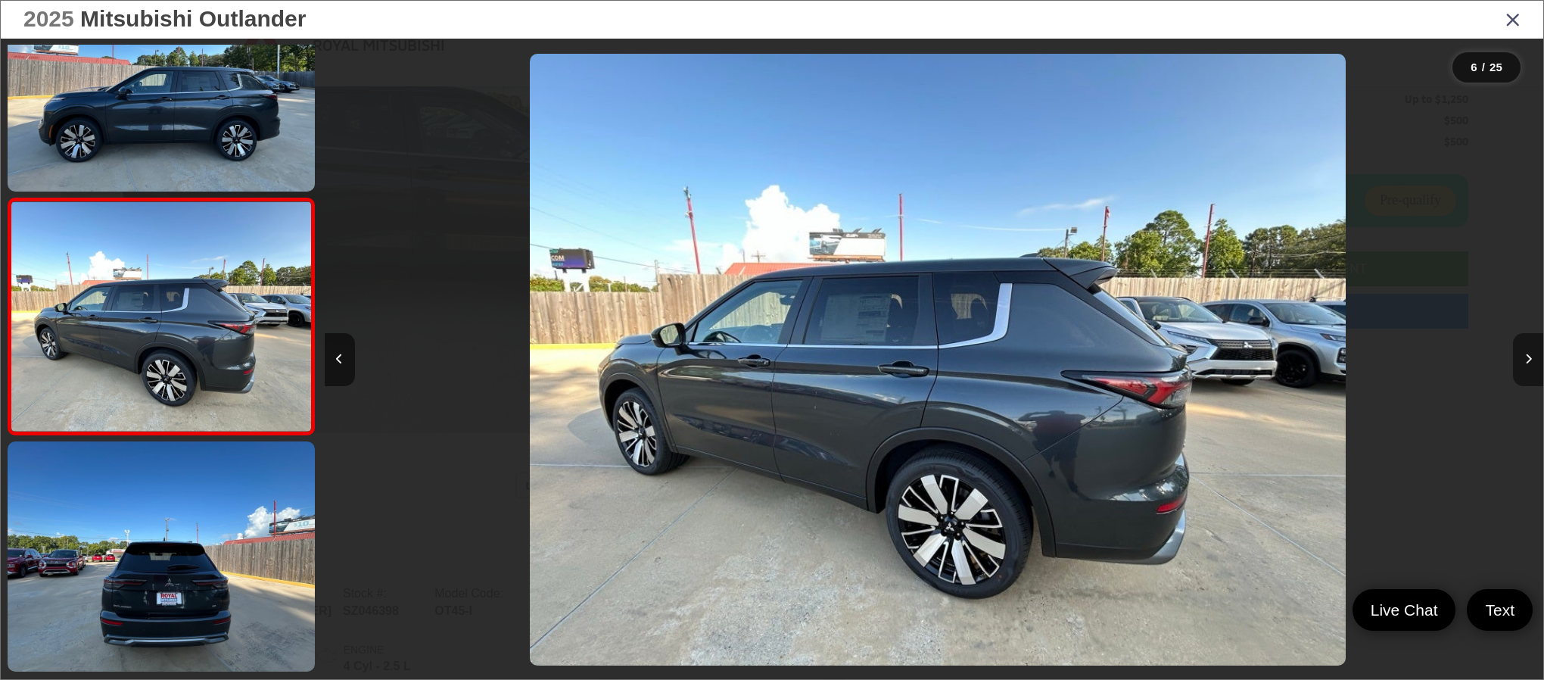
click at [1514, 364] on button "Next image" at bounding box center [1528, 359] width 30 height 53
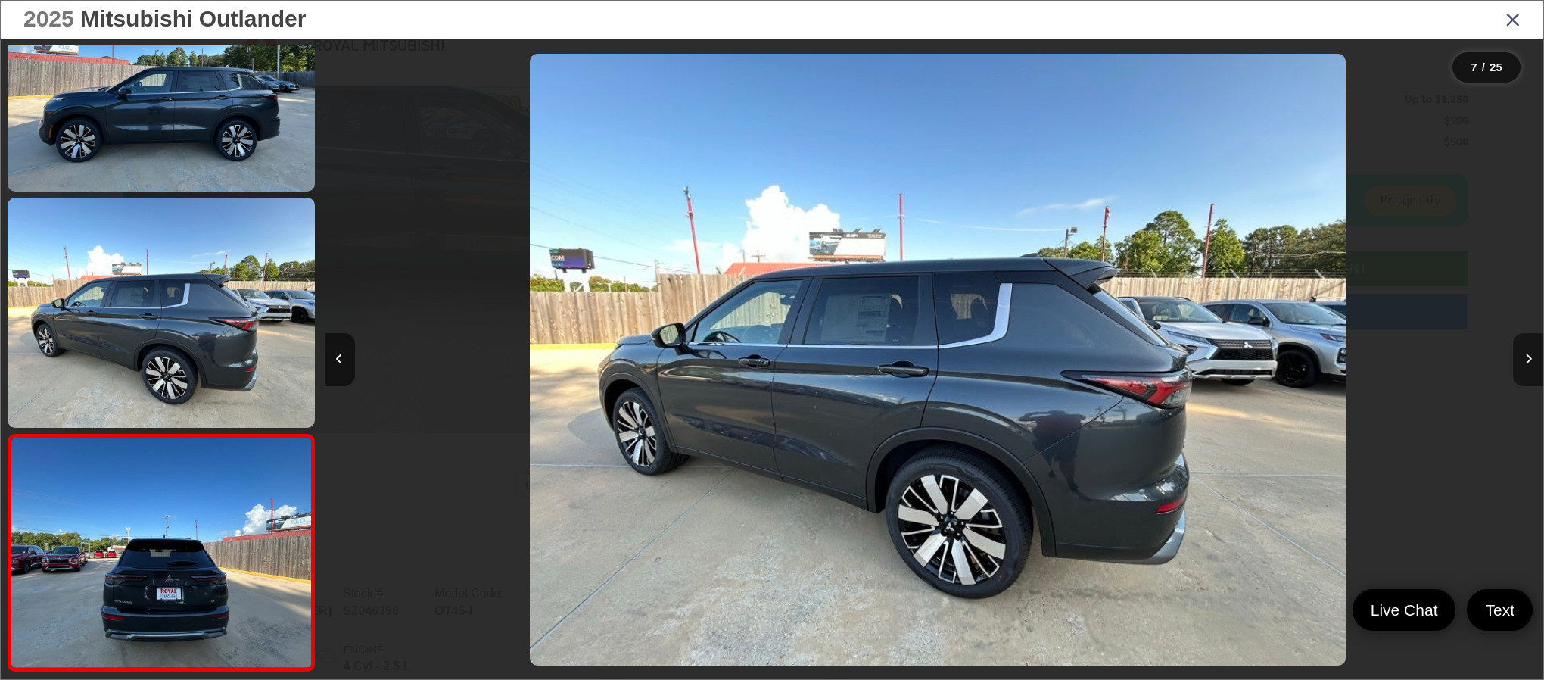
scroll to position [1265, 0]
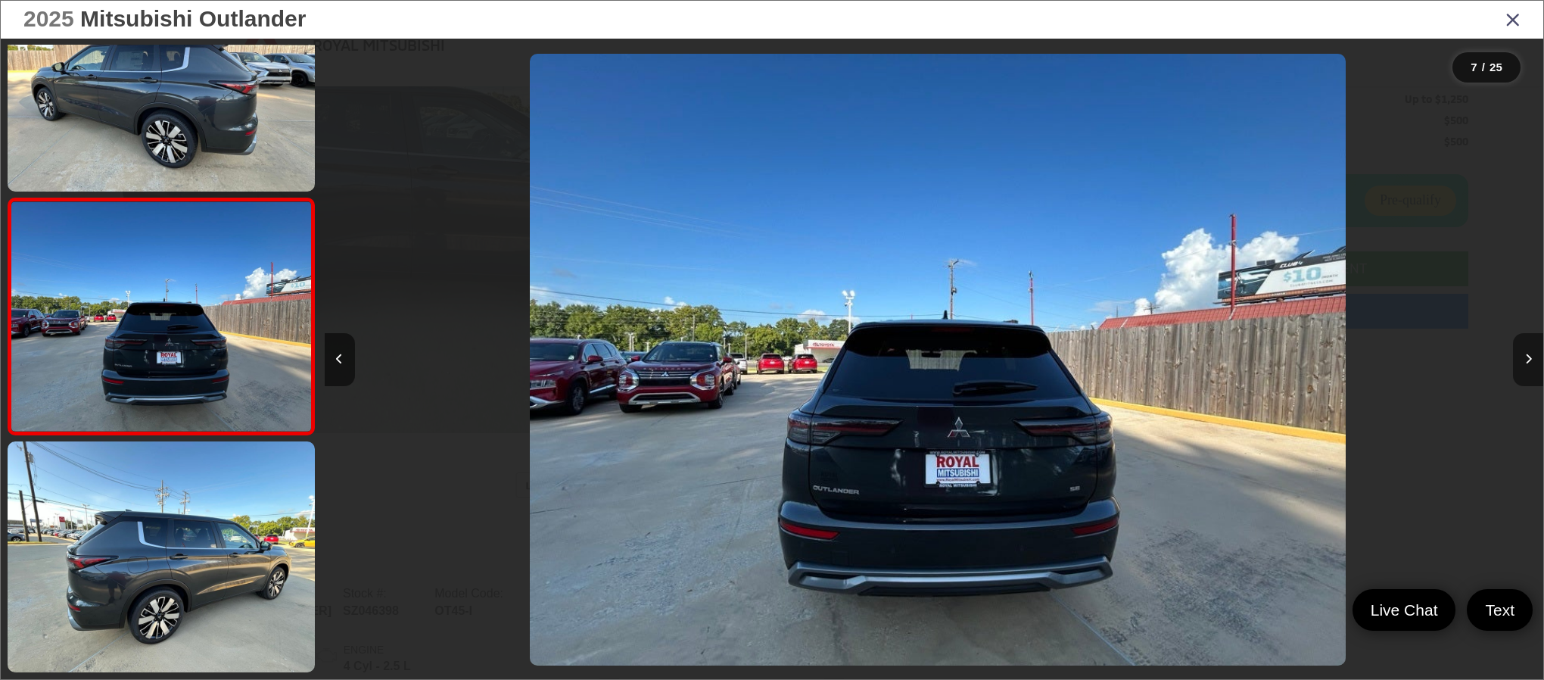
click at [1514, 364] on button "Next image" at bounding box center [1528, 359] width 30 height 53
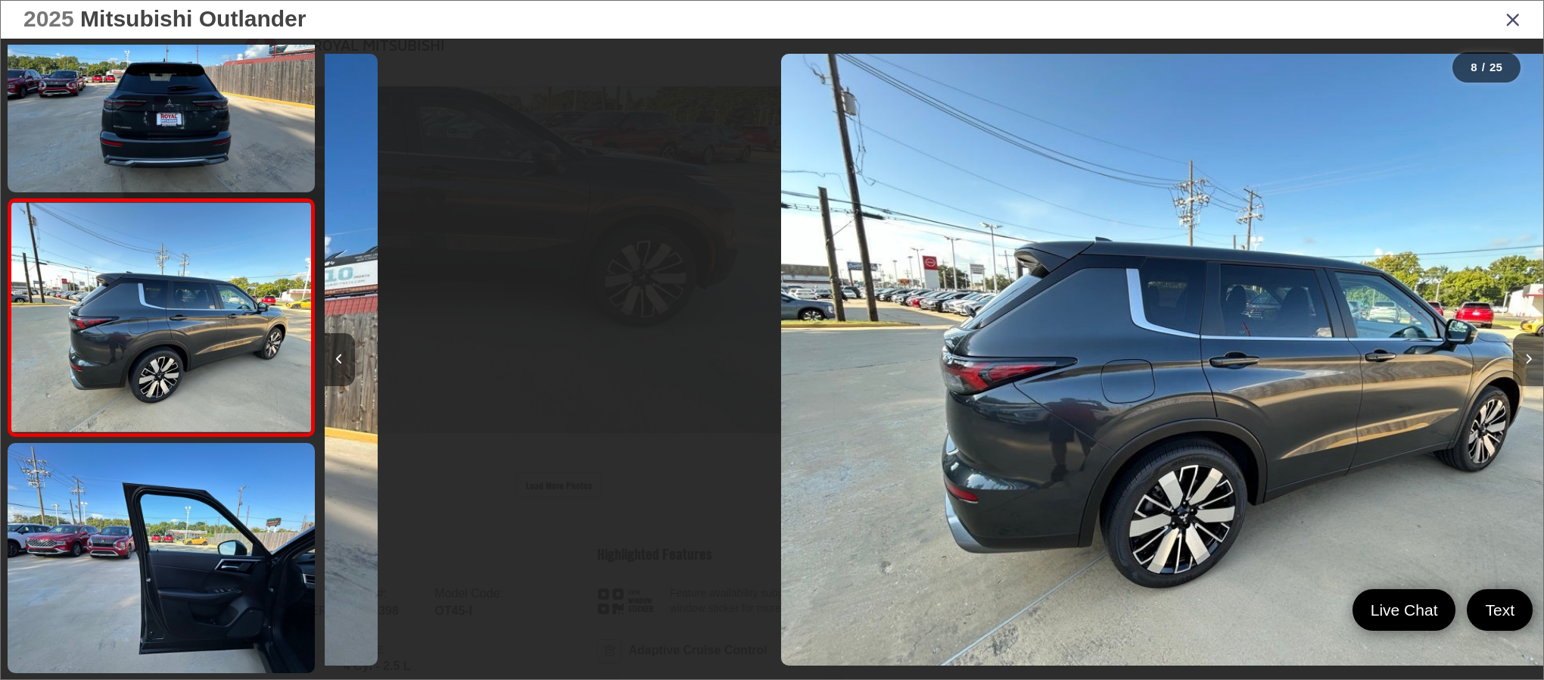
scroll to position [1501, 0]
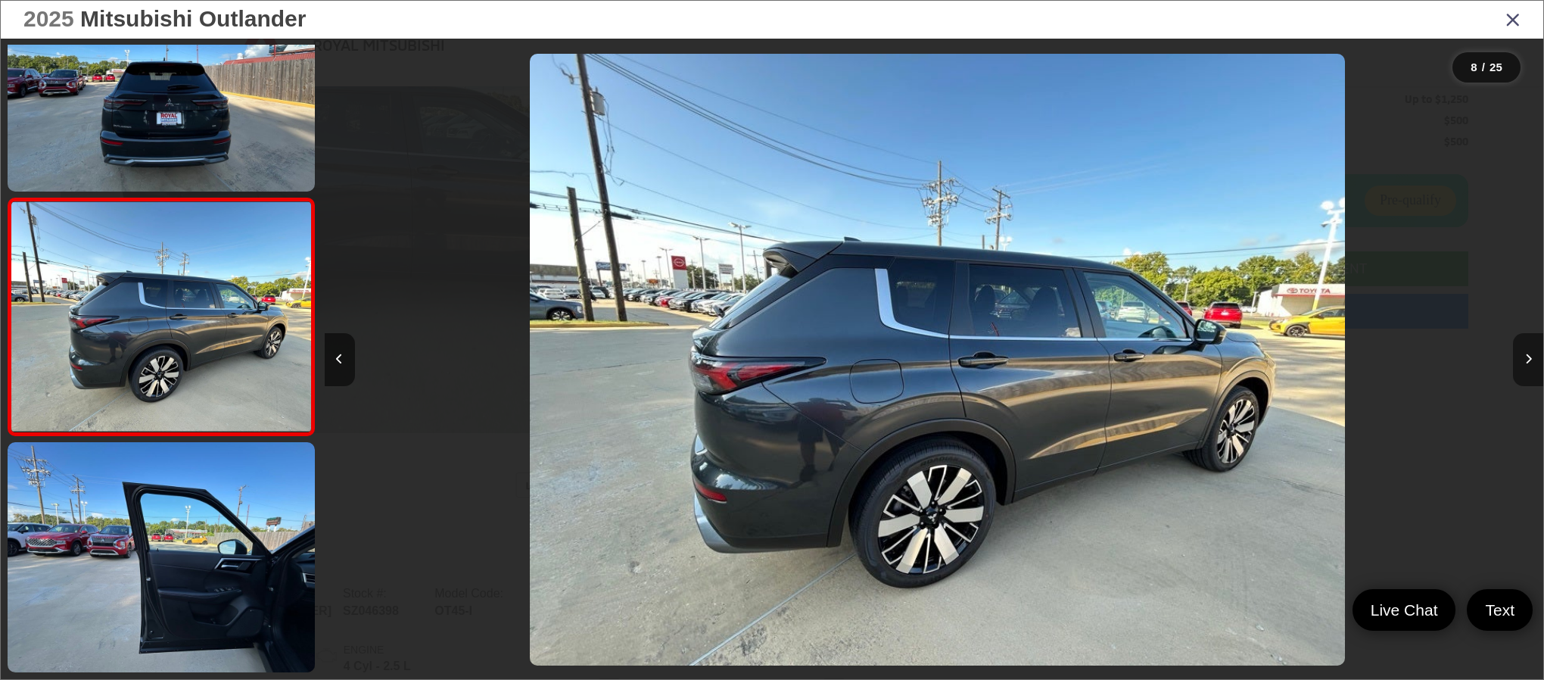
click at [1514, 364] on button "Next image" at bounding box center [1528, 359] width 30 height 53
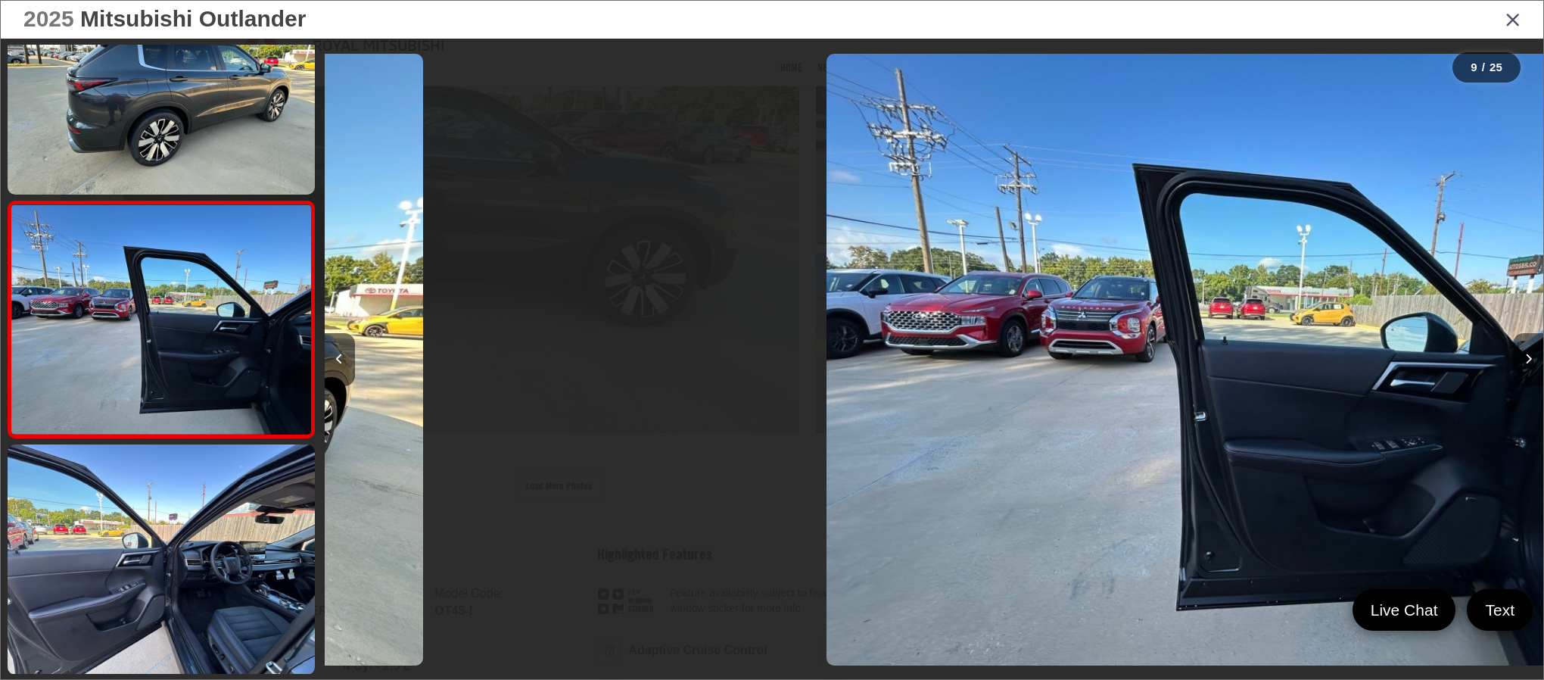
scroll to position [1738, 0]
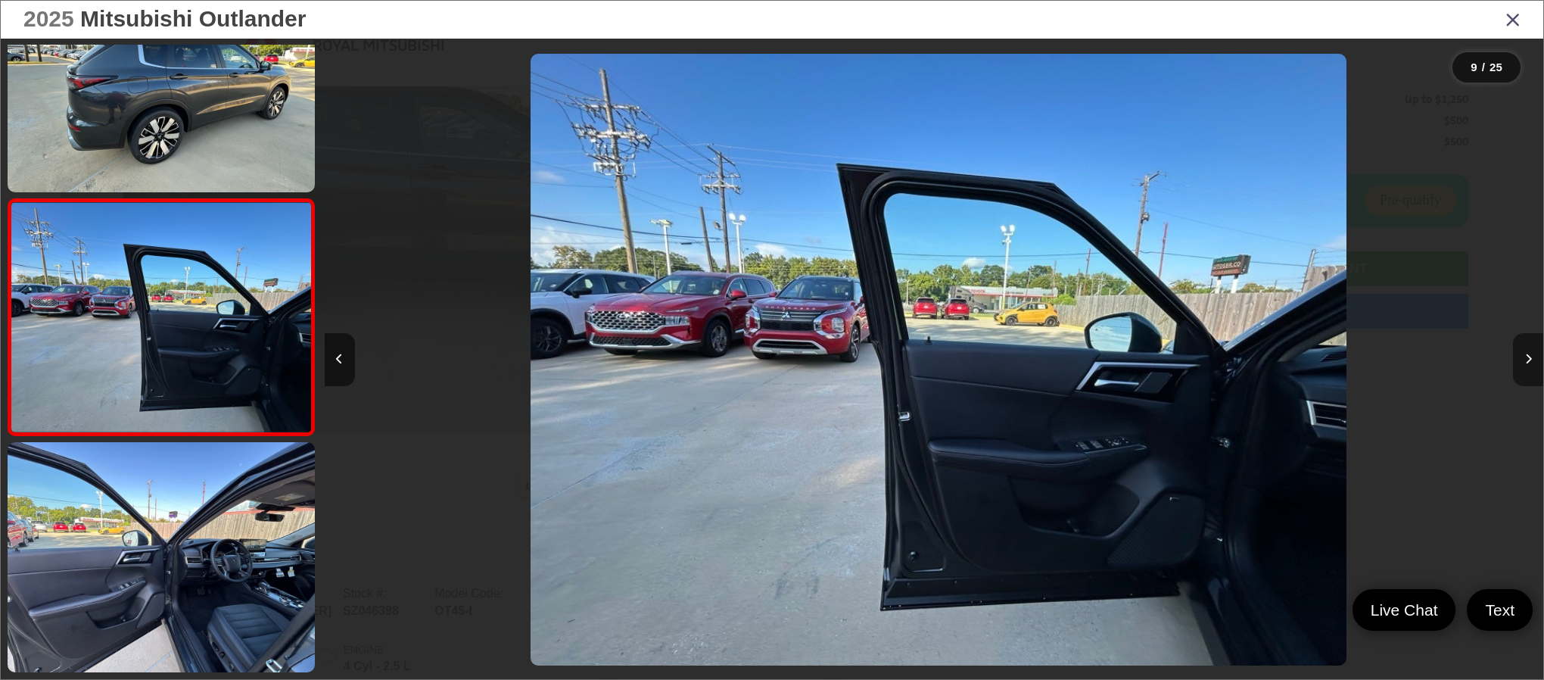
click at [1526, 364] on button "Next image" at bounding box center [1528, 359] width 30 height 53
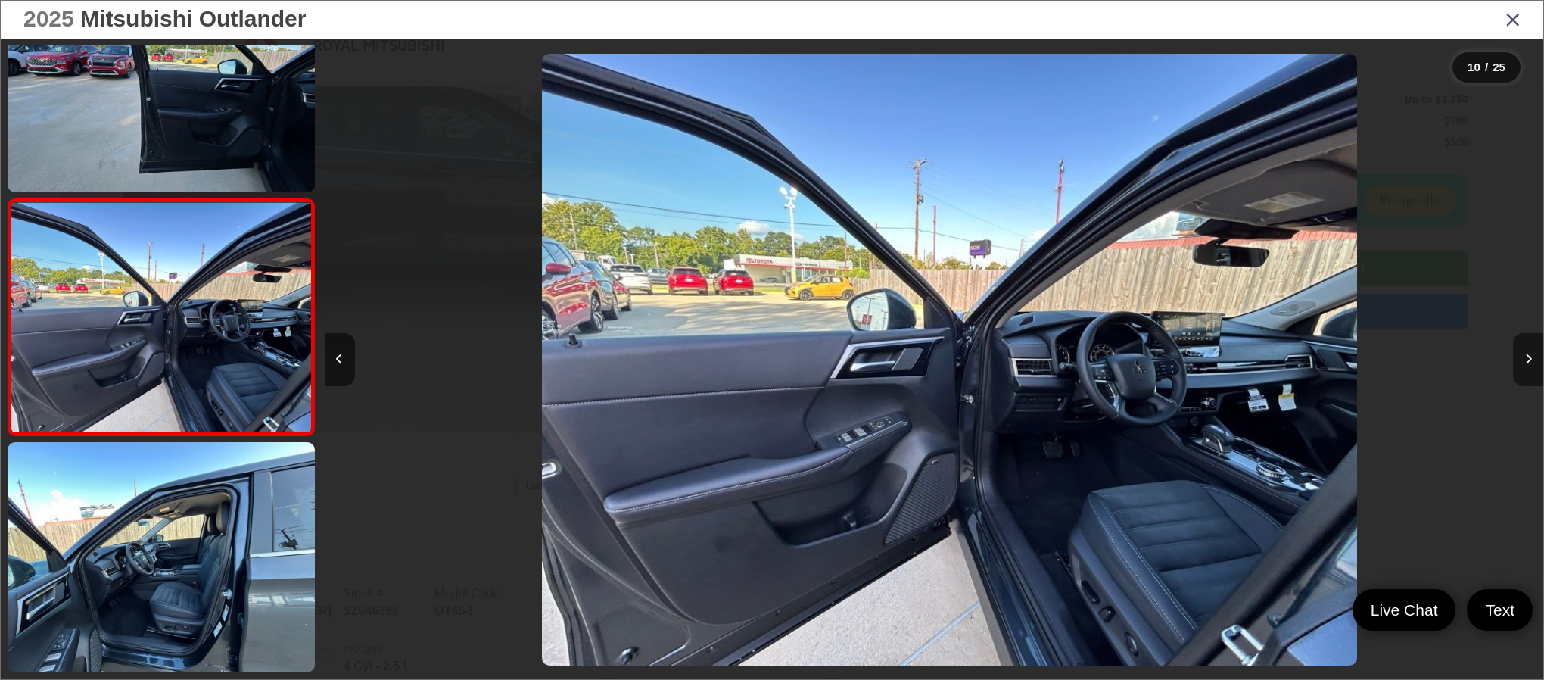
scroll to position [0, 10963]
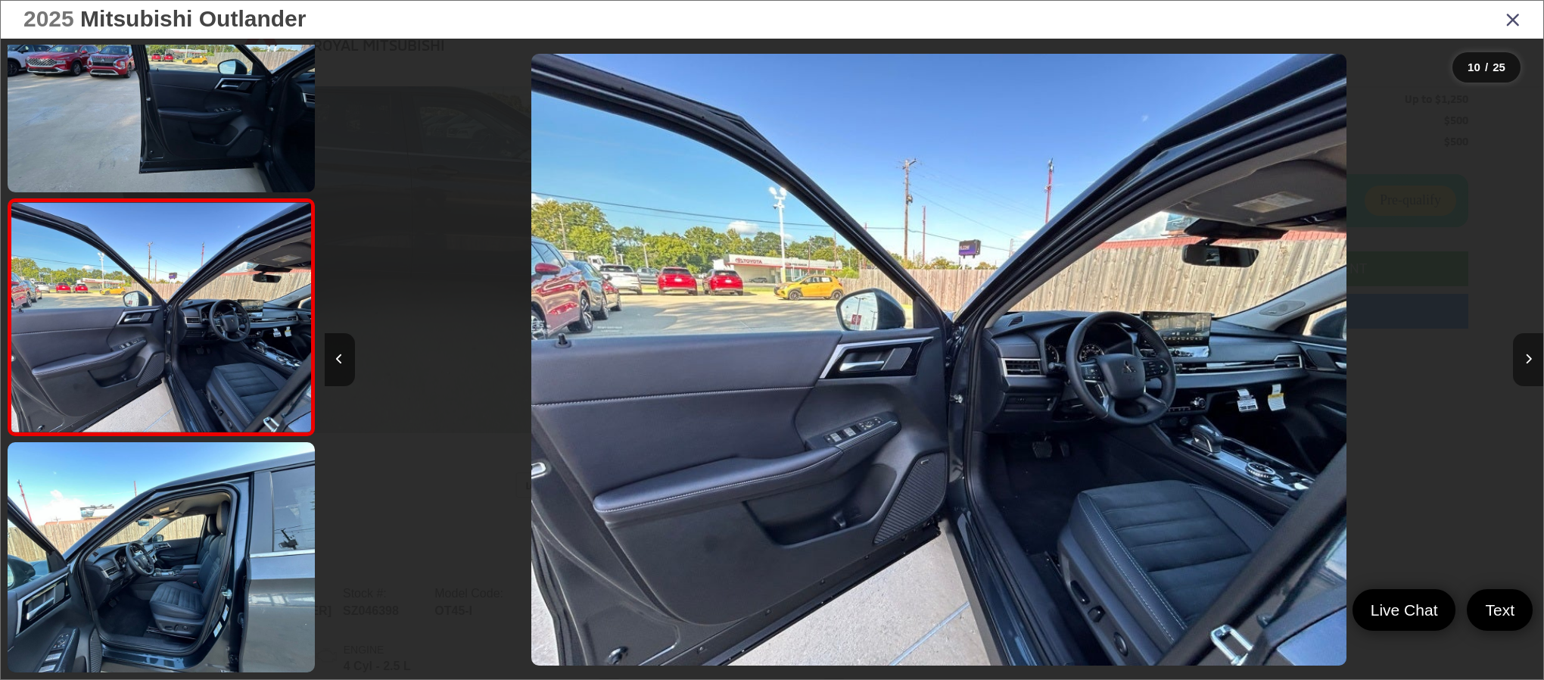
click at [1526, 364] on button "Next image" at bounding box center [1528, 359] width 30 height 53
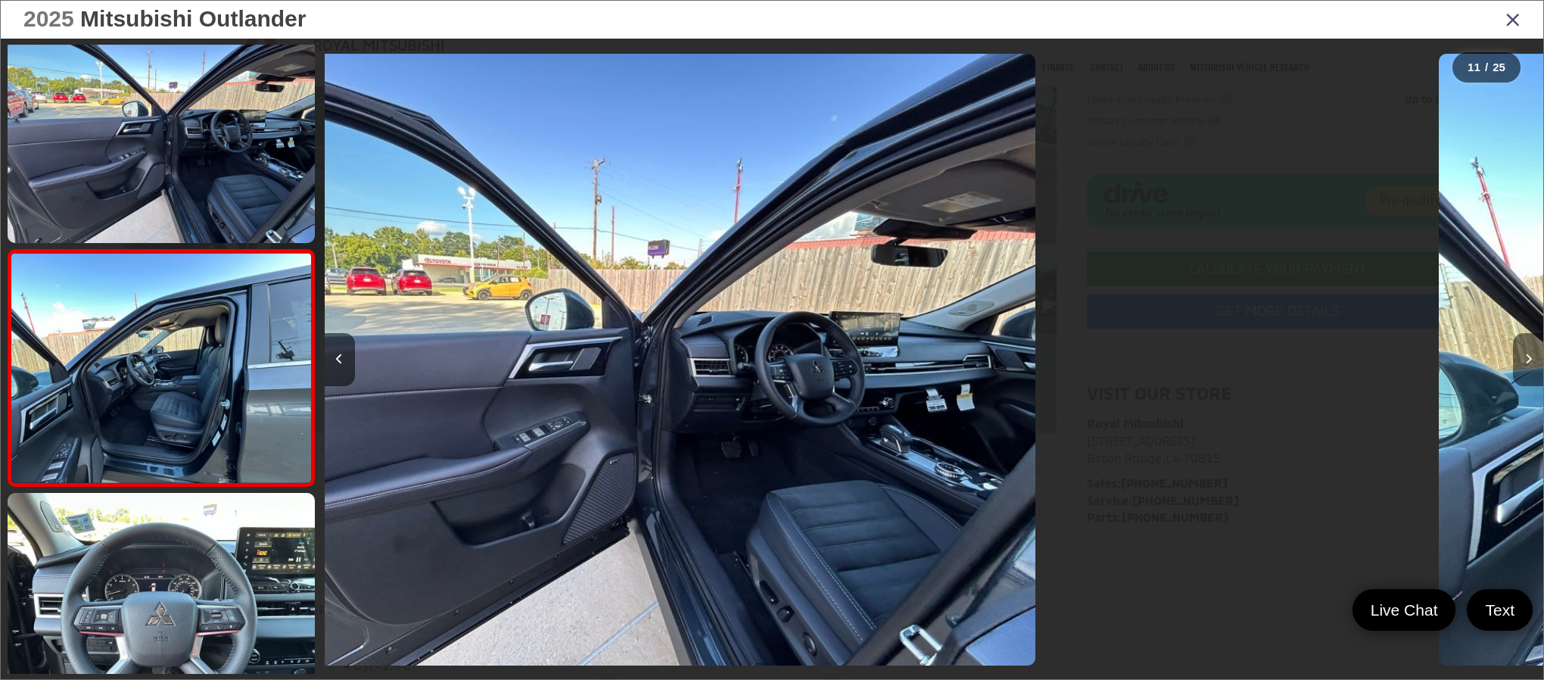
scroll to position [0, 0]
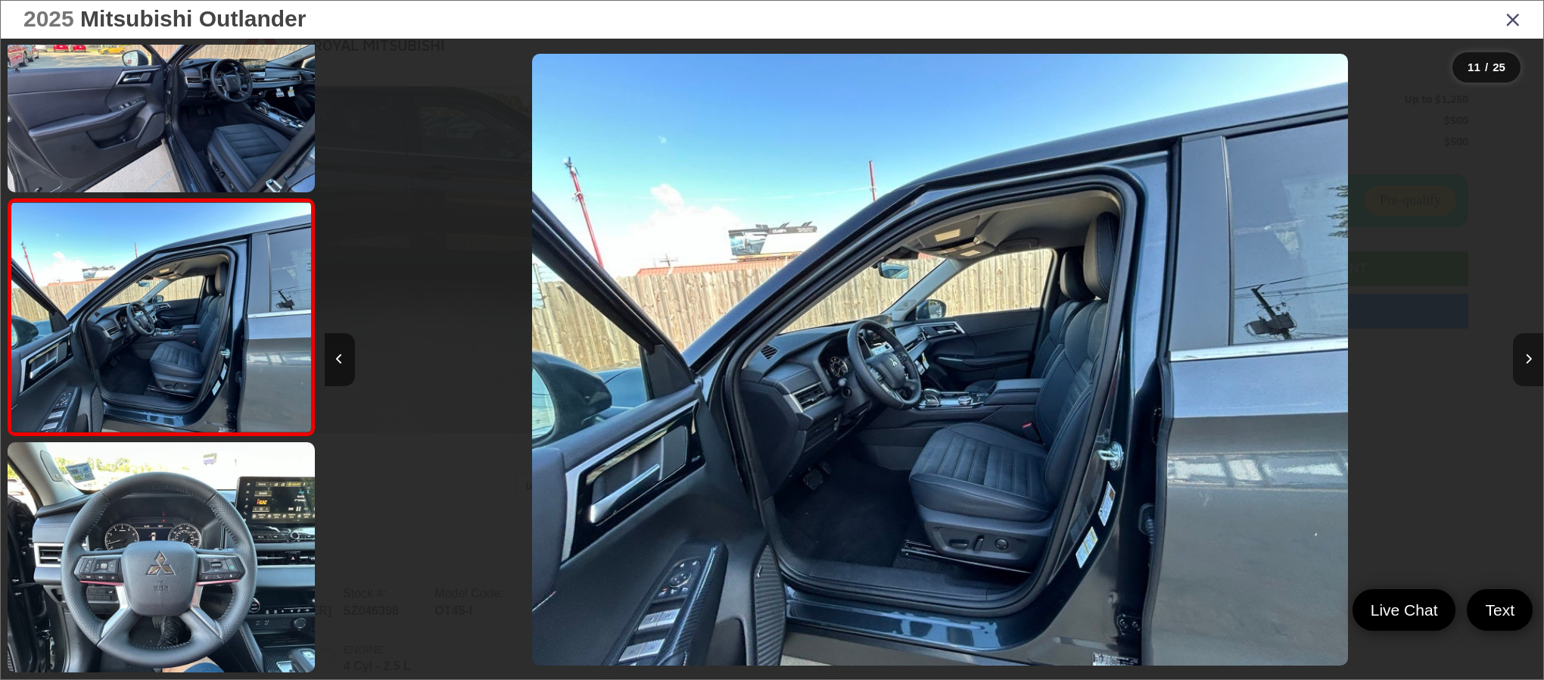
click at [1526, 364] on button "Next image" at bounding box center [1528, 359] width 30 height 53
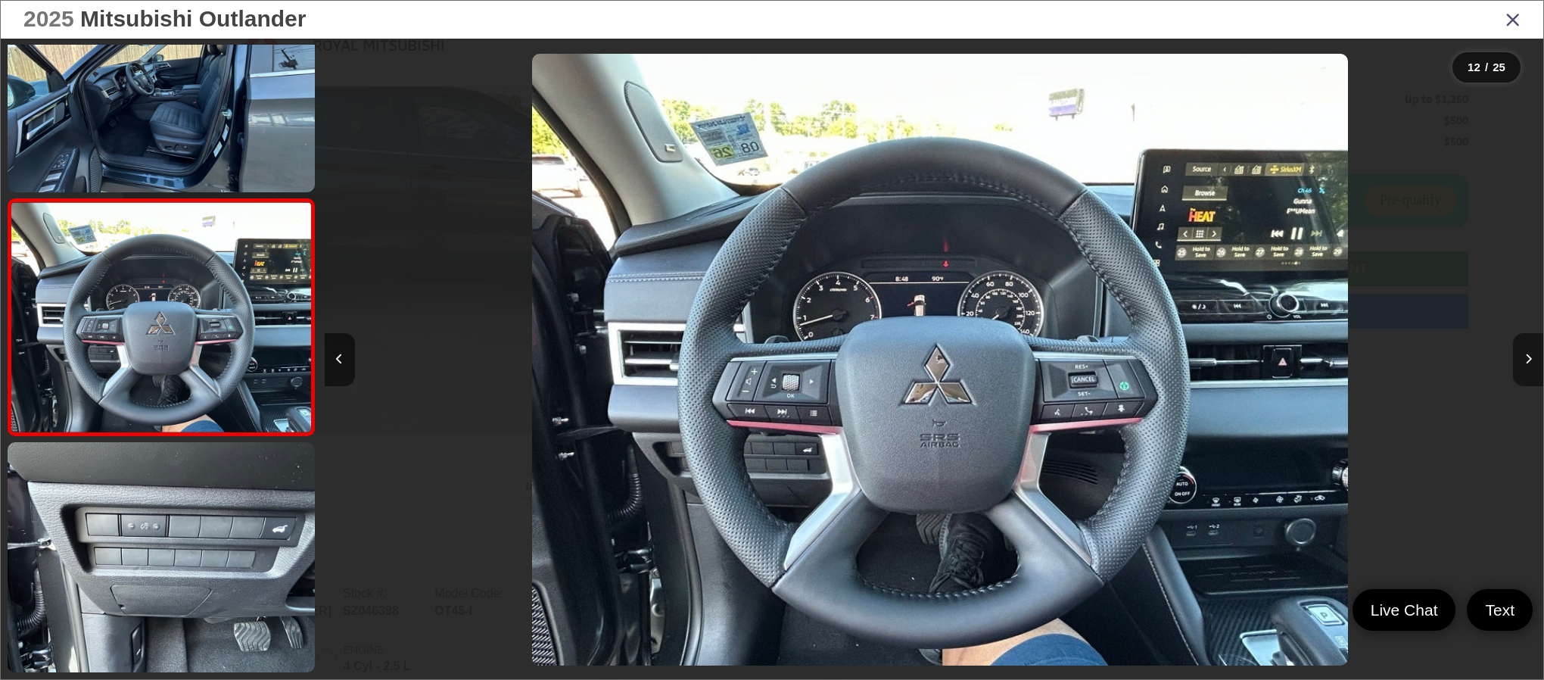
click at [1526, 364] on button "Next image" at bounding box center [1528, 359] width 30 height 53
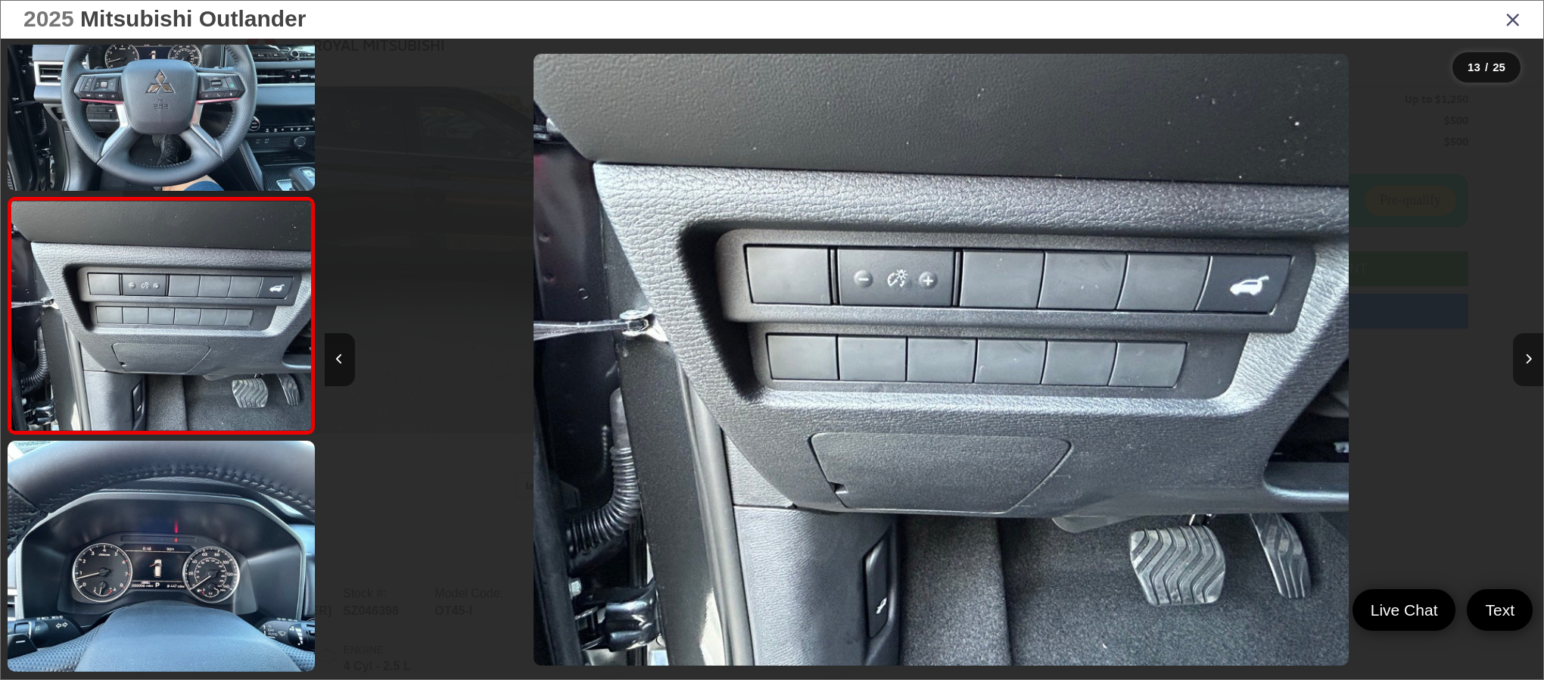
click at [1526, 364] on button "Next image" at bounding box center [1528, 359] width 30 height 53
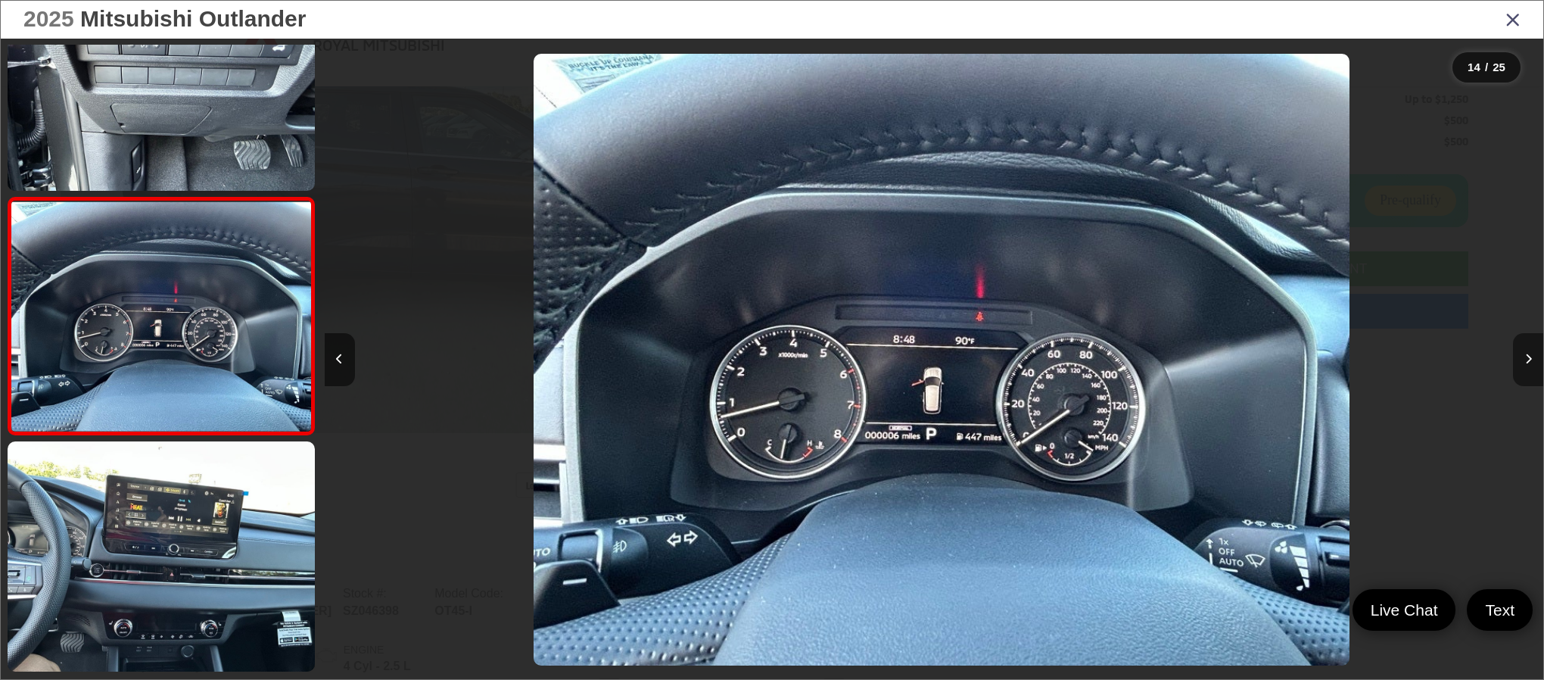
click at [1526, 364] on button "Next image" at bounding box center [1528, 359] width 30 height 53
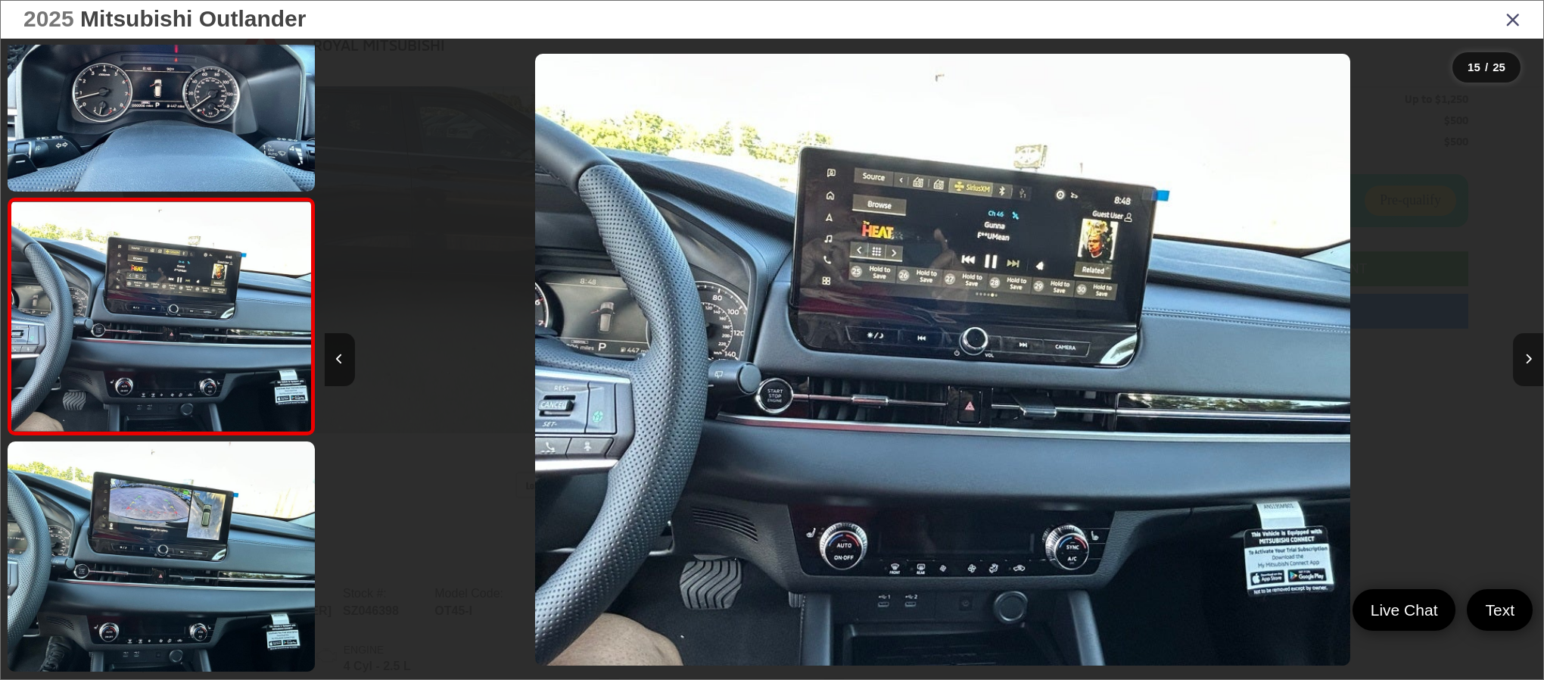
click at [1526, 364] on button "Next image" at bounding box center [1528, 359] width 30 height 53
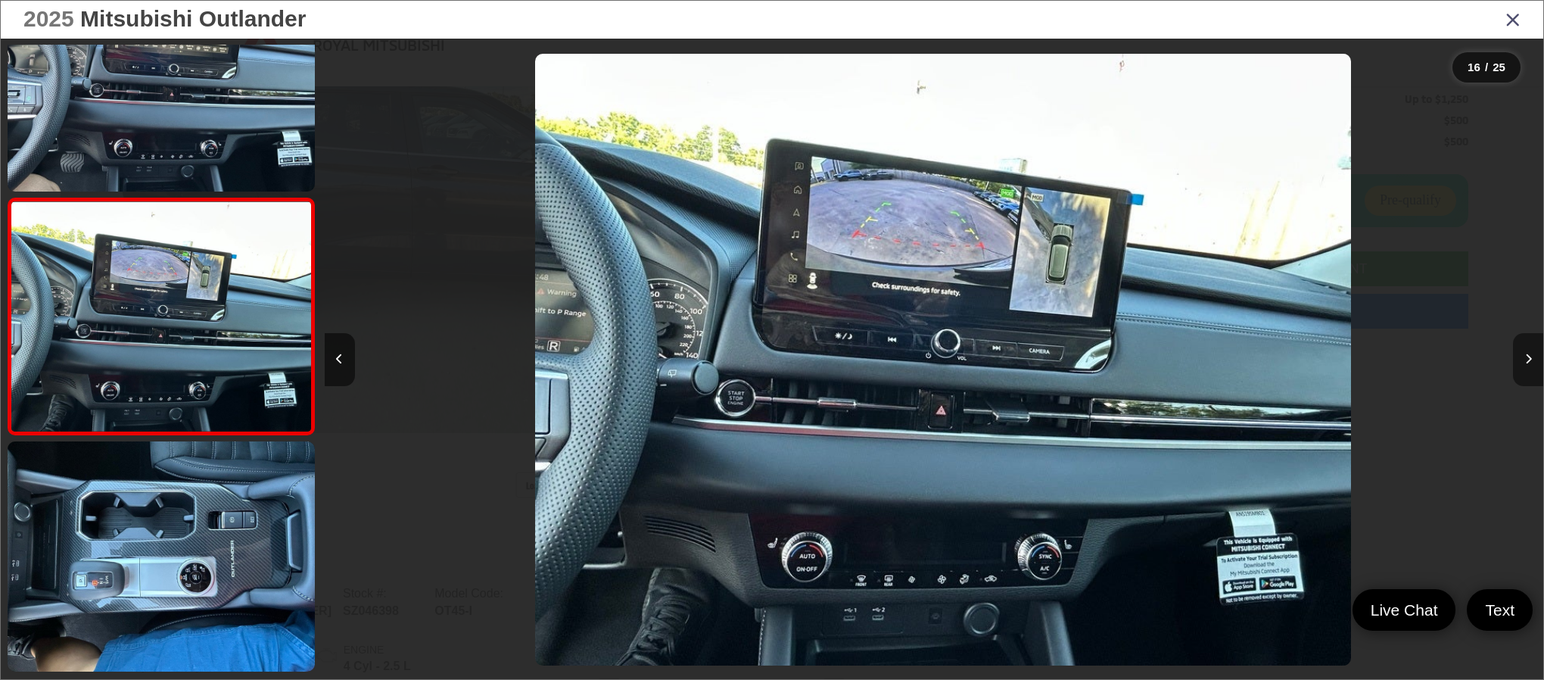
click at [1526, 364] on button "Next image" at bounding box center [1528, 359] width 30 height 53
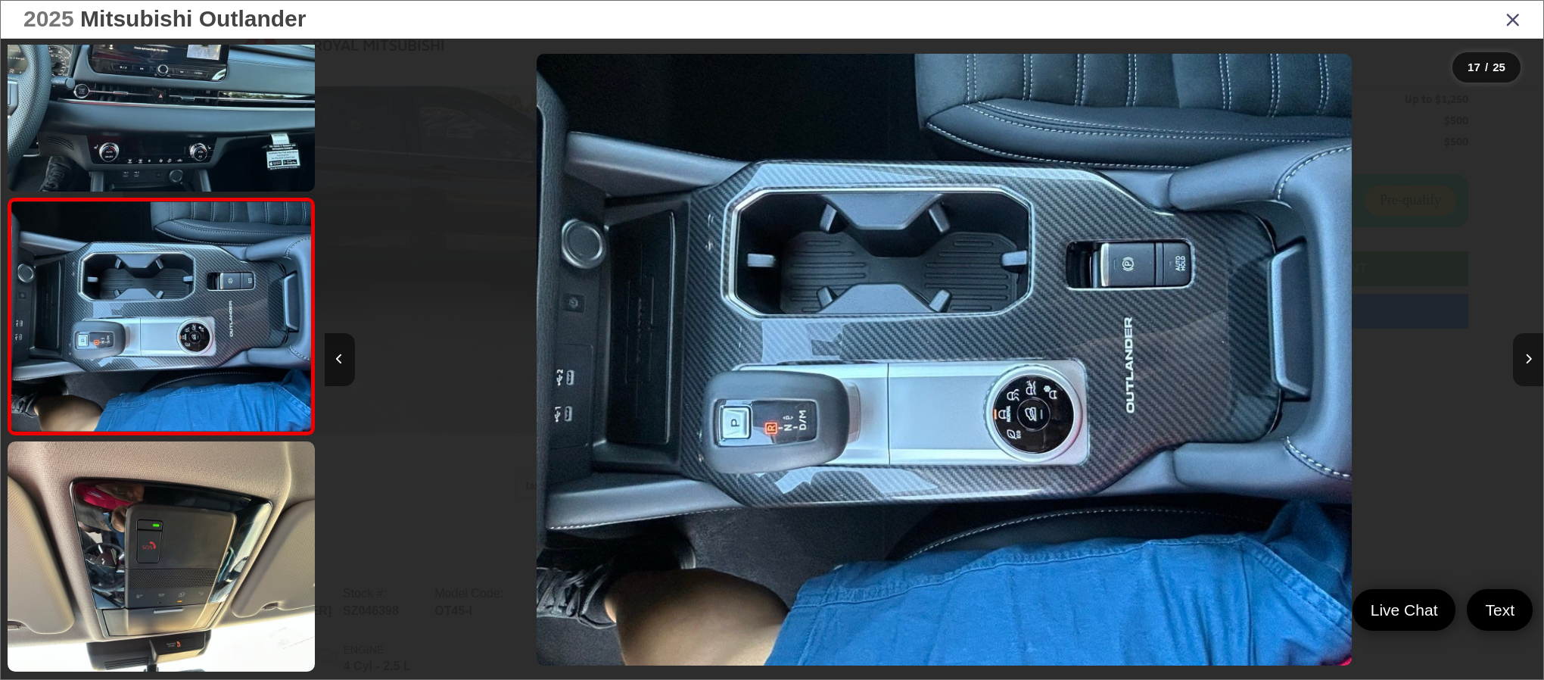
click at [1526, 364] on button "Next image" at bounding box center [1528, 359] width 30 height 53
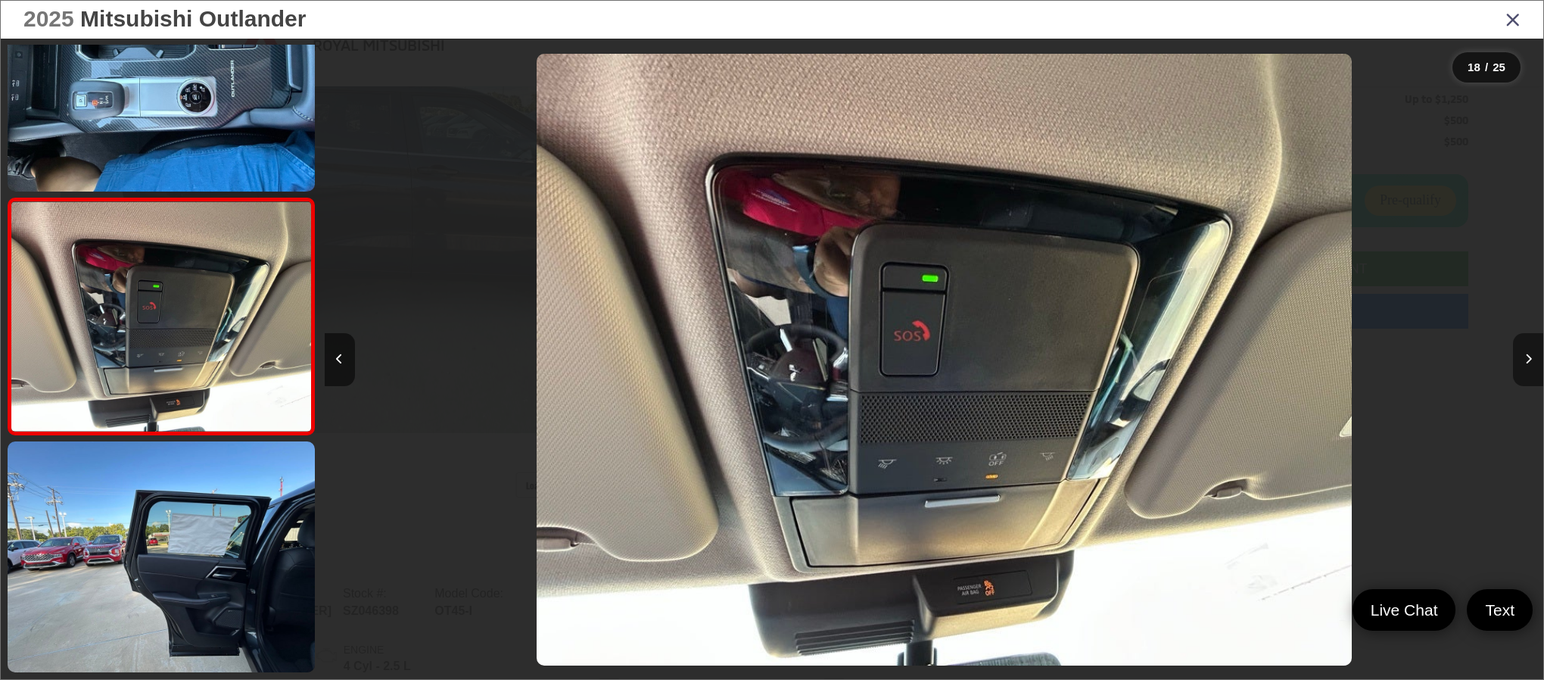
click at [1526, 364] on button "Next image" at bounding box center [1528, 359] width 30 height 53
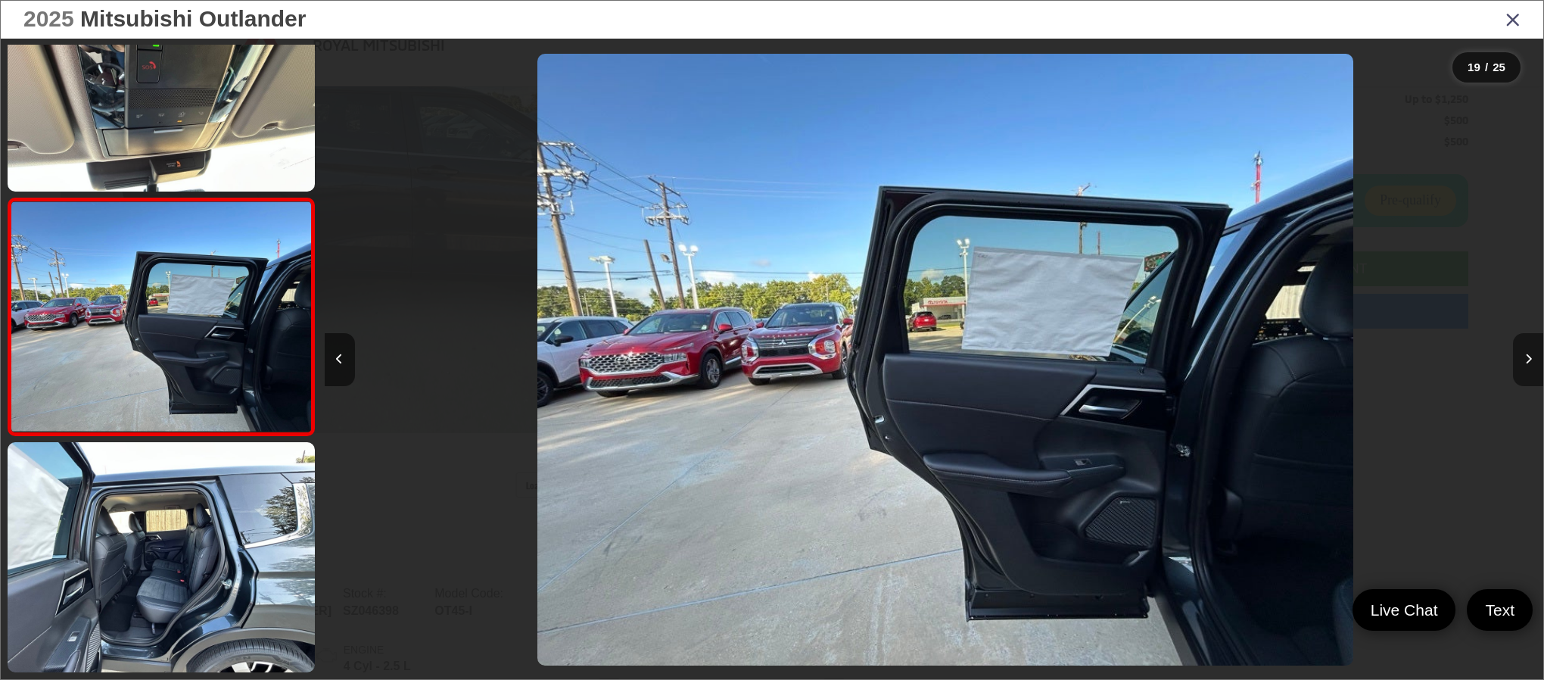
click at [1526, 364] on button "Next image" at bounding box center [1528, 359] width 30 height 53
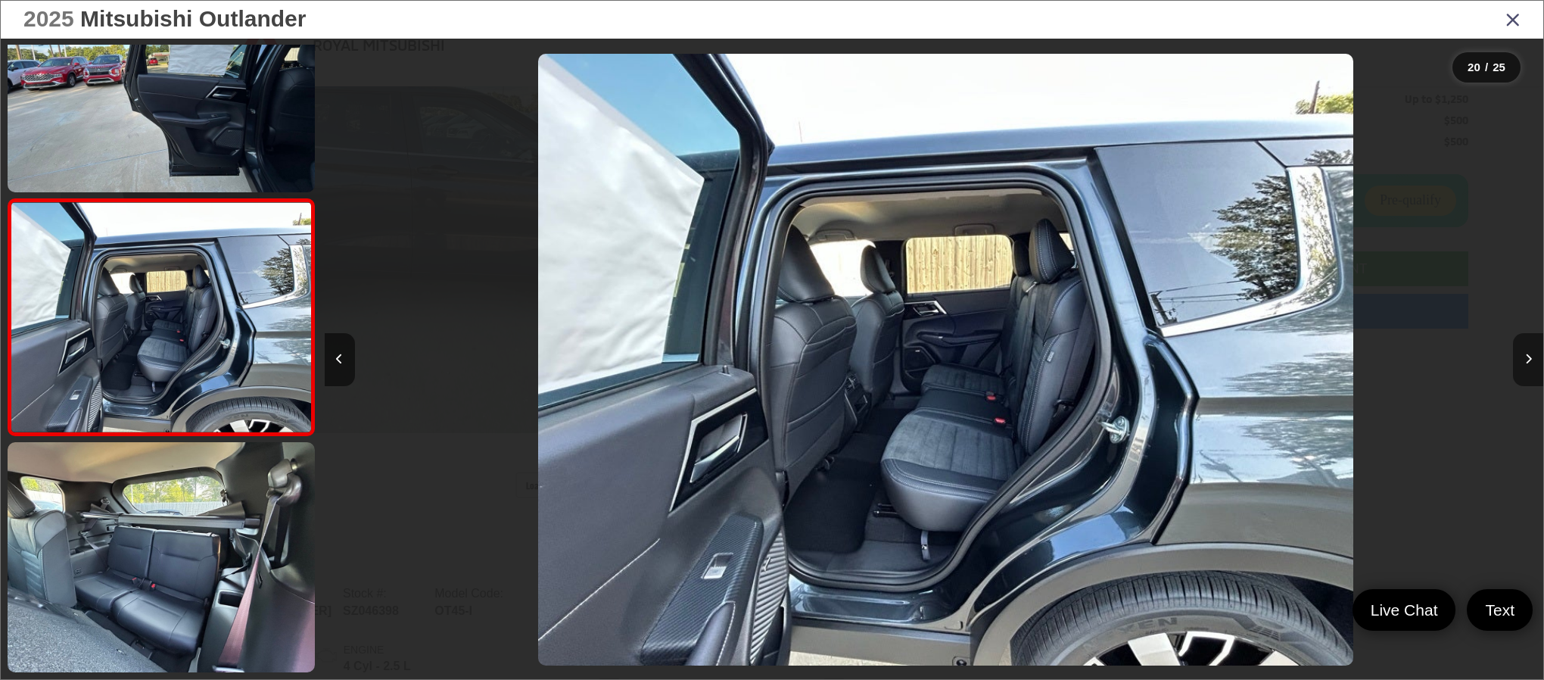
click at [1526, 364] on button "Next image" at bounding box center [1528, 359] width 30 height 53
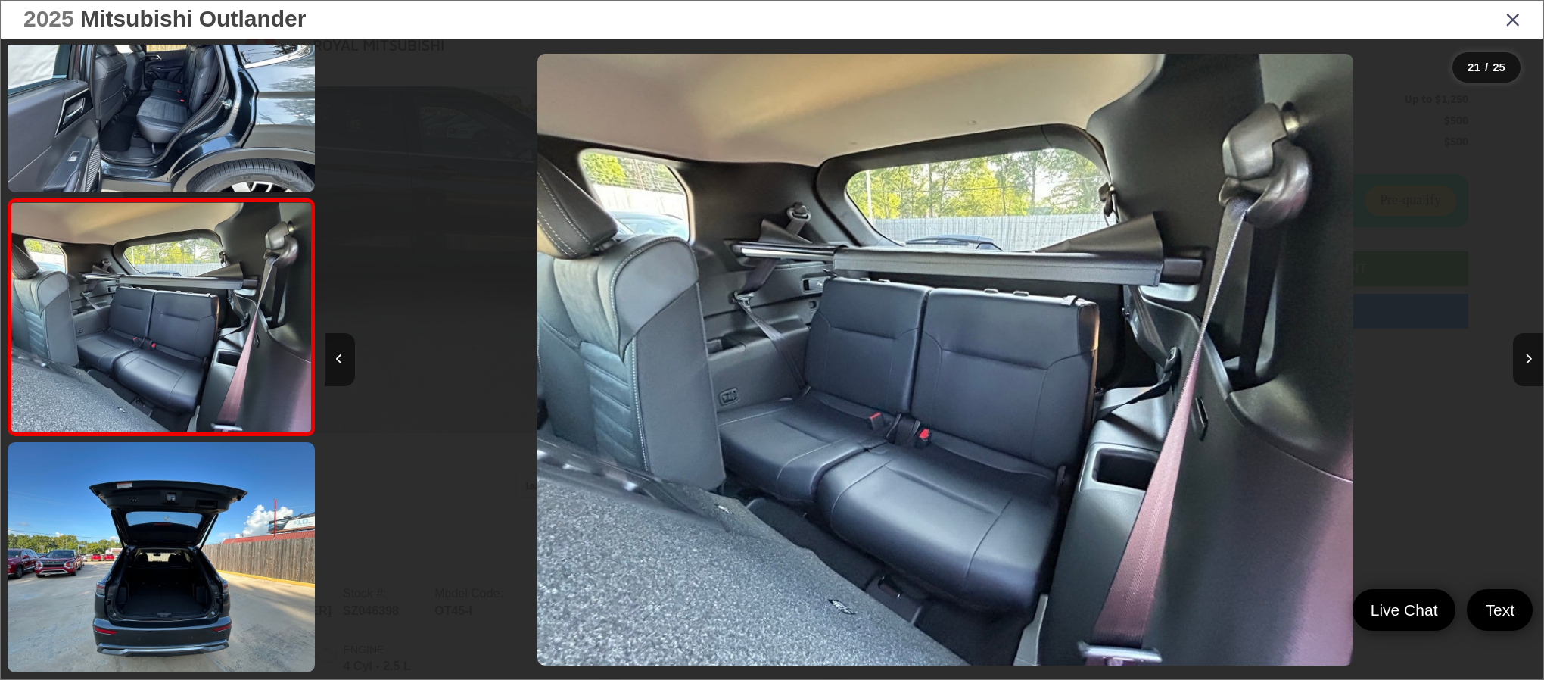
click at [1512, 18] on icon "Close gallery" at bounding box center [1512, 19] width 15 height 20
